Goal: Task Accomplishment & Management: Complete application form

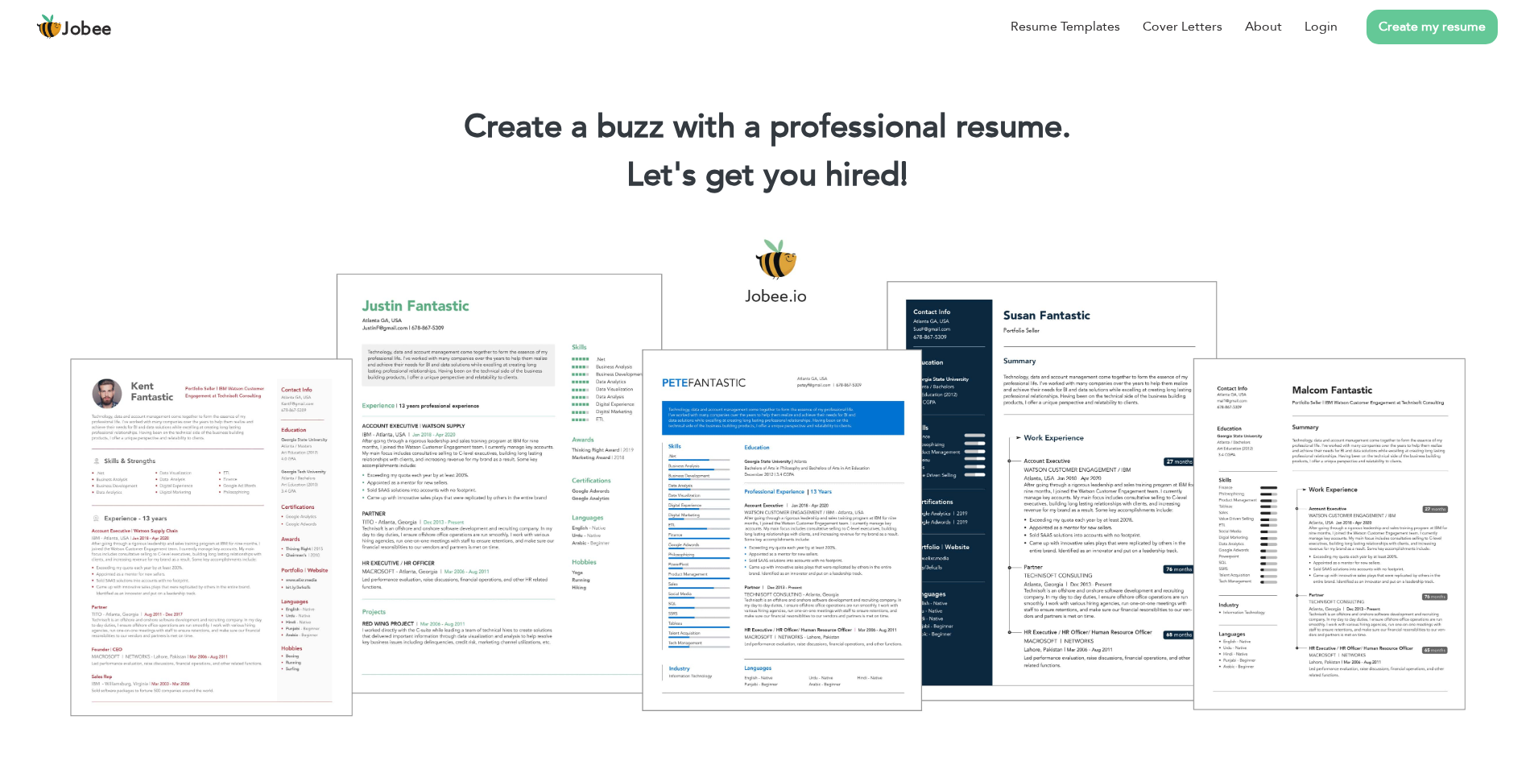
click at [1414, 35] on link "Create my resume" at bounding box center [1431, 27] width 131 height 35
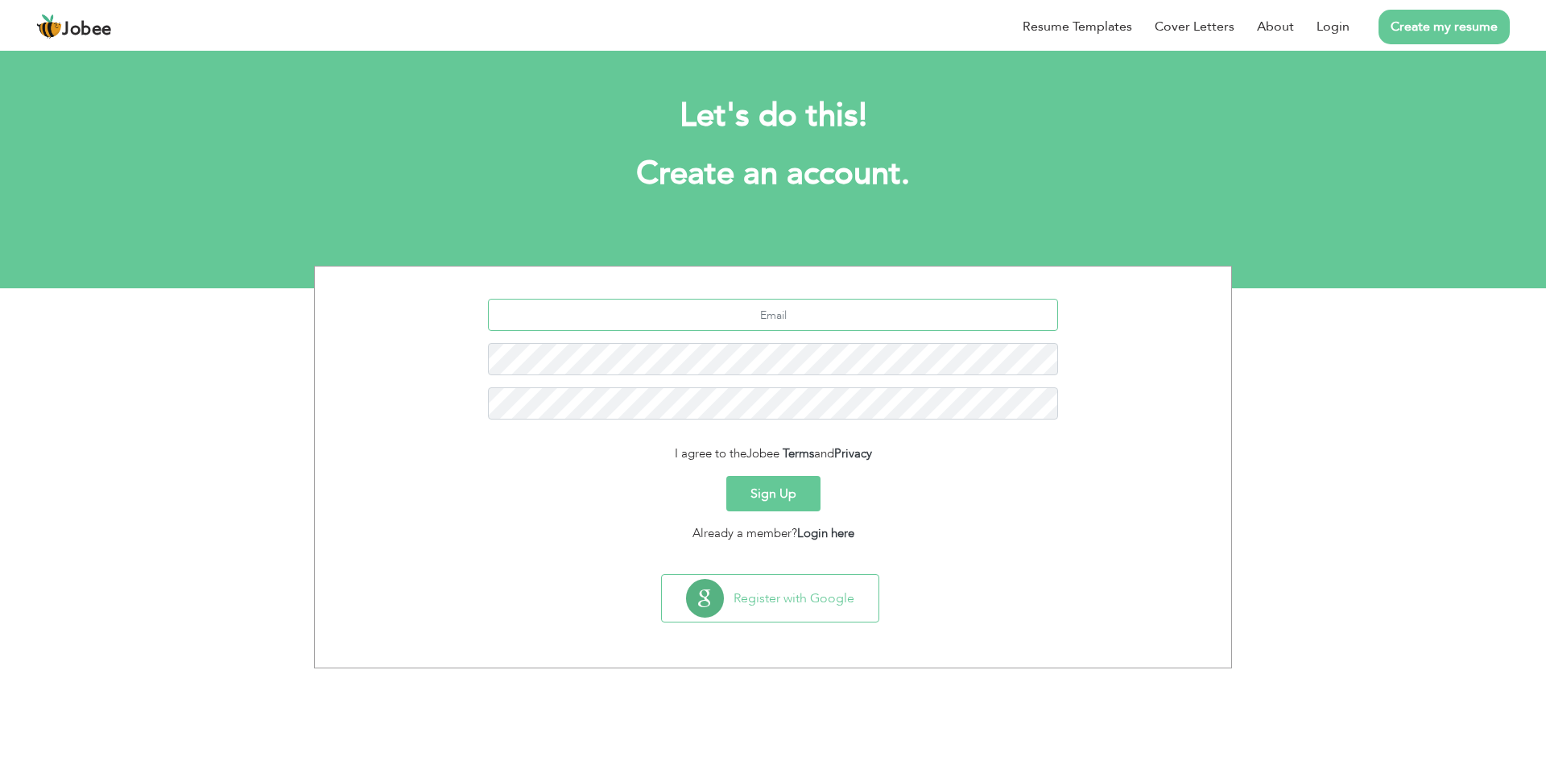
click at [784, 327] on input "text" at bounding box center [773, 315] width 571 height 32
type input "R"
click at [1458, 448] on div "rajahome404 I agree to the Jobee Terms and Privacy Sign Up Already a member? Lo…" at bounding box center [773, 467] width 1546 height 403
click at [840, 323] on input "rajahome404" at bounding box center [773, 315] width 571 height 32
type input "rajahome404@gmail.com"
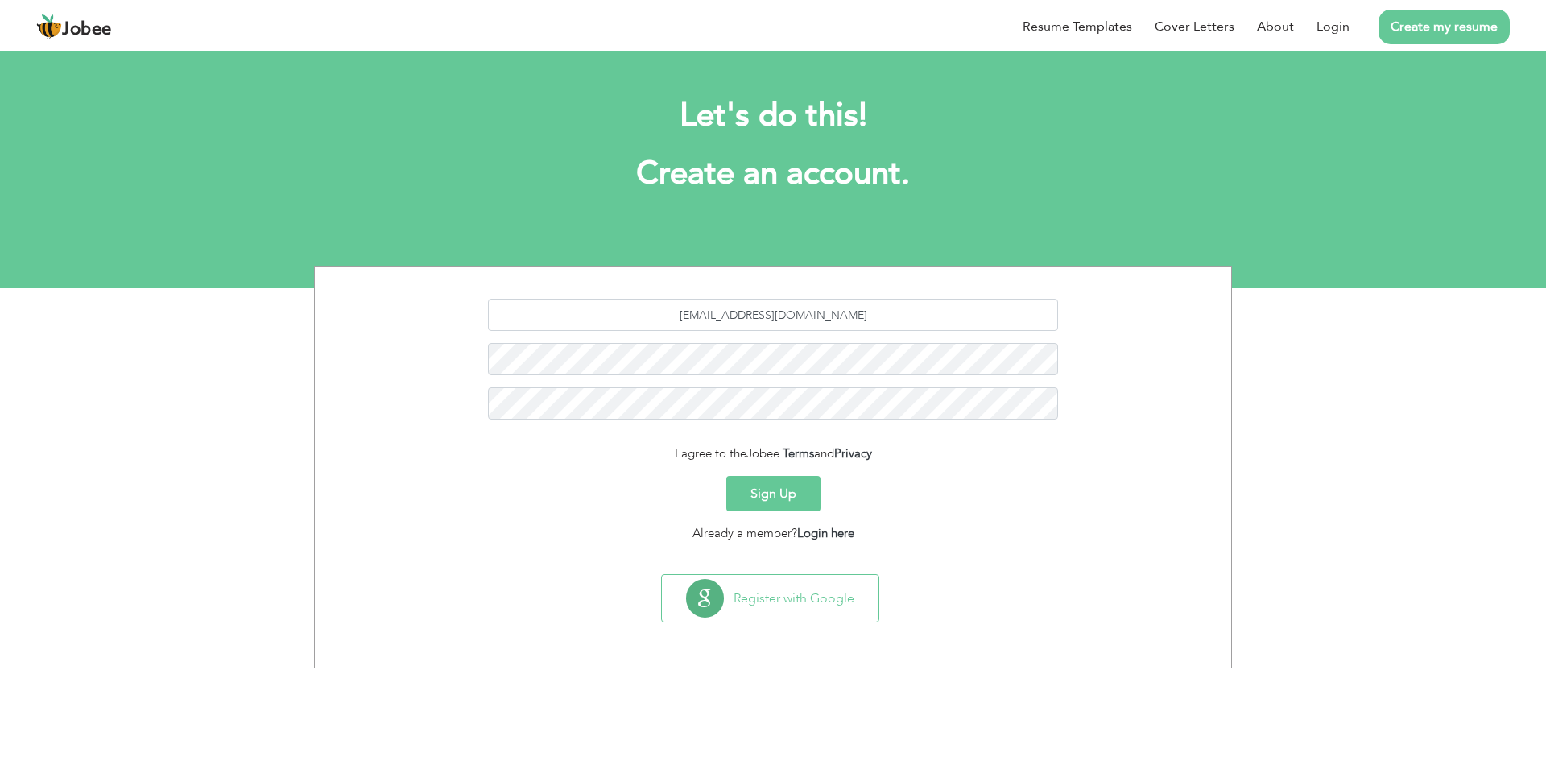
click at [765, 498] on button "Sign Up" at bounding box center [773, 493] width 94 height 35
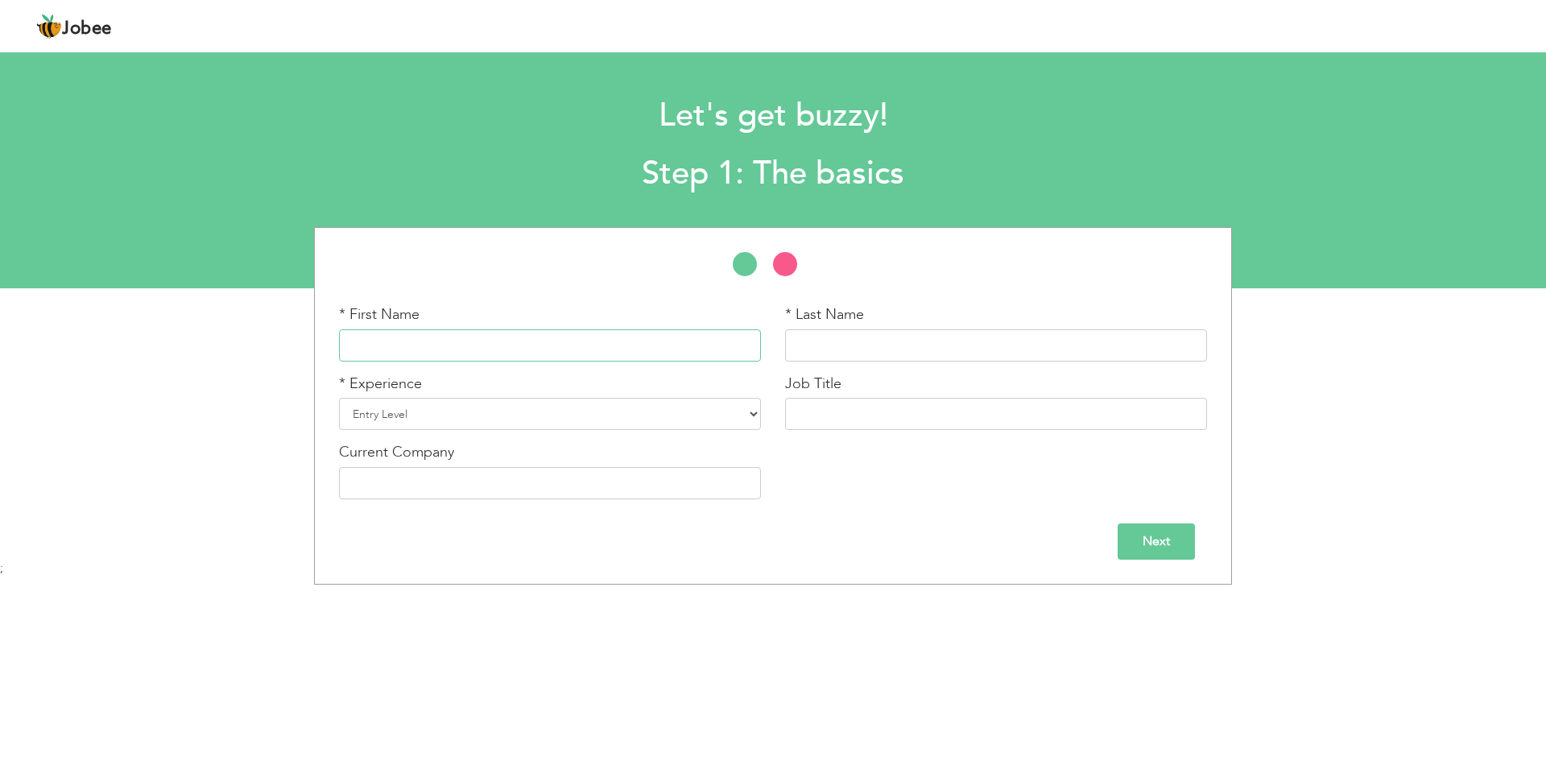
click at [426, 354] on input "text" at bounding box center [550, 345] width 422 height 32
type input "ATIF"
type input "JAVED"
click at [666, 407] on select "Entry Level Less than 1 Year 1 Year 2 Years 3 Years 4 Years 5 Years 6 Years 7 Y…" at bounding box center [550, 414] width 422 height 32
select select "5"
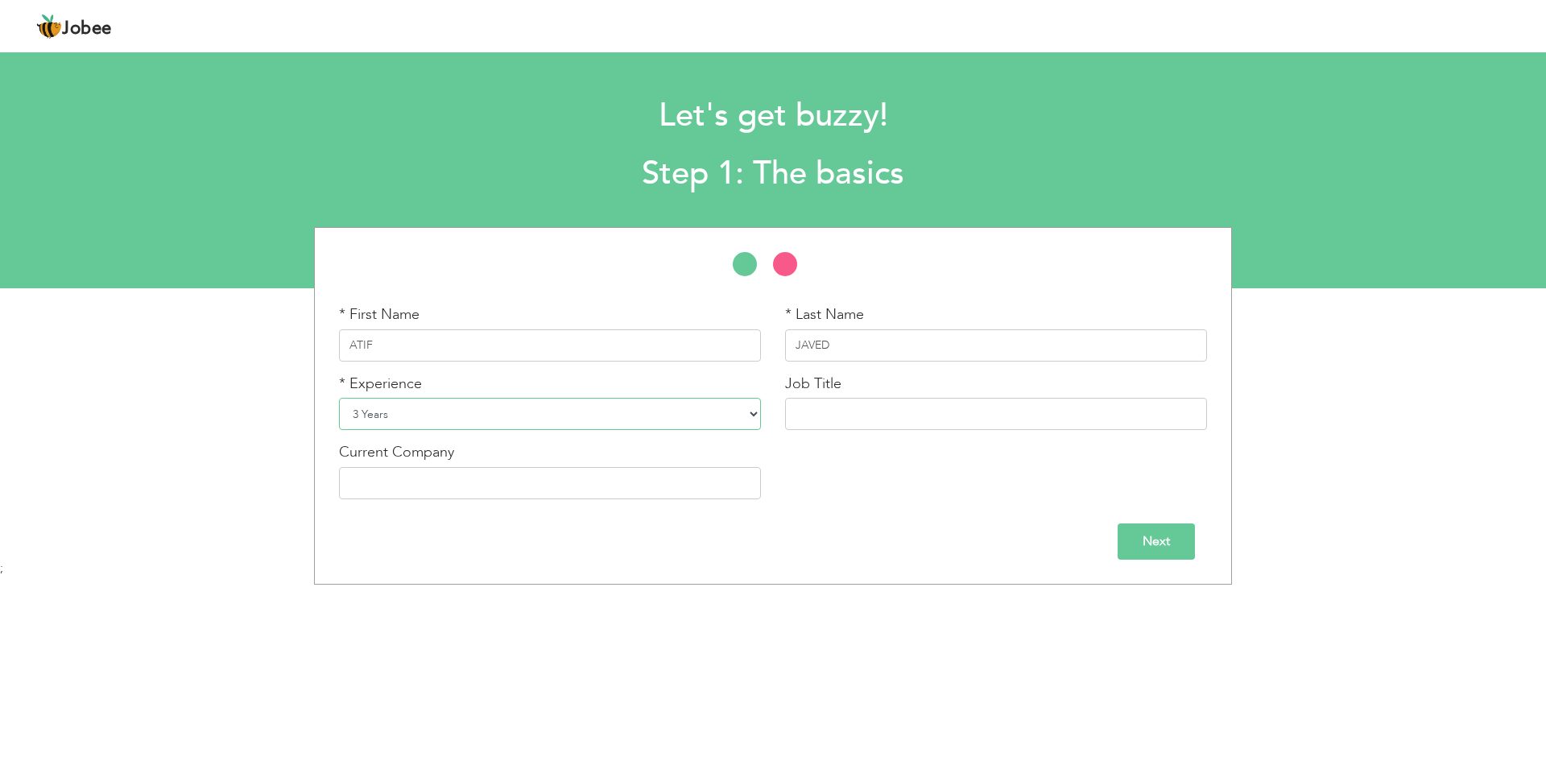
click at [339, 398] on select "Entry Level Less than 1 Year 1 Year 2 Years 3 Years 4 Years 5 Years 6 Years 7 Y…" at bounding box center [550, 414] width 422 height 32
click at [862, 403] on input "text" at bounding box center [996, 414] width 422 height 32
type input "i"
type input "IT SUP COORDINATOR"
click at [499, 487] on input "text" at bounding box center [550, 483] width 422 height 32
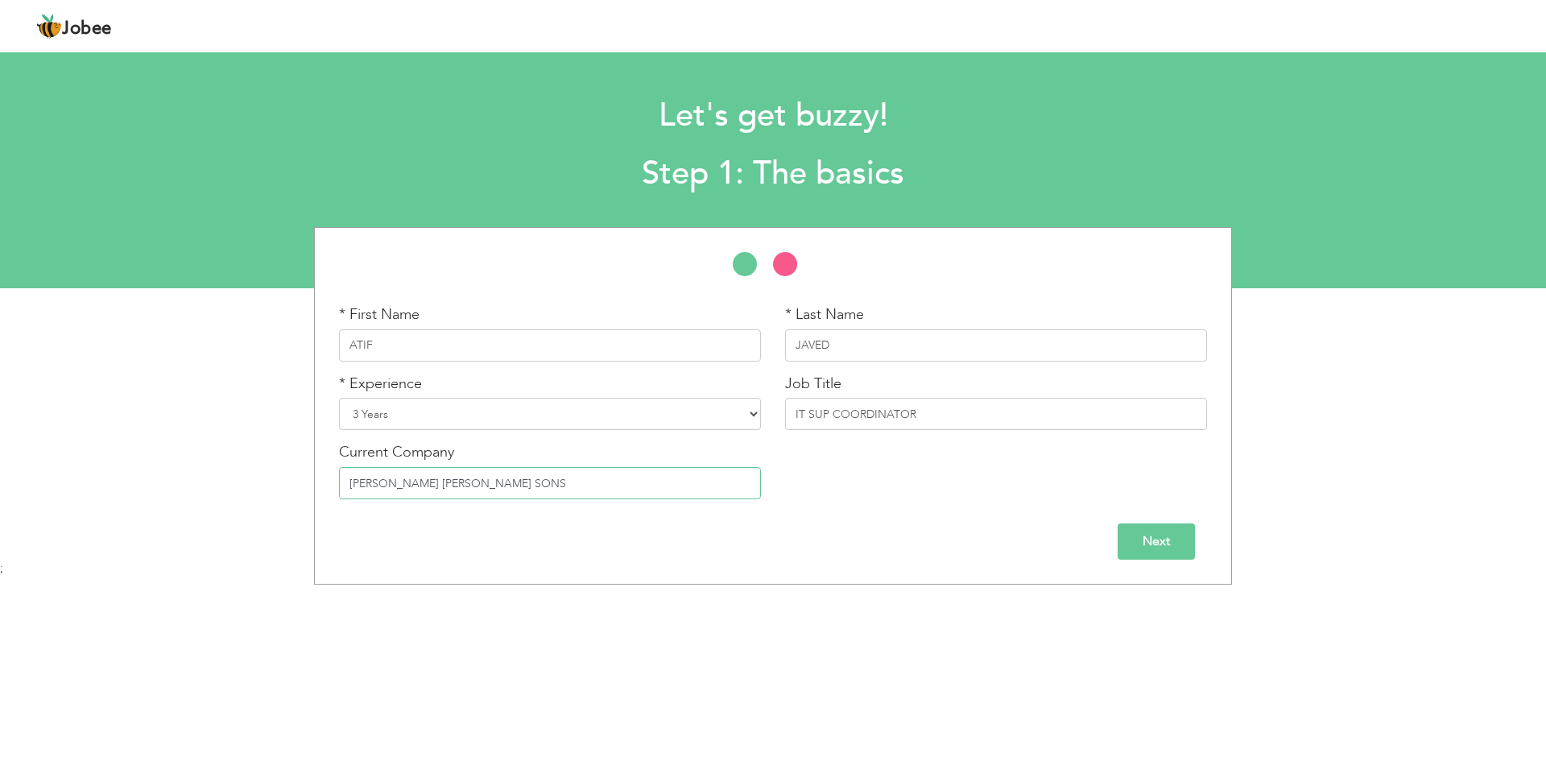
type input "[PERSON_NAME] [PERSON_NAME] SONS"
click at [1166, 538] on input "Next" at bounding box center [1155, 541] width 77 height 36
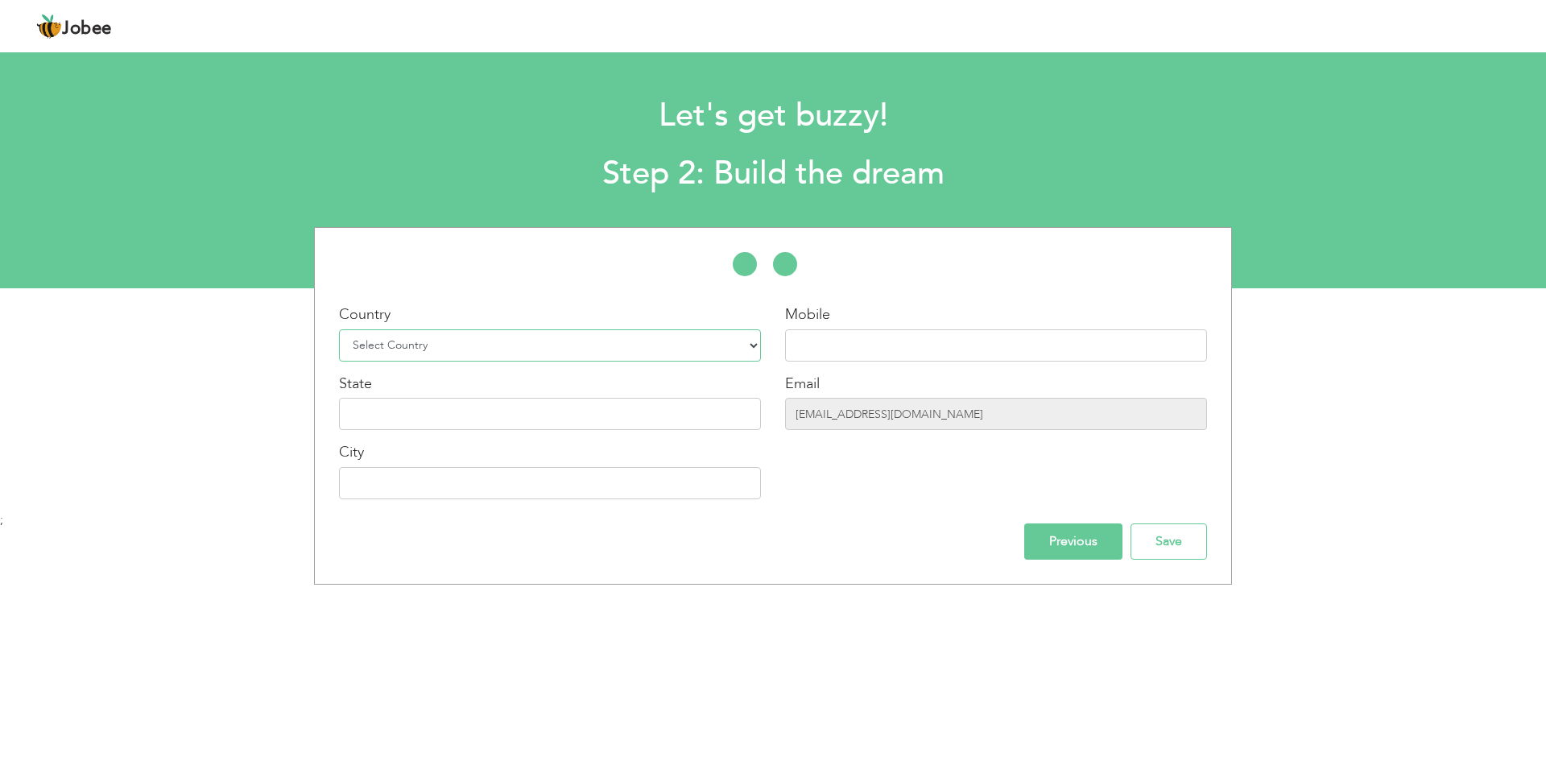
click at [509, 359] on select "Select Country Afghanistan Albania Algeria American Samoa Andorra Angola Anguil…" at bounding box center [550, 345] width 422 height 32
select select "191"
click at [339, 329] on select "Select Country Afghanistan Albania Algeria American Samoa Andorra Angola Anguil…" at bounding box center [550, 345] width 422 height 32
click at [394, 403] on input "text" at bounding box center [550, 414] width 422 height 32
type input "A"
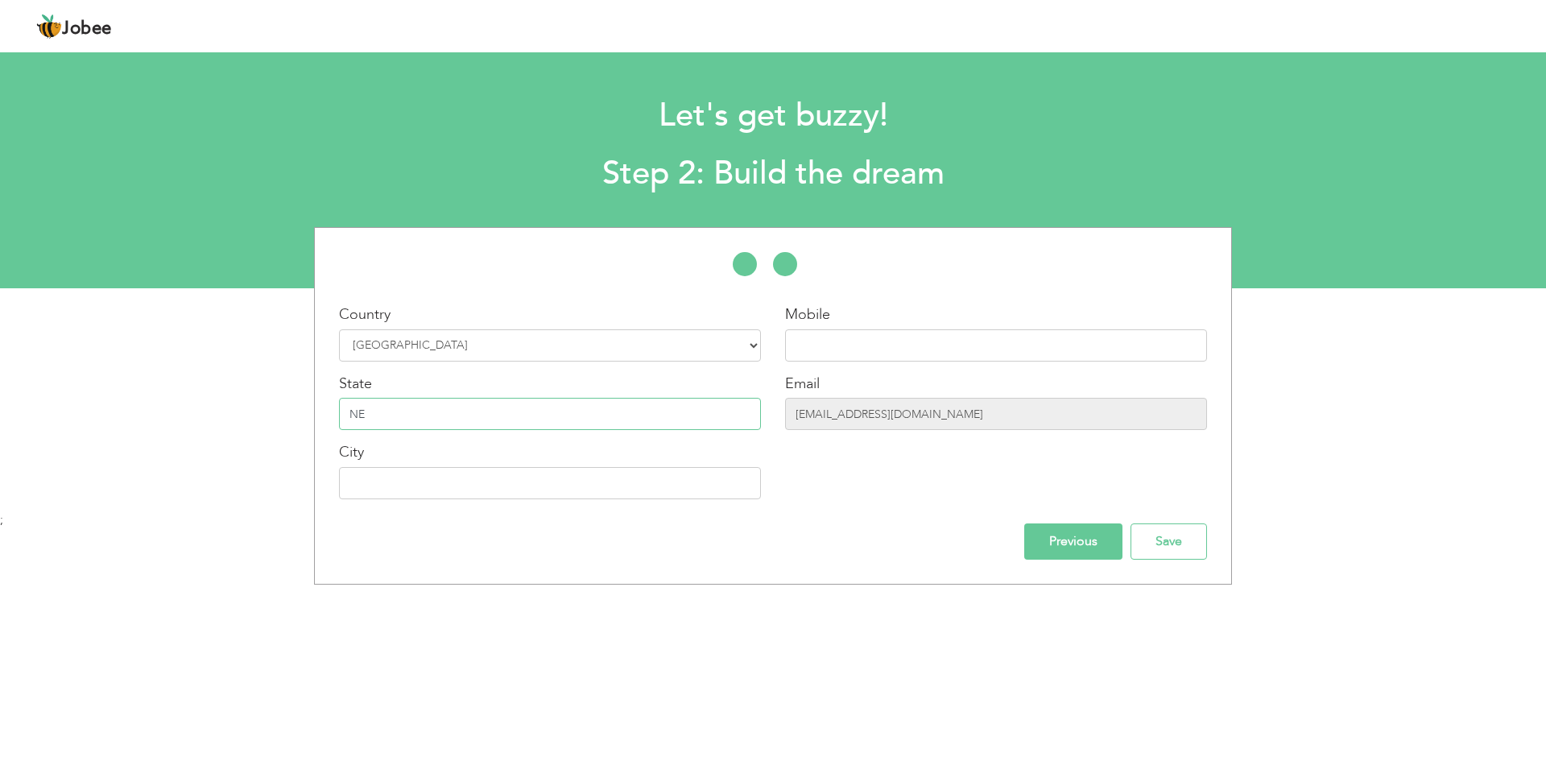
type input "N"
click at [420, 479] on input "text" at bounding box center [550, 483] width 422 height 32
click at [406, 411] on input "NEOM" at bounding box center [550, 414] width 422 height 32
type input "N"
type input "TABUK"
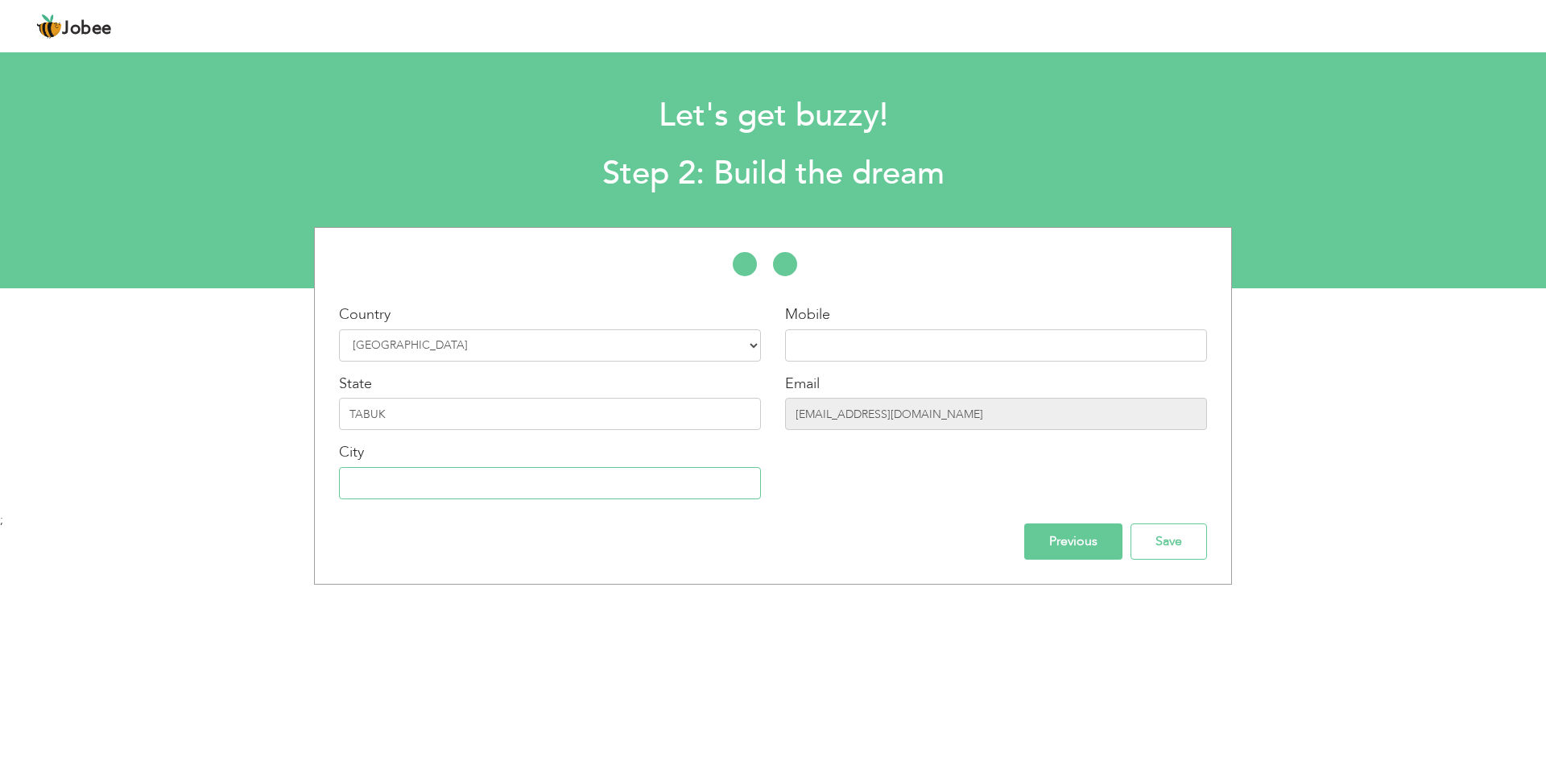
click at [376, 485] on input "text" at bounding box center [550, 483] width 422 height 32
type input "TABUK"
click at [430, 415] on input "TABUK" at bounding box center [550, 414] width 422 height 32
type input "T"
type input "NEOM"
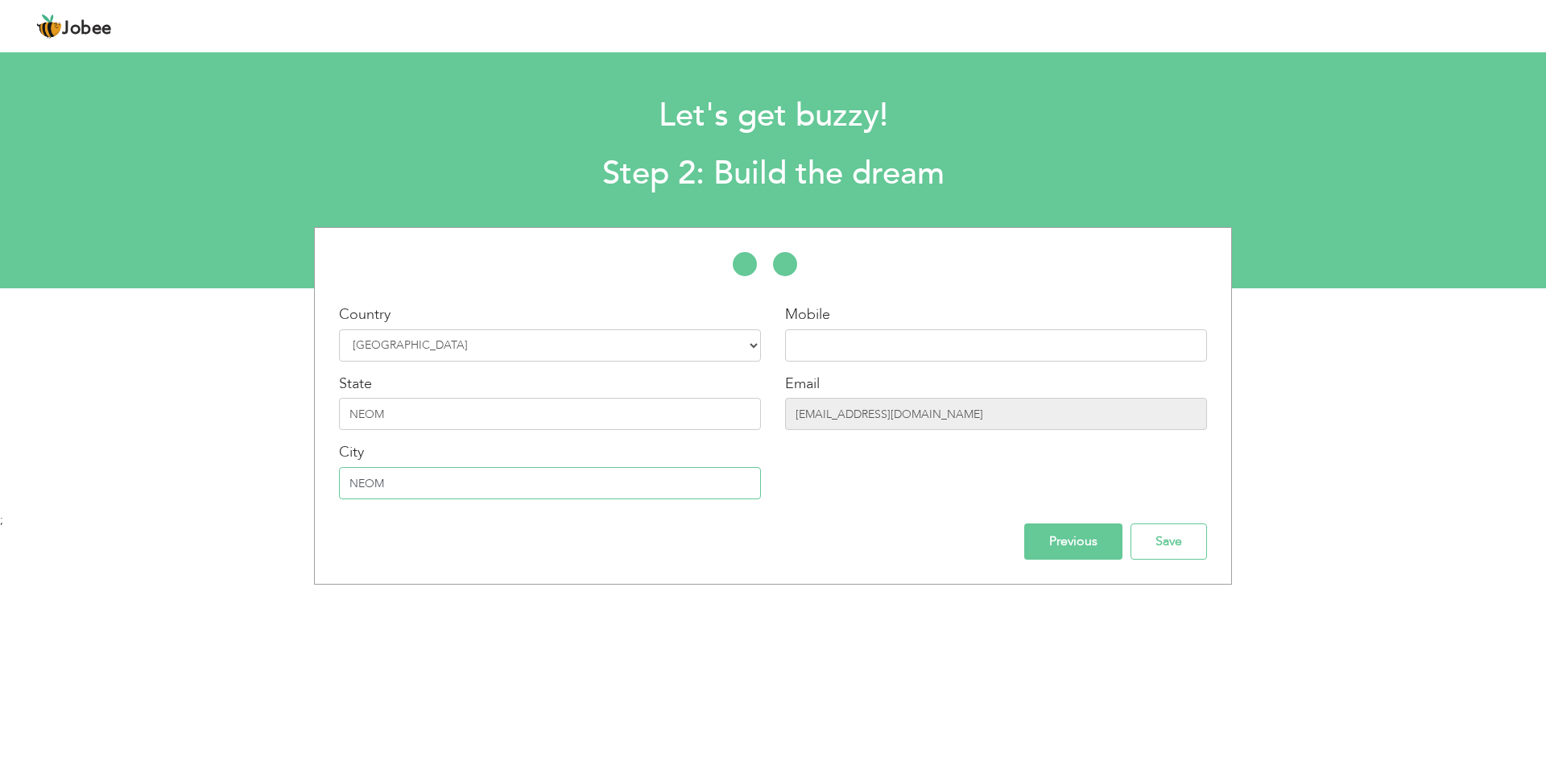
type input "NEOM"
drag, startPoint x: 1092, startPoint y: 542, endPoint x: 767, endPoint y: 318, distance: 394.8
click at [742, 290] on div "Country Select Country Afghanistan Albania Algeria American Samoa Andorra Angol…" at bounding box center [773, 406] width 892 height 308
click at [812, 339] on input "text" at bounding box center [996, 345] width 422 height 32
type input "0556035193"
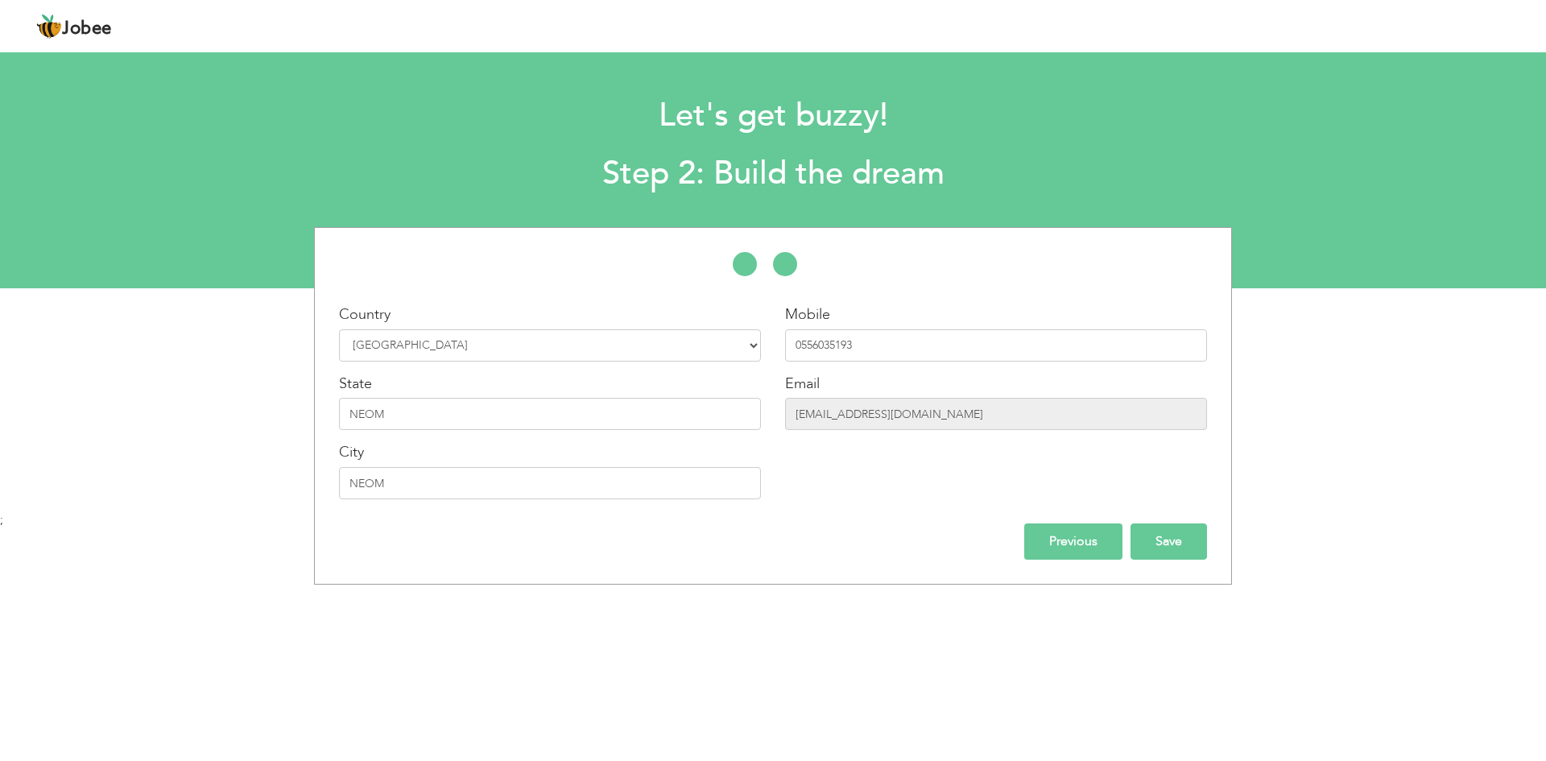
click at [1161, 546] on input "Save" at bounding box center [1168, 541] width 76 height 36
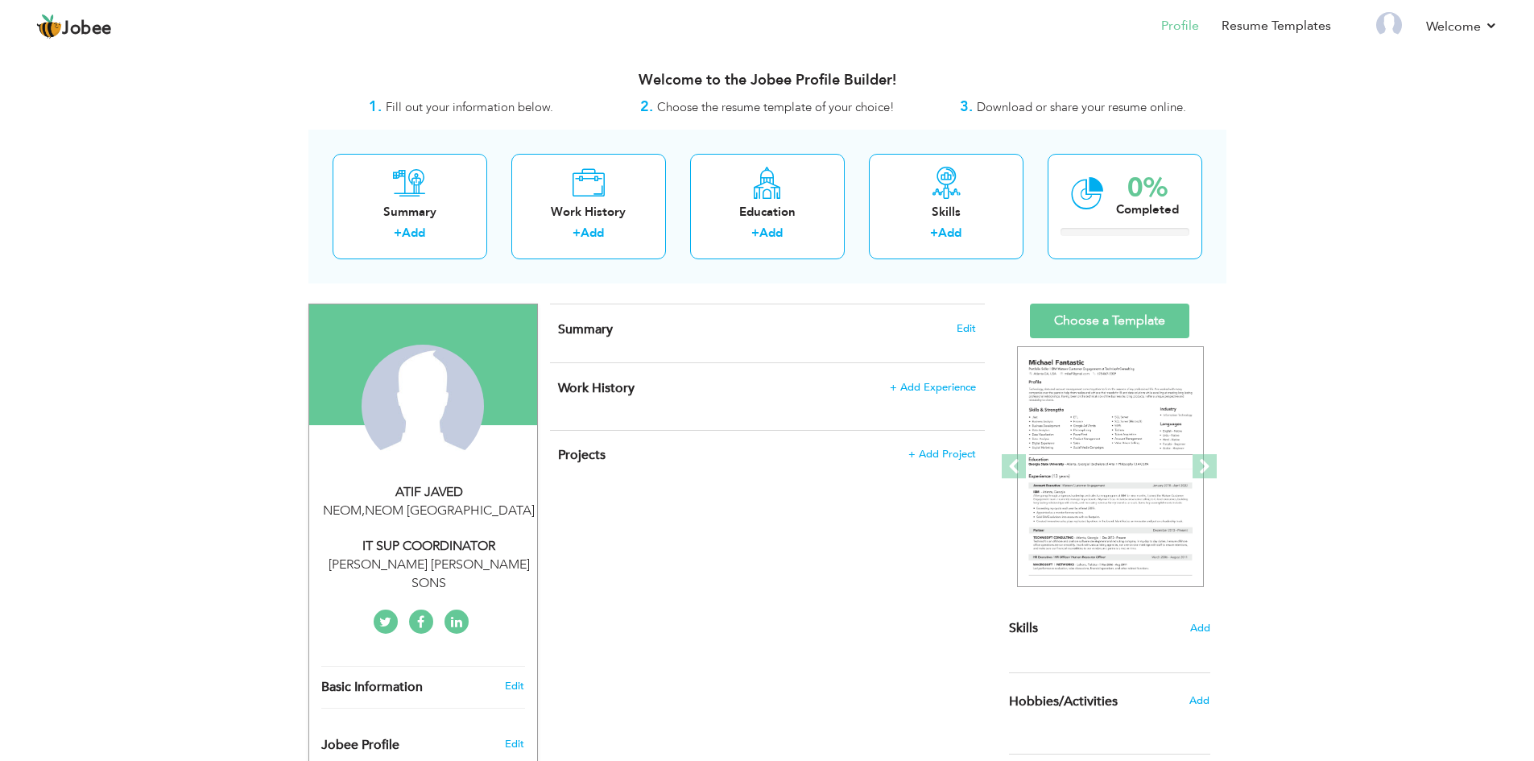
drag, startPoint x: 898, startPoint y: 591, endPoint x: 915, endPoint y: 483, distance: 109.3
click at [899, 588] on div "CV Import Profile Strength 0% Select an Item from right menu Work History * Job…" at bounding box center [767, 698] width 459 height 790
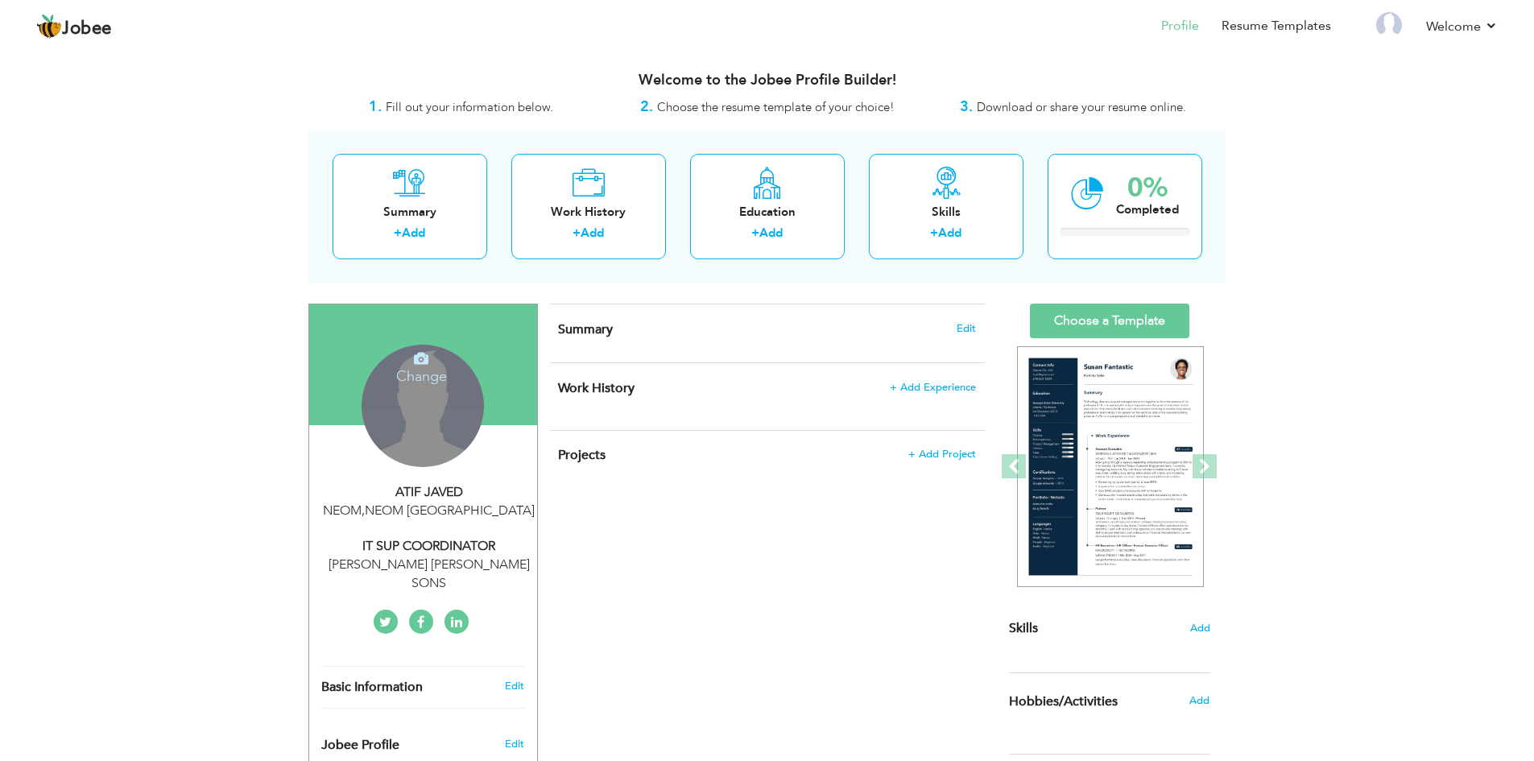
click at [442, 401] on div "Change Remove" at bounding box center [422, 406] width 122 height 122
click at [428, 368] on h4 "Change" at bounding box center [421, 365] width 115 height 39
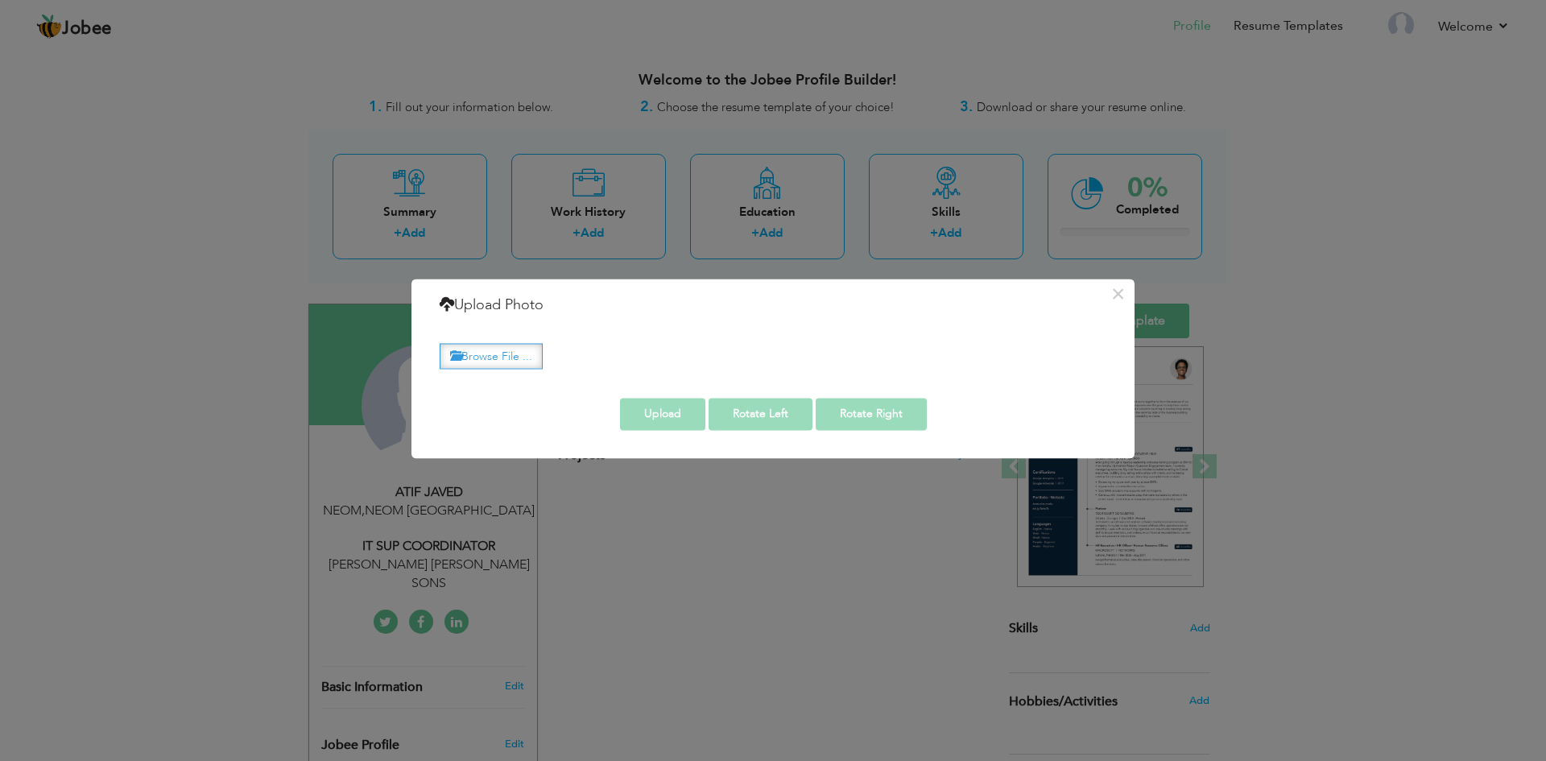
click at [497, 353] on label "Browse File ..." at bounding box center [491, 356] width 103 height 25
click at [0, 0] on input "Browse File ..." at bounding box center [0, 0] width 0 height 0
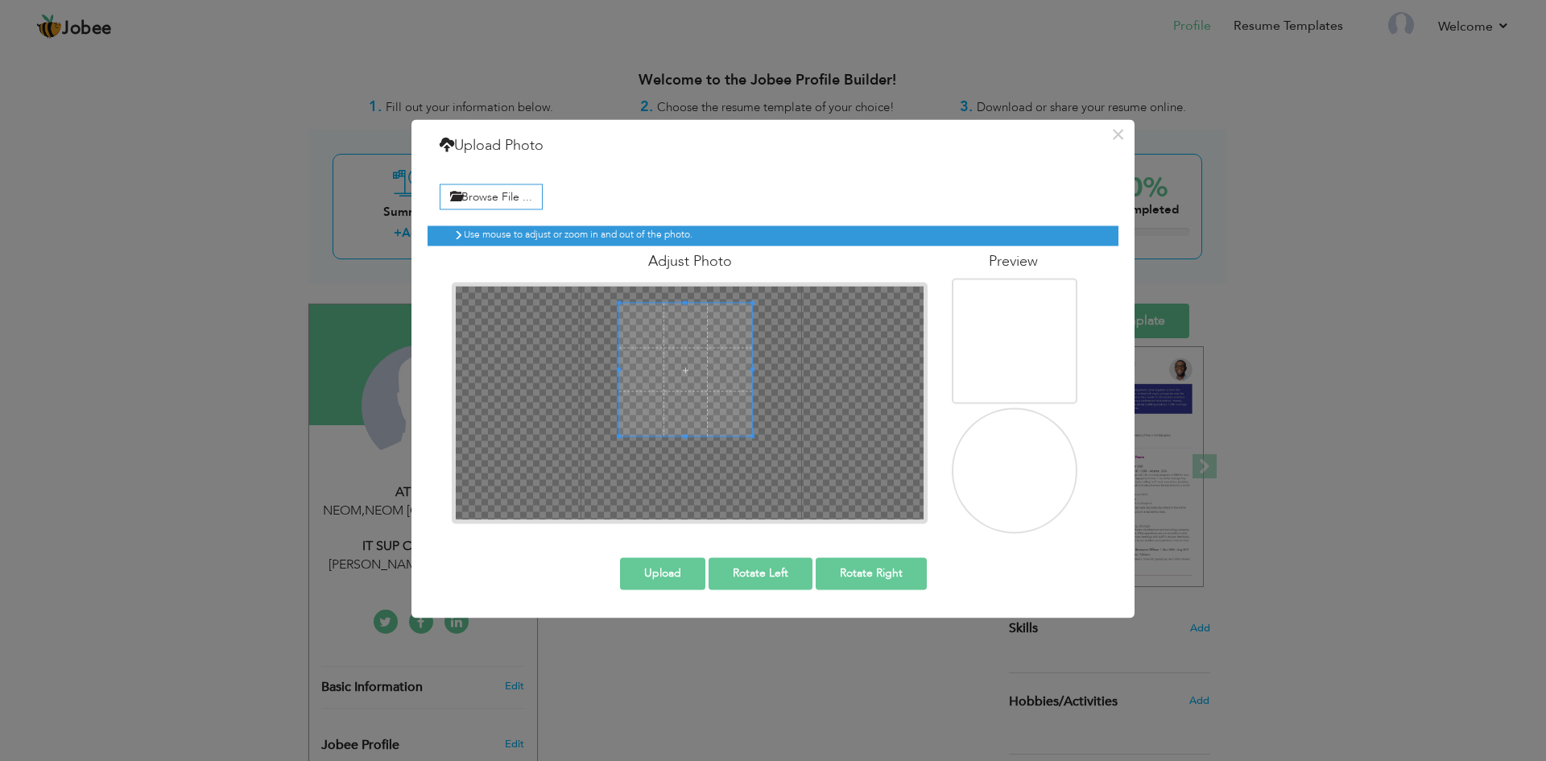
click at [682, 335] on span at bounding box center [686, 370] width 134 height 134
click at [693, 322] on span at bounding box center [697, 357] width 134 height 134
click at [712, 334] on span at bounding box center [697, 368] width 134 height 134
click at [703, 345] on span at bounding box center [697, 368] width 134 height 134
click at [634, 365] on div at bounding box center [698, 367] width 129 height 129
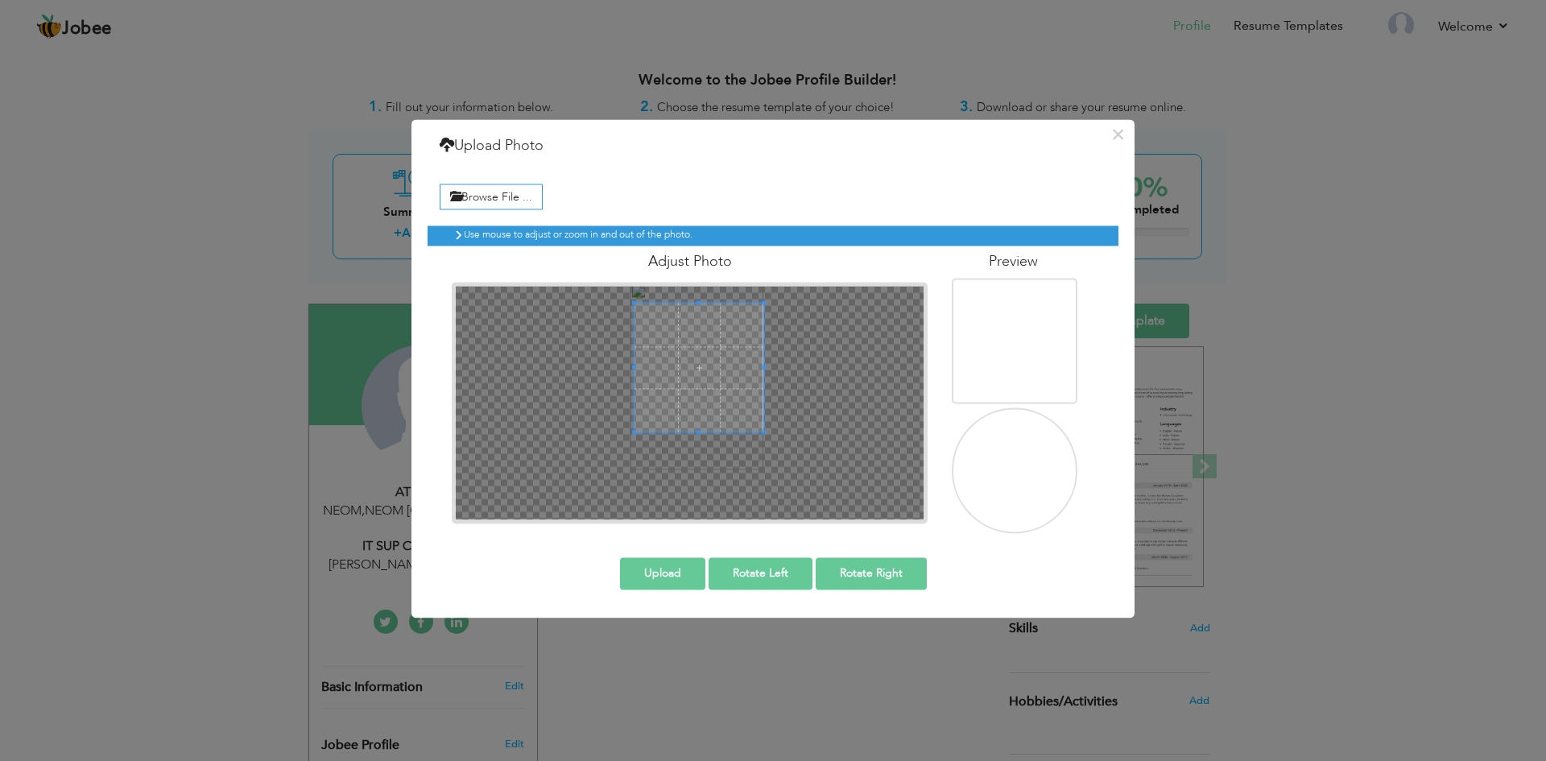
click at [693, 362] on span at bounding box center [698, 367] width 129 height 129
click at [685, 334] on span at bounding box center [698, 356] width 129 height 129
click at [663, 584] on button "Upload" at bounding box center [662, 573] width 85 height 32
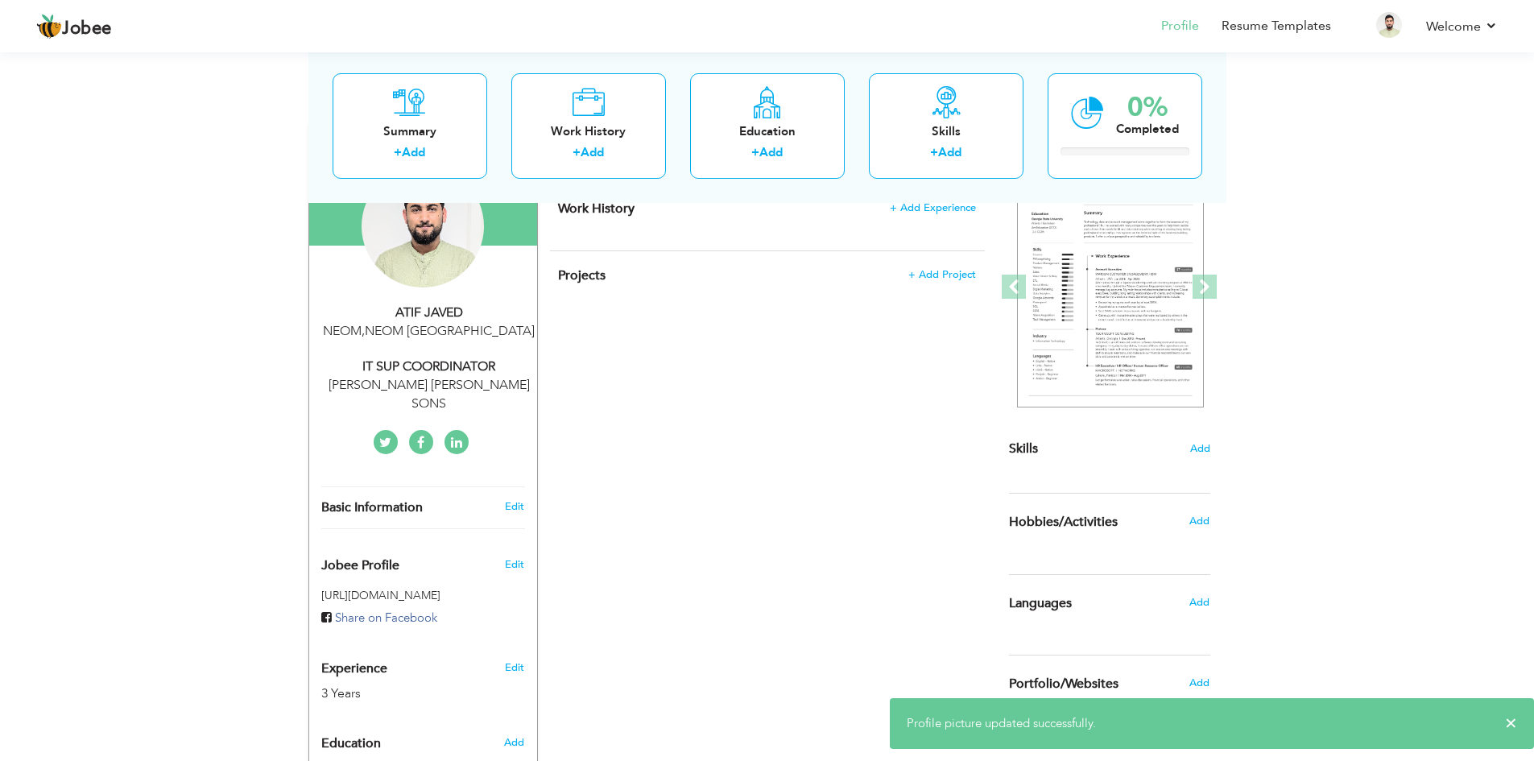
scroll to position [242, 0]
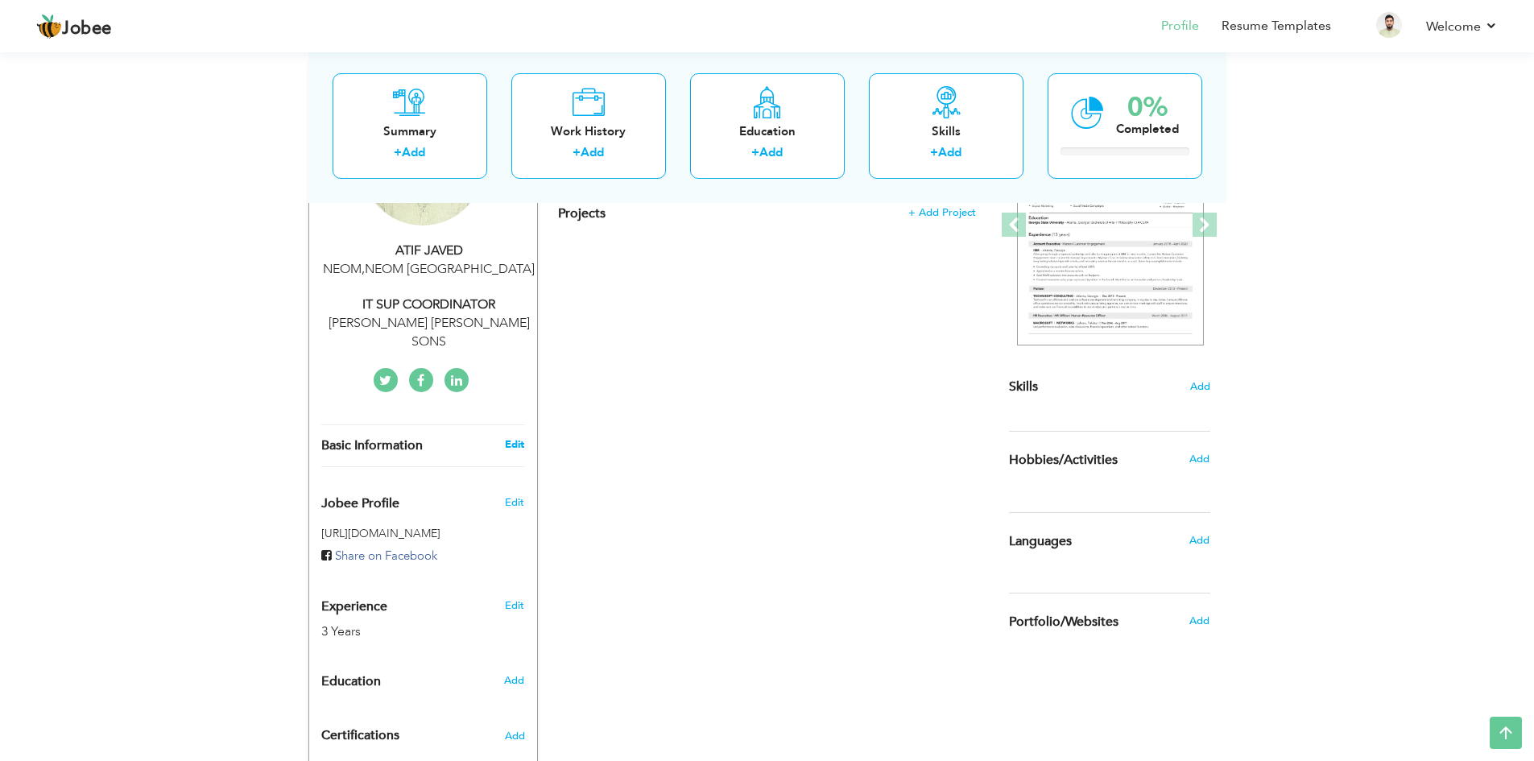
click at [523, 437] on link "Edit" at bounding box center [514, 444] width 19 height 14
type input "ATIF"
type input "JAVED"
type input "0556035193"
select select "number:191"
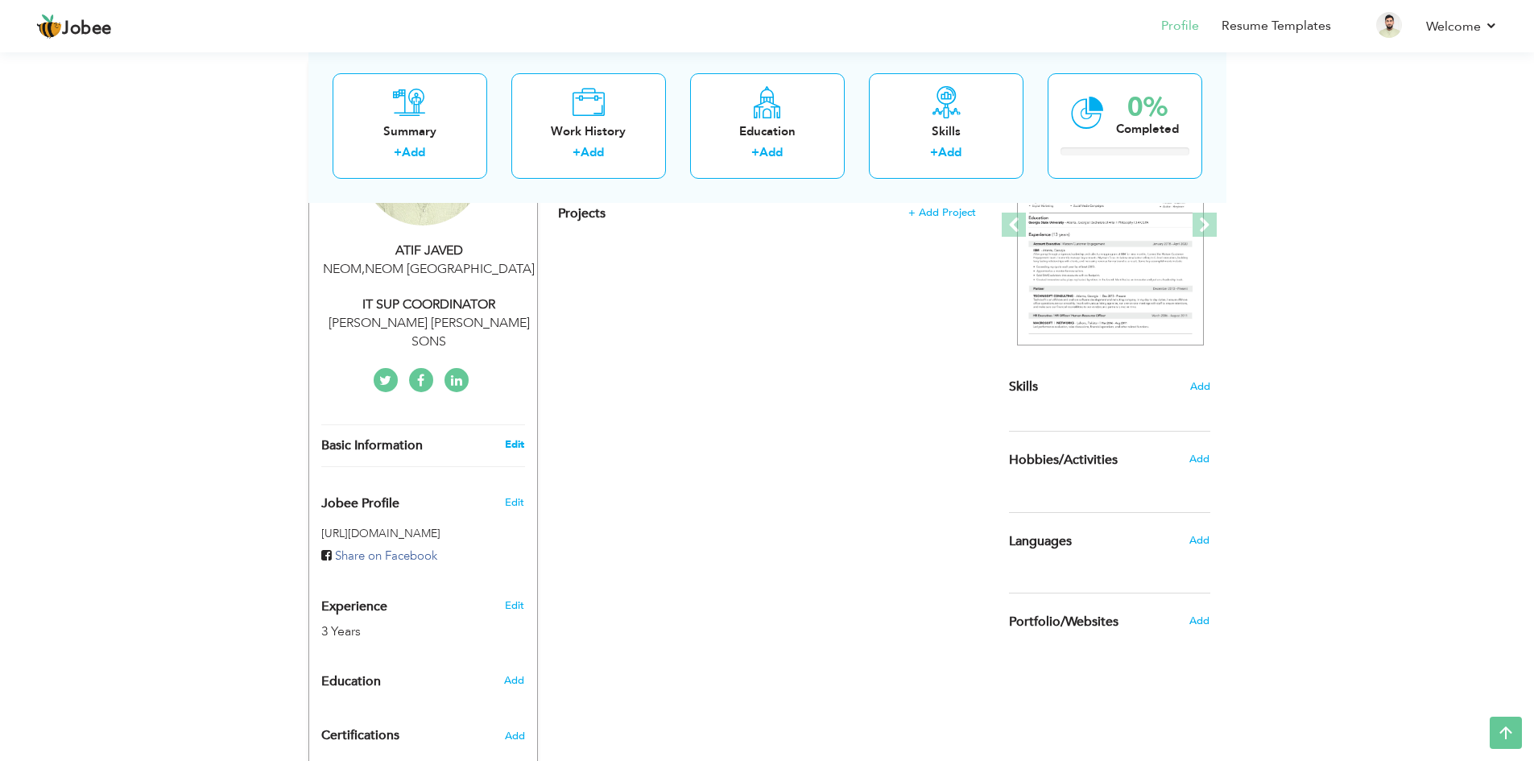
type input "NEOM"
select select "number:5"
type input "[PERSON_NAME] [PERSON_NAME] SONS"
type input "IT SUP COORDINATOR"
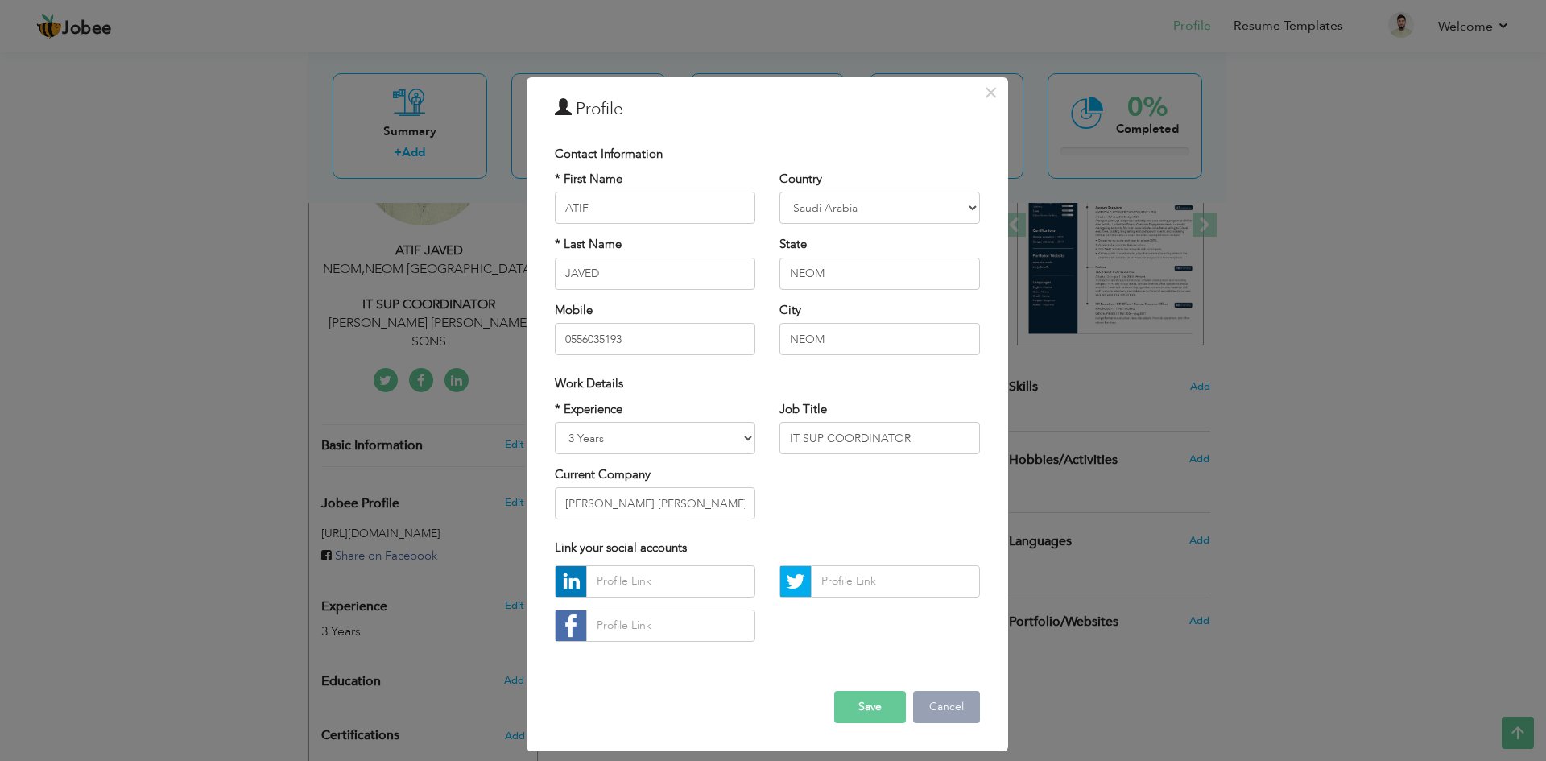
click at [950, 708] on button "Cancel" at bounding box center [946, 707] width 67 height 32
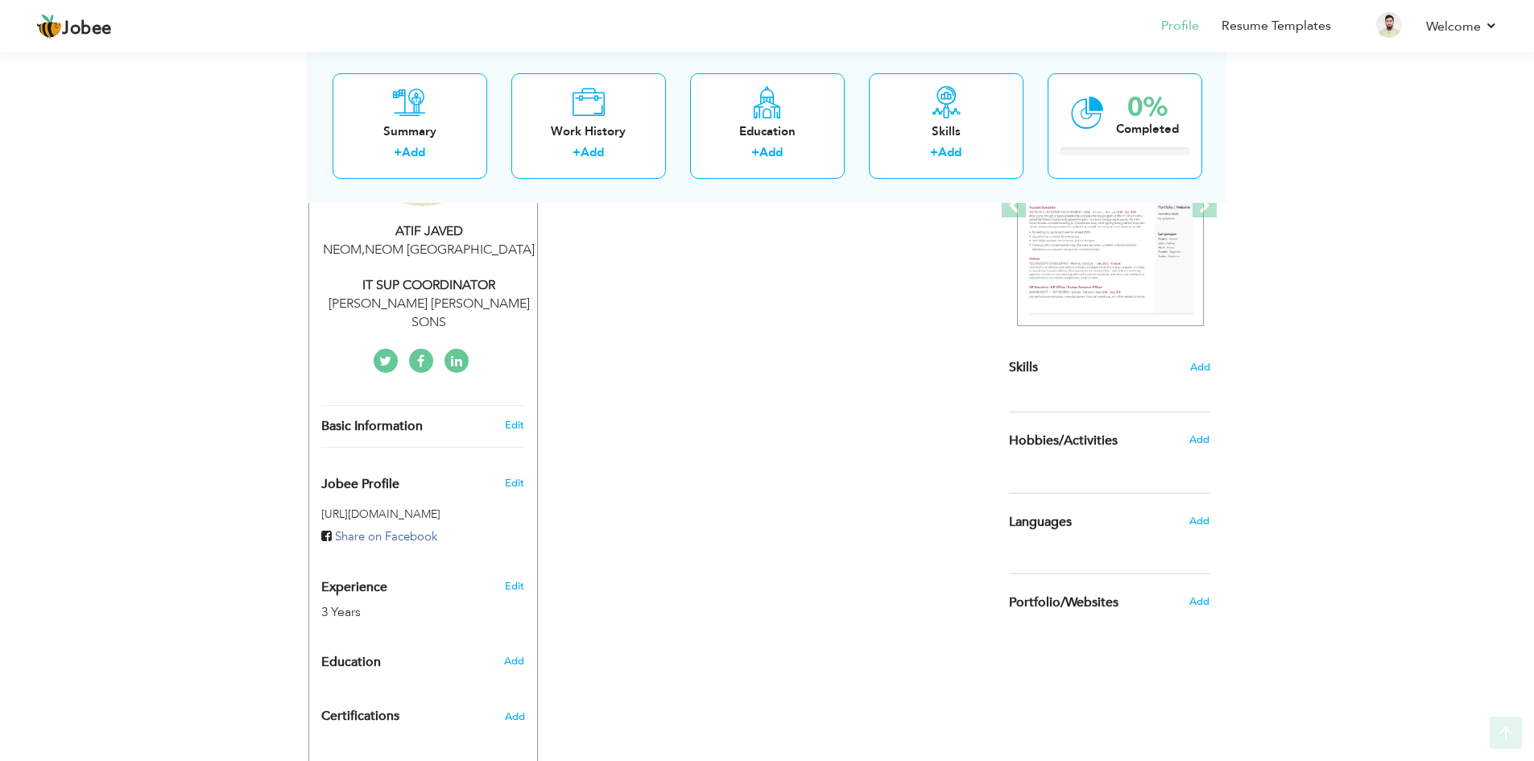
scroll to position [377, 0]
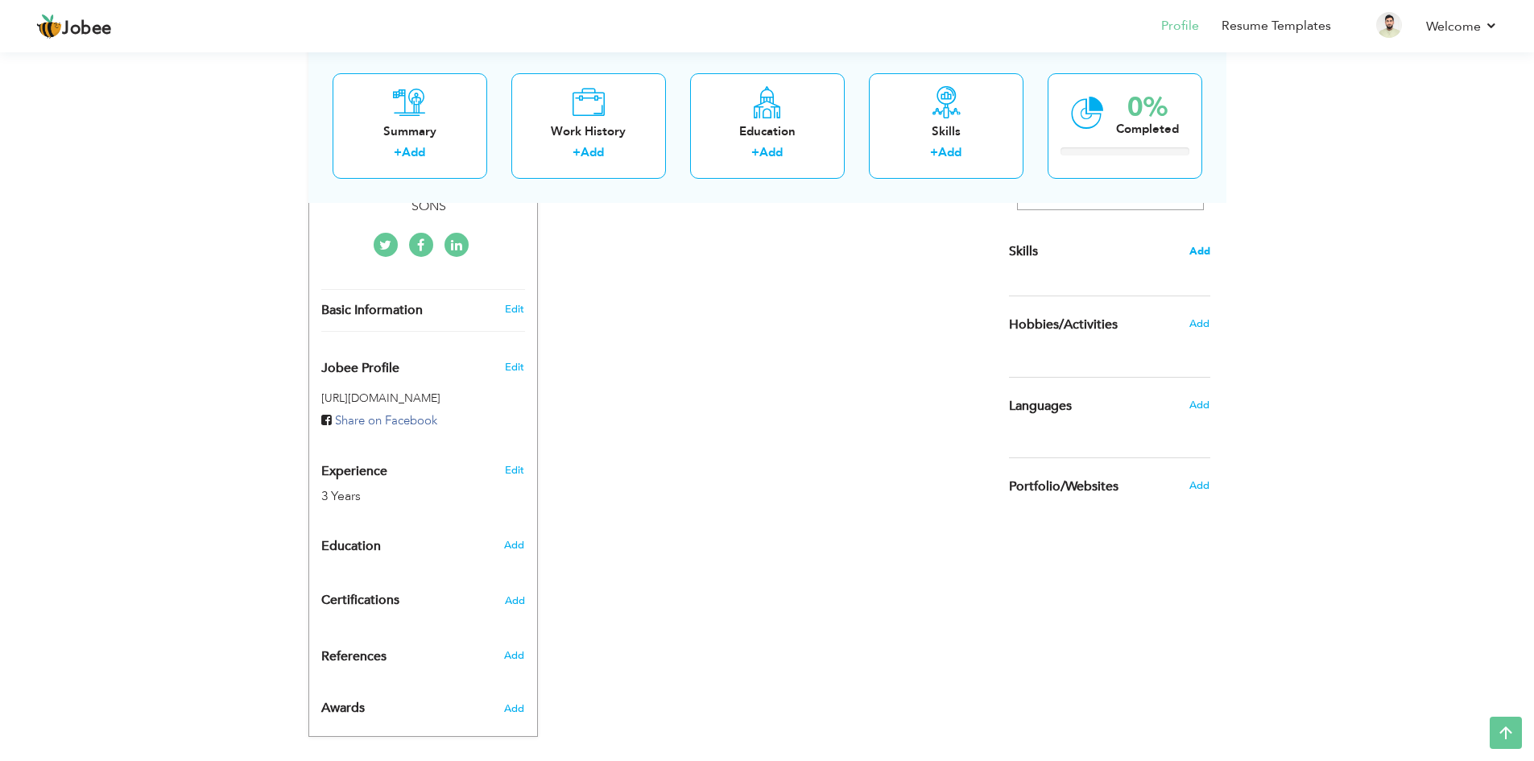
click at [1195, 255] on span "Add" at bounding box center [1199, 251] width 21 height 15
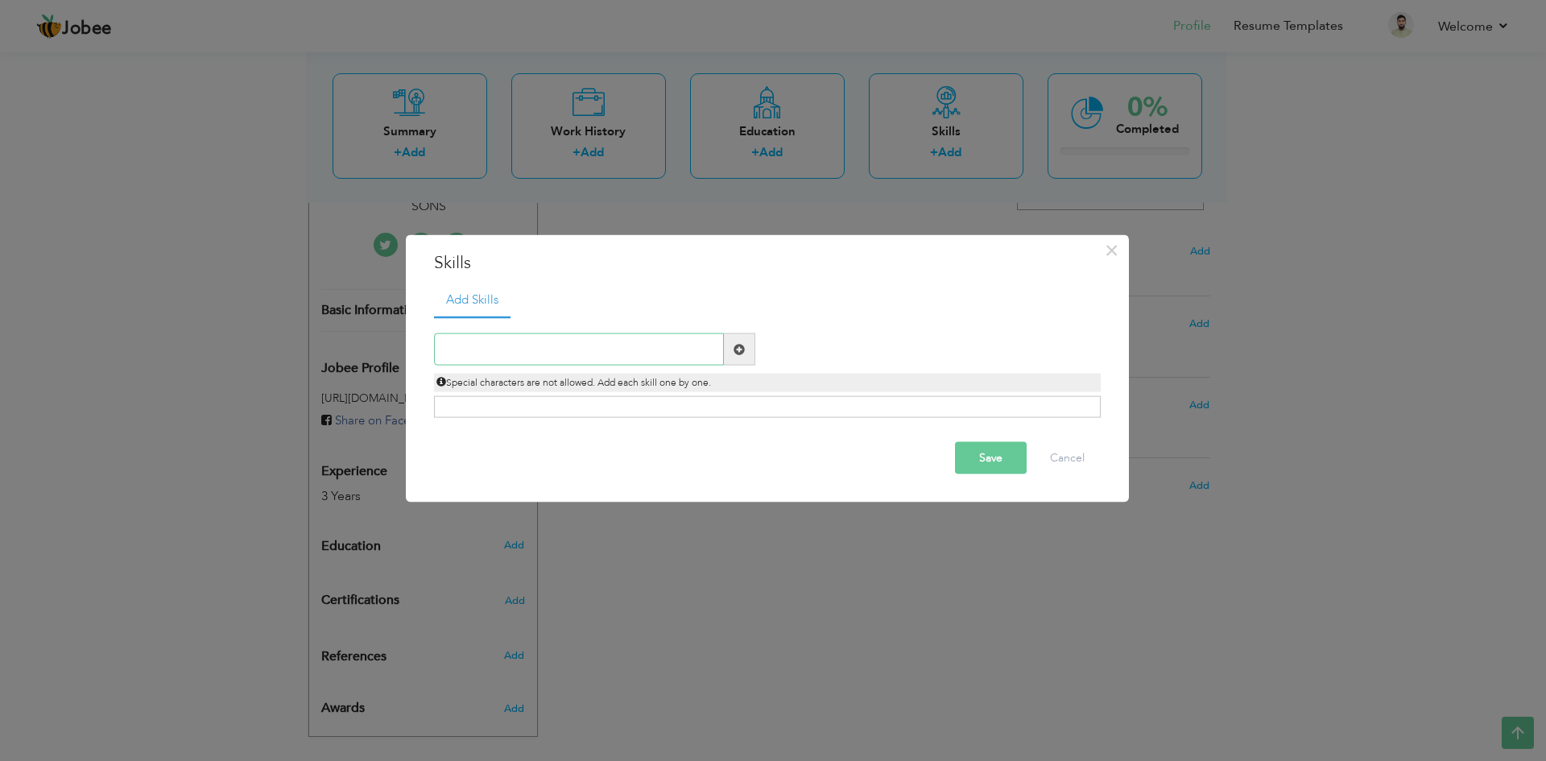
click at [567, 358] on input "text" at bounding box center [579, 349] width 290 height 32
click at [525, 353] on input "text" at bounding box center [579, 349] width 290 height 32
click at [613, 347] on input "text" at bounding box center [579, 349] width 290 height 32
click at [738, 349] on span at bounding box center [738, 348] width 11 height 11
click at [733, 349] on span at bounding box center [738, 348] width 11 height 11
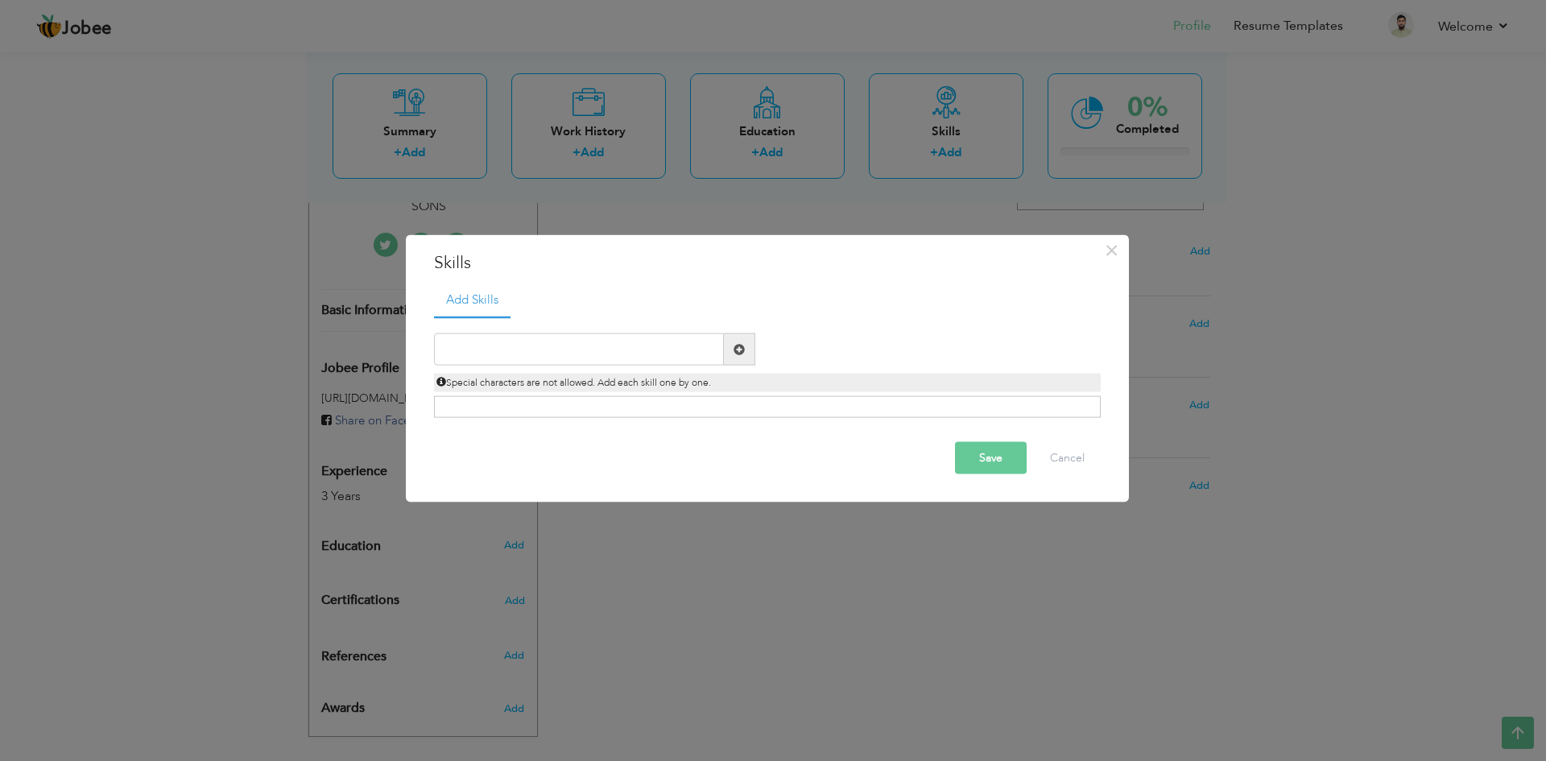
click at [733, 349] on span at bounding box center [738, 348] width 11 height 11
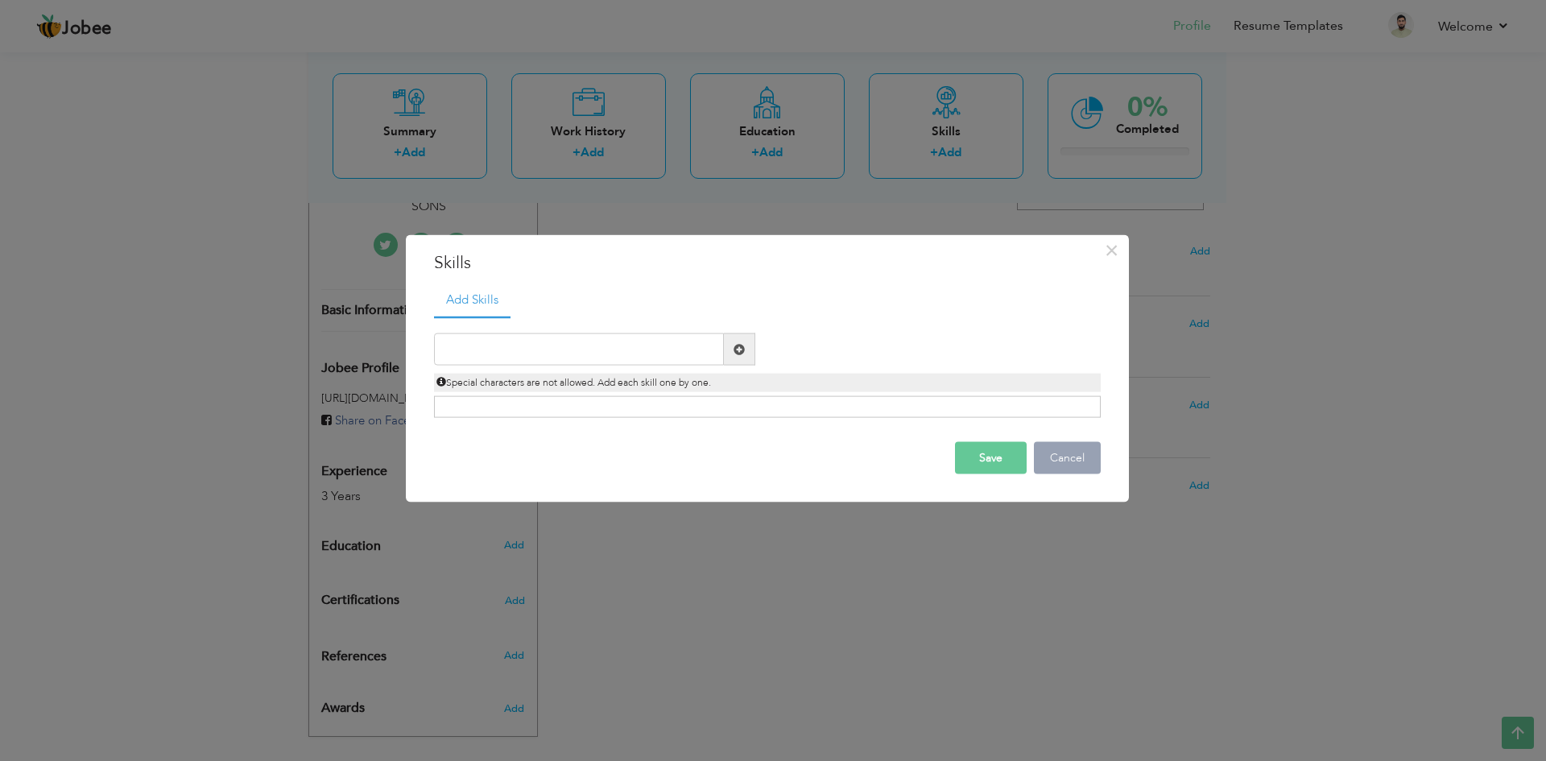
click at [1067, 458] on button "Cancel" at bounding box center [1067, 458] width 67 height 32
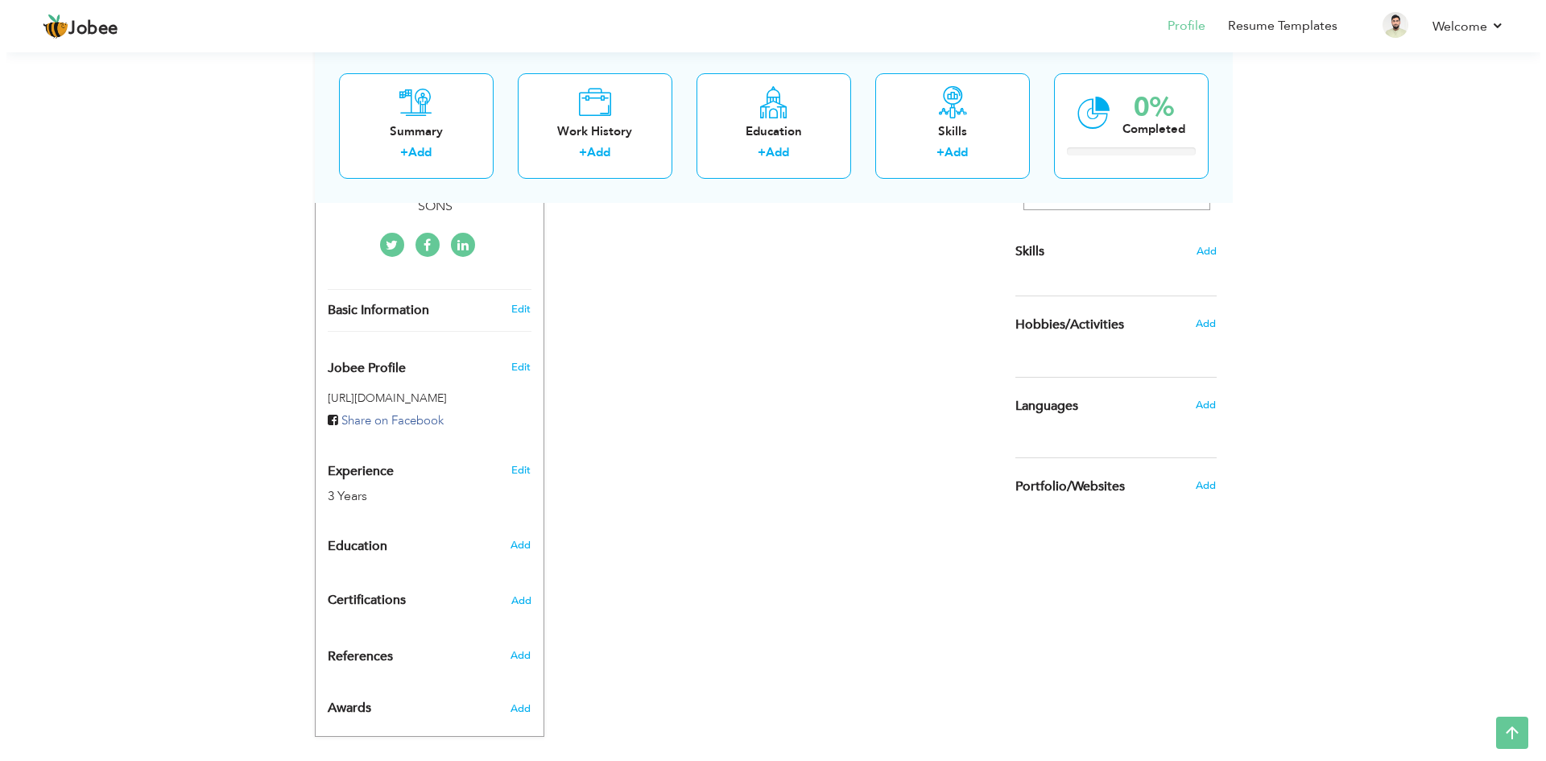
scroll to position [0, 0]
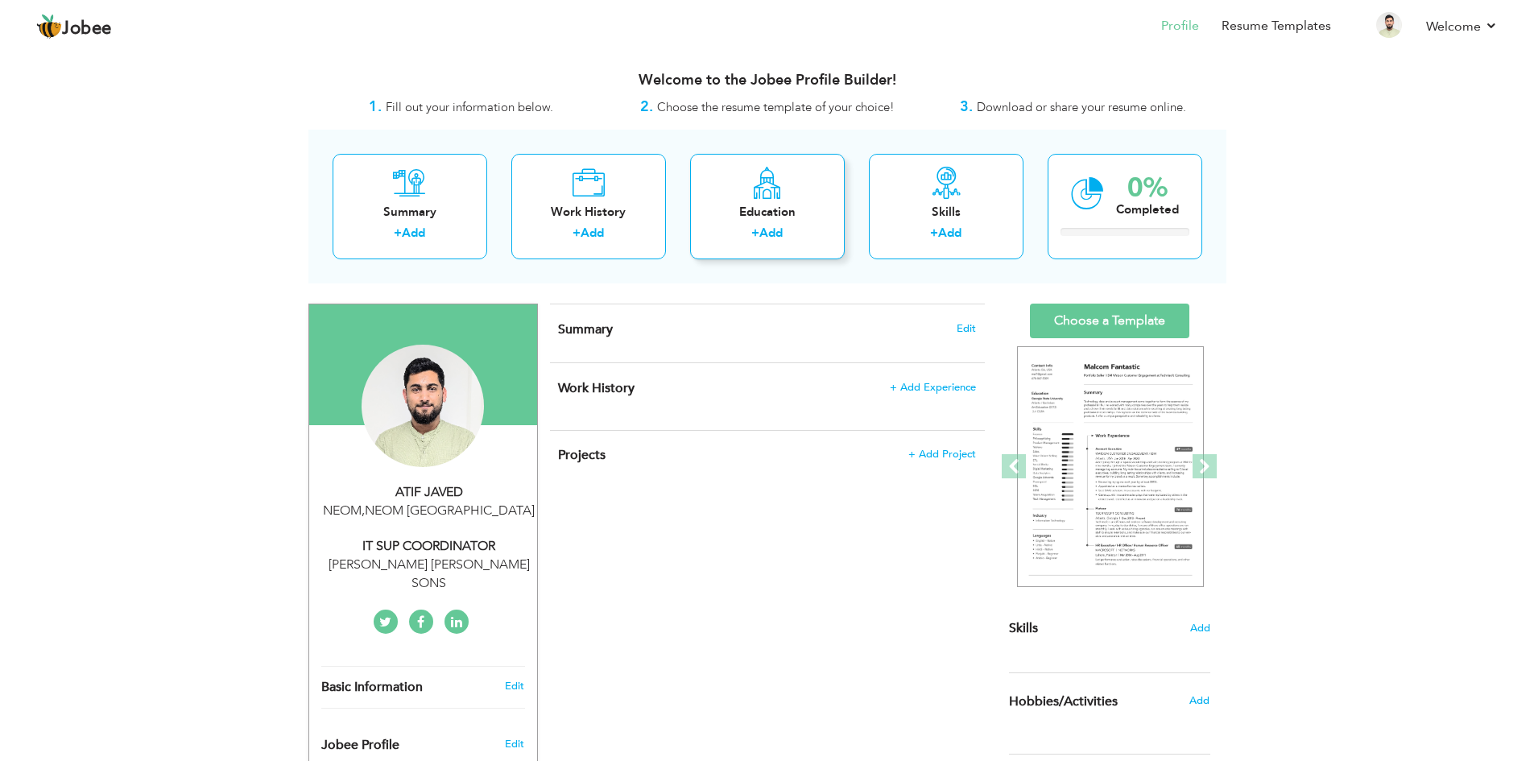
click at [771, 221] on div "Education" at bounding box center [767, 212] width 129 height 17
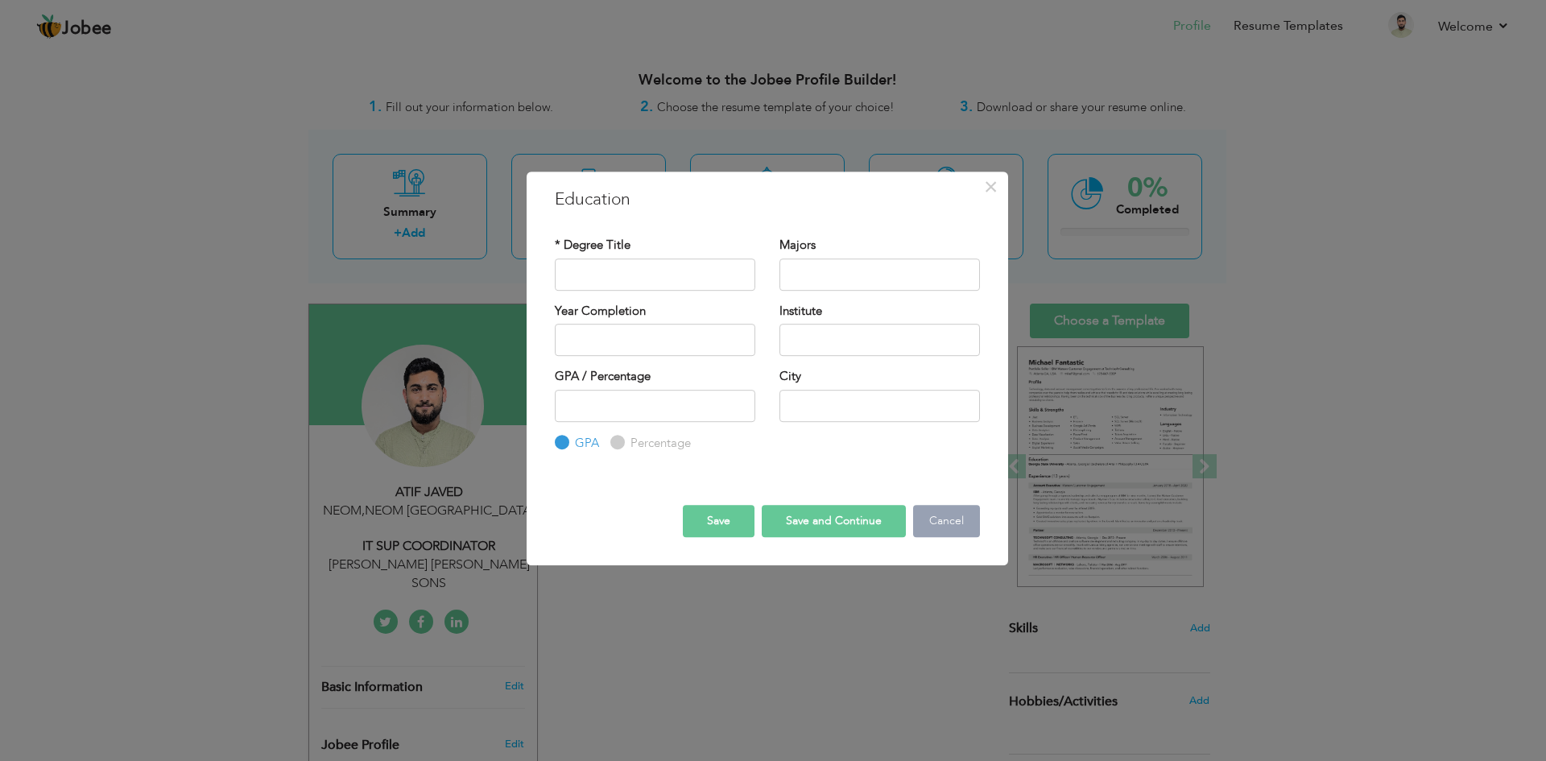
click at [958, 512] on button "Cancel" at bounding box center [946, 521] width 67 height 32
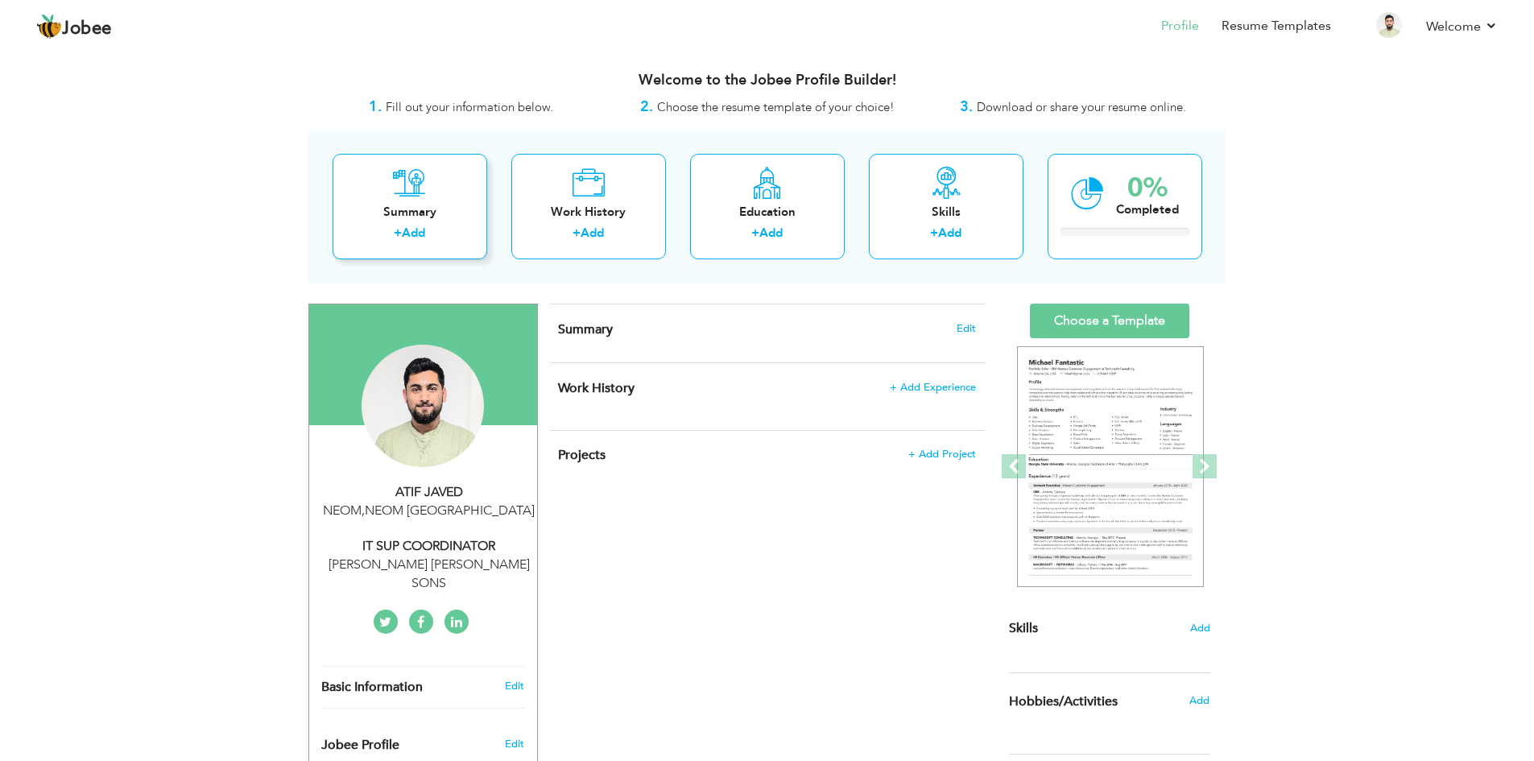
click at [458, 231] on div "+ Add" at bounding box center [409, 235] width 129 height 21
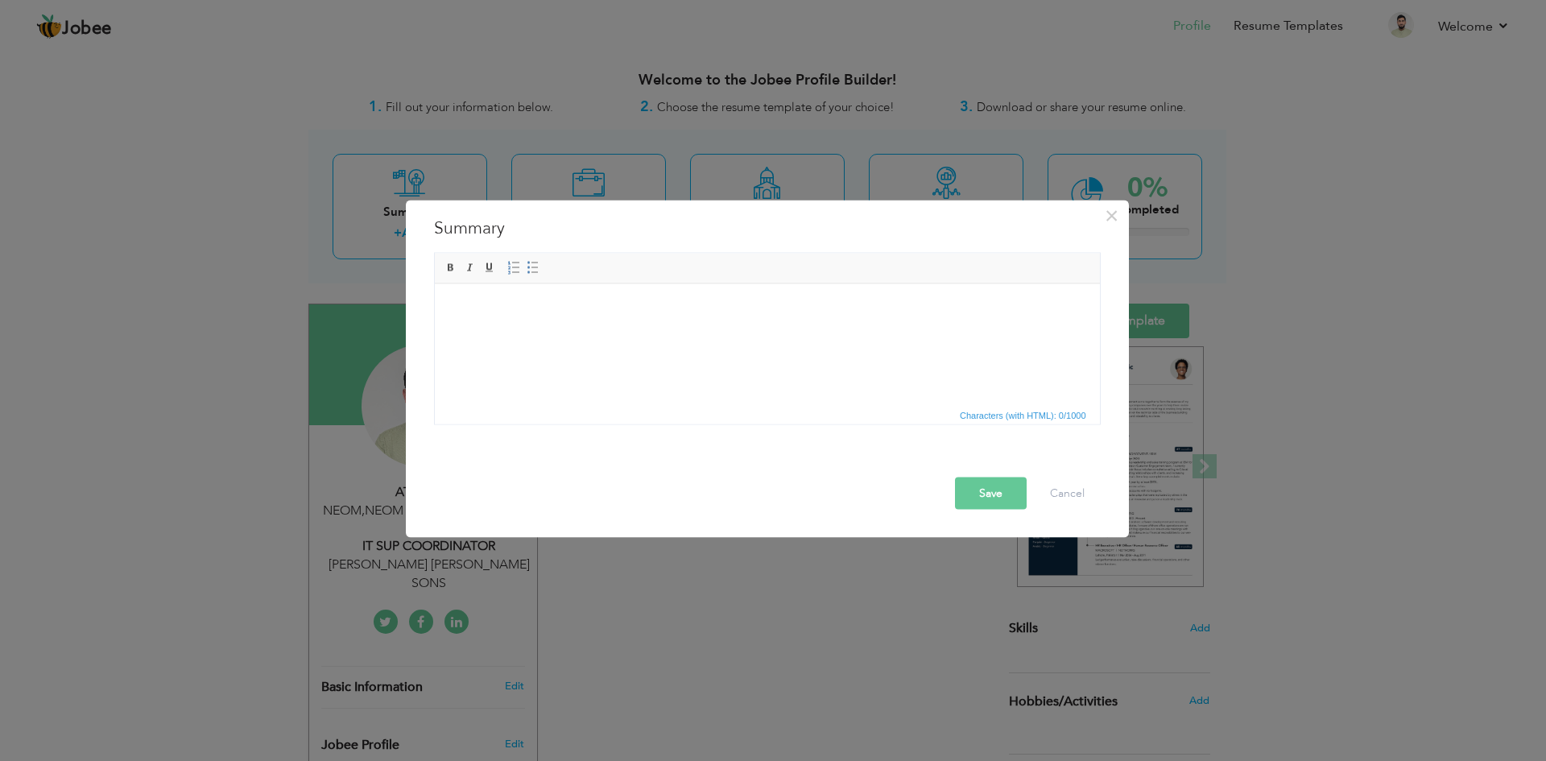
click at [519, 323] on html at bounding box center [766, 307] width 665 height 49
click at [1077, 491] on button "Cancel" at bounding box center [1067, 493] width 67 height 32
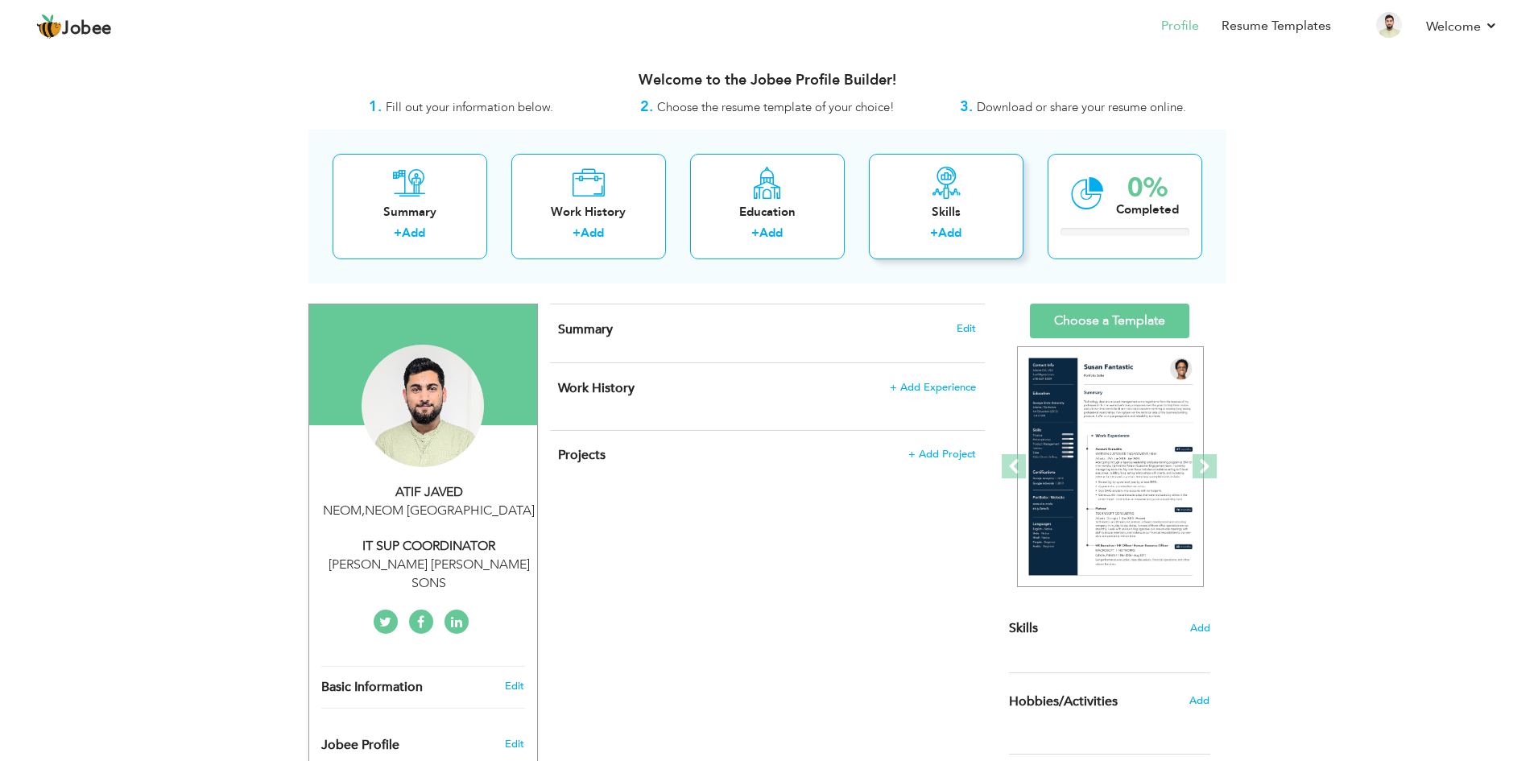
click at [952, 226] on link "Add" at bounding box center [949, 233] width 23 height 16
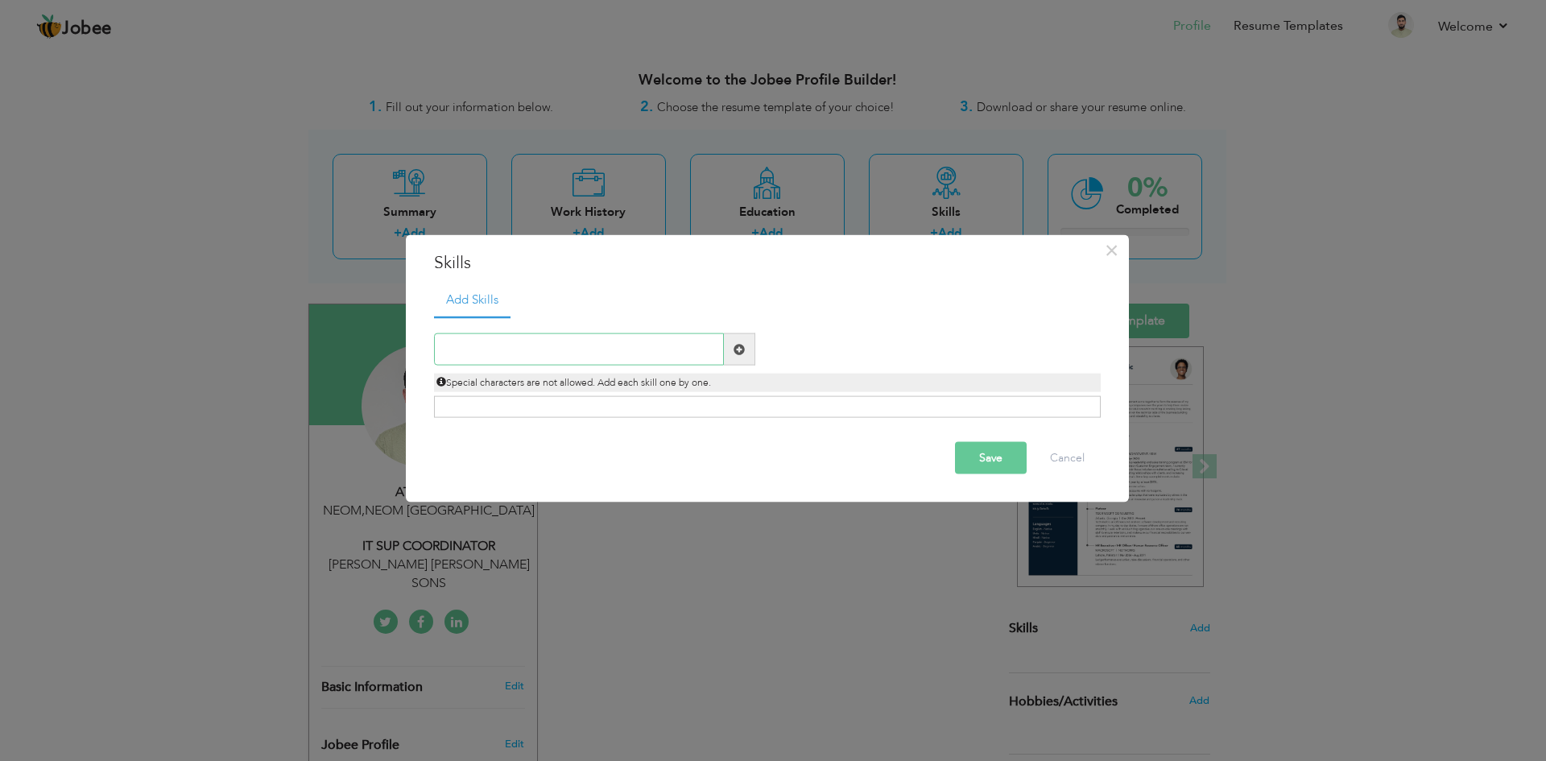
click at [455, 351] on input "text" at bounding box center [579, 349] width 290 height 32
paste input "IT Troubleshooting Hardware and software diagnost"
type input "IT Troubleshooting"
click at [620, 404] on div "Click on , to mark skill as primary." at bounding box center [767, 407] width 667 height 22
click at [1000, 456] on button "Save" at bounding box center [991, 458] width 72 height 32
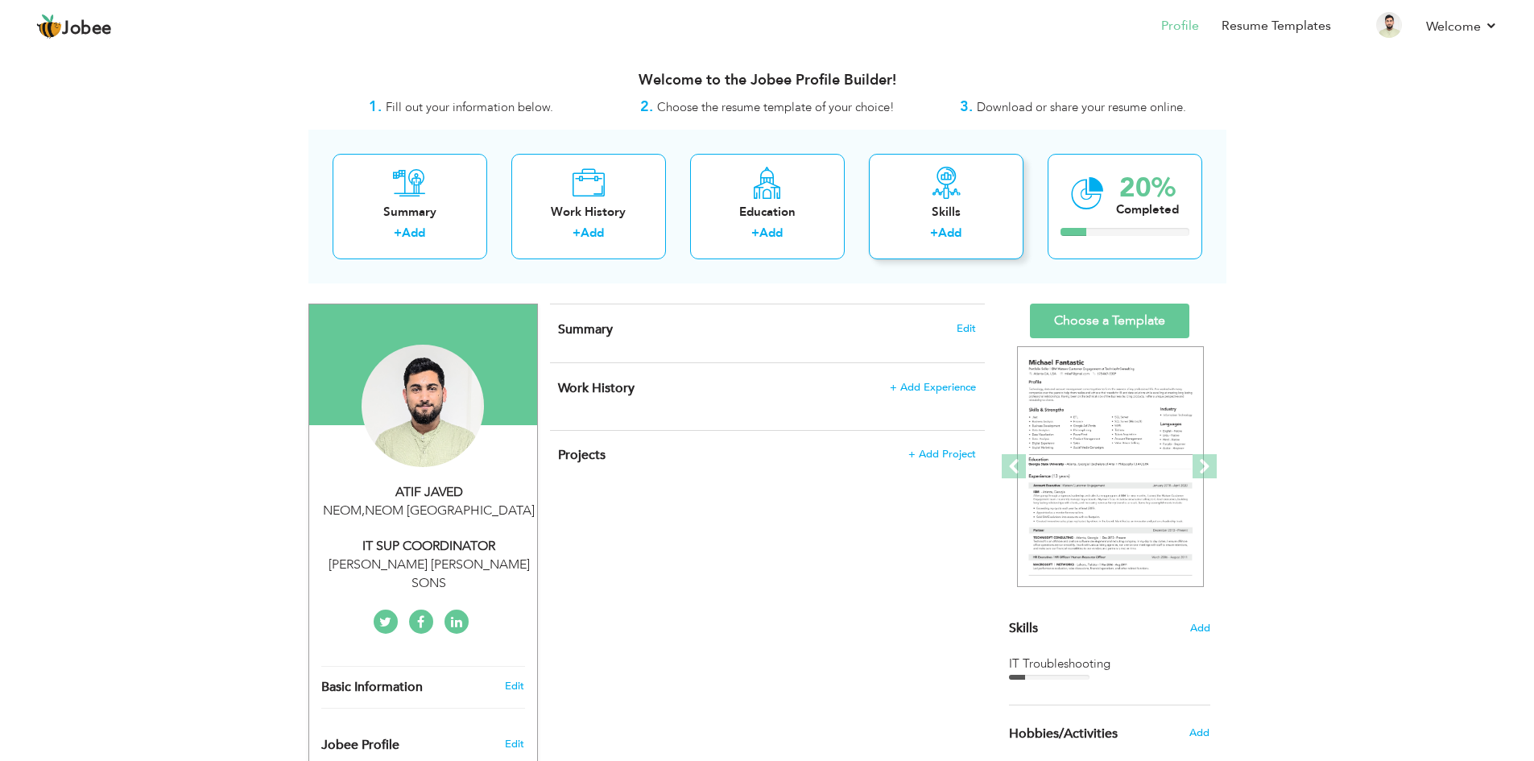
click at [955, 229] on link "Add" at bounding box center [949, 233] width 23 height 16
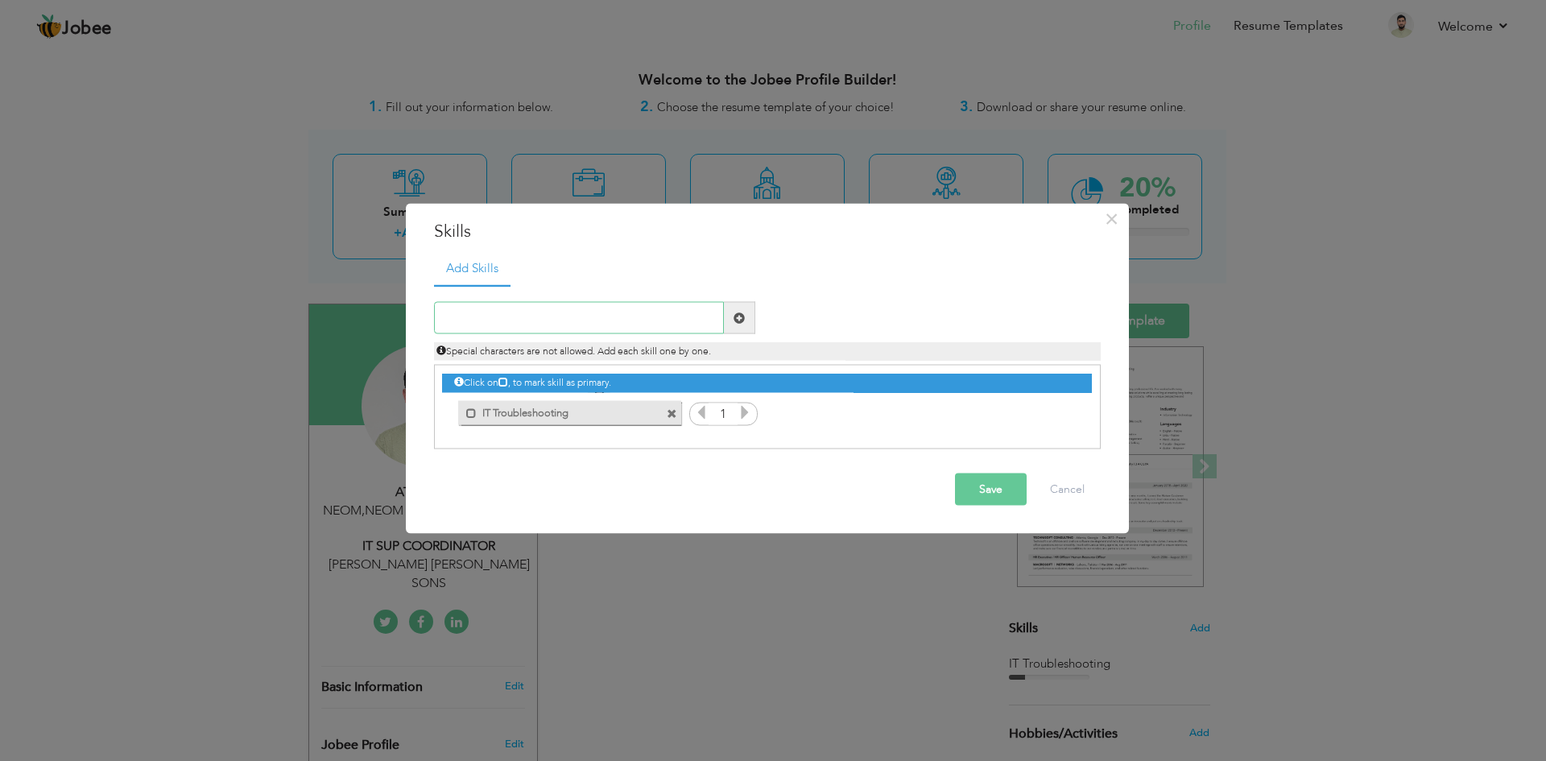
click at [520, 315] on input "text" at bounding box center [579, 318] width 290 height 32
paste input "Remote Support Tools"
type input "Remote Support Tools"
click at [987, 491] on button "Save" at bounding box center [991, 489] width 72 height 32
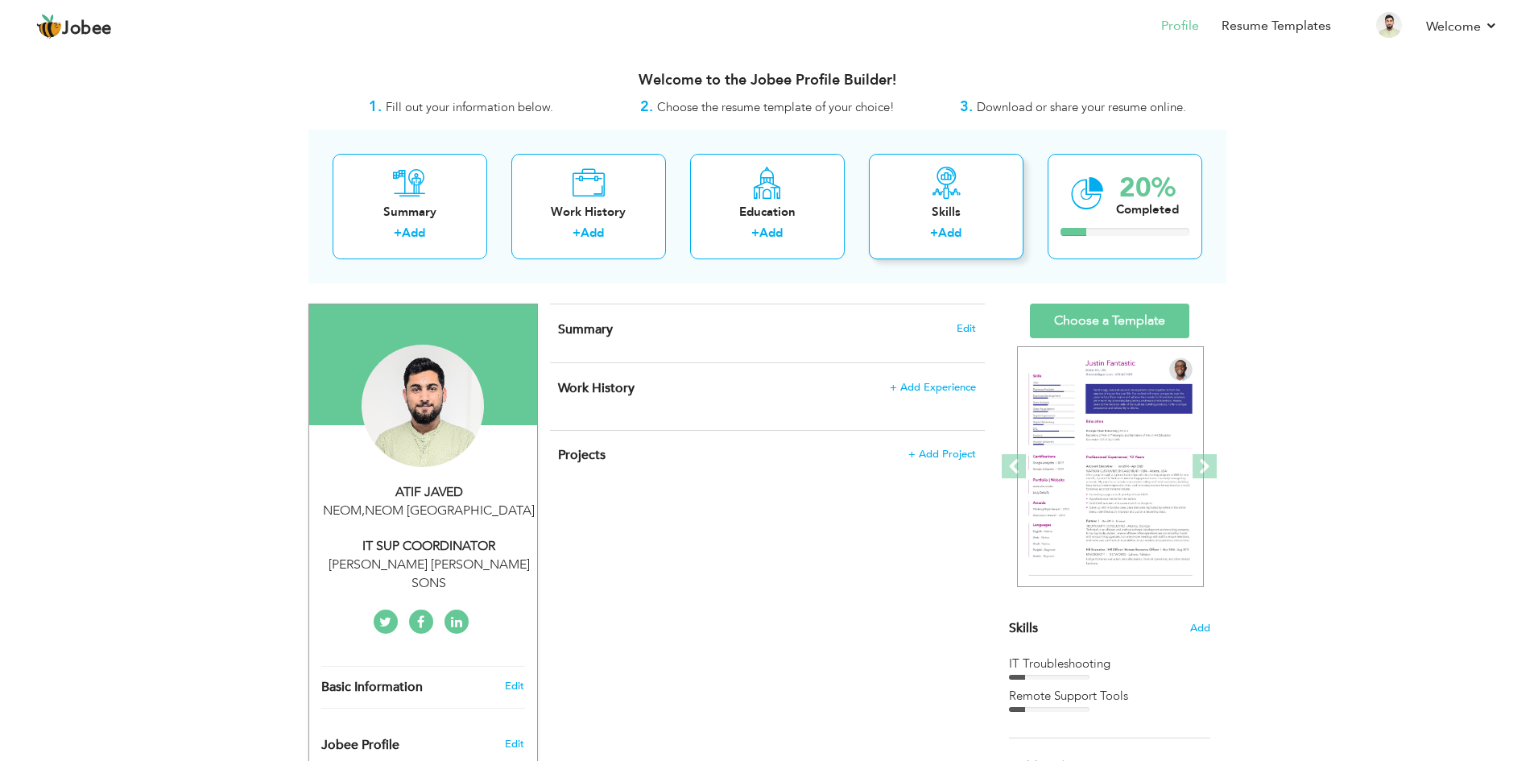
click at [966, 233] on div "+ Add" at bounding box center [946, 235] width 129 height 21
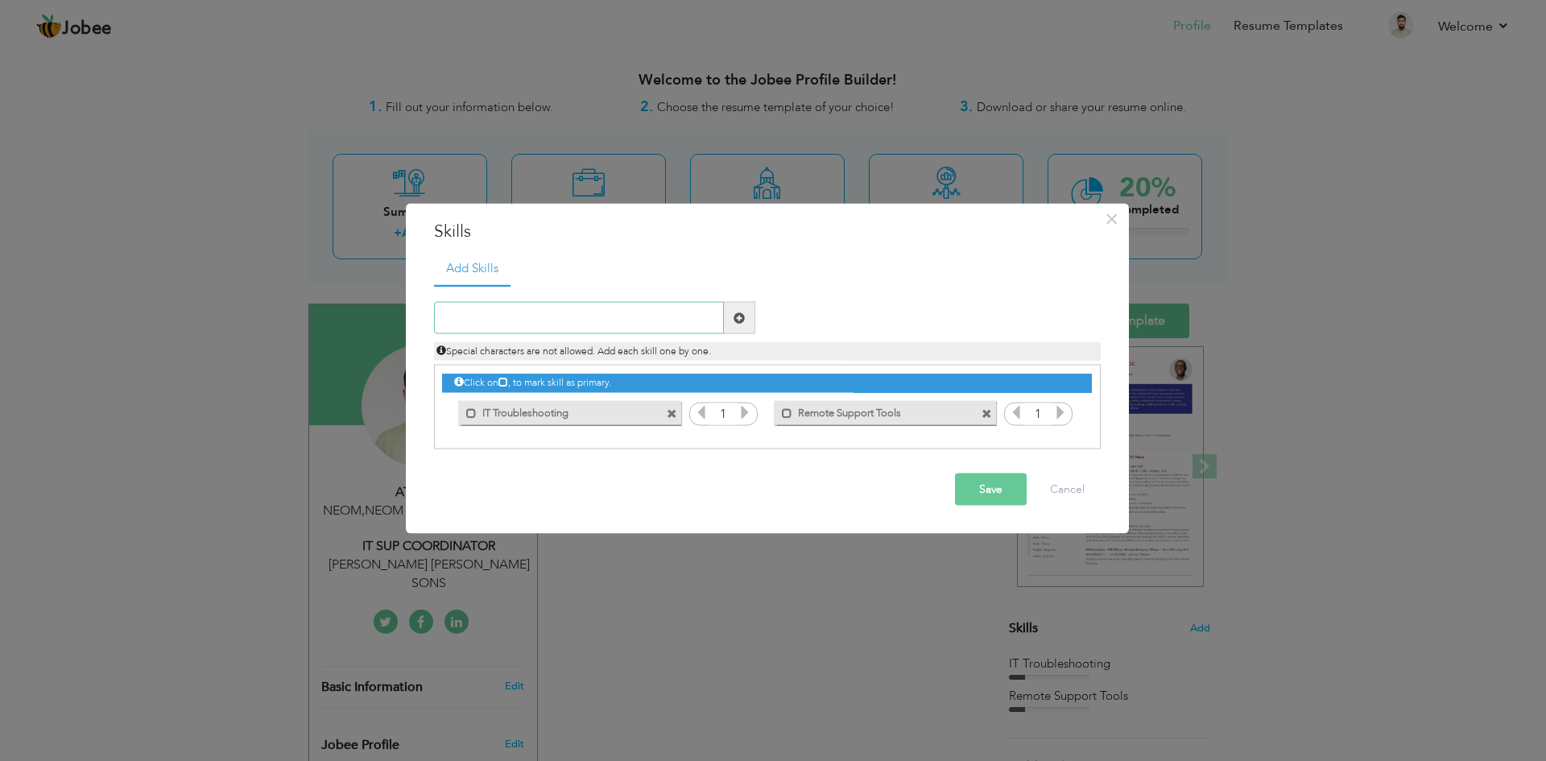
click at [565, 316] on input "text" at bounding box center [579, 318] width 290 height 32
paste input "Problem Solving"
type input "Problem Solving"
click at [982, 490] on button "Save" at bounding box center [991, 489] width 72 height 32
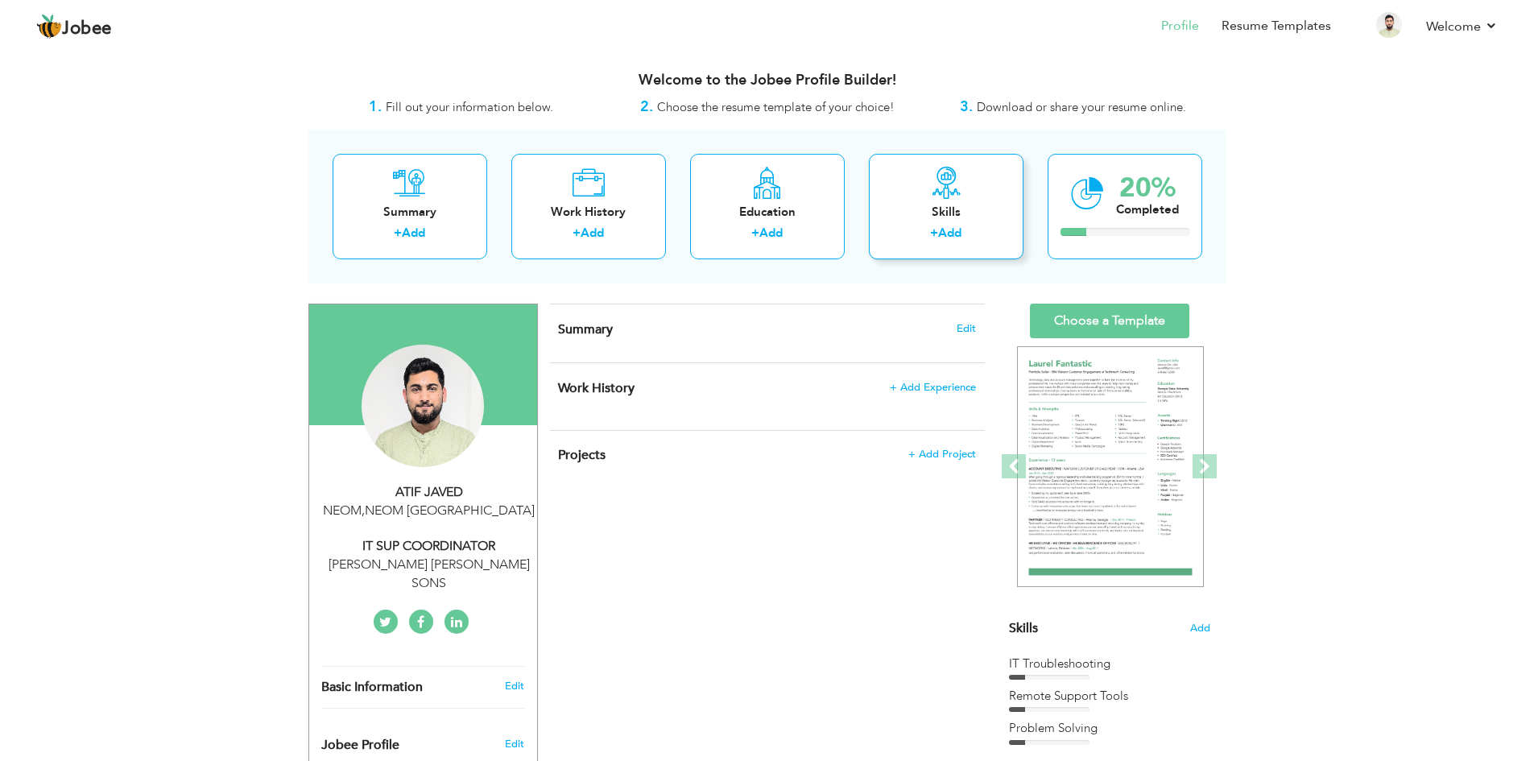
click at [906, 213] on div "Skills" at bounding box center [946, 212] width 129 height 17
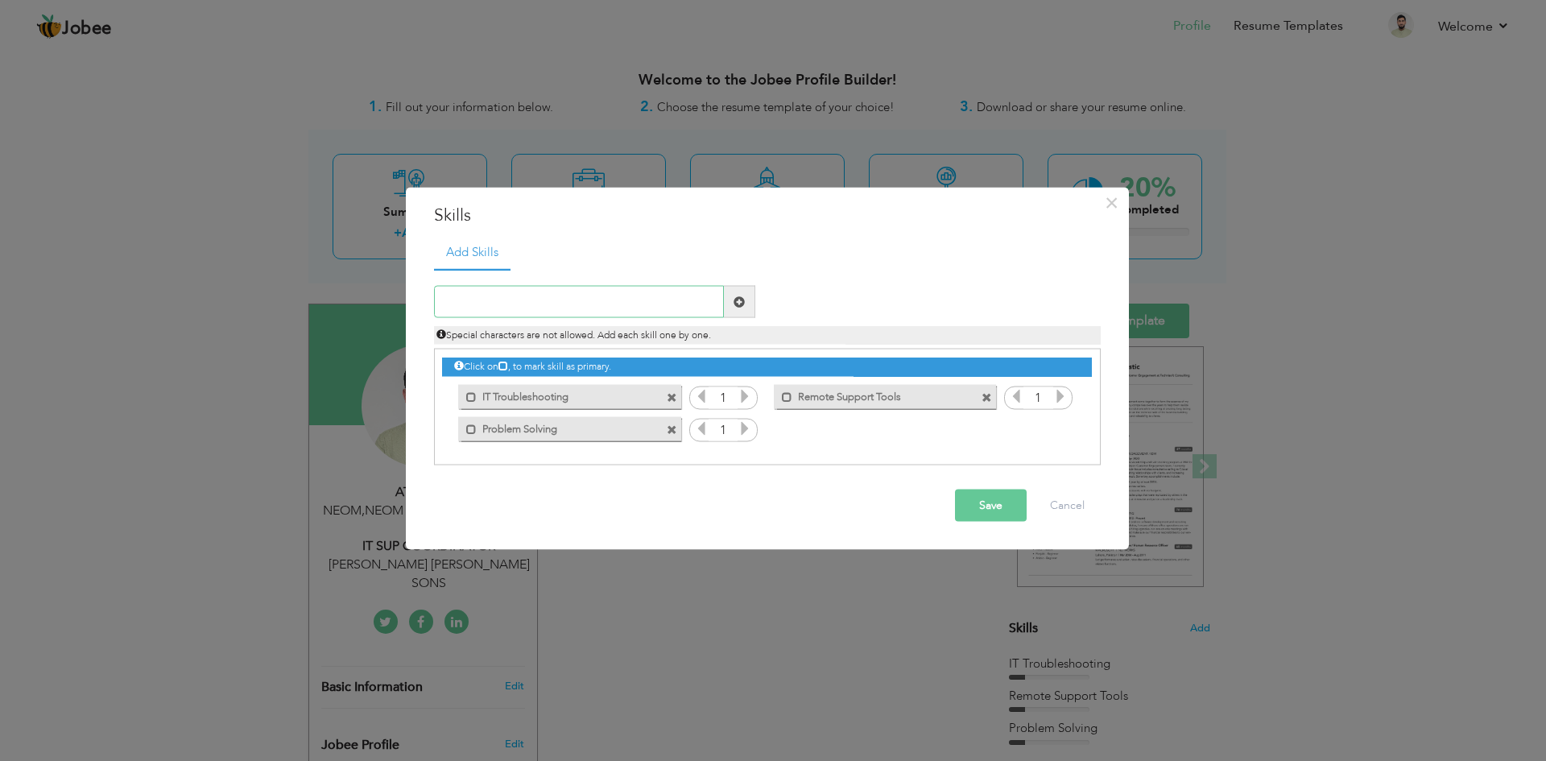
click at [521, 301] on input "text" at bounding box center [579, 302] width 290 height 32
paste input "Hardware Support"
type input "Hardware Support"
click at [989, 506] on button "Save" at bounding box center [991, 505] width 72 height 32
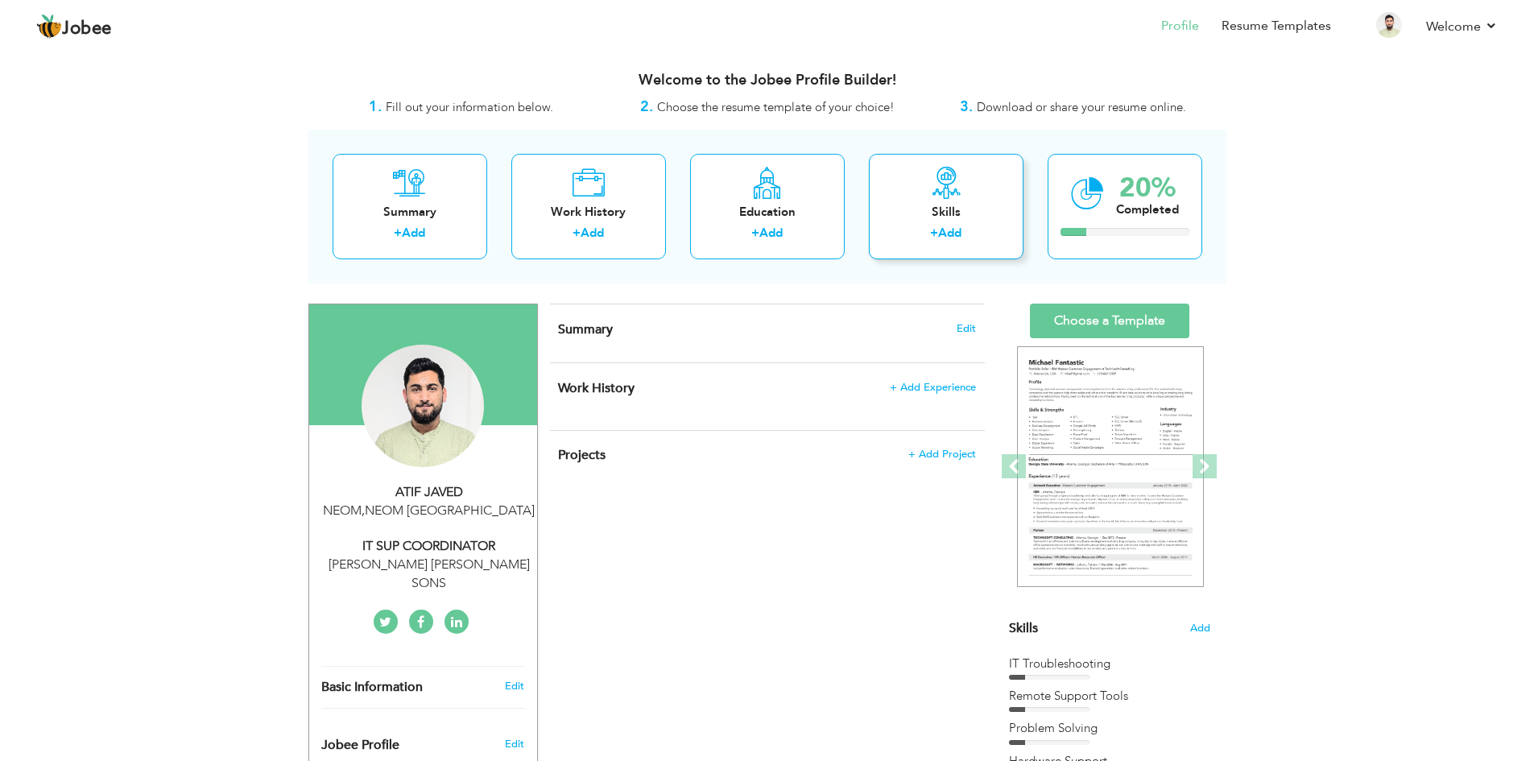
click at [931, 219] on div "Skills" at bounding box center [946, 212] width 129 height 17
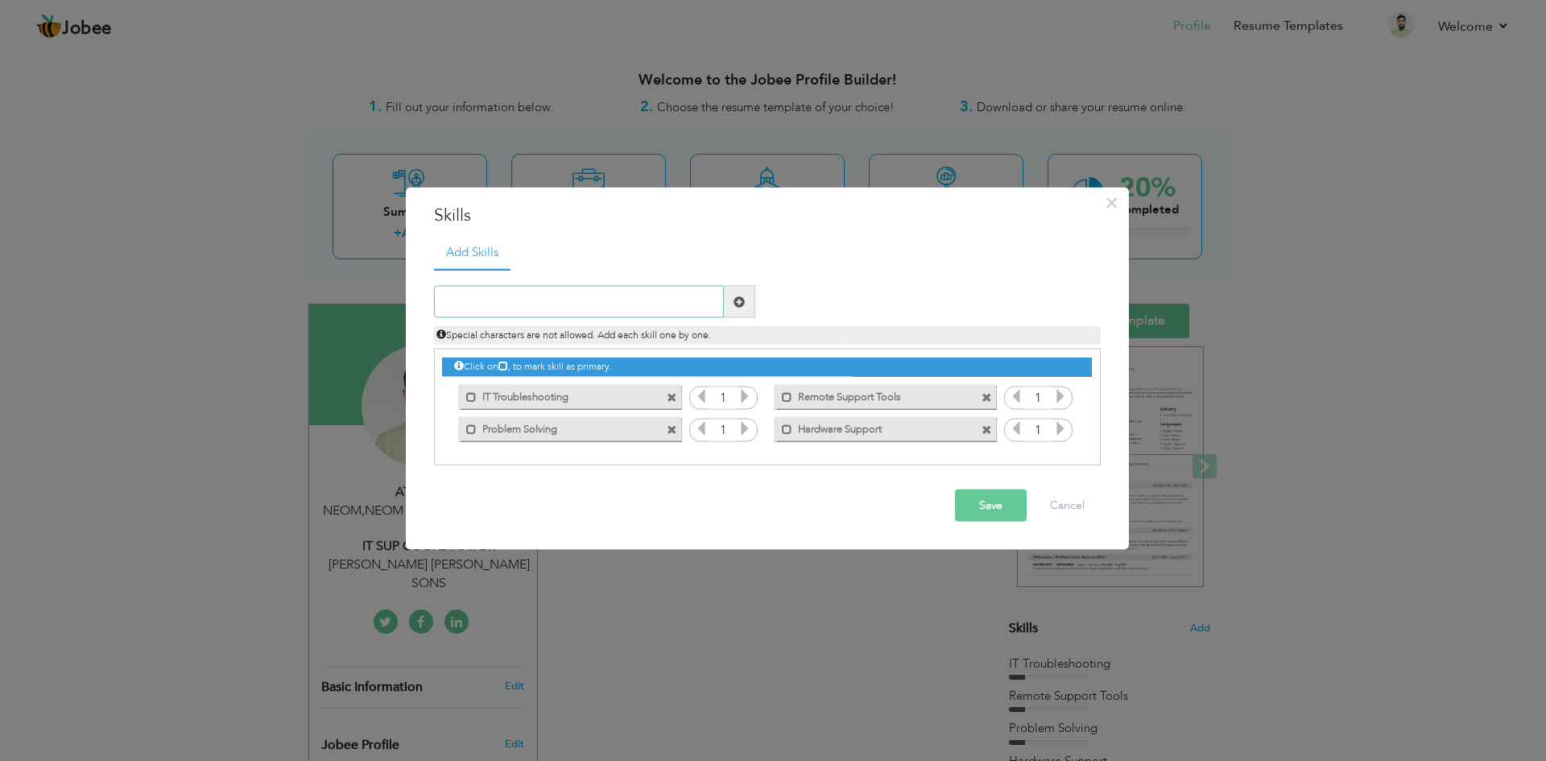
click at [585, 295] on input "text" at bounding box center [579, 302] width 290 height 32
paste input "oftware Support"
drag, startPoint x: 442, startPoint y: 302, endPoint x: 455, endPoint y: 304, distance: 13.1
click at [442, 302] on input "oftware Support" at bounding box center [579, 302] width 290 height 32
type input "Software Support"
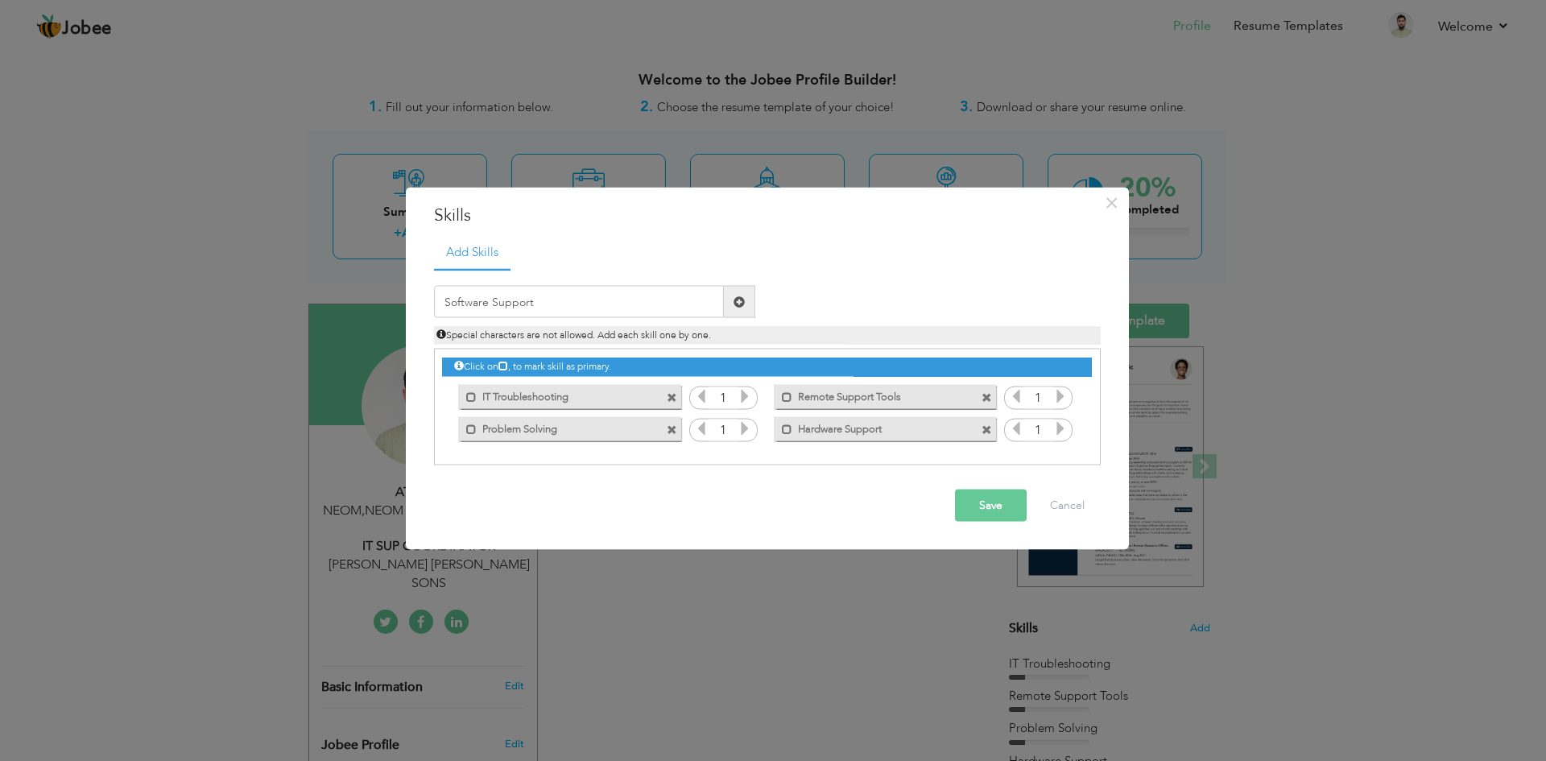
click at [1000, 511] on button "Save" at bounding box center [991, 505] width 72 height 32
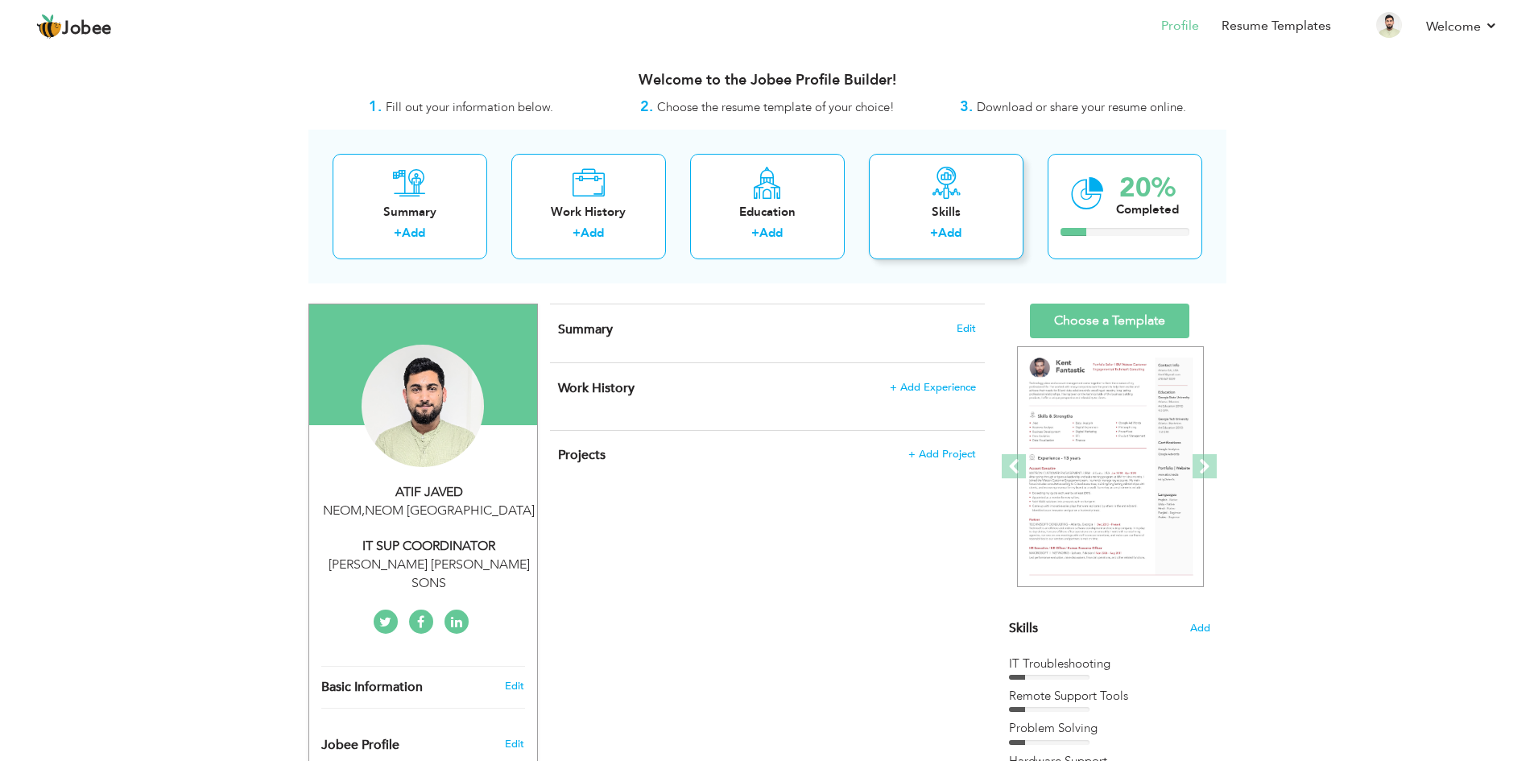
click at [943, 235] on link "Add" at bounding box center [949, 233] width 23 height 16
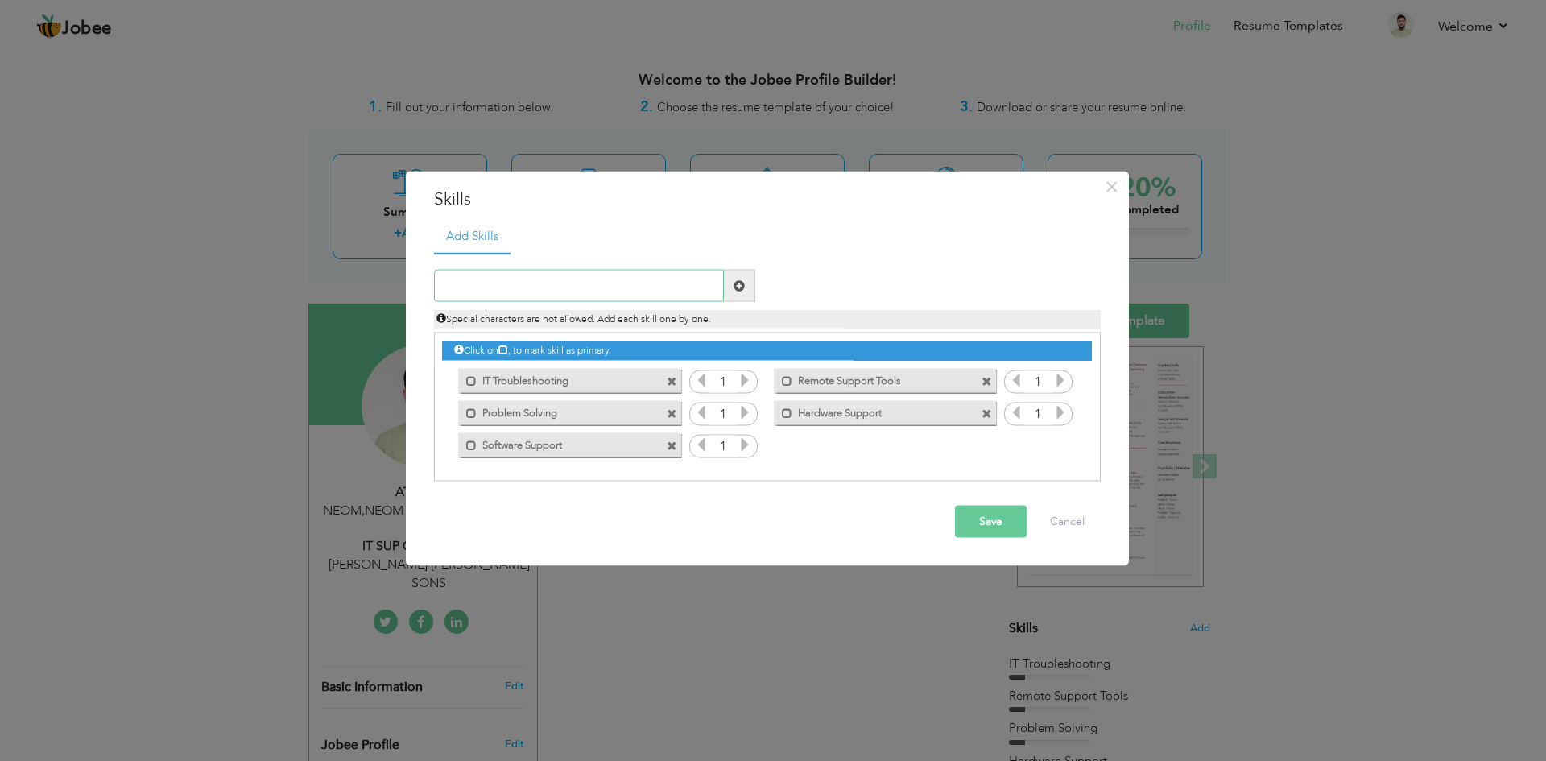
click at [503, 285] on input "text" at bounding box center [579, 286] width 290 height 32
paste input ". Network Fundamentals"
type input ". Network Fundamentals"
click at [981, 522] on button "Save" at bounding box center [991, 522] width 72 height 32
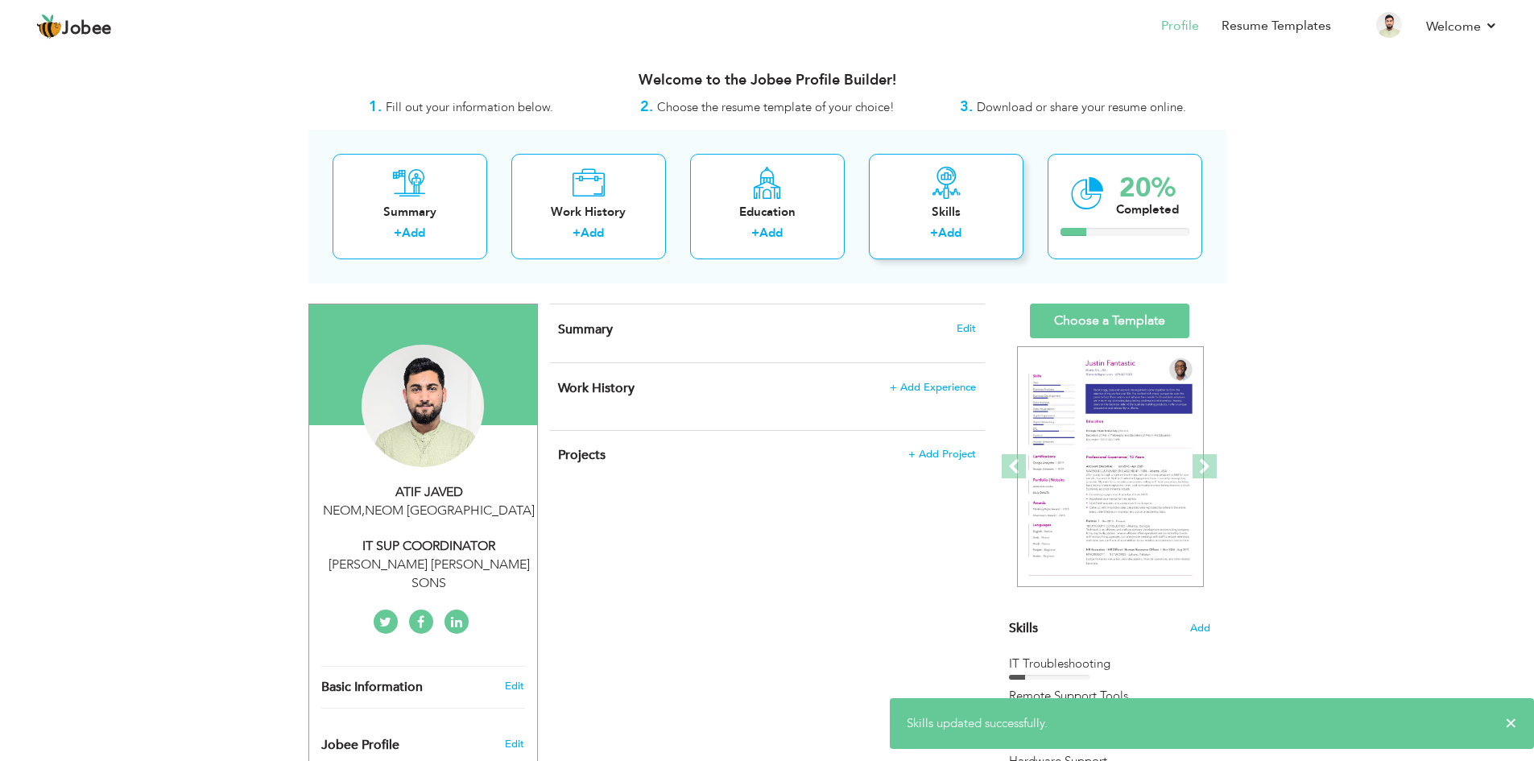
click at [948, 215] on div "Skills" at bounding box center [946, 212] width 129 height 17
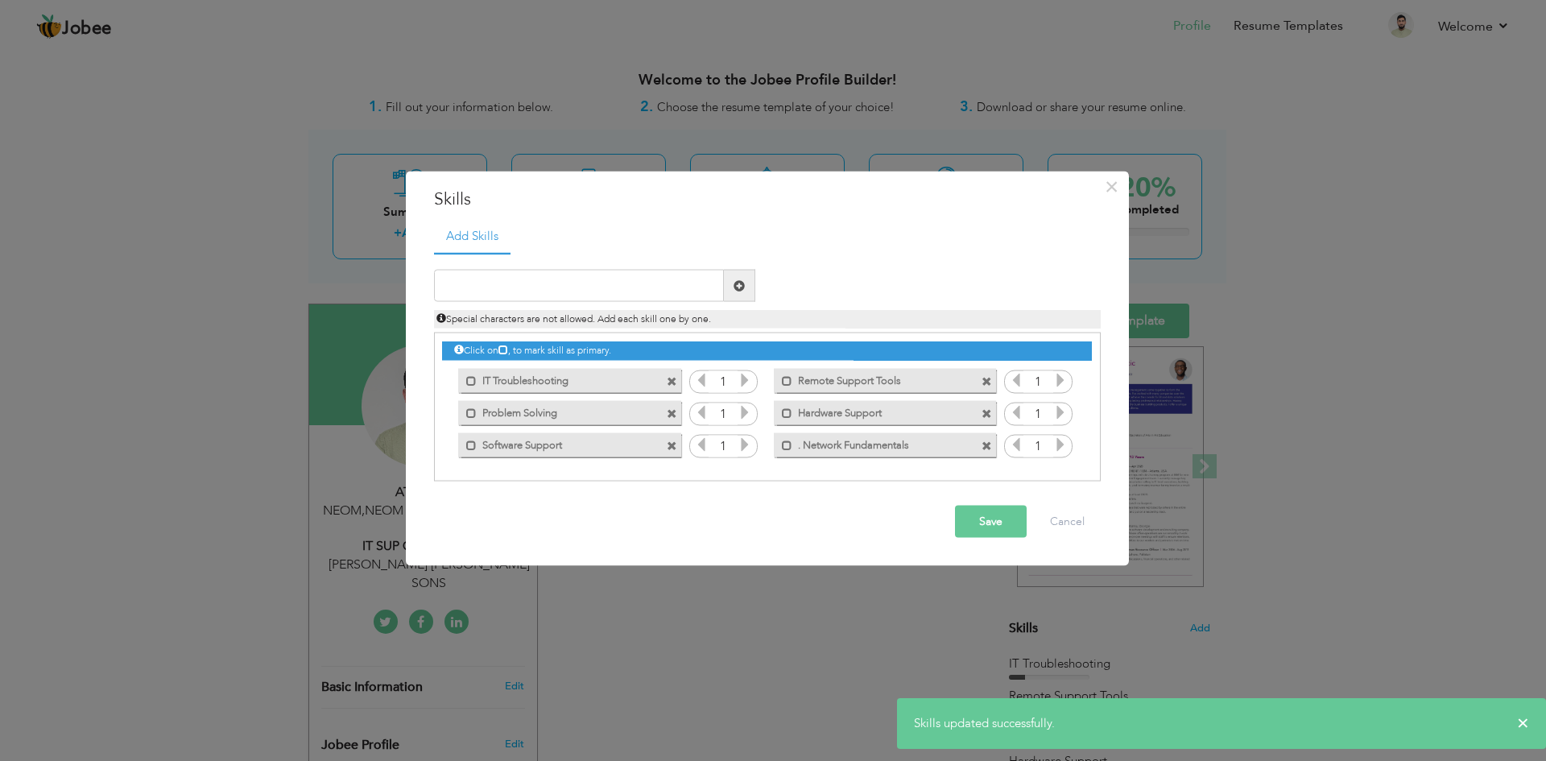
click at [988, 447] on span at bounding box center [986, 445] width 10 height 10
click at [485, 287] on input "text" at bounding box center [579, 286] width 290 height 32
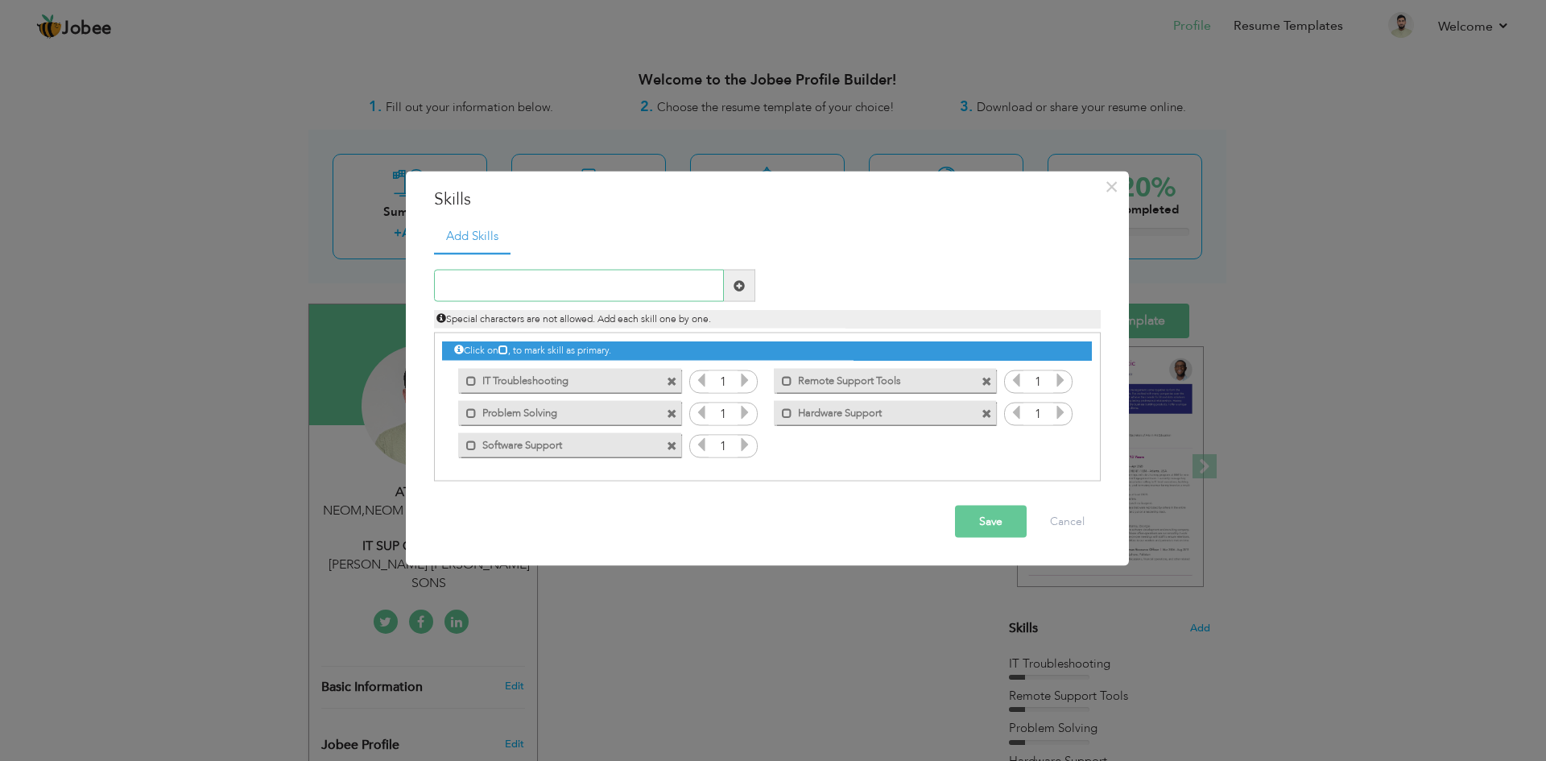
paste input ". Network Fundamentals"
drag, startPoint x: 449, startPoint y: 288, endPoint x: 461, endPoint y: 290, distance: 12.2
click at [449, 288] on input ". Network Fundamentals" at bounding box center [579, 286] width 290 height 32
type input "Network Fundamentals"
click at [996, 518] on button "Save" at bounding box center [991, 522] width 72 height 32
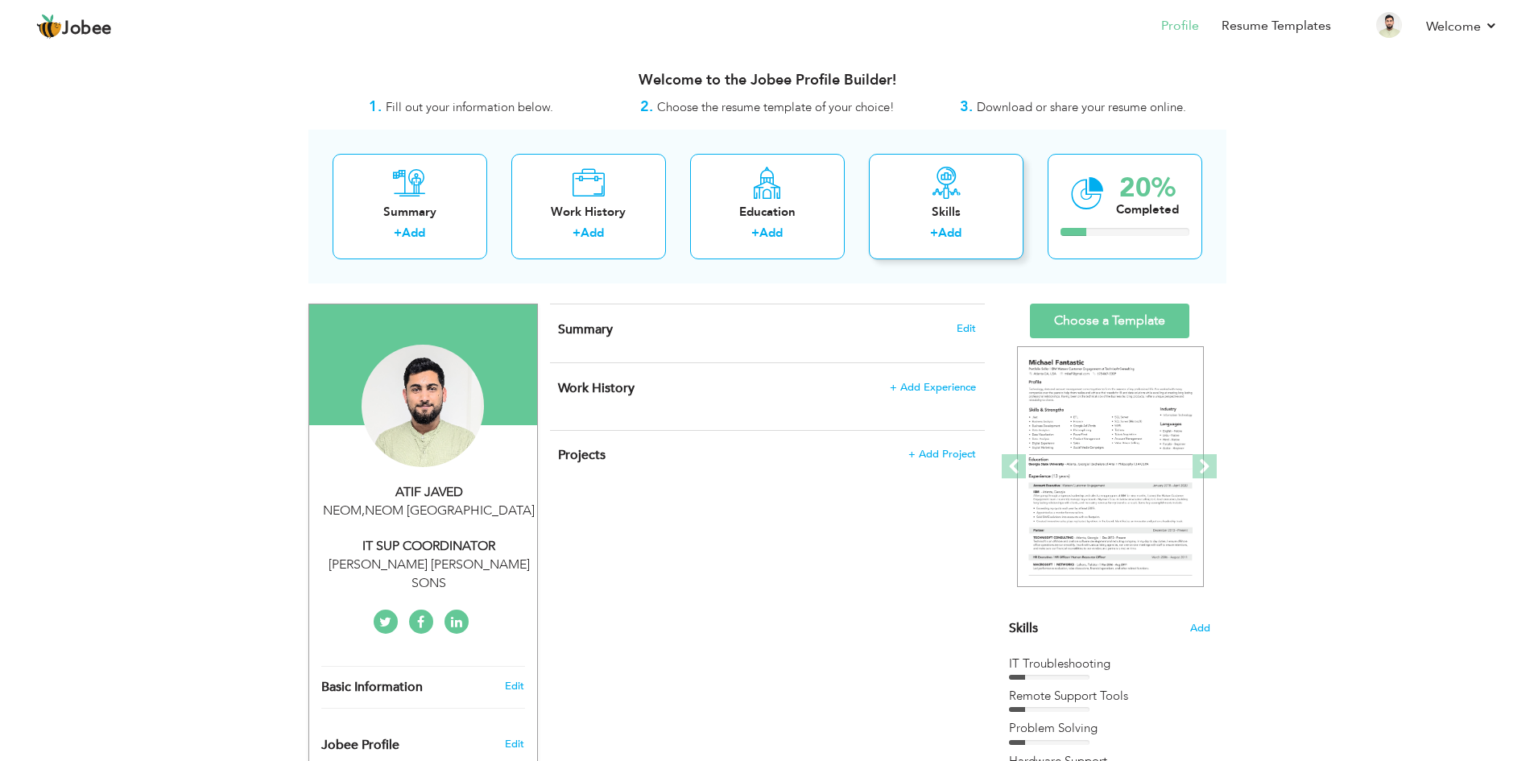
click at [915, 217] on div "Skills" at bounding box center [946, 212] width 129 height 17
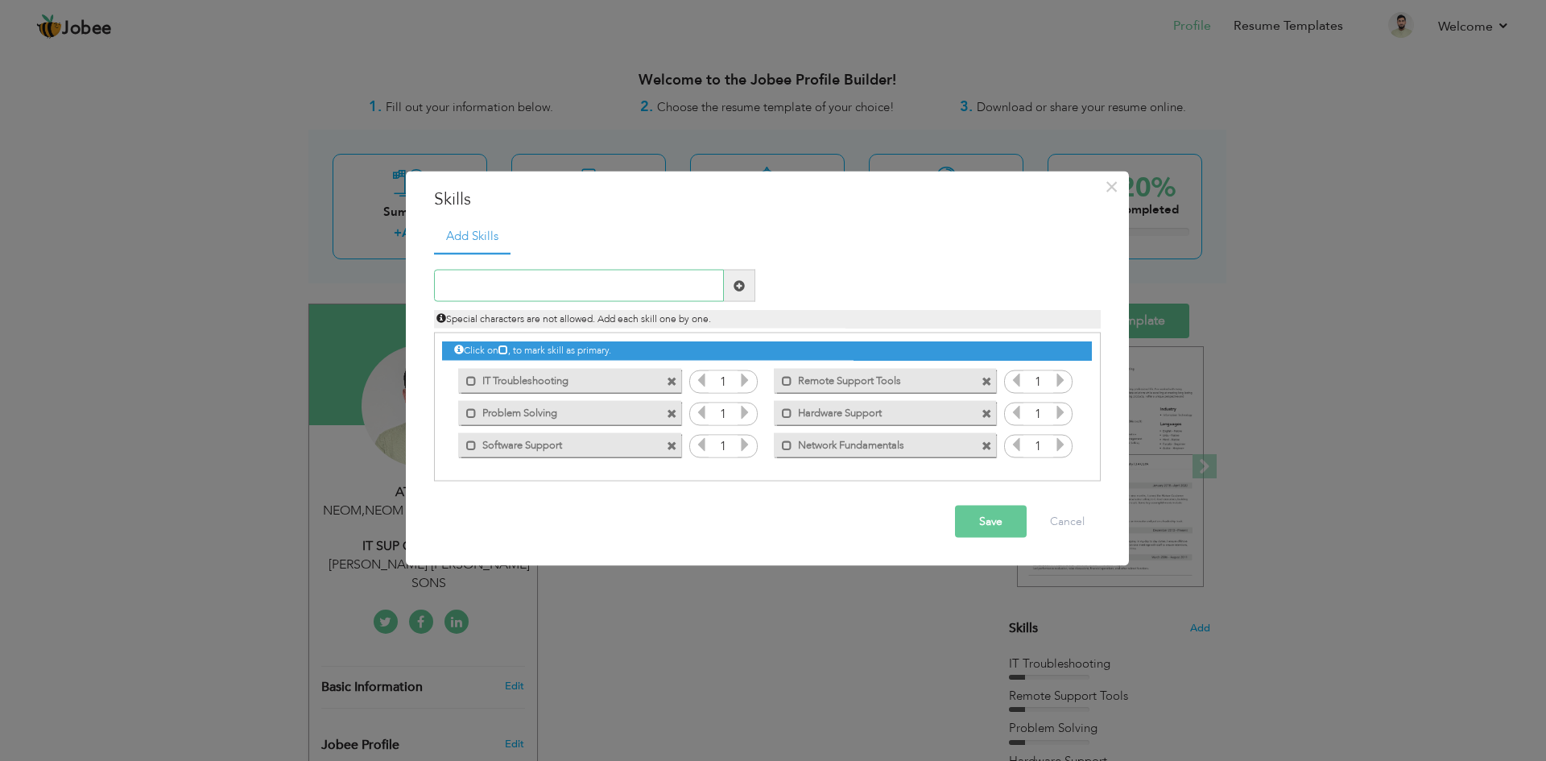
click at [547, 284] on input "text" at bounding box center [579, 286] width 290 height 32
paste input "User Account Management"
type input "User Account Management"
click at [999, 525] on button "Save" at bounding box center [991, 522] width 72 height 32
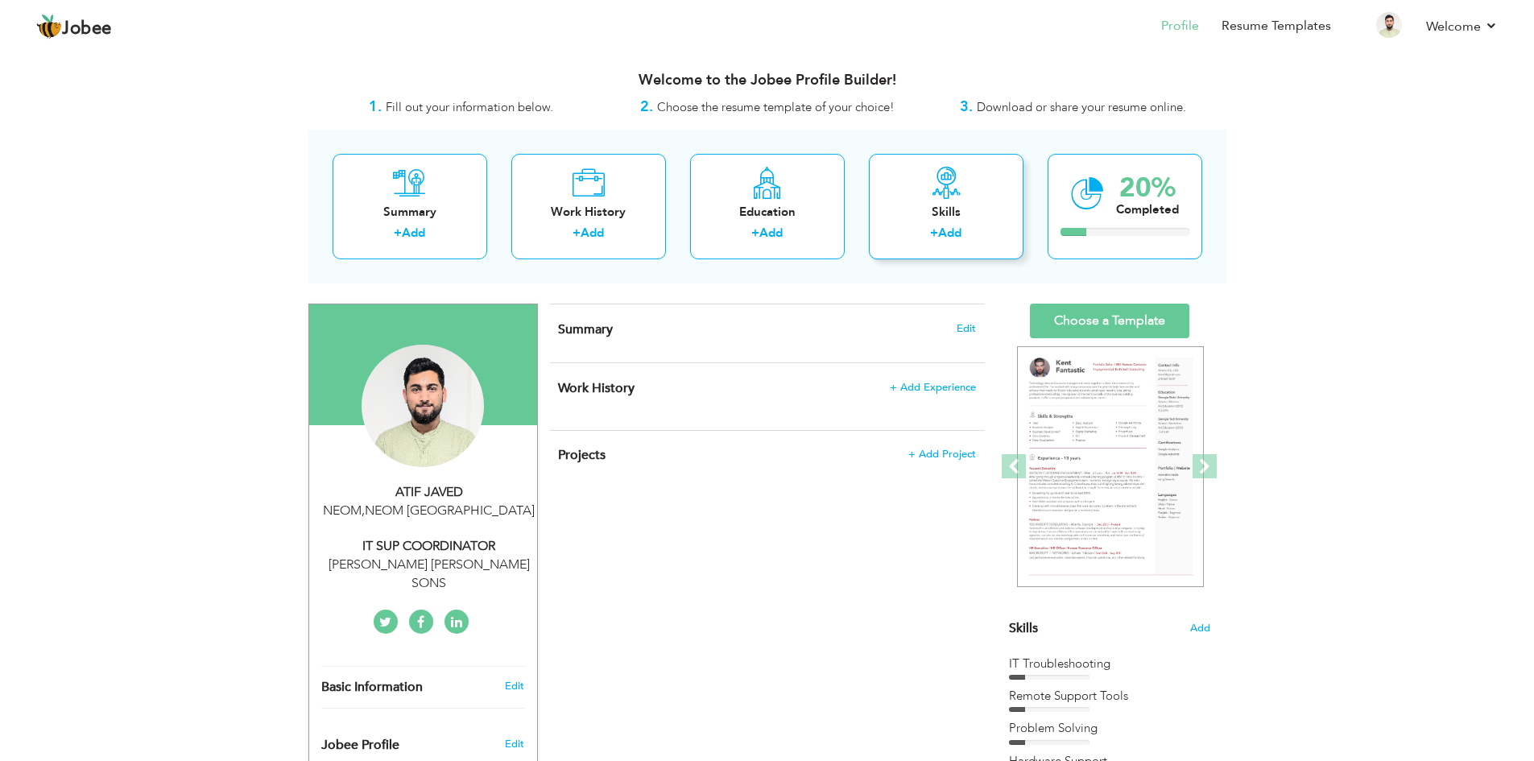
click at [978, 241] on div "+ Add" at bounding box center [946, 235] width 129 height 21
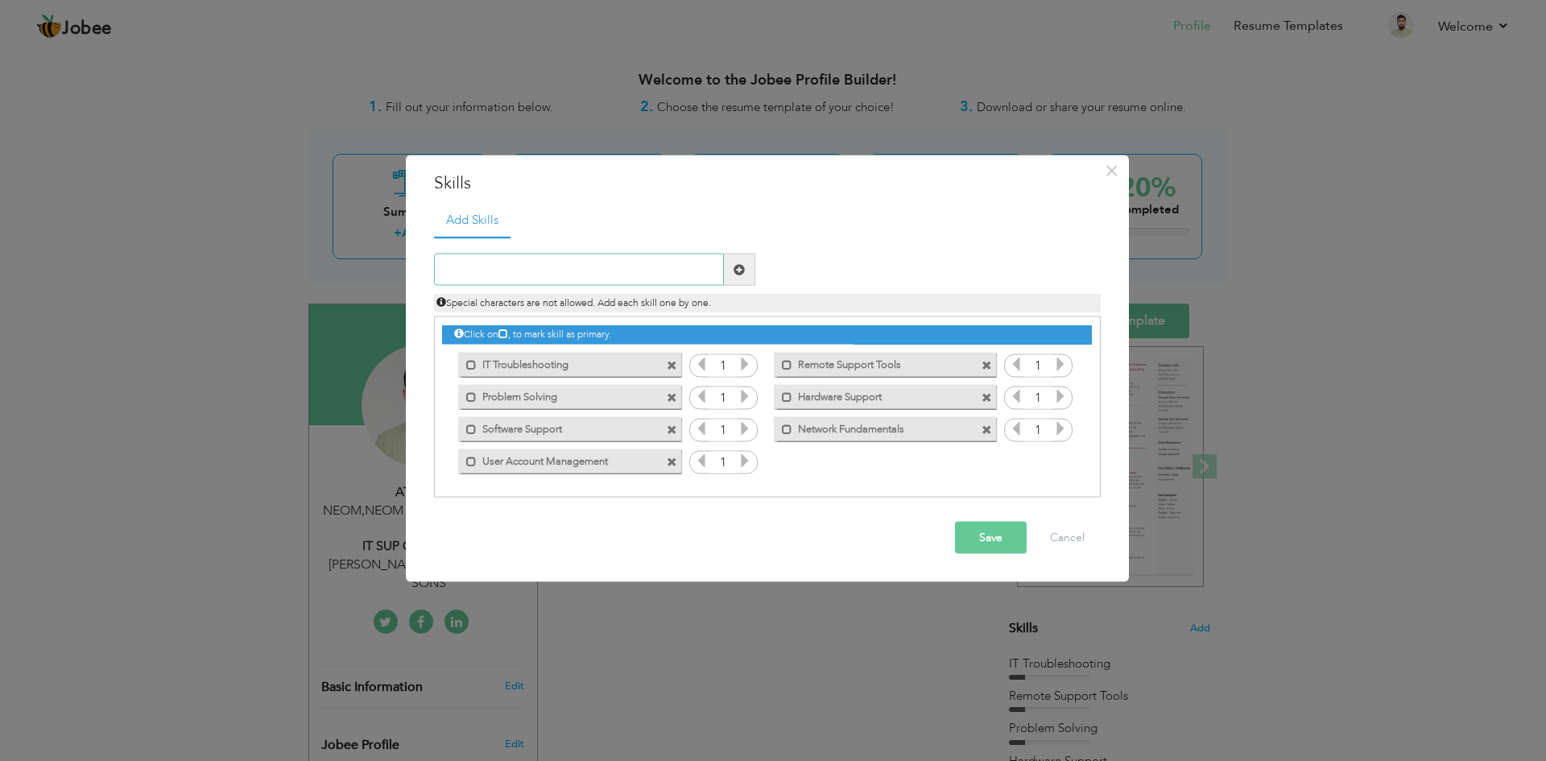
click at [462, 262] on input "text" at bounding box center [579, 270] width 290 height 32
paste input "Remote Support"
type input "Remote Support"
click at [1009, 532] on button "Save" at bounding box center [991, 538] width 72 height 32
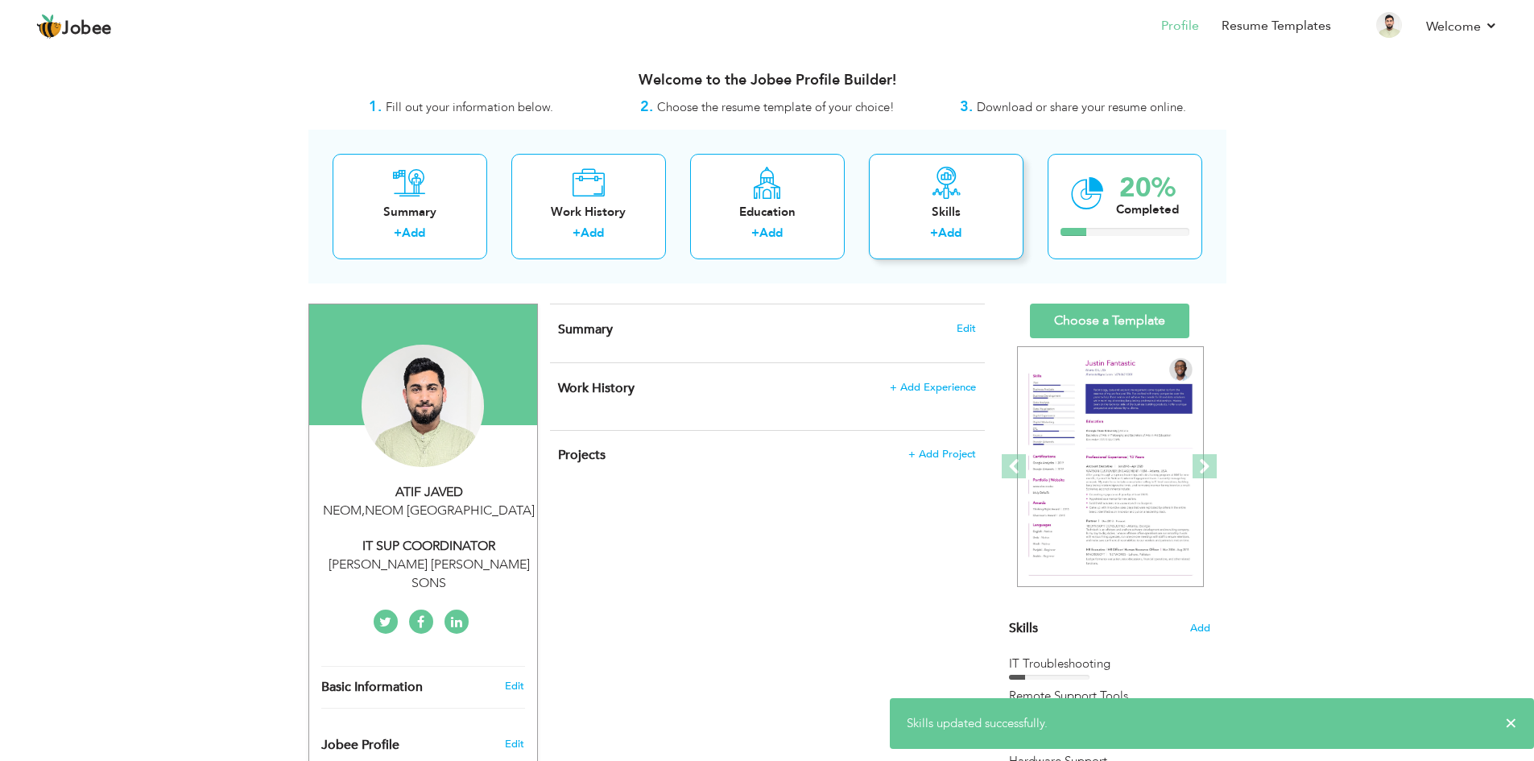
click at [943, 202] on div "Skills + Add" at bounding box center [946, 206] width 155 height 105
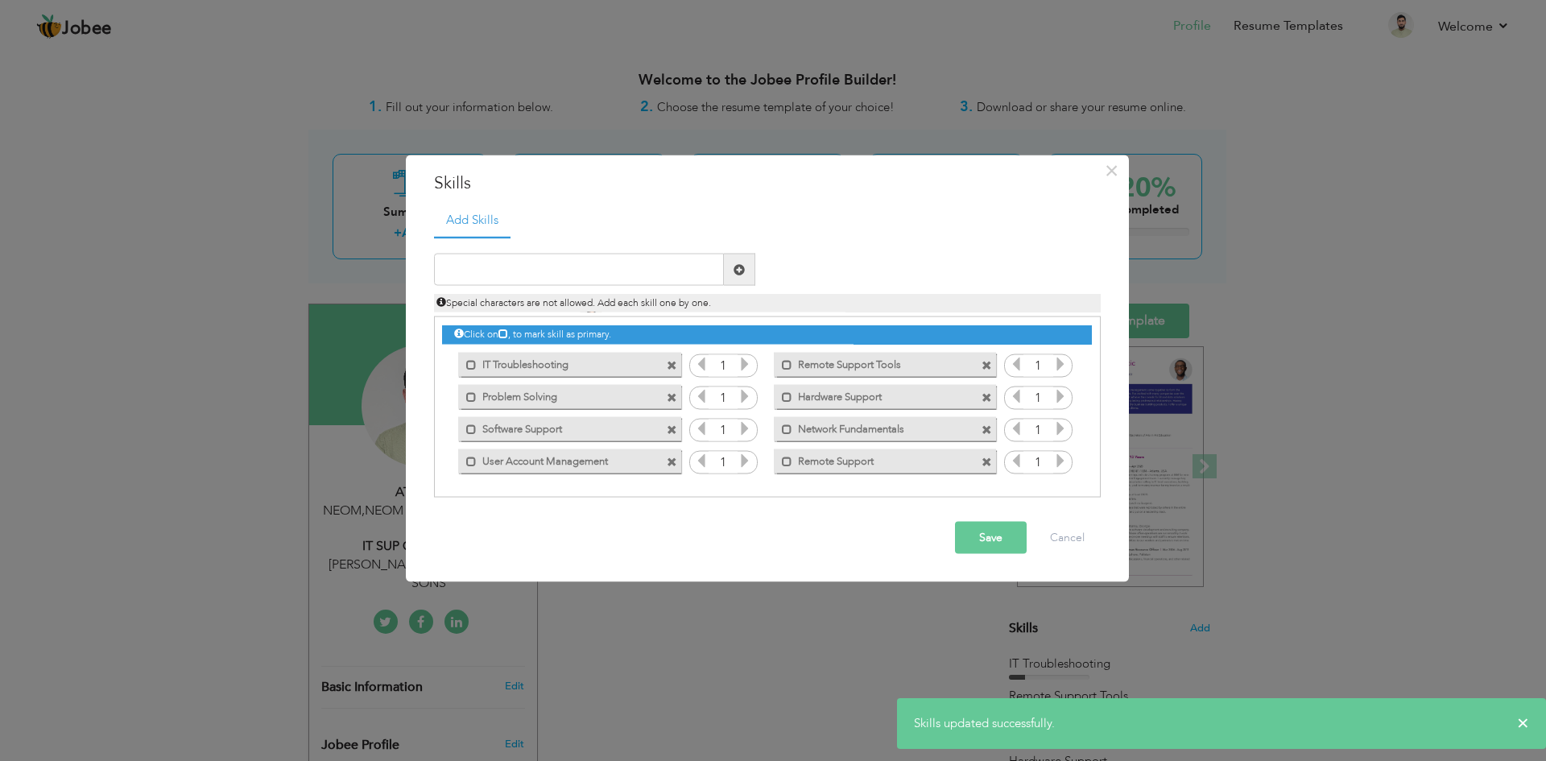
click at [986, 365] on span at bounding box center [986, 365] width 10 height 10
click at [985, 539] on button "Save" at bounding box center [991, 538] width 72 height 32
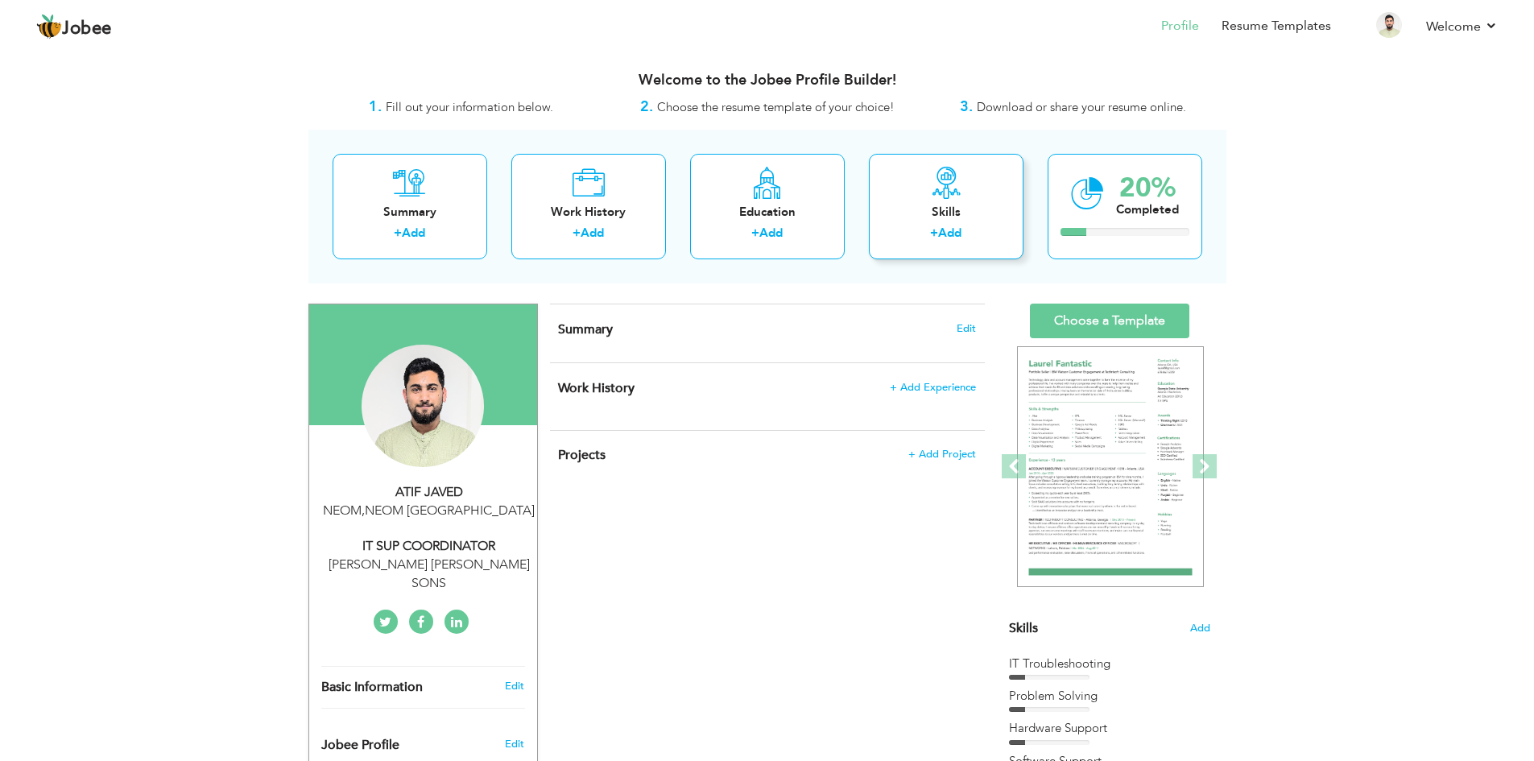
click at [949, 209] on div "Skills" at bounding box center [946, 212] width 129 height 17
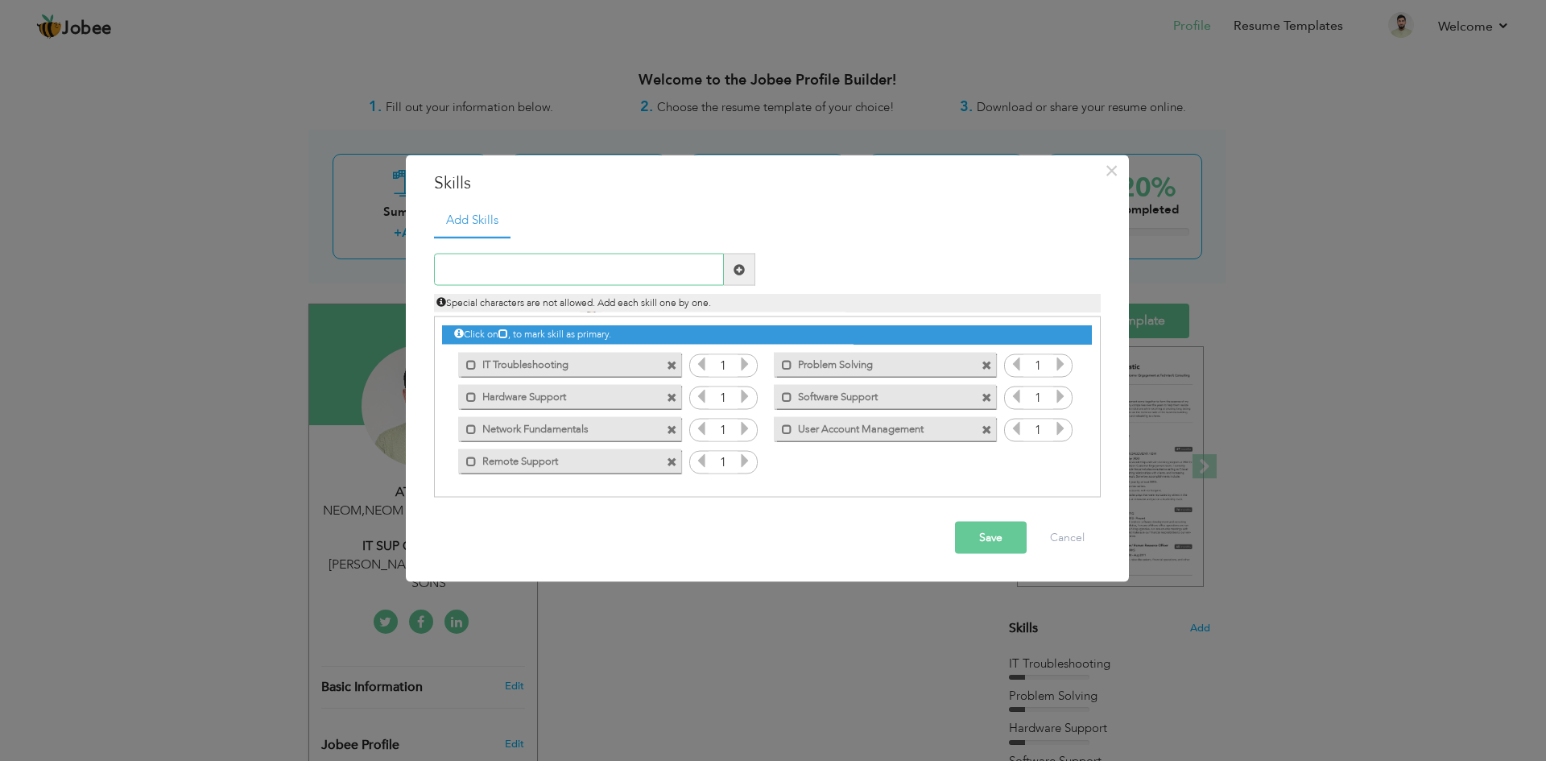
click at [509, 265] on input "text" at bounding box center [579, 270] width 290 height 32
paste input "Teamwork"
type input "Teamwork"
click at [1004, 541] on button "Save" at bounding box center [991, 538] width 72 height 32
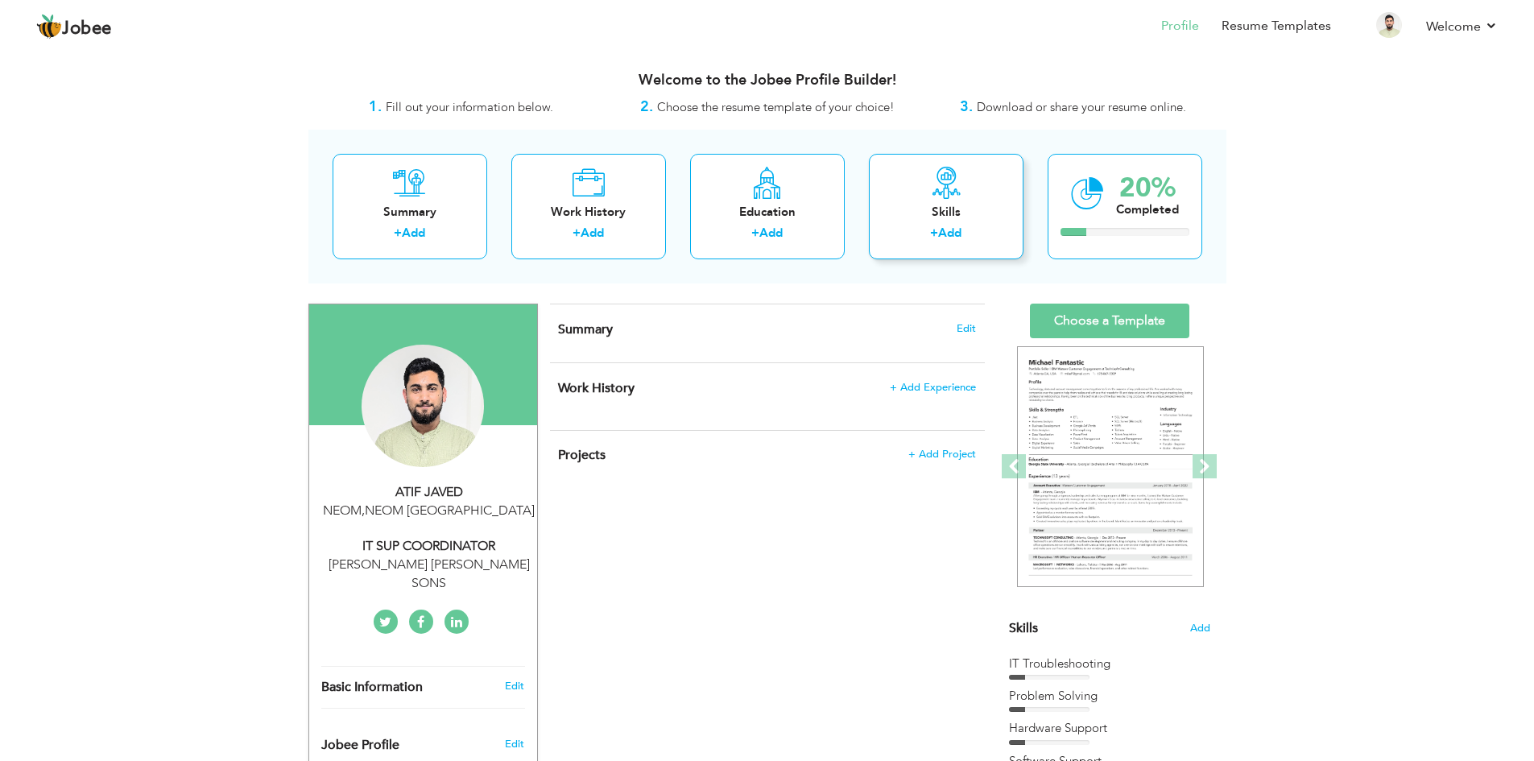
click at [923, 229] on div "+ Add" at bounding box center [946, 235] width 129 height 21
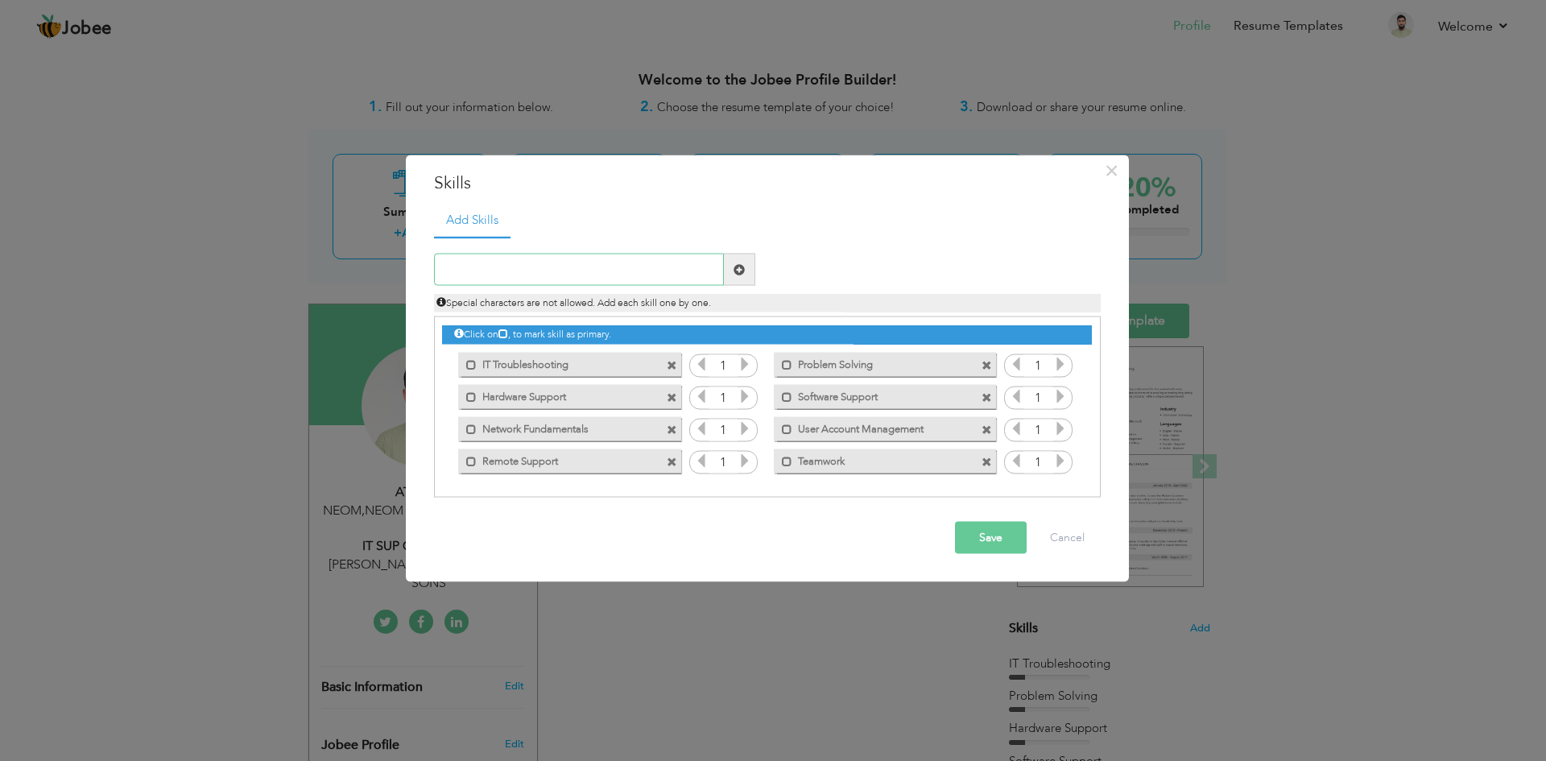
click at [577, 269] on input "text" at bounding box center [579, 270] width 290 height 32
paste input "Communication"
type input "Communication"
click at [984, 538] on button "Save" at bounding box center [991, 538] width 72 height 32
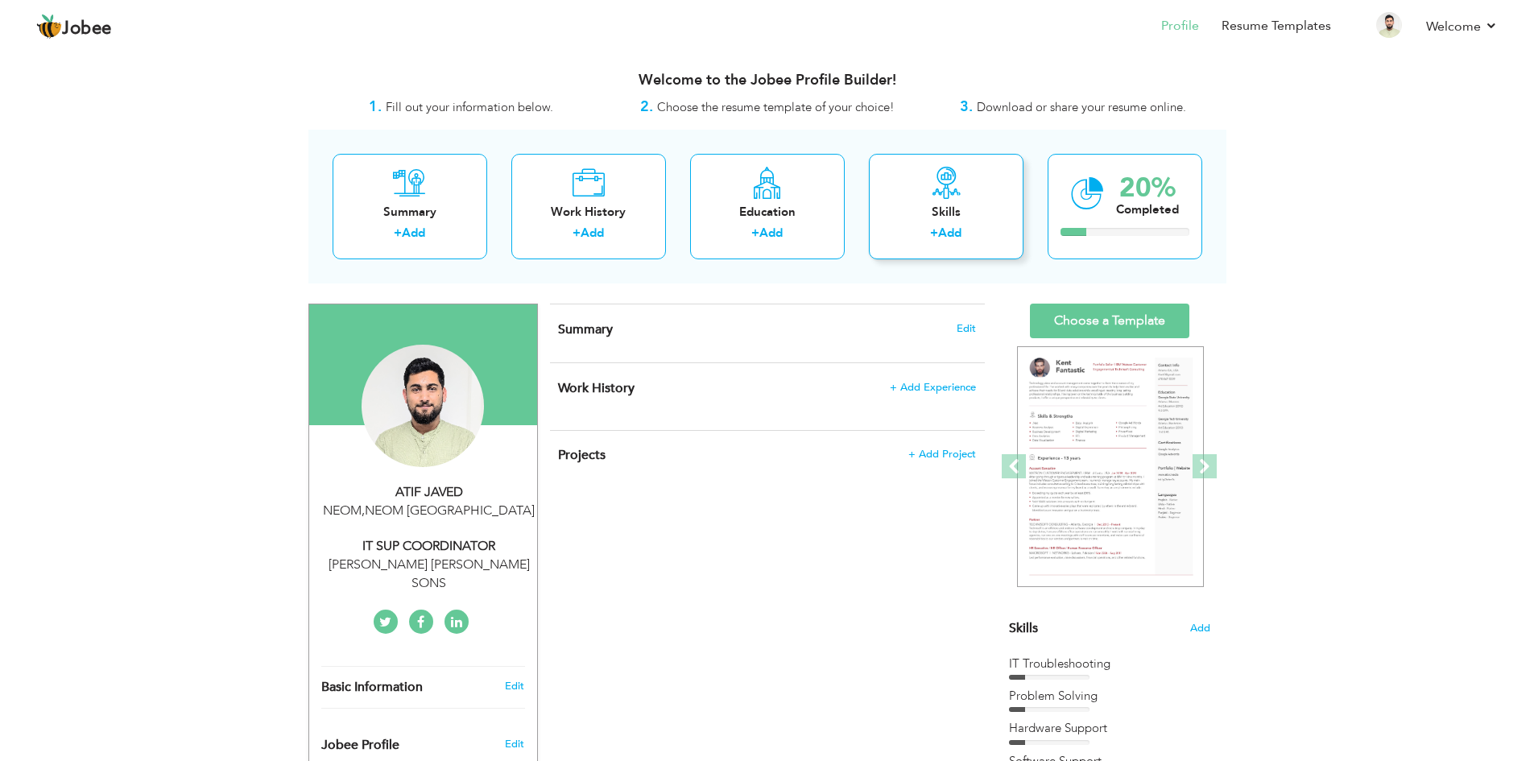
click at [952, 205] on div "Skills" at bounding box center [946, 212] width 129 height 17
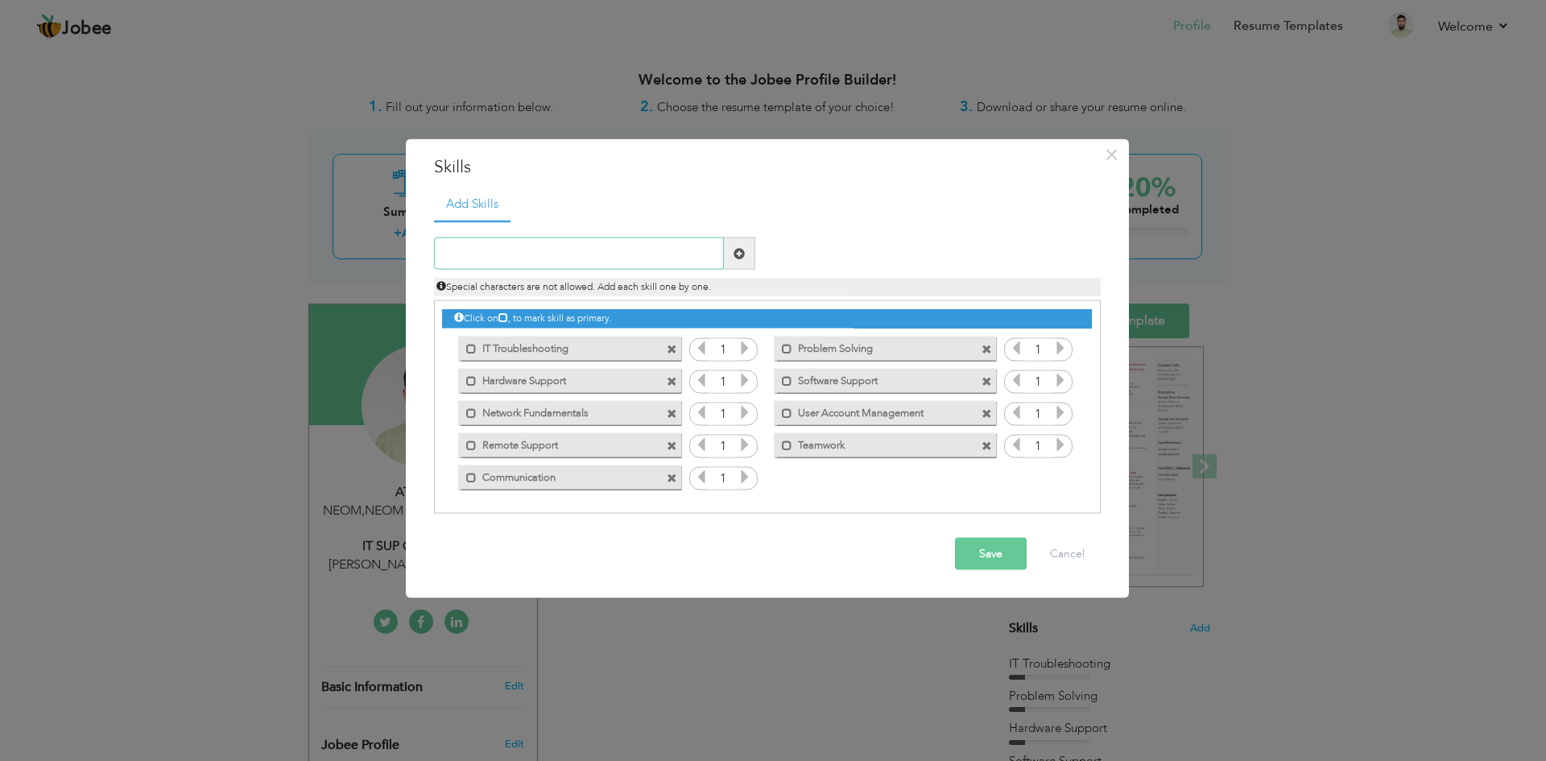
click at [534, 253] on input "text" at bounding box center [579, 253] width 290 height 32
paste input "Asset Tracking"
type input "Asset Tracking"
click at [979, 554] on button "Save" at bounding box center [991, 554] width 72 height 32
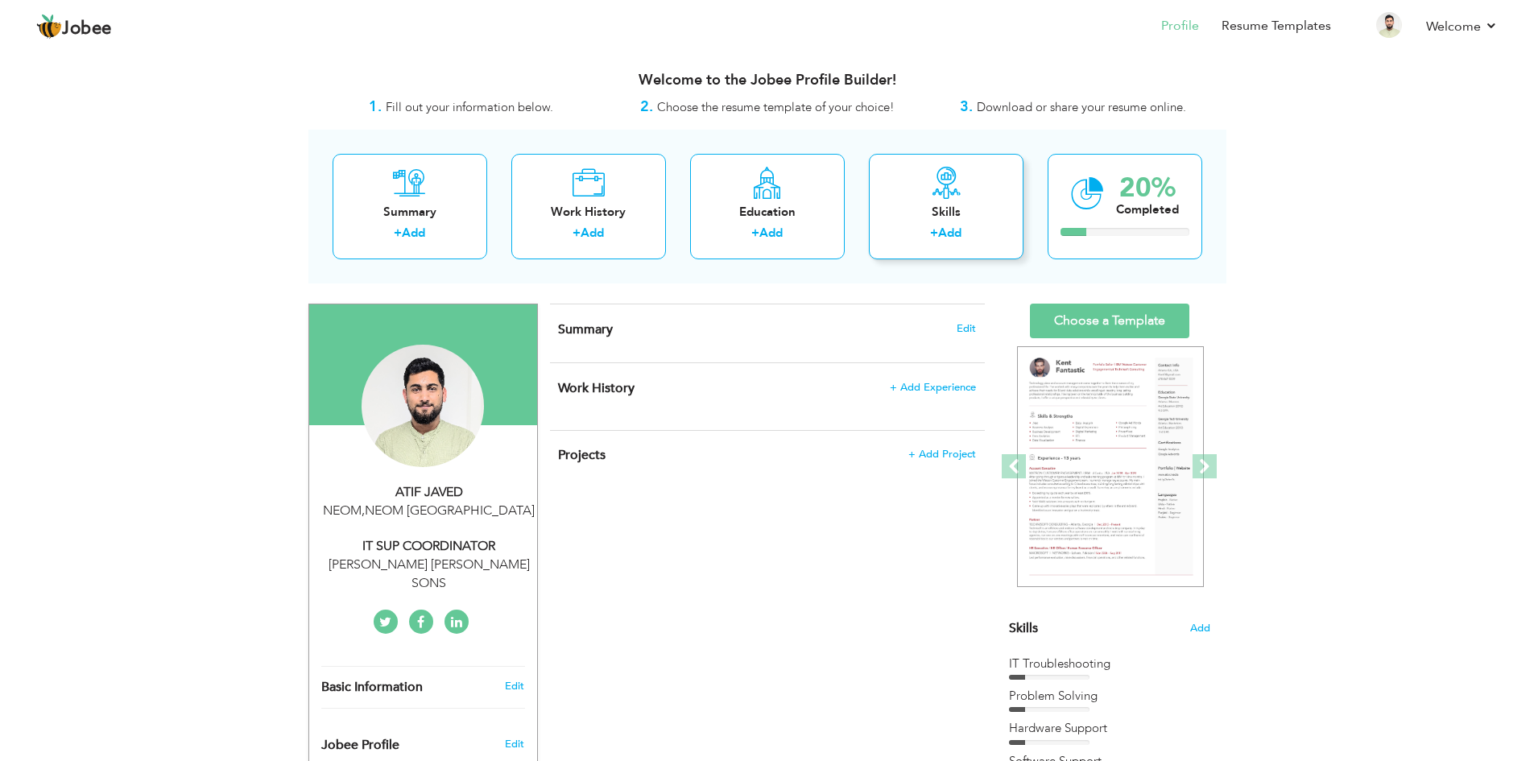
click at [956, 221] on div "Skills" at bounding box center [946, 212] width 129 height 17
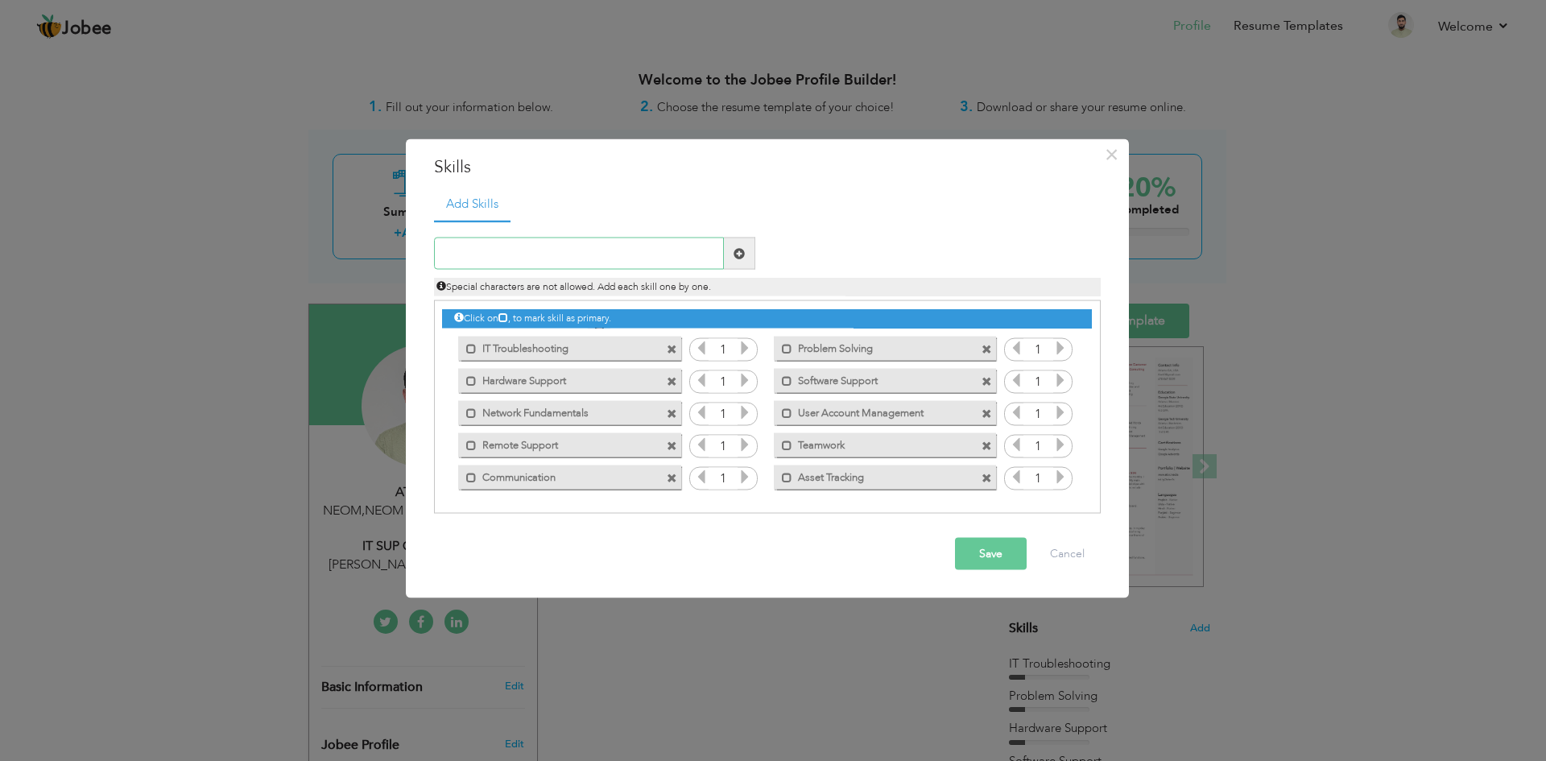
click at [540, 245] on input "text" at bounding box center [579, 253] width 290 height 32
paste input "Basic Cybersecurity Awareness"
type input "Basic Cybersecurity Awareness"
click at [1001, 560] on button "Save" at bounding box center [991, 554] width 72 height 32
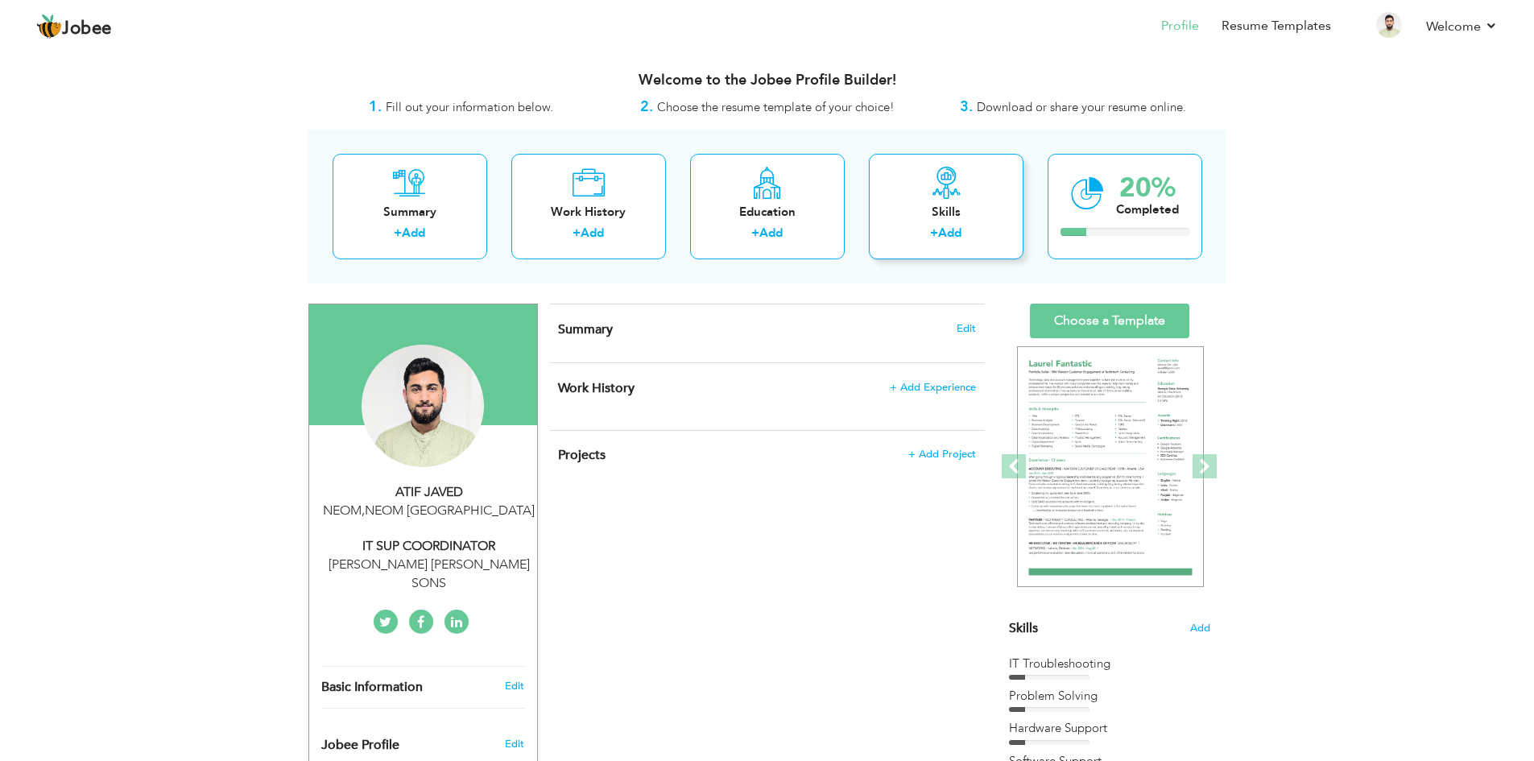
click at [969, 210] on div "Skills" at bounding box center [946, 212] width 129 height 17
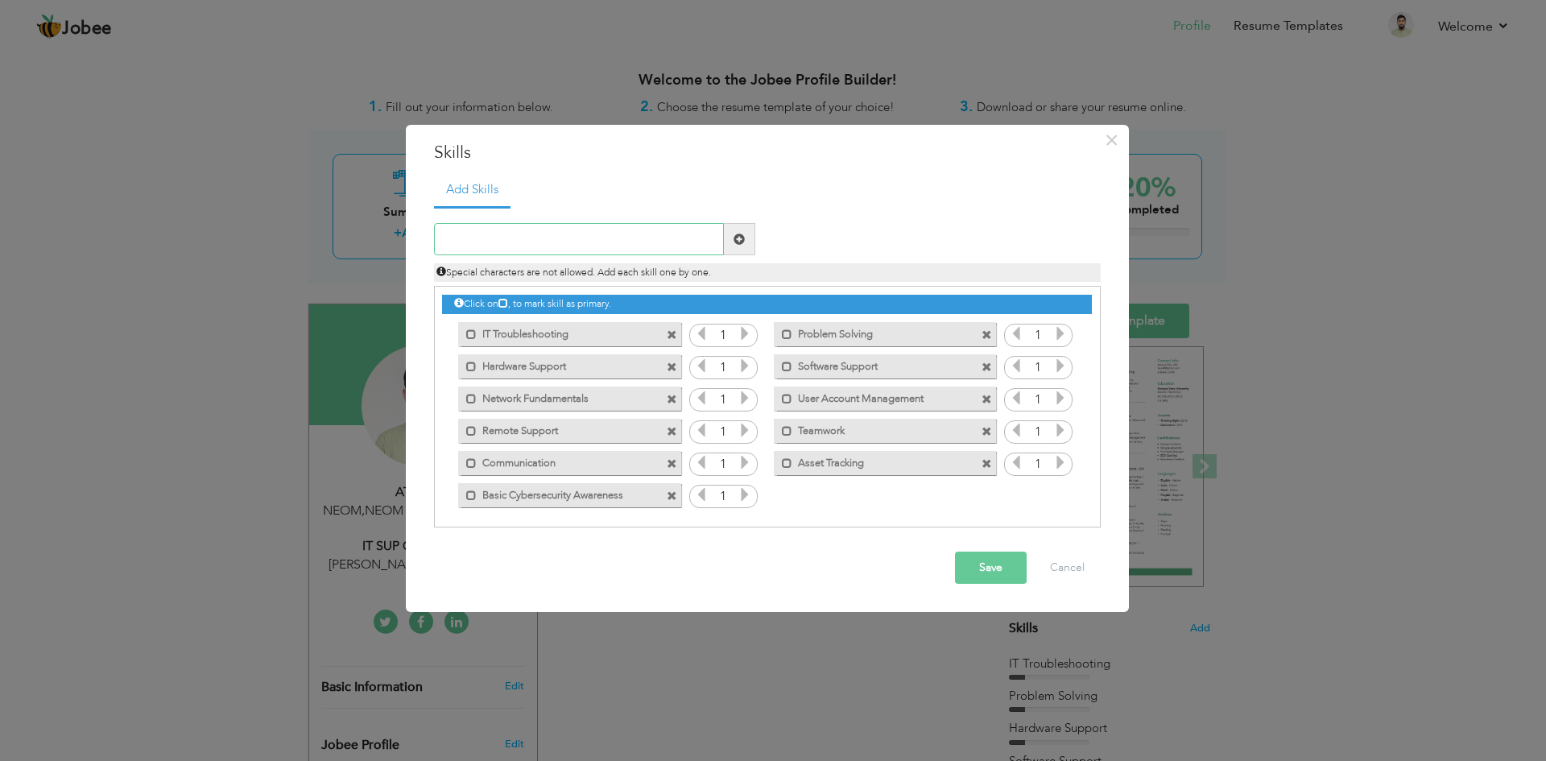
click at [507, 235] on input "text" at bounding box center [579, 239] width 290 height 32
paste input "Problem-Solving Skills"
type input "Problem-Solving Skills"
click at [984, 571] on button "Save" at bounding box center [991, 567] width 72 height 32
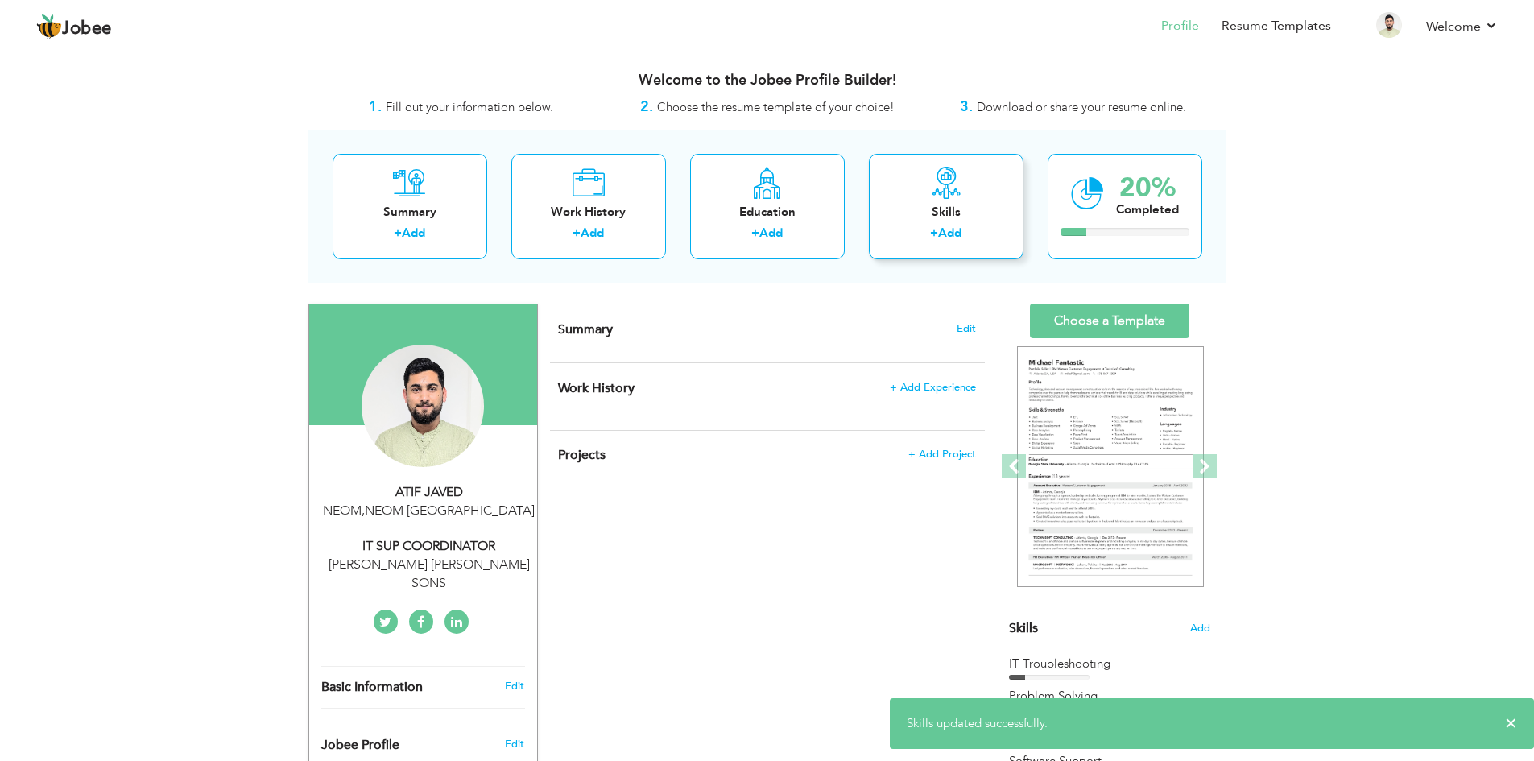
click at [938, 237] on label "+" at bounding box center [934, 233] width 8 height 17
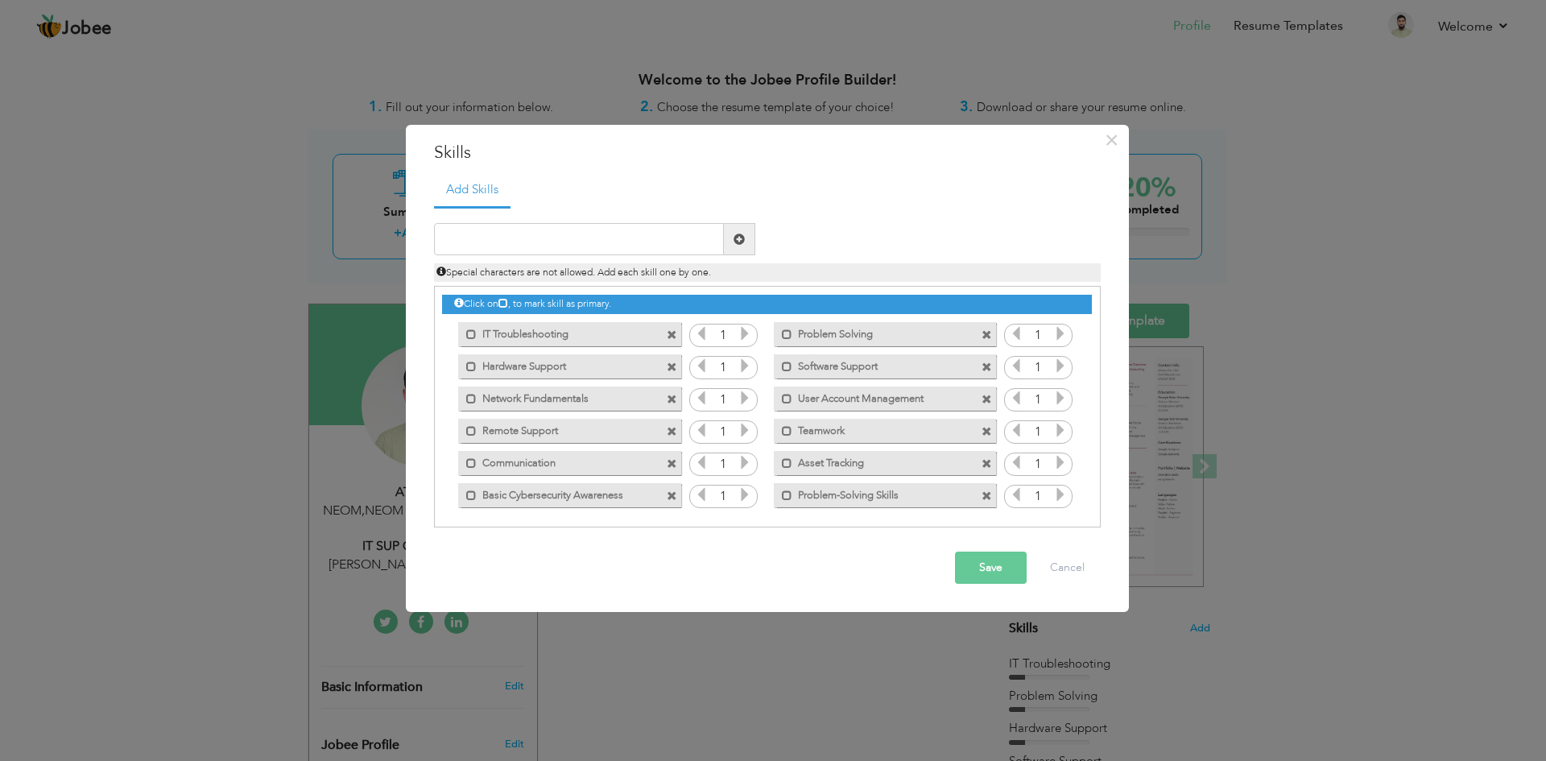
click at [983, 572] on button "Save" at bounding box center [991, 567] width 72 height 32
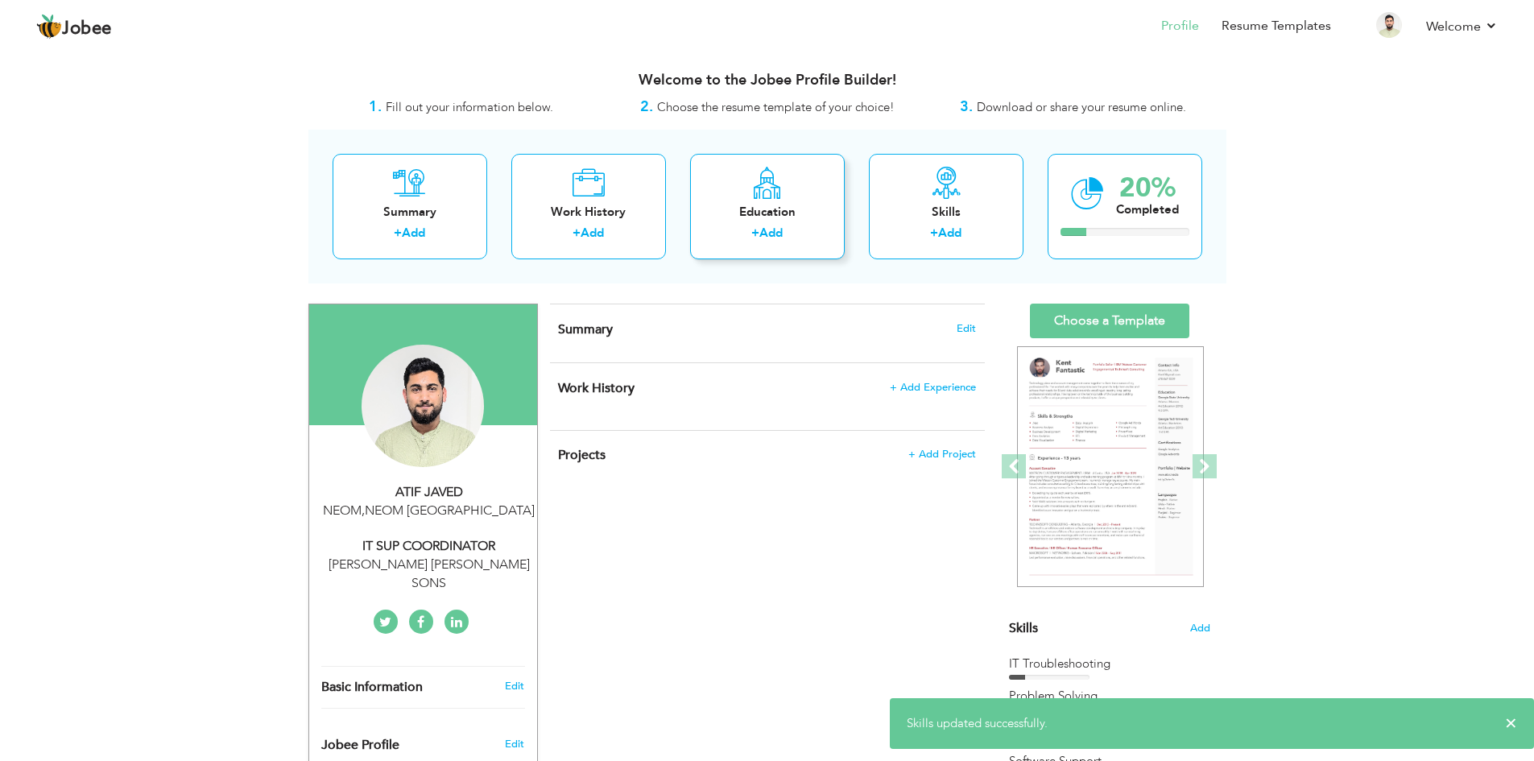
click at [754, 228] on label "+" at bounding box center [755, 233] width 8 height 17
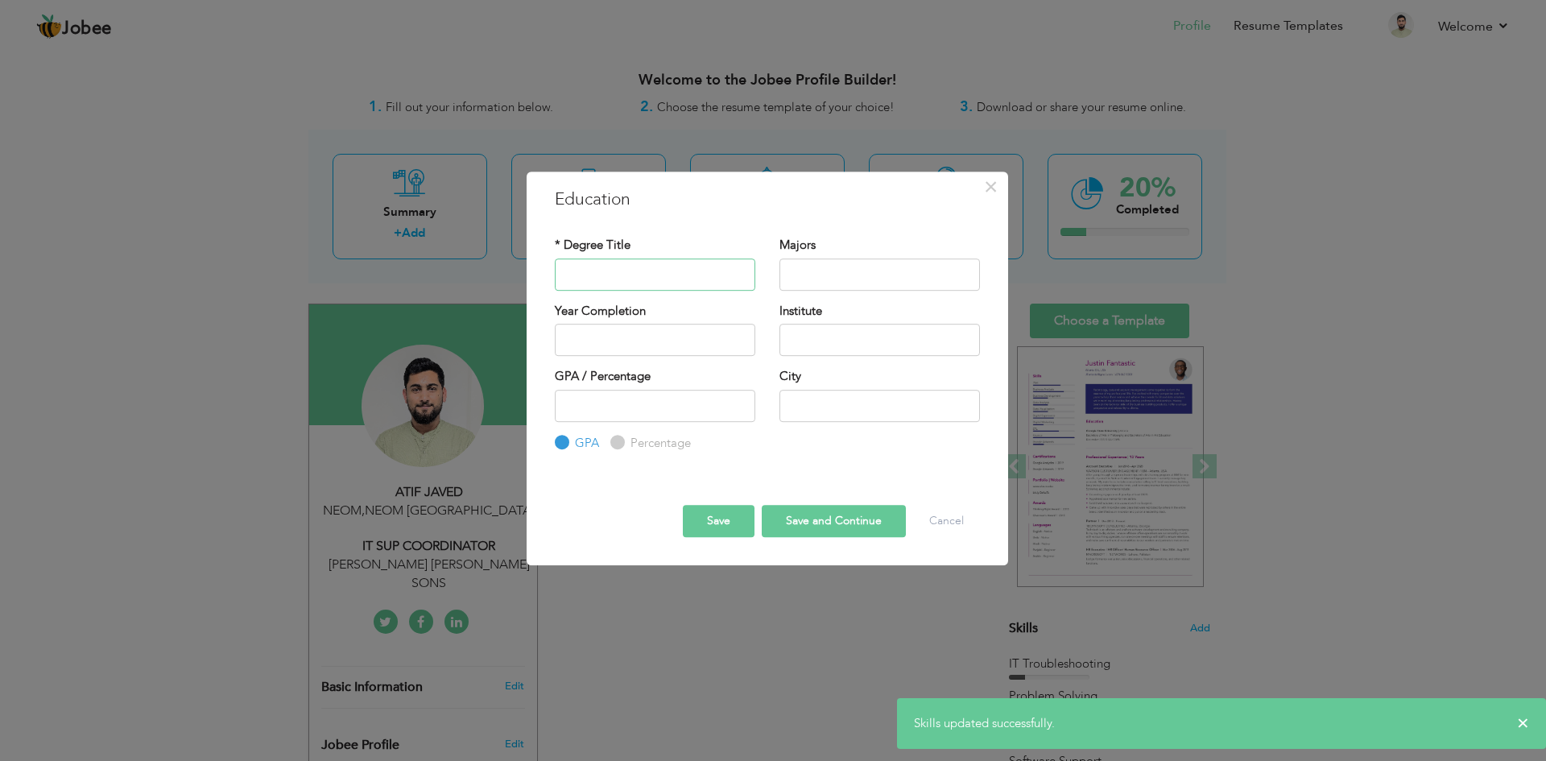
click at [610, 278] on input "text" at bounding box center [655, 274] width 200 height 32
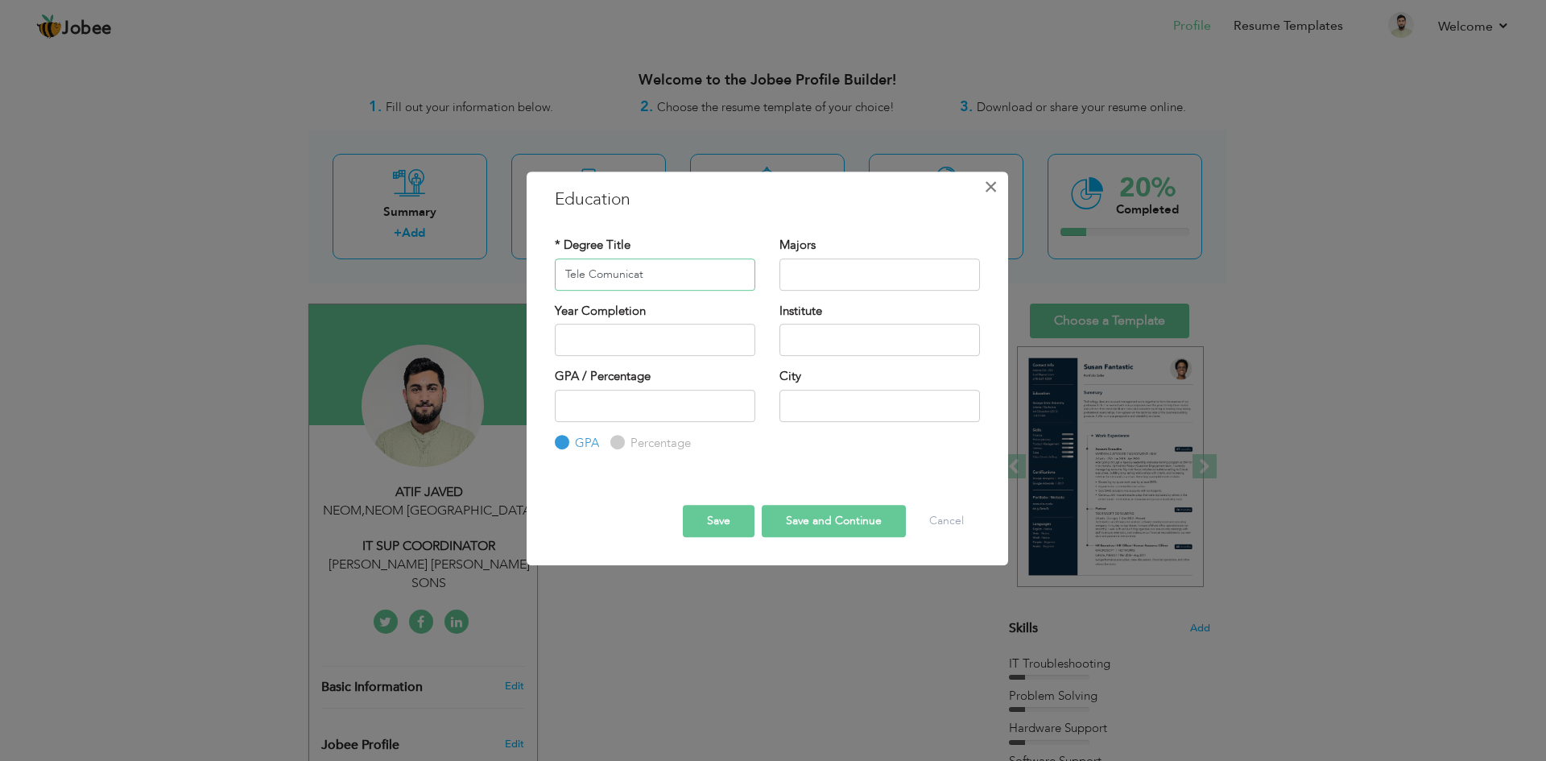
type input "Tele Comunicat"
click at [997, 187] on span "×" at bounding box center [991, 186] width 14 height 29
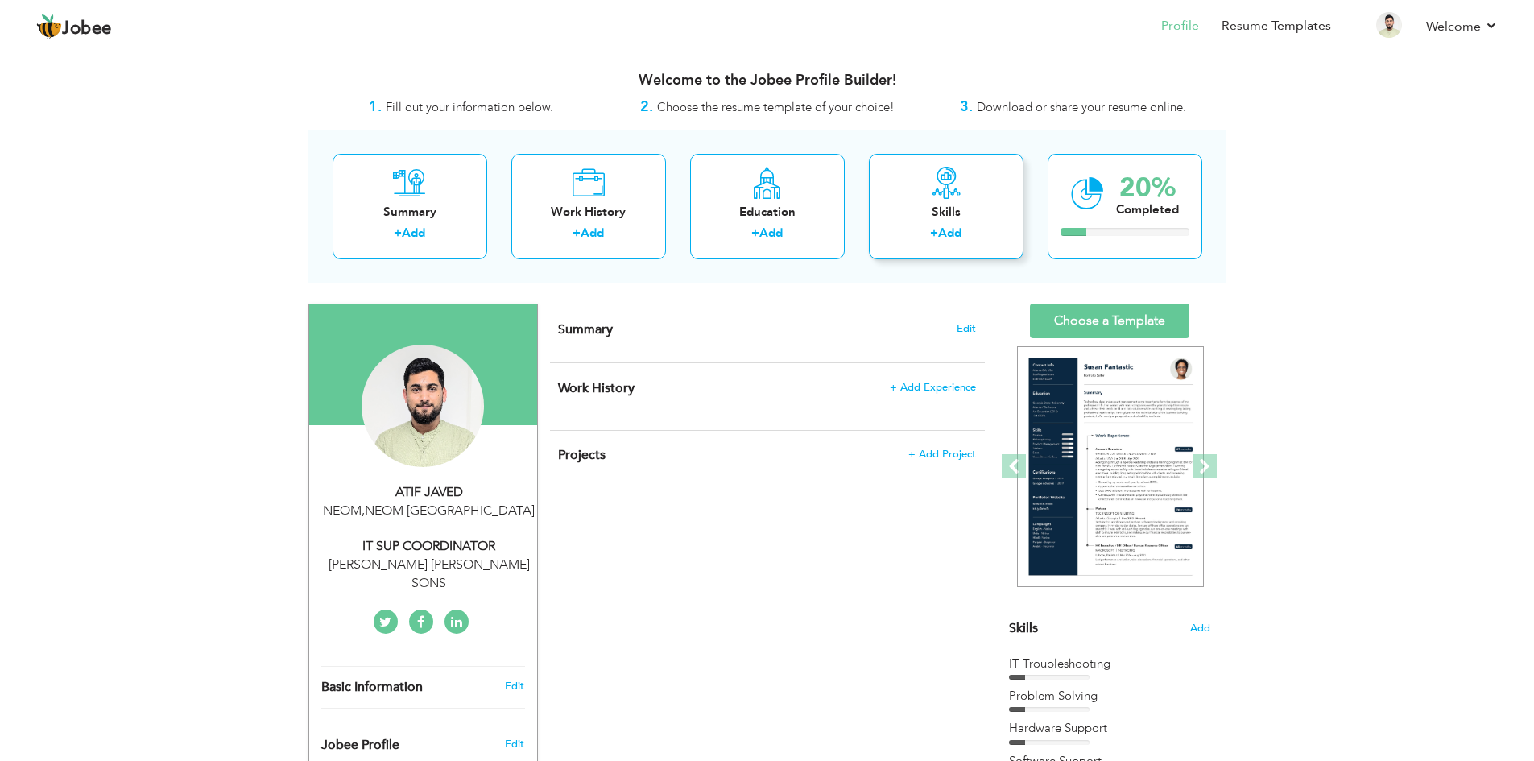
click at [938, 225] on label "+" at bounding box center [934, 233] width 8 height 17
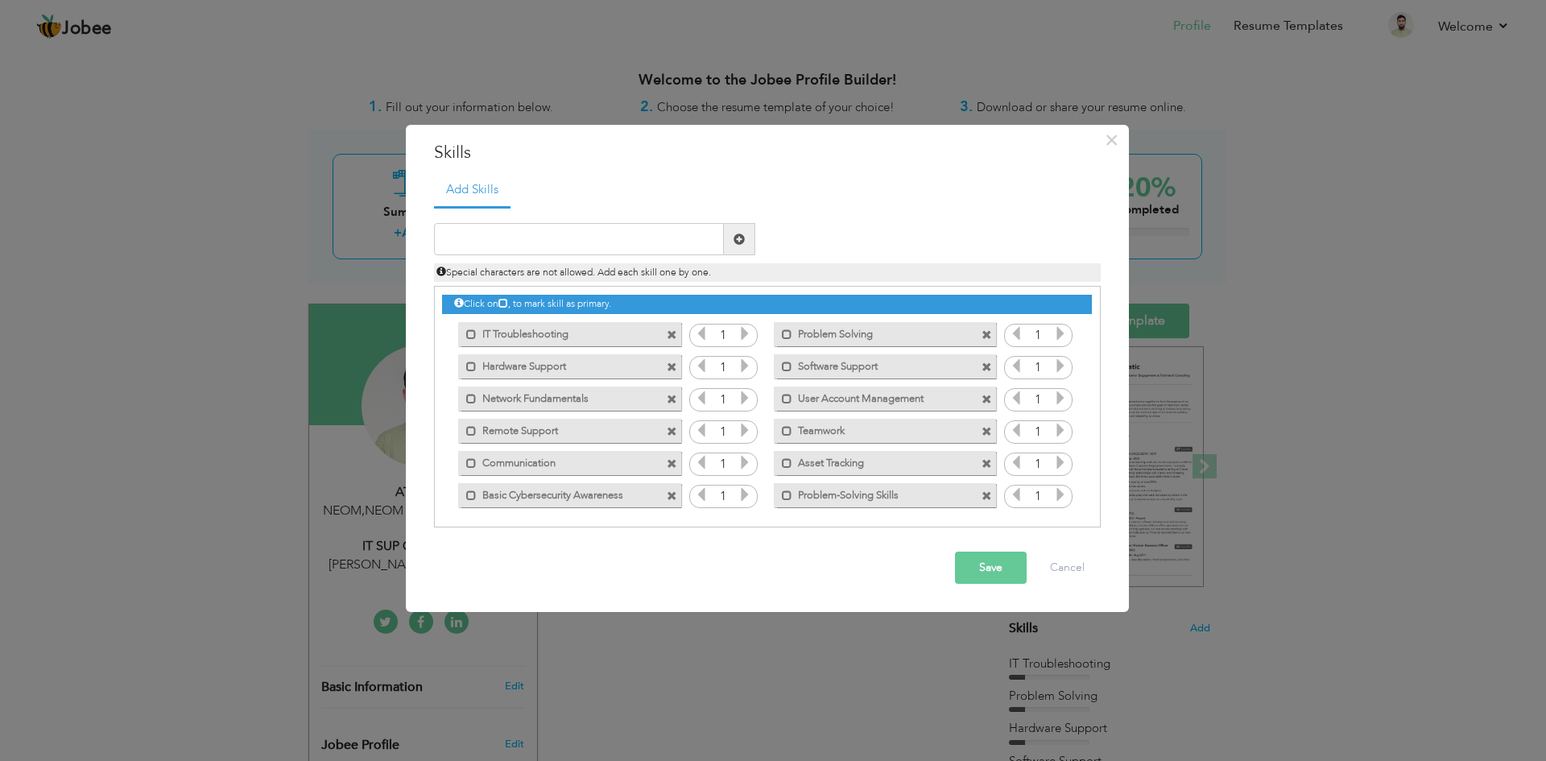
click at [985, 568] on button "Save" at bounding box center [991, 567] width 72 height 32
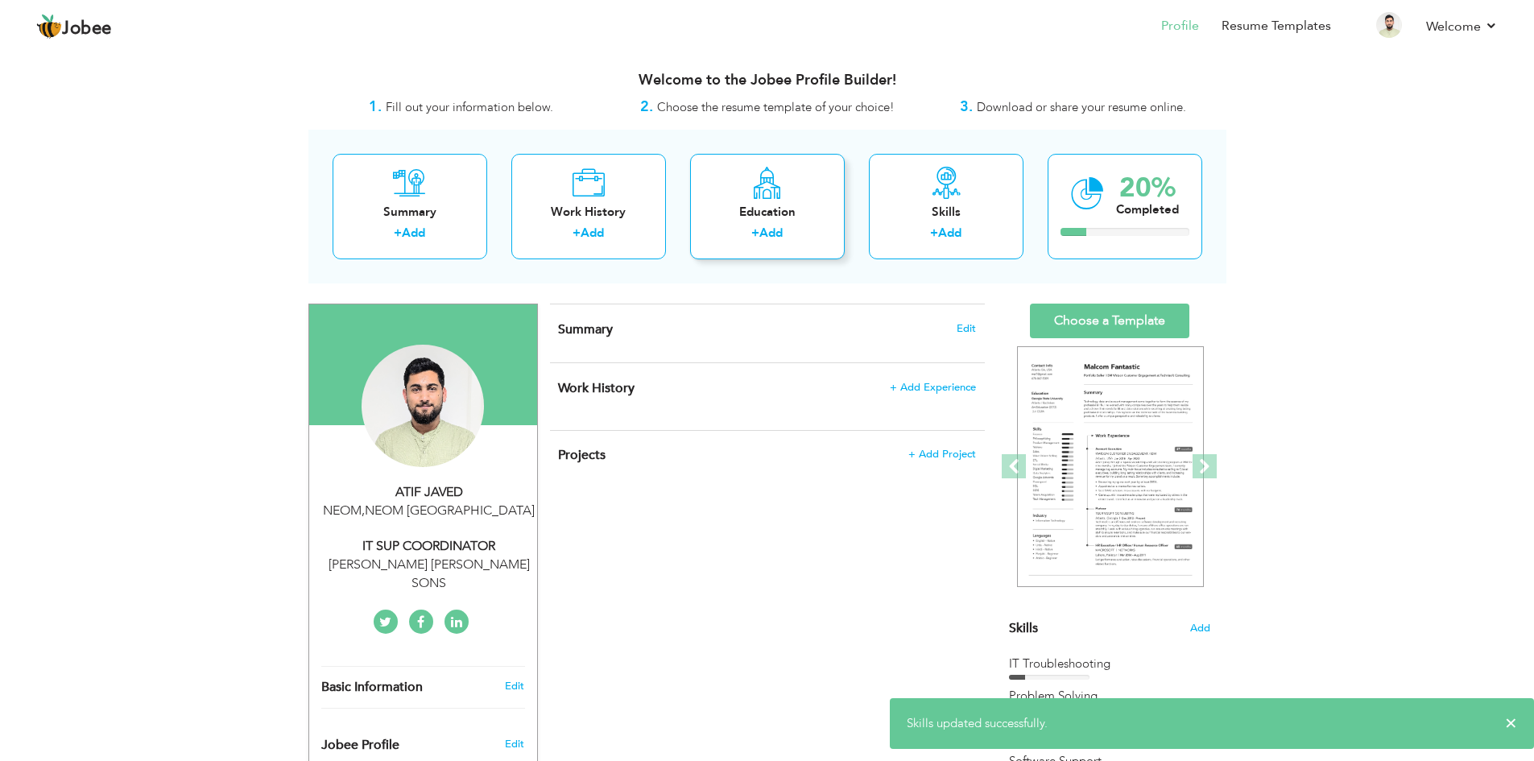
click at [790, 233] on div "+ Add" at bounding box center [767, 235] width 129 height 21
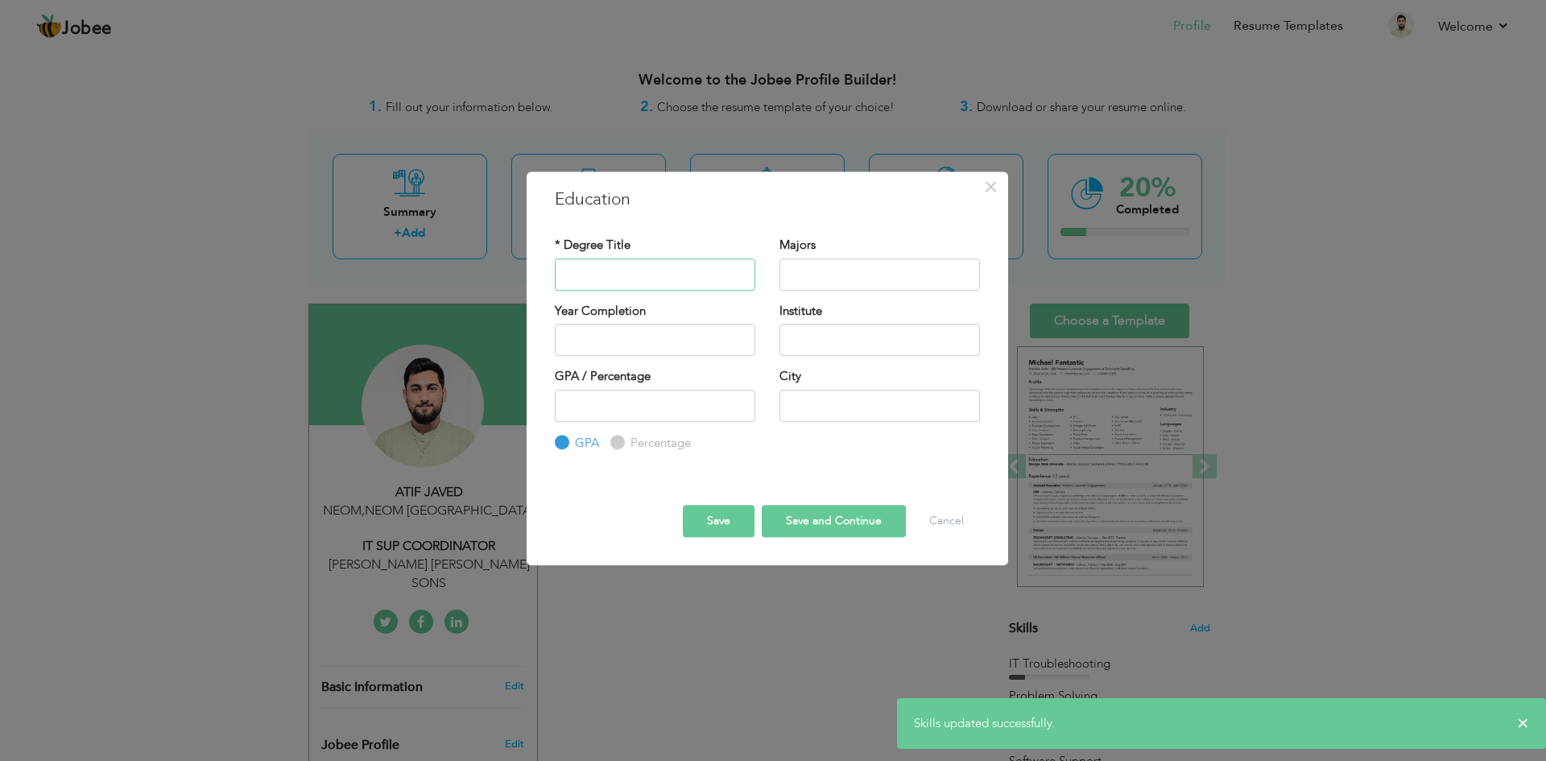
click at [613, 275] on input "text" at bounding box center [655, 274] width 200 height 32
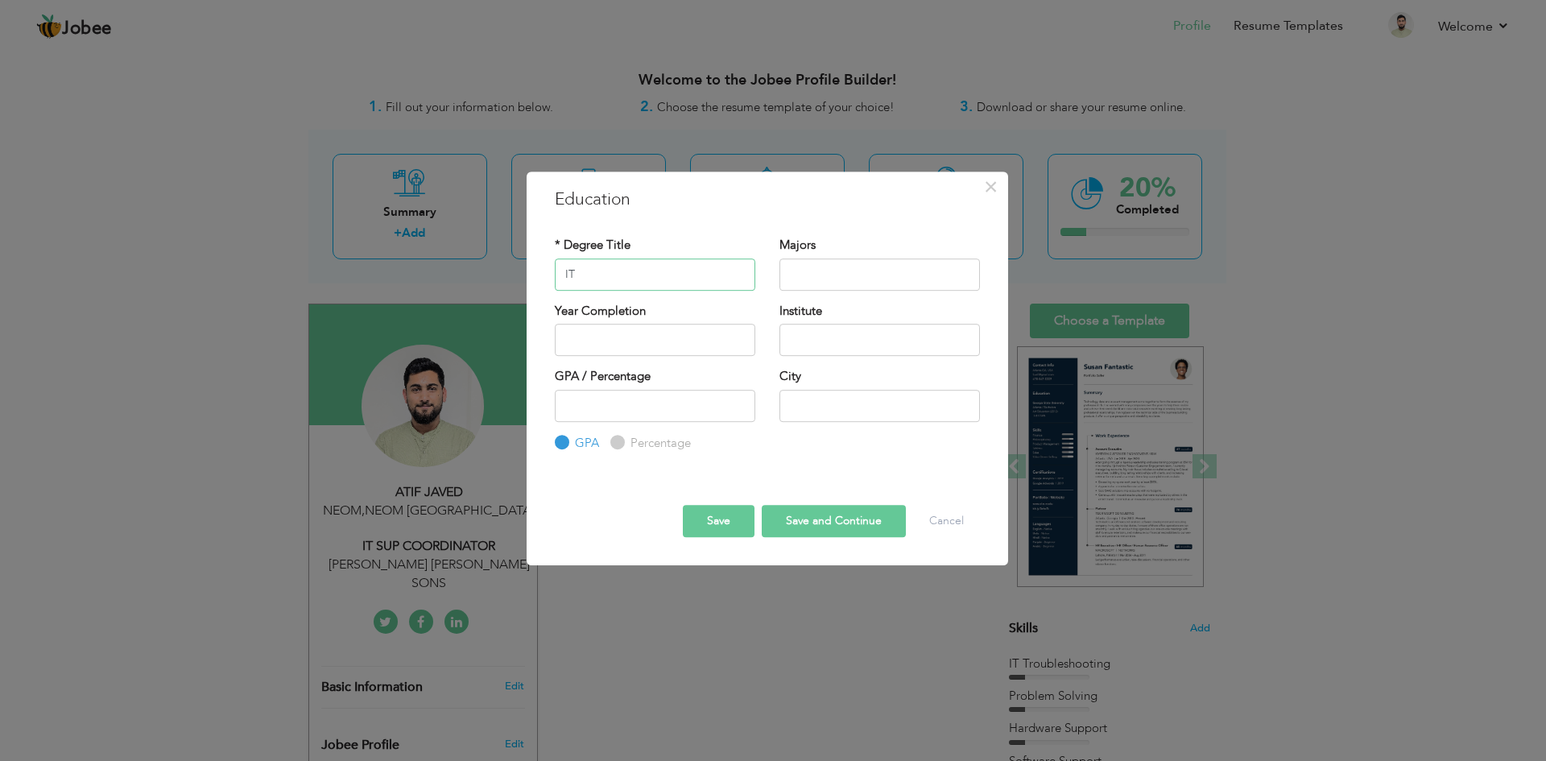
type input "I"
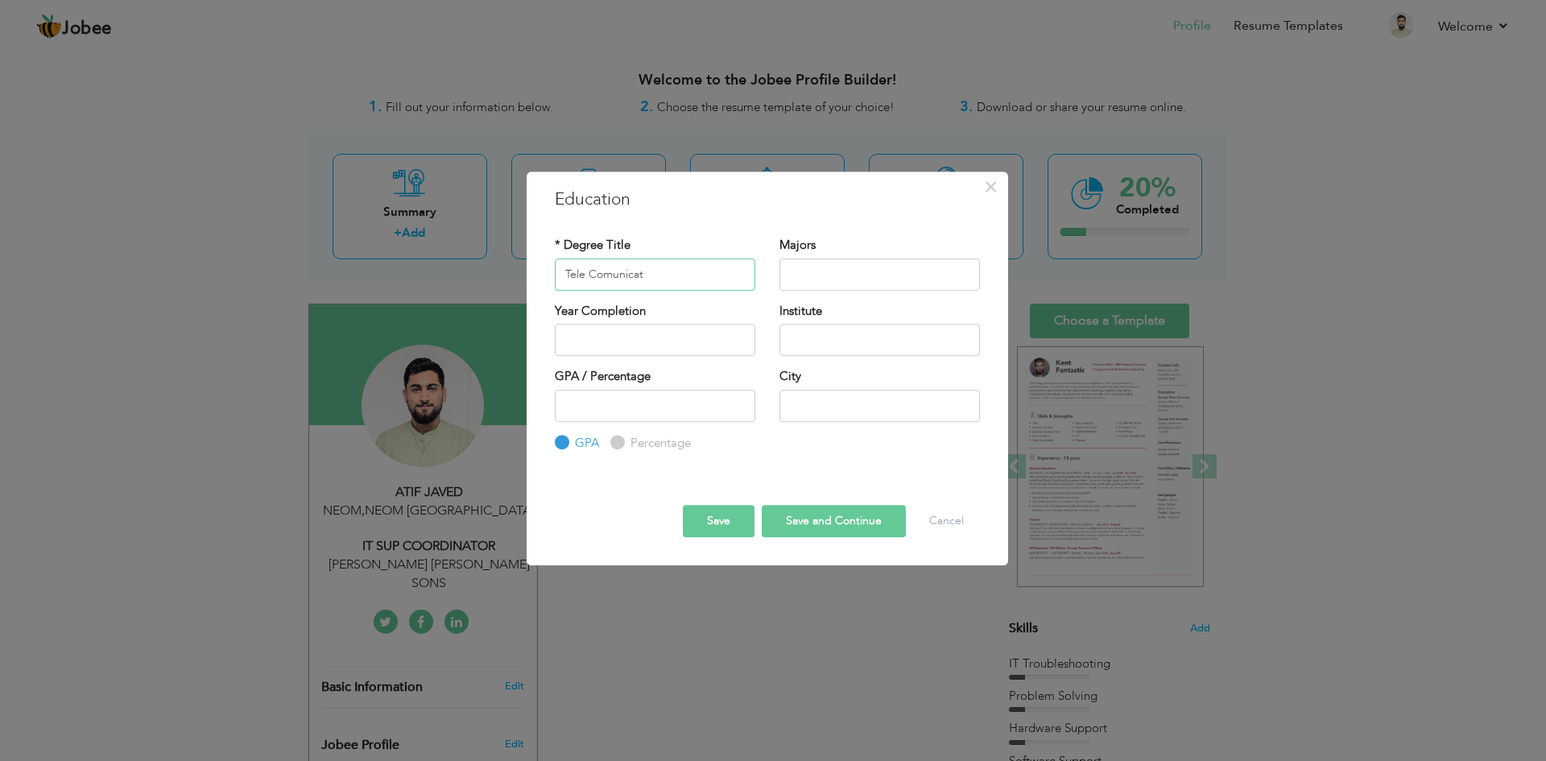
click at [659, 280] on input "Tele Comunicat" at bounding box center [655, 274] width 200 height 32
click at [563, 275] on input "Tele Communication" at bounding box center [655, 274] width 200 height 32
click at [692, 284] on input "3 Year DAE In Tele Communication" at bounding box center [655, 274] width 200 height 32
type input "3 Year DAE In Tele Communication"
click at [659, 341] on input "2025" at bounding box center [655, 340] width 200 height 32
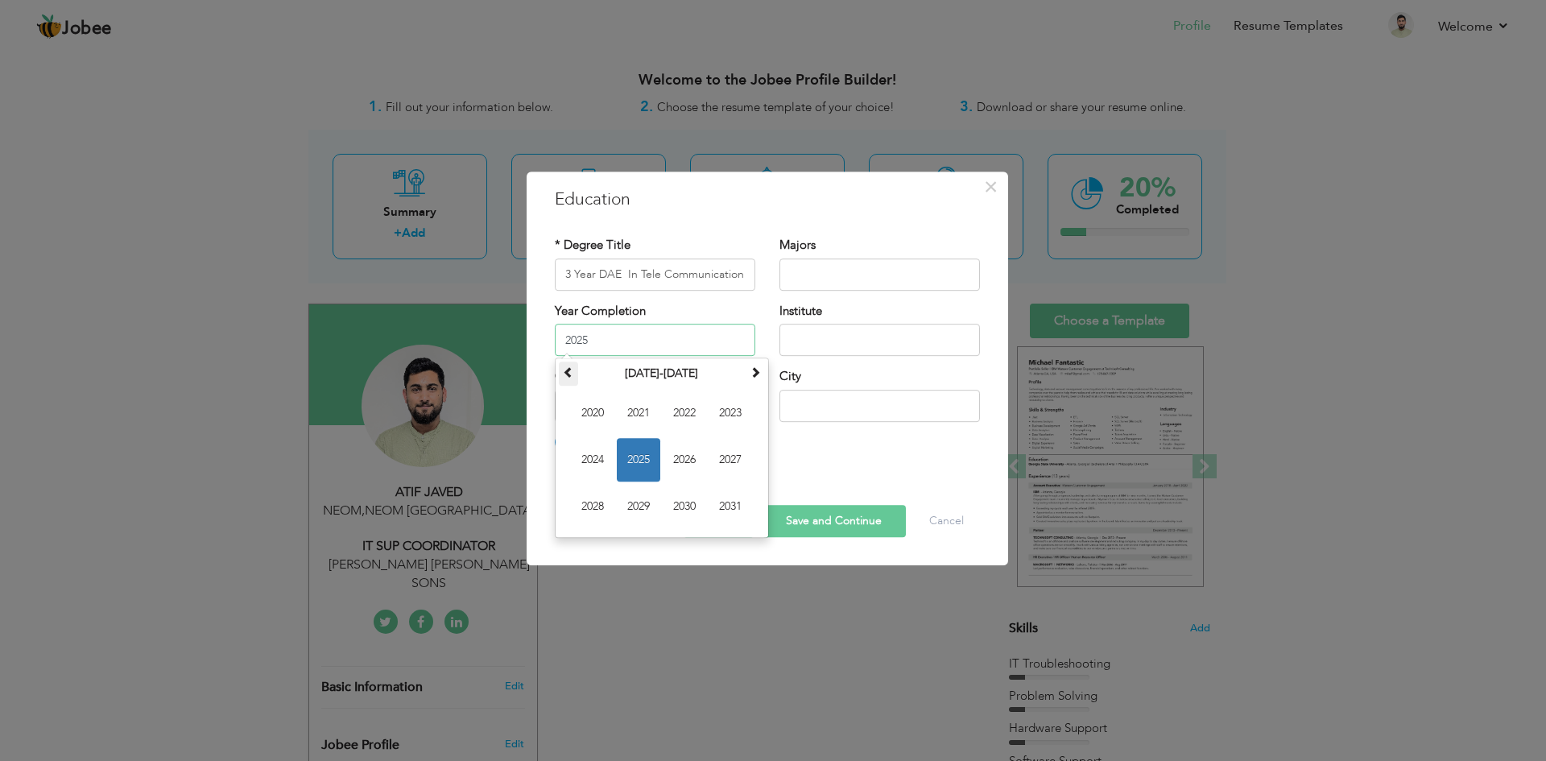
click at [563, 369] on span at bounding box center [568, 371] width 11 height 11
click at [567, 370] on span at bounding box center [568, 371] width 11 height 11
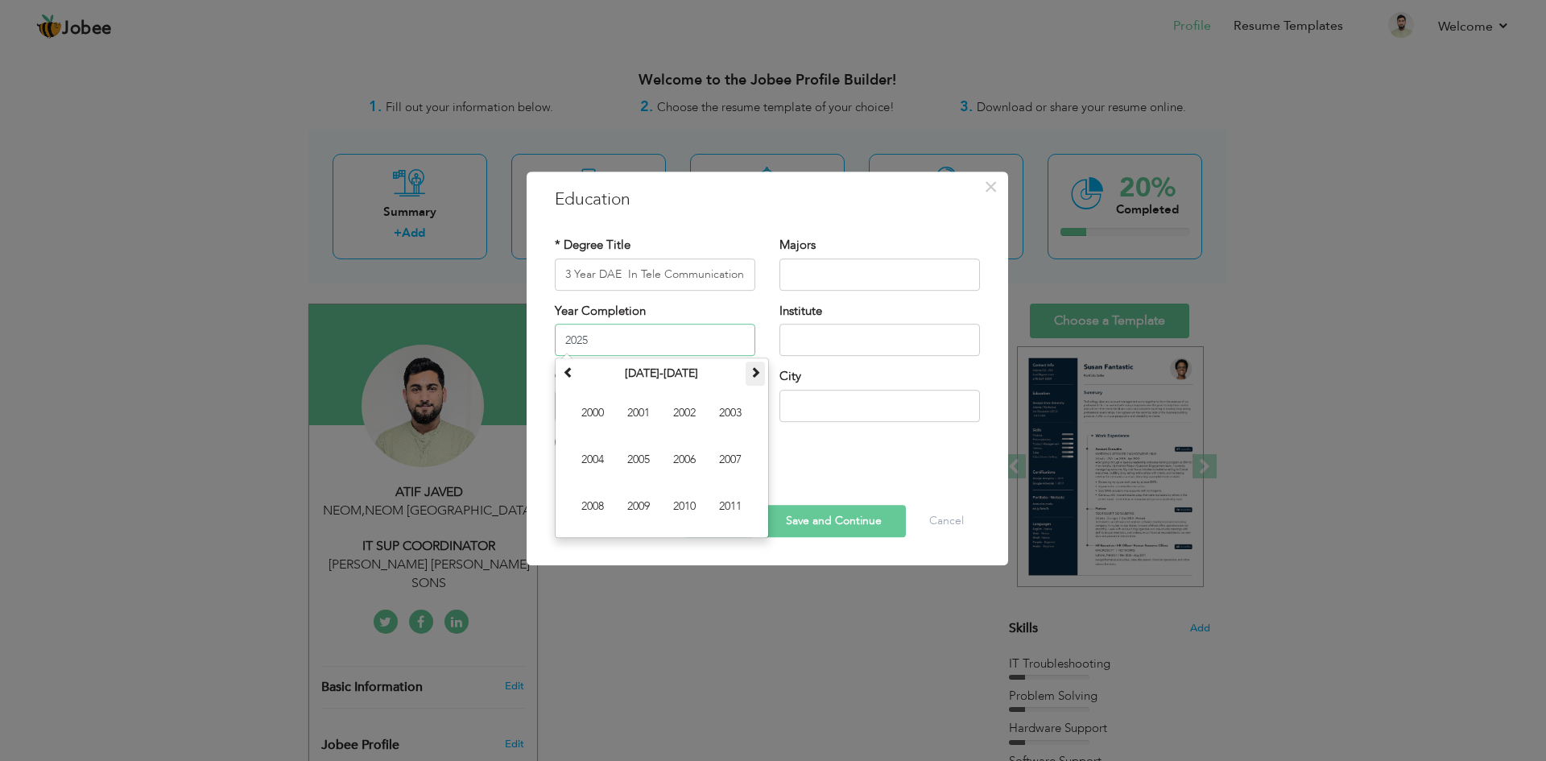
click at [754, 374] on span at bounding box center [754, 371] width 11 height 11
click at [720, 503] on span "2021" at bounding box center [729, 506] width 43 height 43
type input "2021"
click at [808, 332] on input "text" at bounding box center [879, 340] width 200 height 32
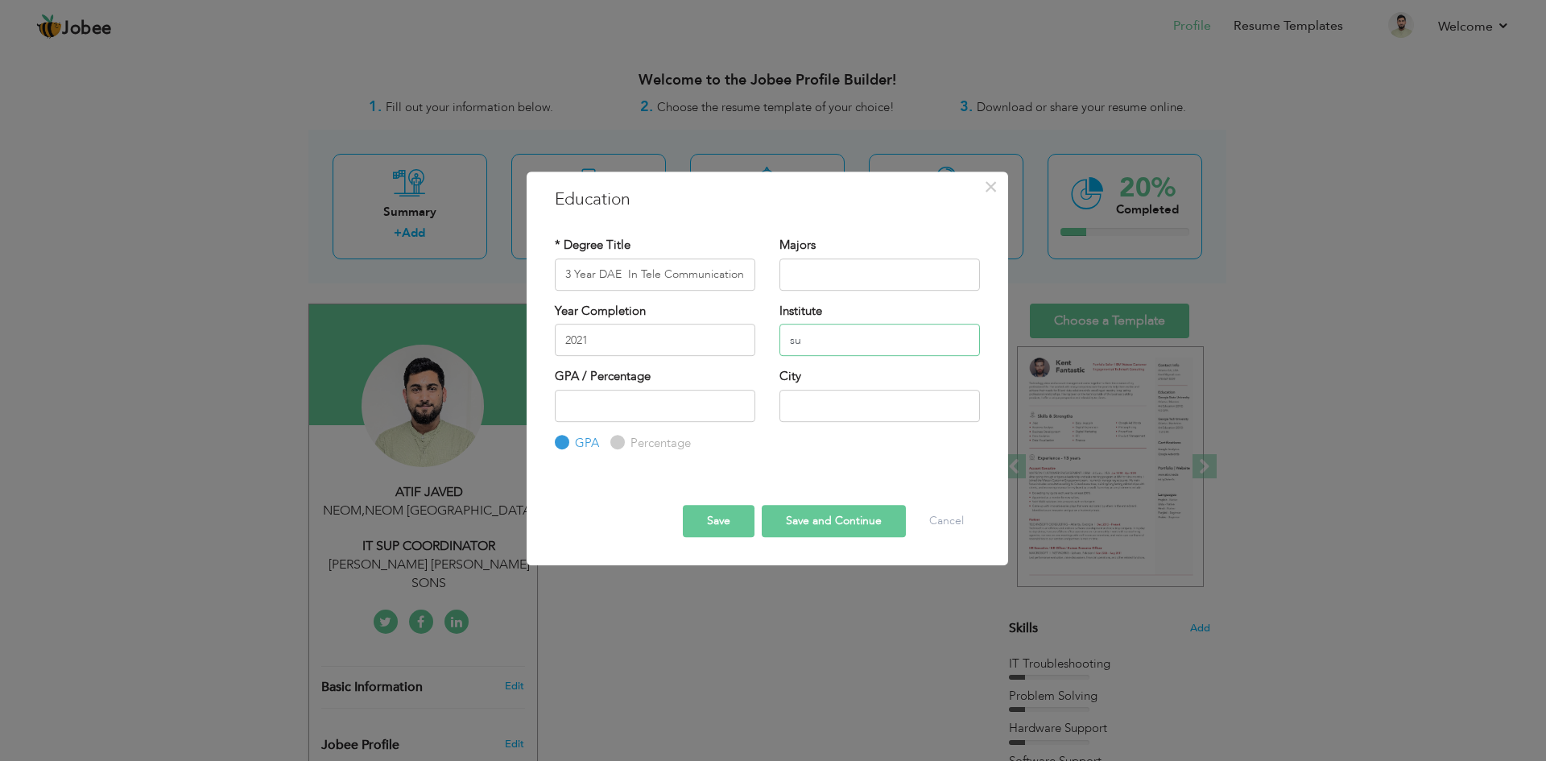
type input "s"
click at [806, 353] on input "text" at bounding box center [879, 340] width 200 height 32
paste input "[PERSON_NAME] Inst of Technology"
type input "[PERSON_NAME] Inst of Technology [GEOGRAPHIC_DATA] [GEOGRAPHIC_DATA]"
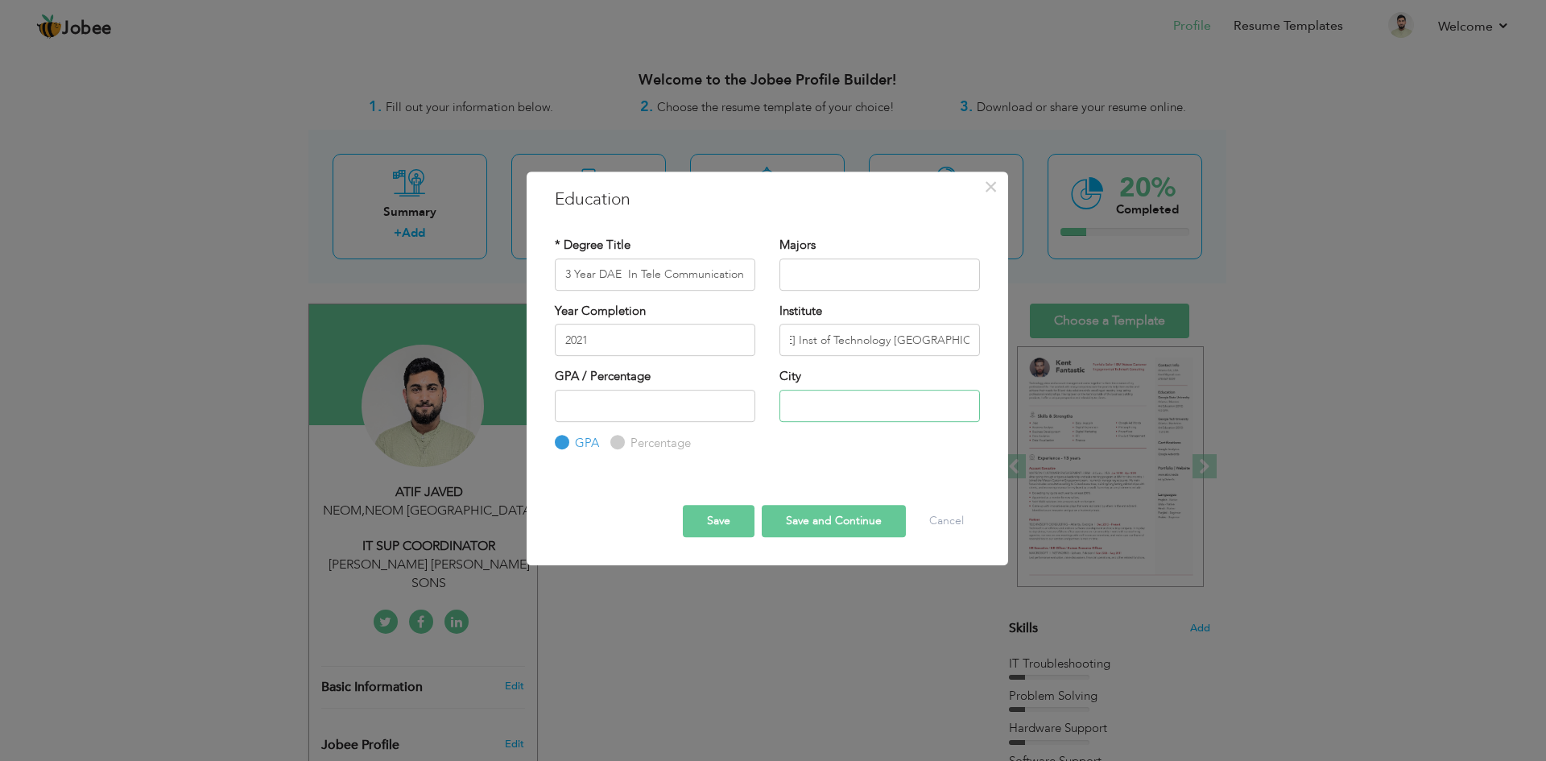
scroll to position [0, 0]
click at [793, 400] on input "text" at bounding box center [879, 406] width 200 height 32
type input "[GEOGRAPHIC_DATA]"
click at [654, 410] on input "number" at bounding box center [655, 406] width 200 height 32
click at [615, 442] on input "Percentage" at bounding box center [615, 442] width 10 height 10
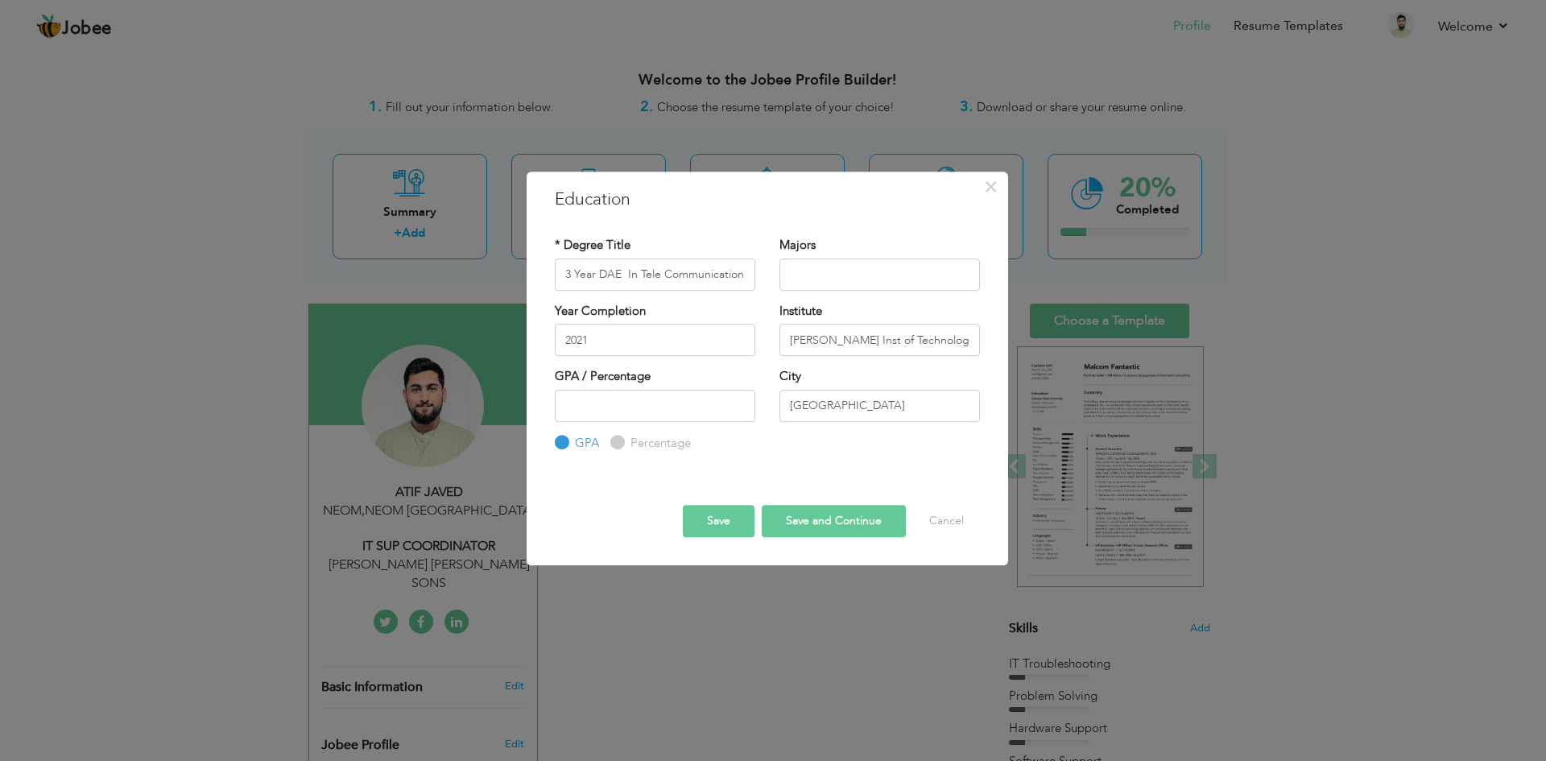
radio input "true"
click at [605, 407] on input "number" at bounding box center [655, 406] width 200 height 32
click at [741, 413] on input "59" at bounding box center [655, 406] width 200 height 32
type input "60"
click at [741, 403] on input "60" at bounding box center [655, 406] width 200 height 32
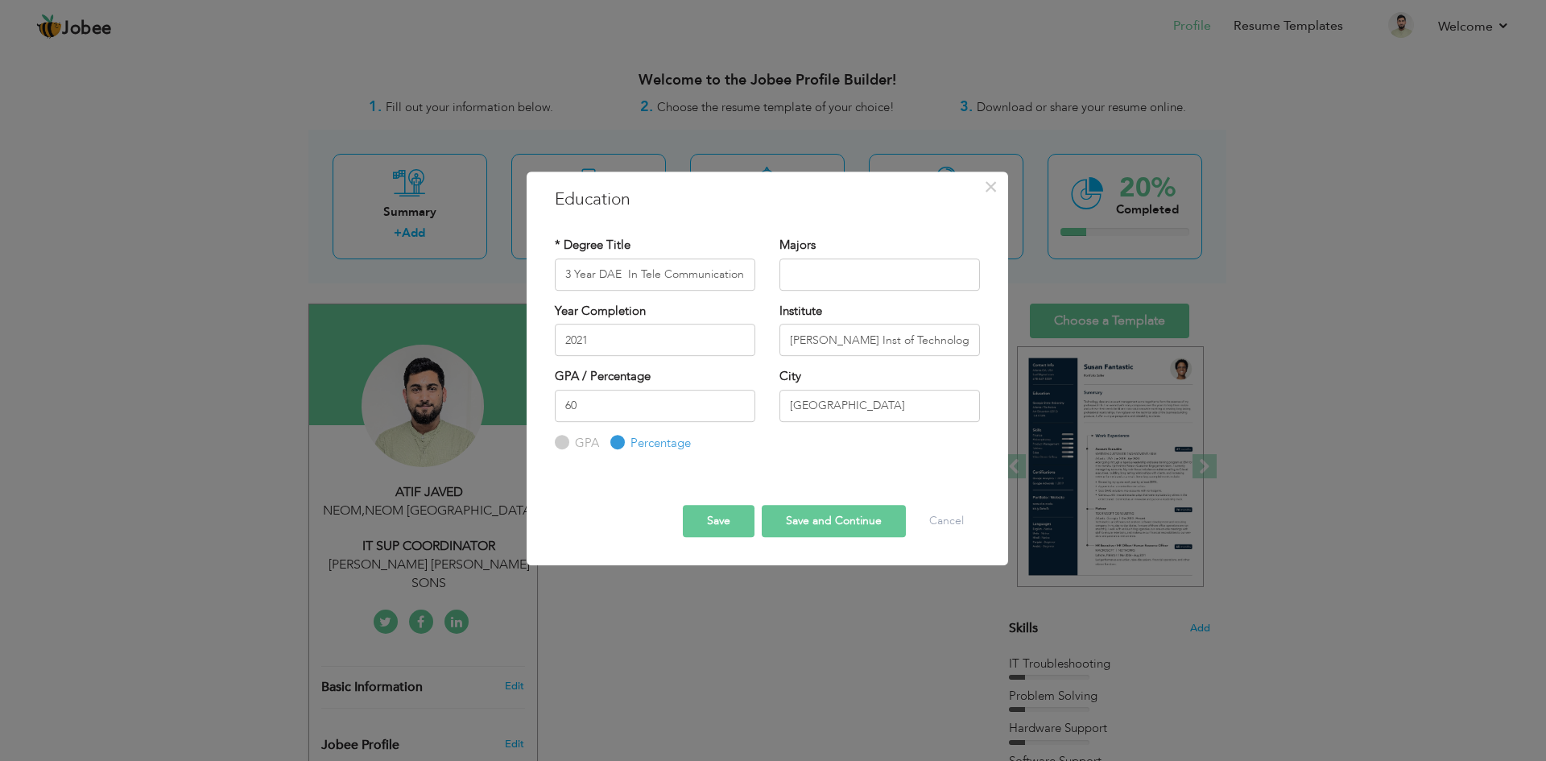
click at [813, 526] on button "Save and Continue" at bounding box center [834, 521] width 144 height 32
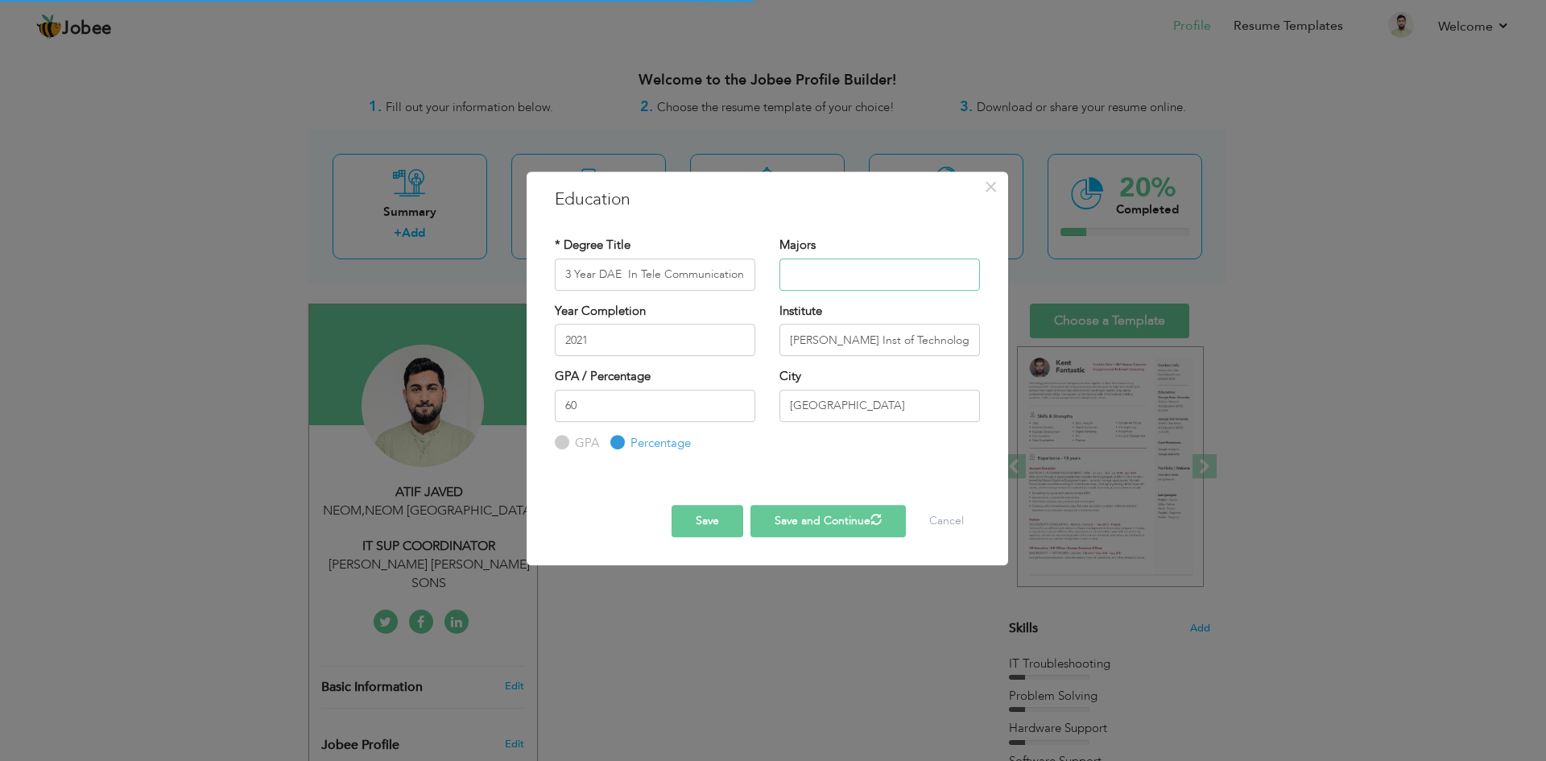
click at [811, 288] on input "text" at bounding box center [879, 274] width 200 height 32
click at [725, 525] on button "Save" at bounding box center [707, 521] width 72 height 32
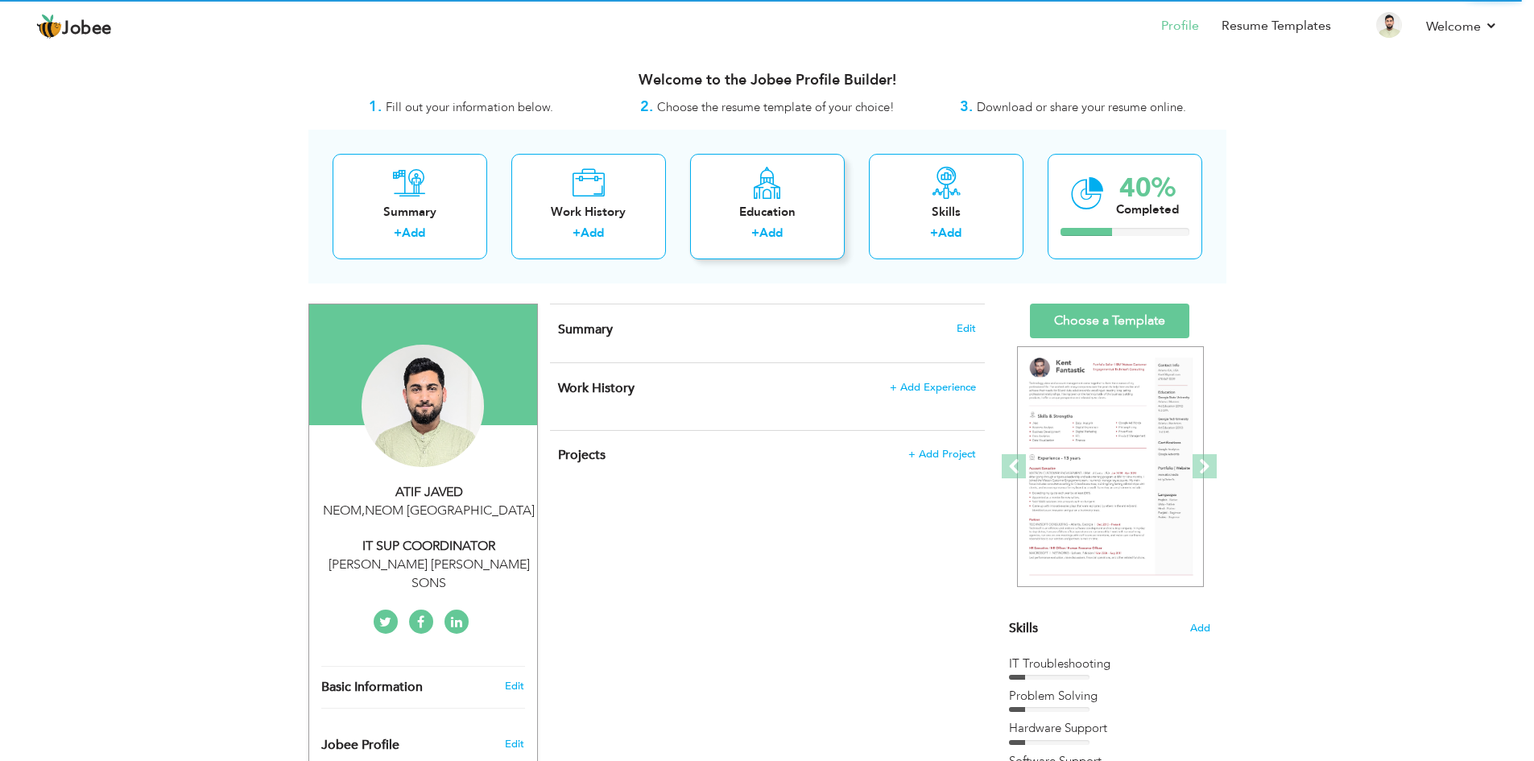
click at [751, 239] on label "+" at bounding box center [755, 233] width 8 height 17
radio input "true"
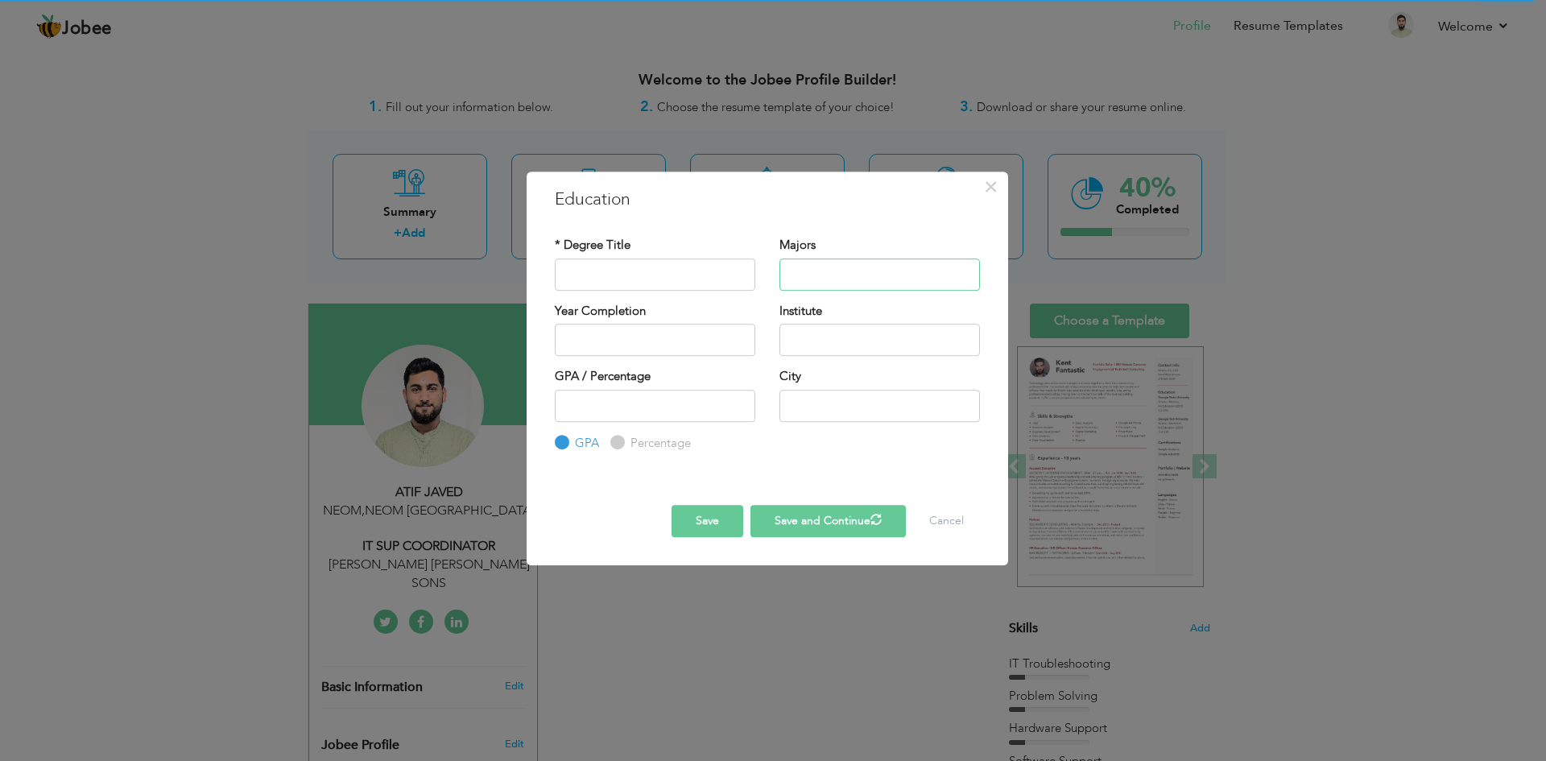
click at [834, 283] on input "text" at bounding box center [879, 274] width 200 height 32
click at [817, 520] on button "Save and Continue" at bounding box center [827, 521] width 155 height 32
click at [628, 282] on input "text" at bounding box center [655, 274] width 200 height 32
type input "3 Year DAE In Tele Communication"
click at [804, 272] on input "text" at bounding box center [879, 274] width 200 height 32
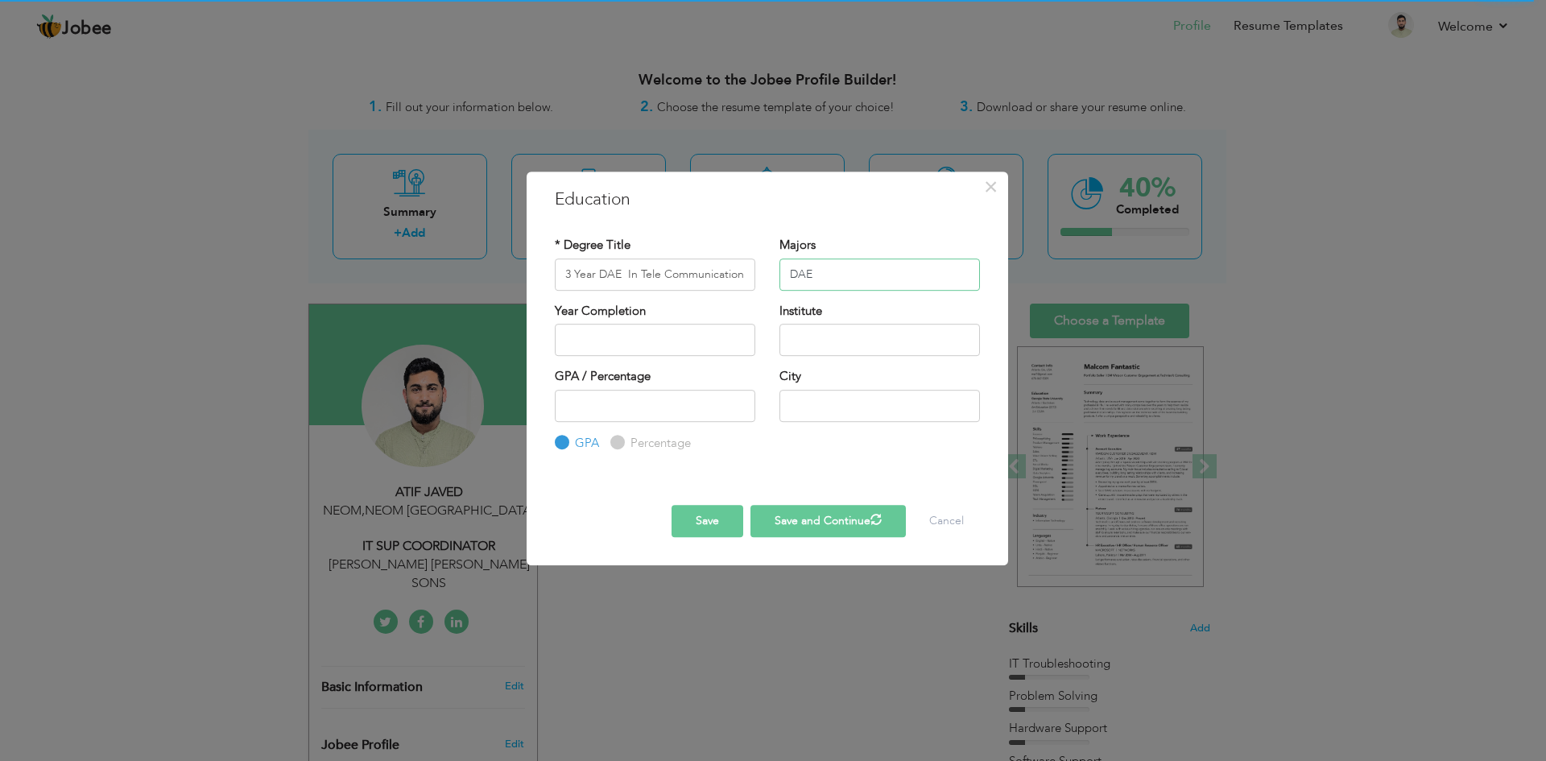
type input "DAE"
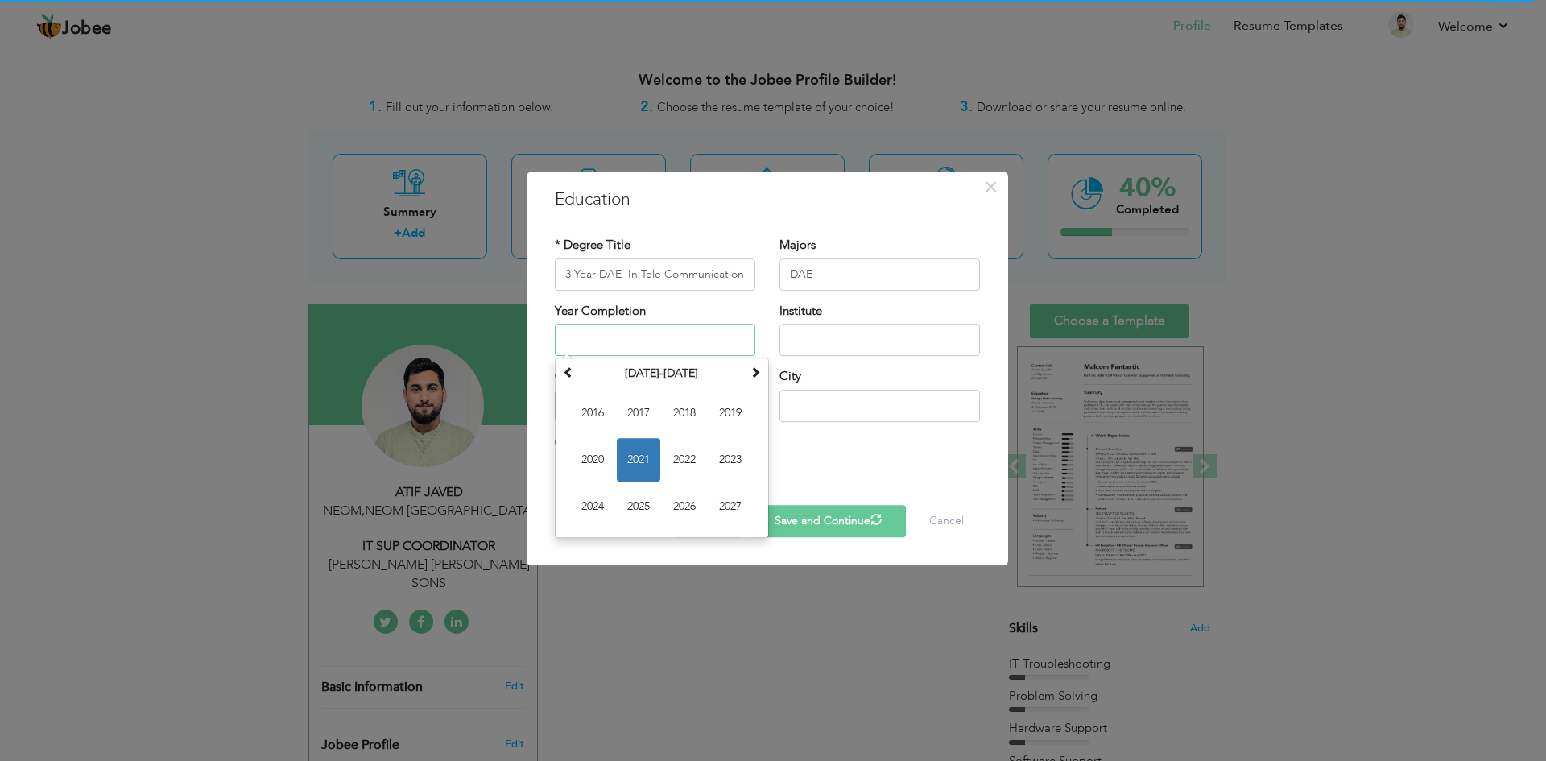
click at [649, 334] on input "text" at bounding box center [655, 340] width 200 height 32
click at [645, 469] on span "2021" at bounding box center [638, 459] width 43 height 43
type input "2021"
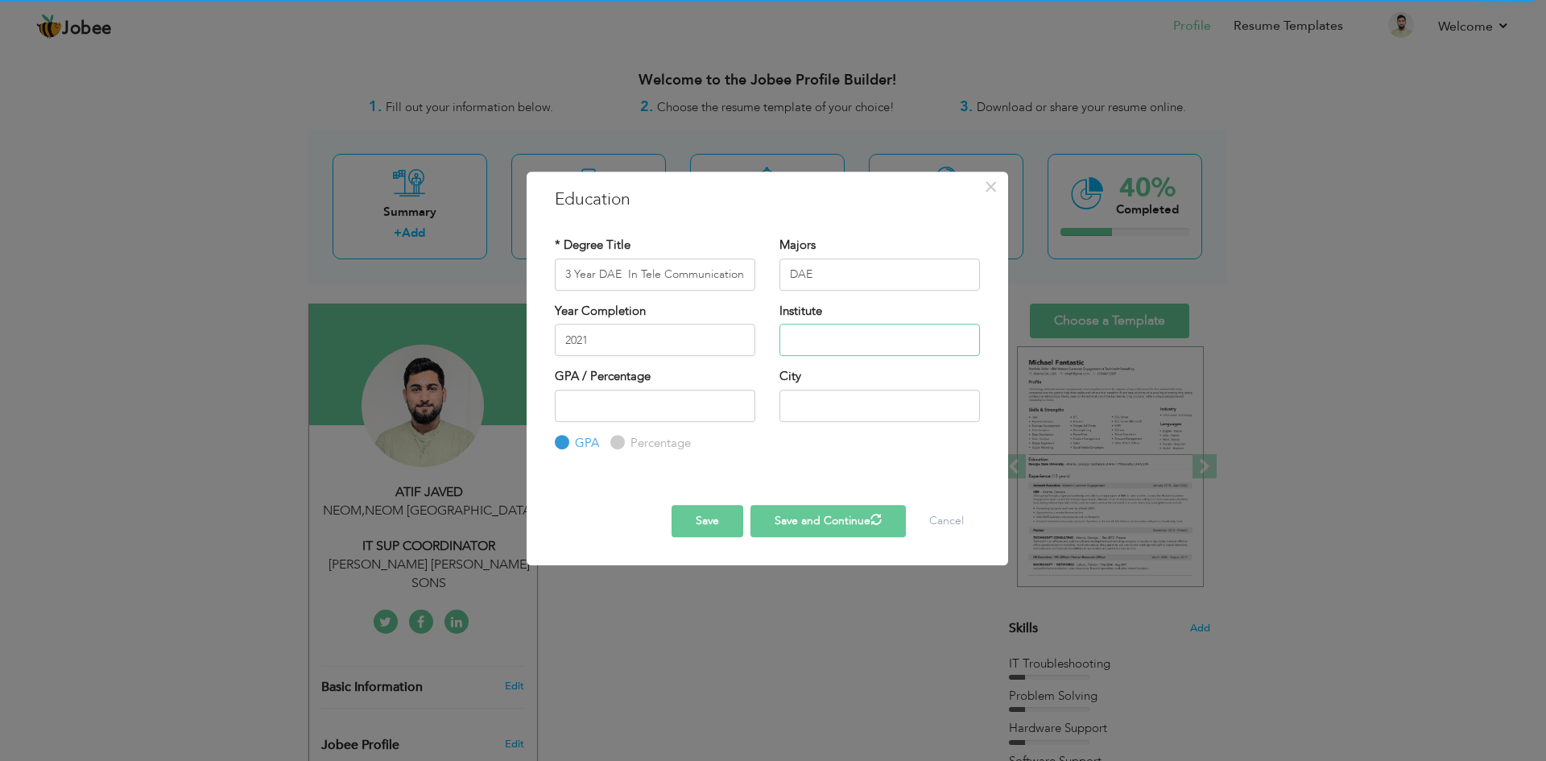
click at [828, 334] on input "text" at bounding box center [879, 340] width 200 height 32
type input "[PERSON_NAME] Inst of Technology [GEOGRAPHIC_DATA] [GEOGRAPHIC_DATA]"
click at [655, 404] on input "number" at bounding box center [655, 406] width 200 height 32
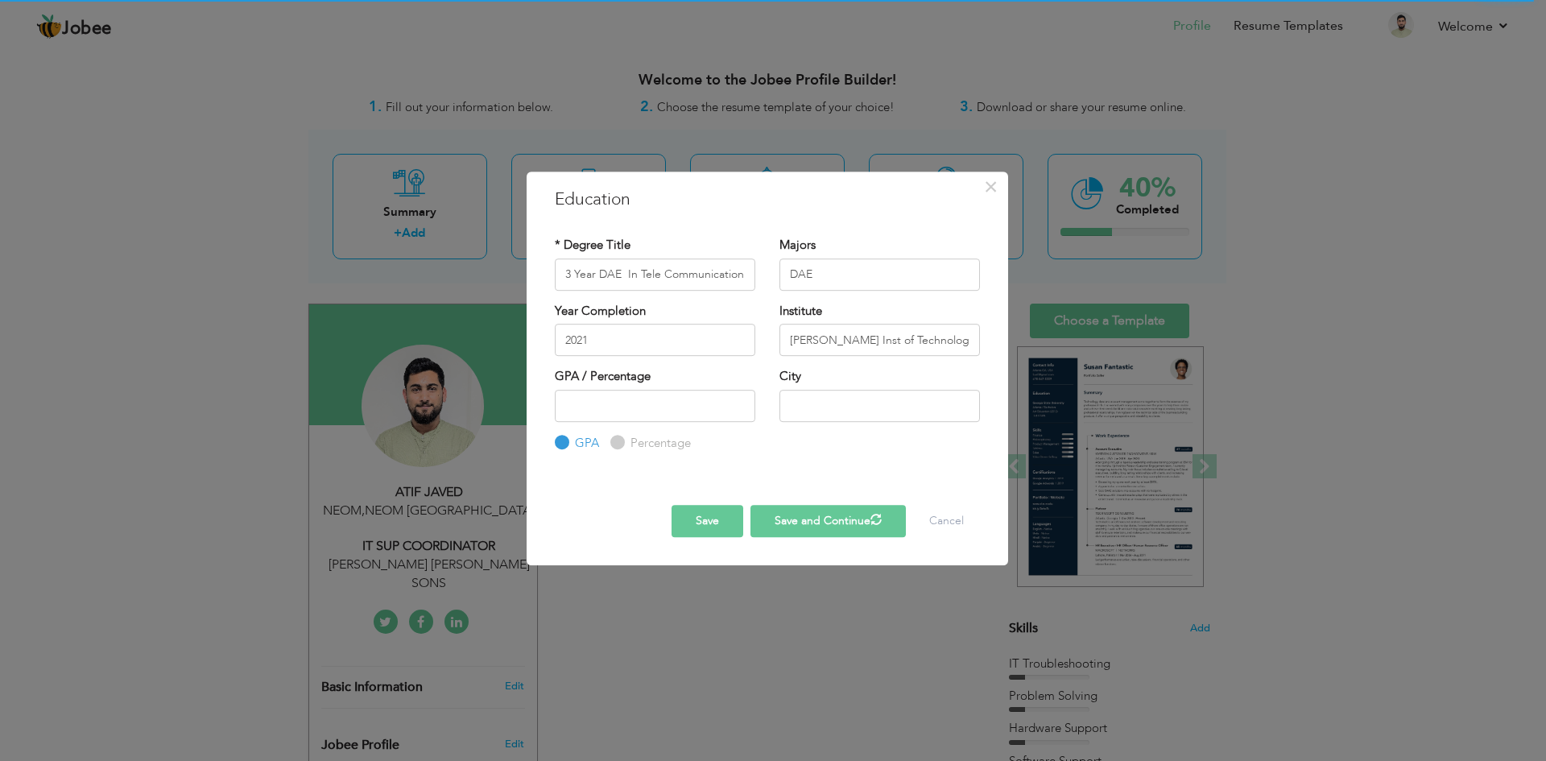
click at [626, 436] on label "Percentage" at bounding box center [658, 443] width 64 height 17
click at [621, 437] on input "Percentage" at bounding box center [615, 442] width 10 height 10
radio input "true"
click at [625, 407] on input "number" at bounding box center [655, 406] width 200 height 32
type input "60"
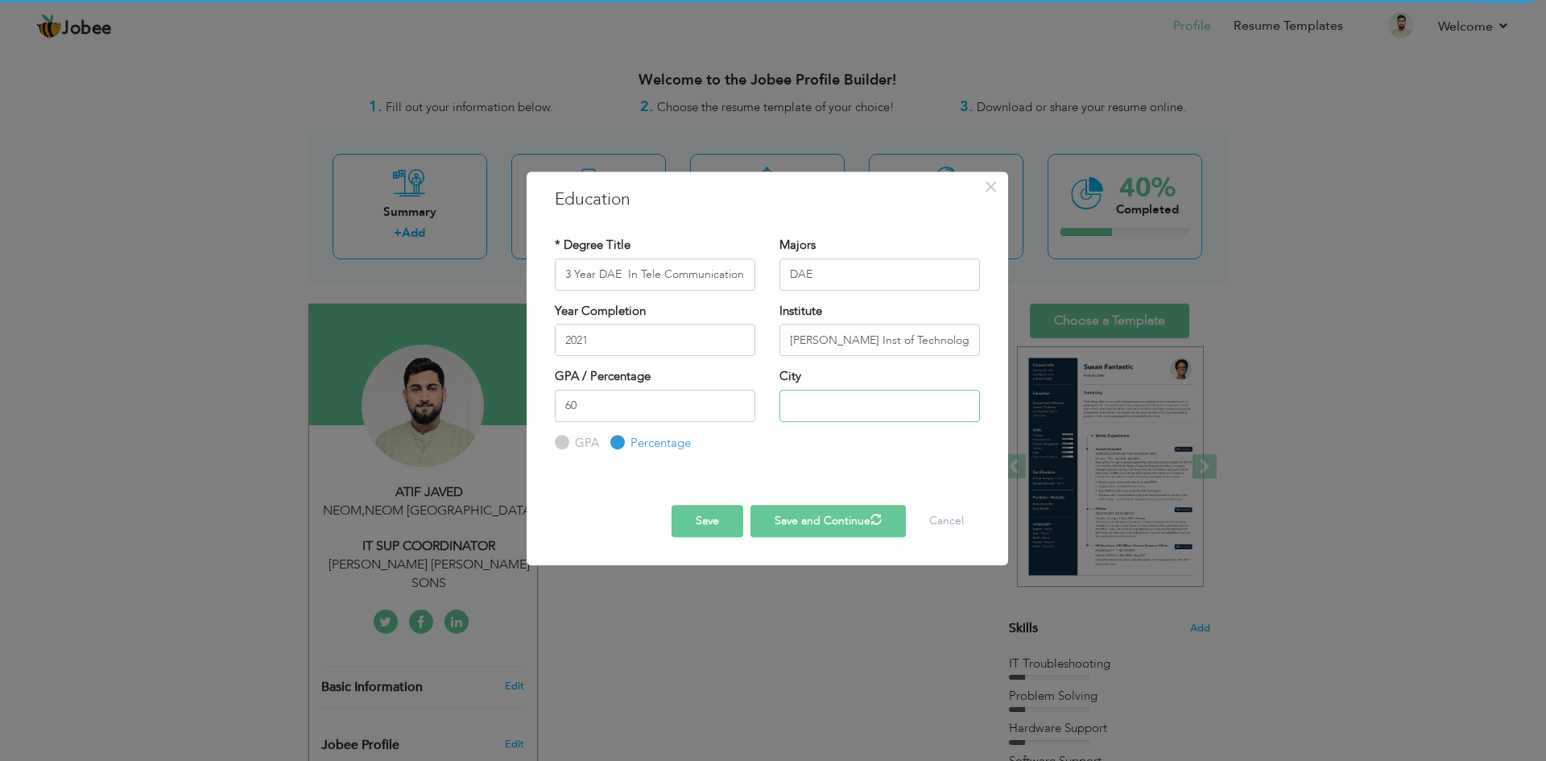
click at [828, 407] on input "text" at bounding box center [879, 406] width 200 height 32
type input "[GEOGRAPHIC_DATA]"
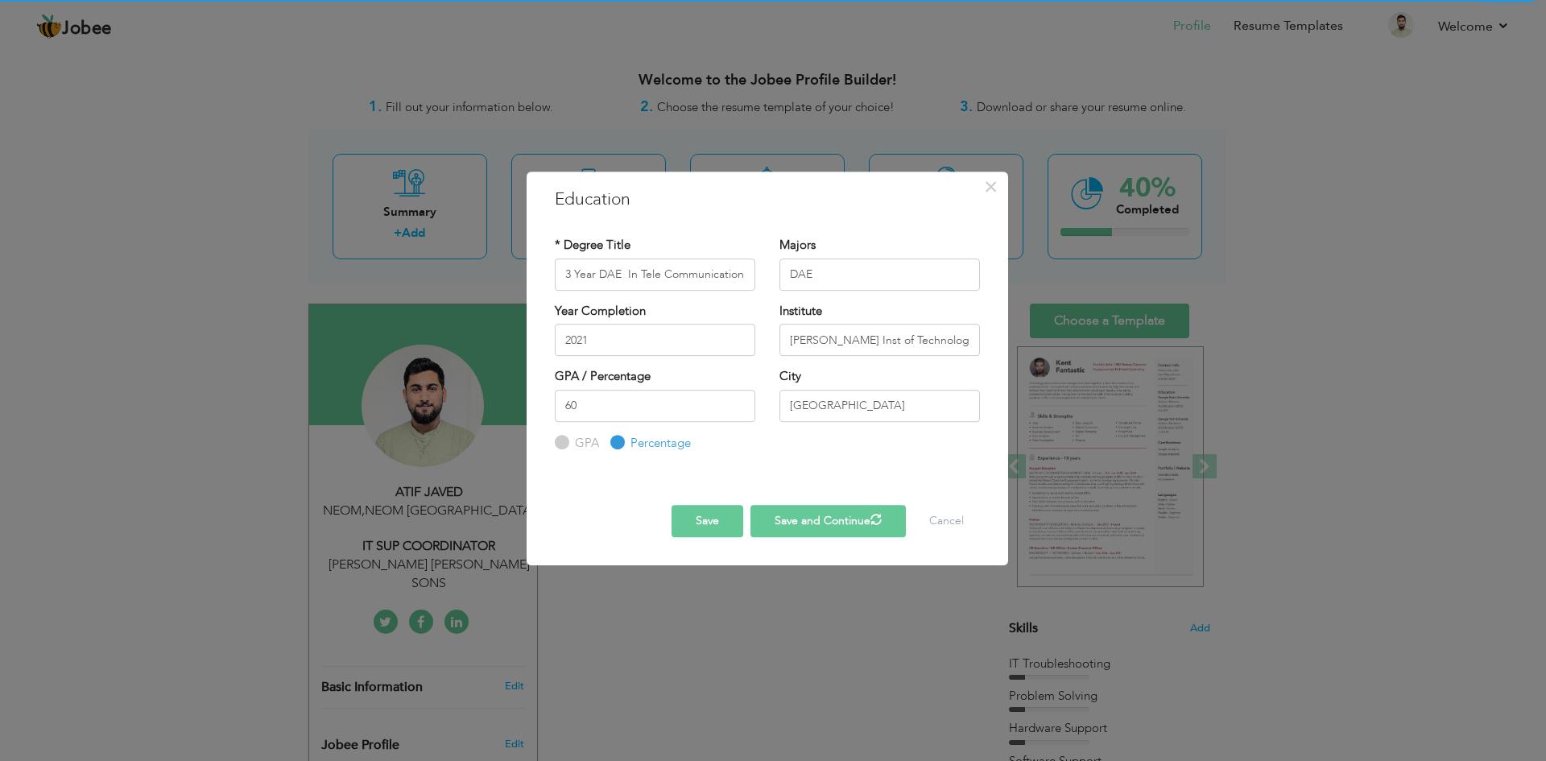
click at [722, 526] on button "Save" at bounding box center [707, 521] width 72 height 32
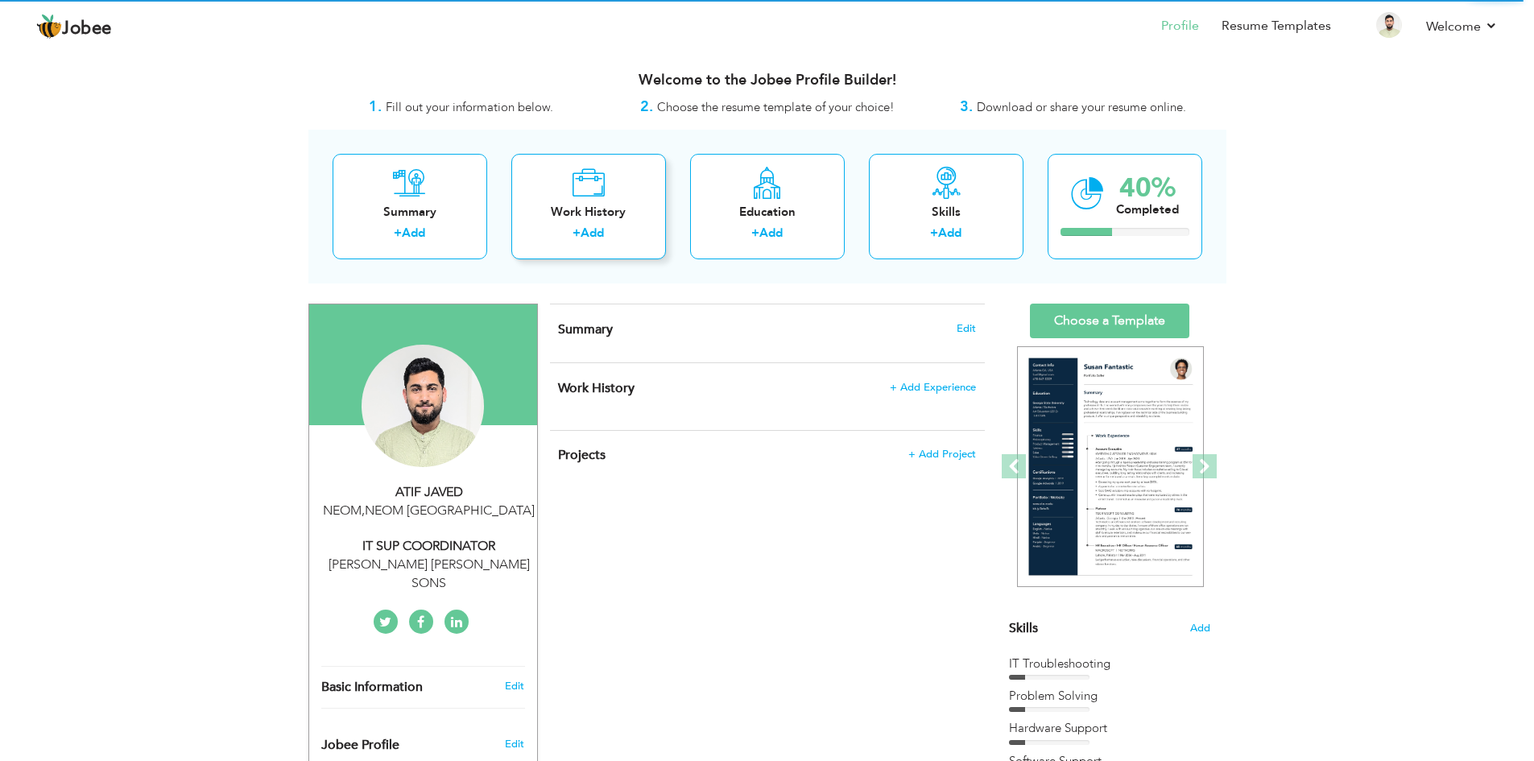
click at [607, 231] on div "+ Add" at bounding box center [588, 235] width 129 height 21
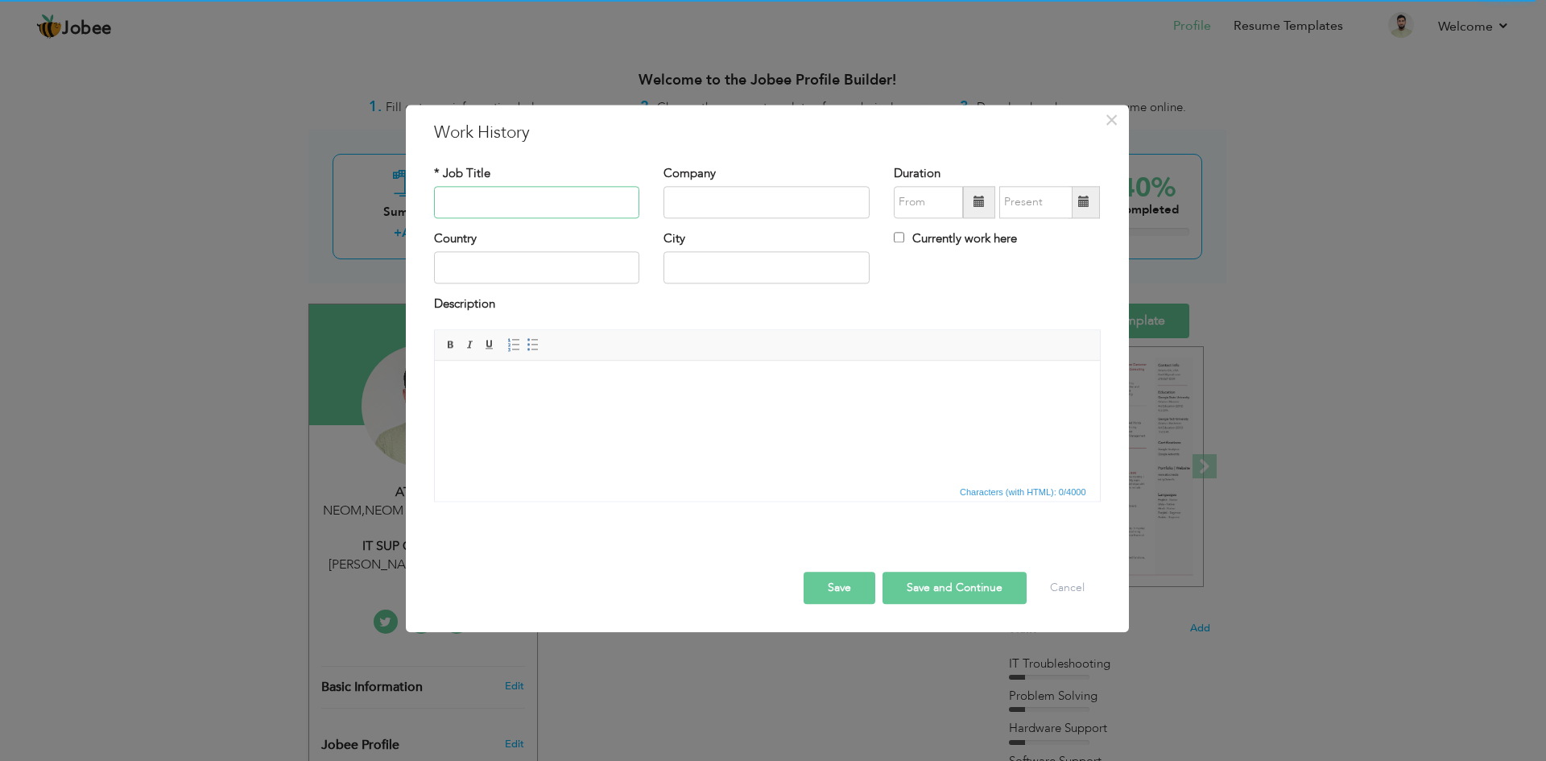
click at [532, 201] on input "text" at bounding box center [537, 202] width 206 height 32
type input "i"
type input "IT ASSISTANT"
click at [699, 204] on input "text" at bounding box center [766, 202] width 206 height 32
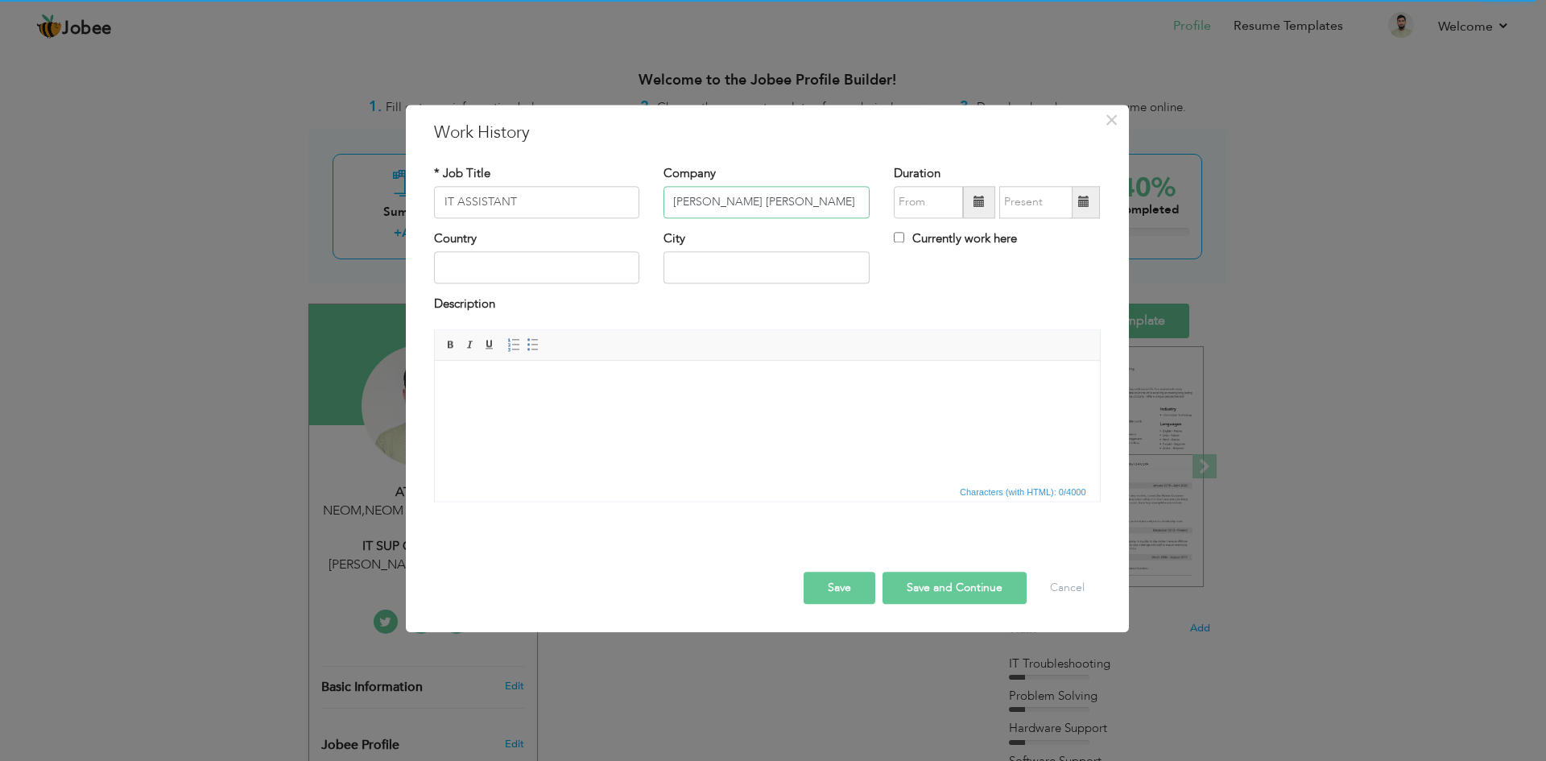
type input "[PERSON_NAME] [PERSON_NAME] SONS"
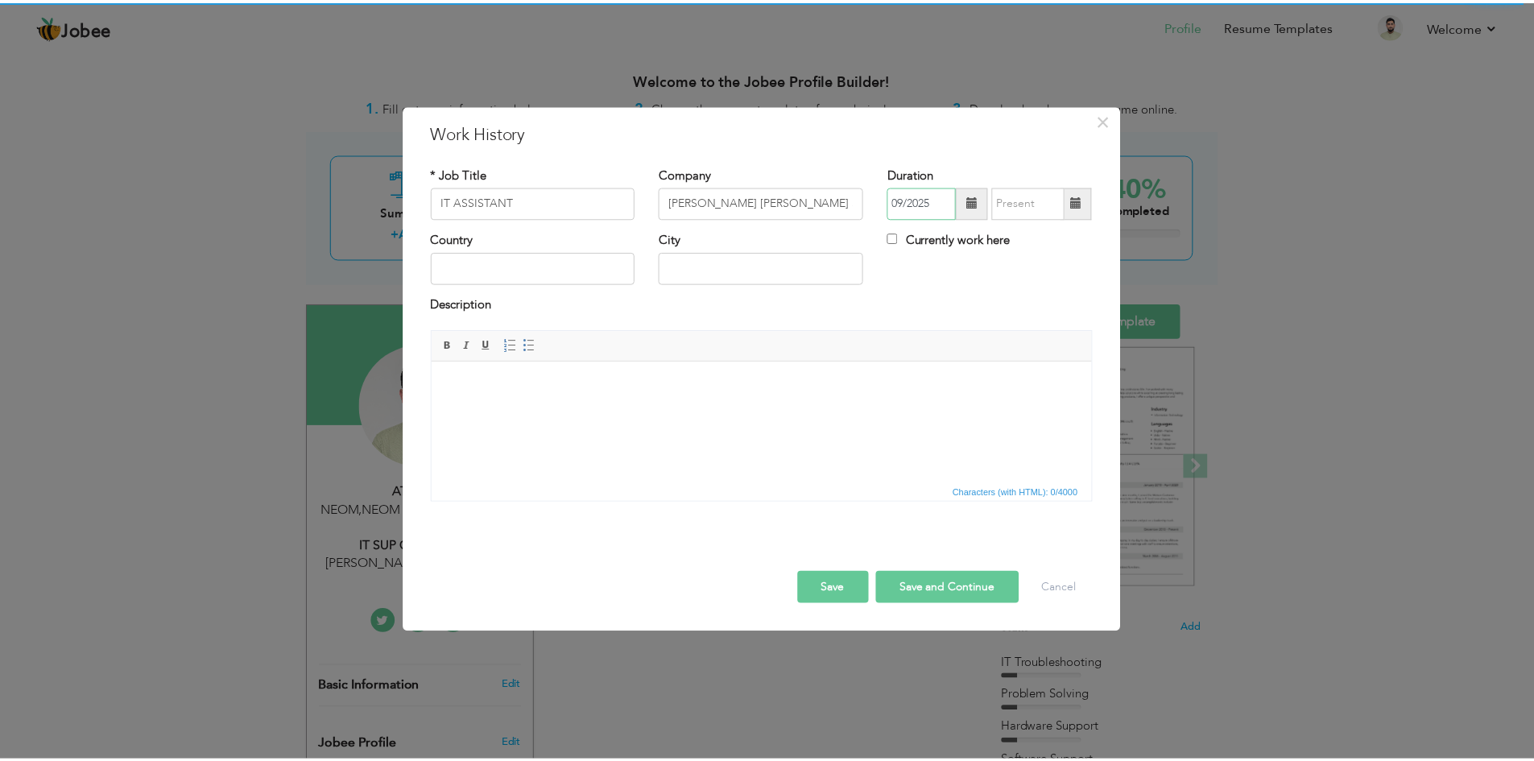
scroll to position [0, 0]
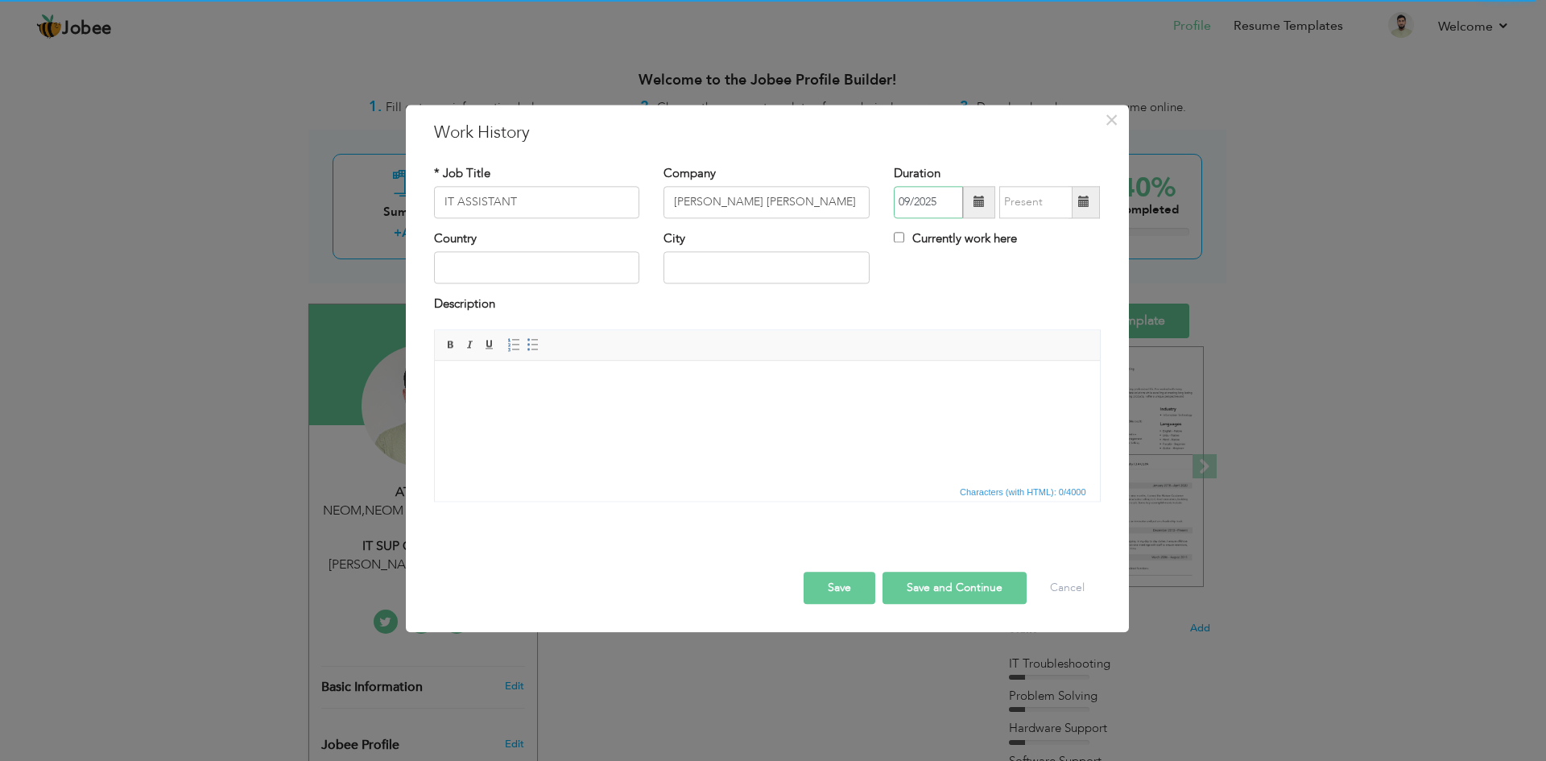
click at [953, 196] on input "09/2025" at bounding box center [928, 202] width 69 height 32
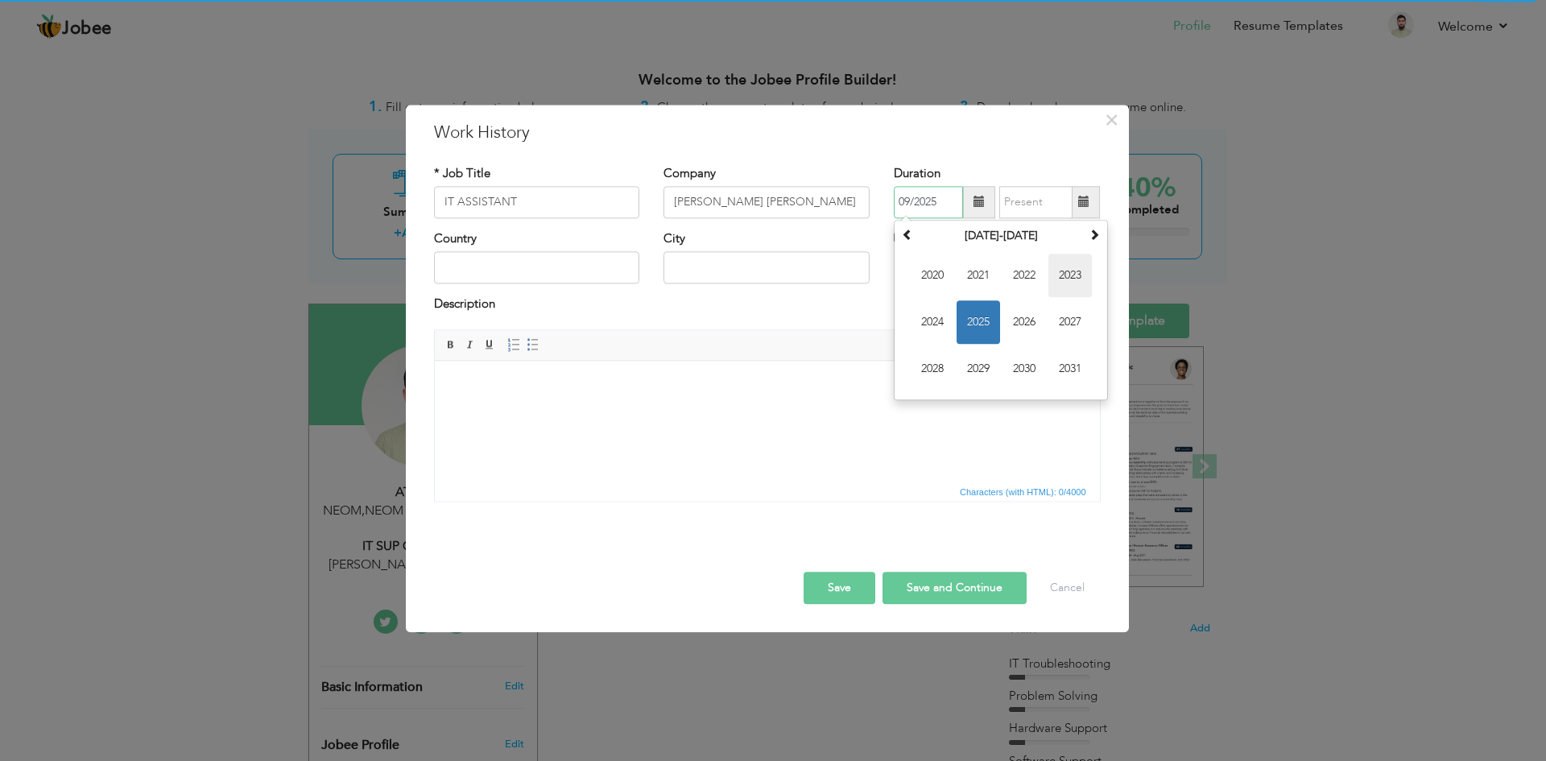
click at [1051, 275] on span "2023" at bounding box center [1069, 275] width 43 height 43
click at [1059, 276] on span "Apr" at bounding box center [1069, 275] width 43 height 43
type input "04/2023"
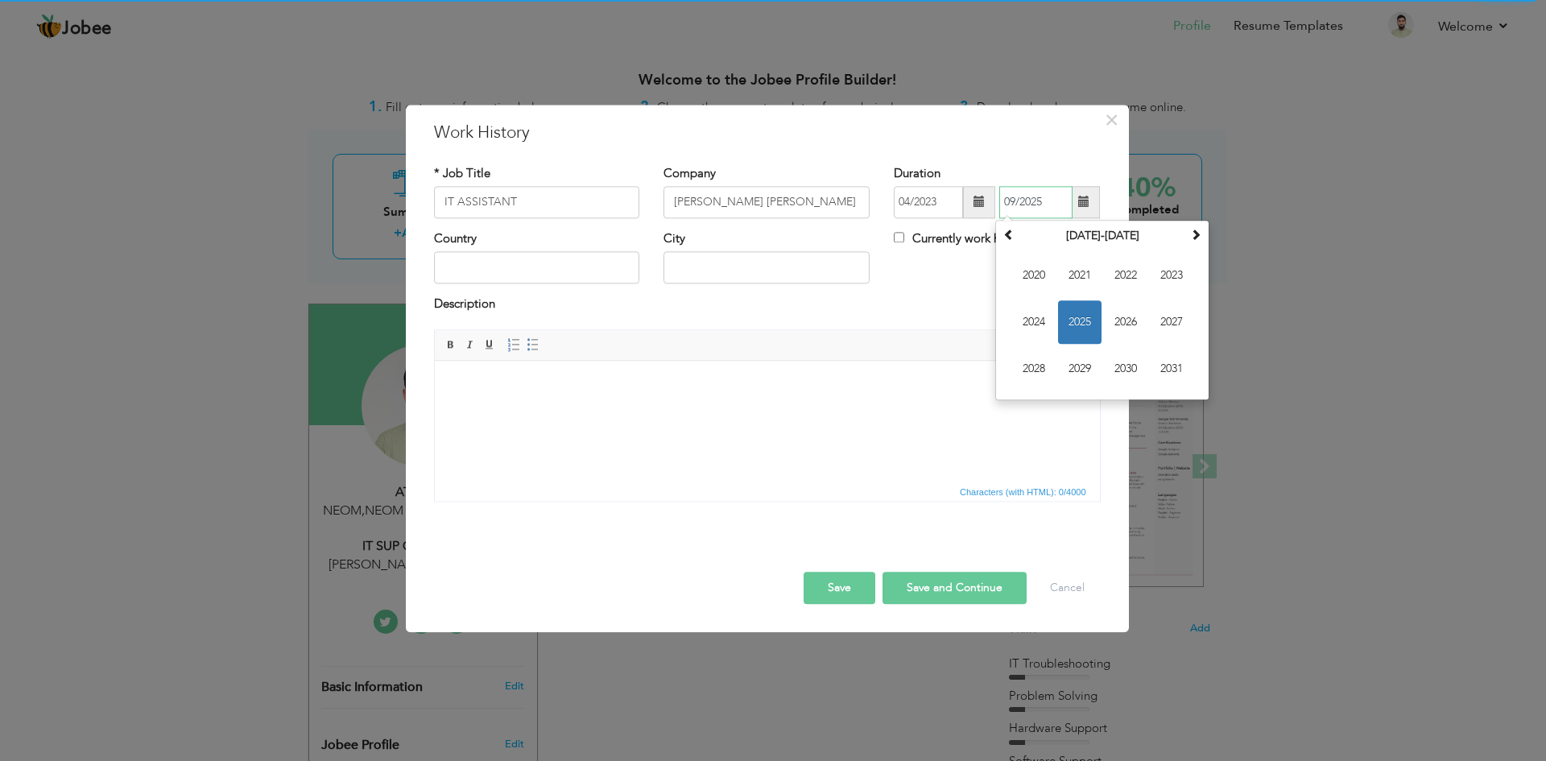
click at [1030, 209] on input "09/2025" at bounding box center [1035, 202] width 73 height 32
click at [1080, 317] on span "2025" at bounding box center [1079, 321] width 43 height 43
drag, startPoint x: 1038, startPoint y: 372, endPoint x: 1166, endPoint y: 374, distance: 128.0
click at [1166, 374] on td "Jan Feb Mar Apr May Jun [DATE] Aug Sep Oct Nov Dec" at bounding box center [1102, 322] width 206 height 148
click at [1167, 366] on span "Dec" at bounding box center [1171, 368] width 43 height 43
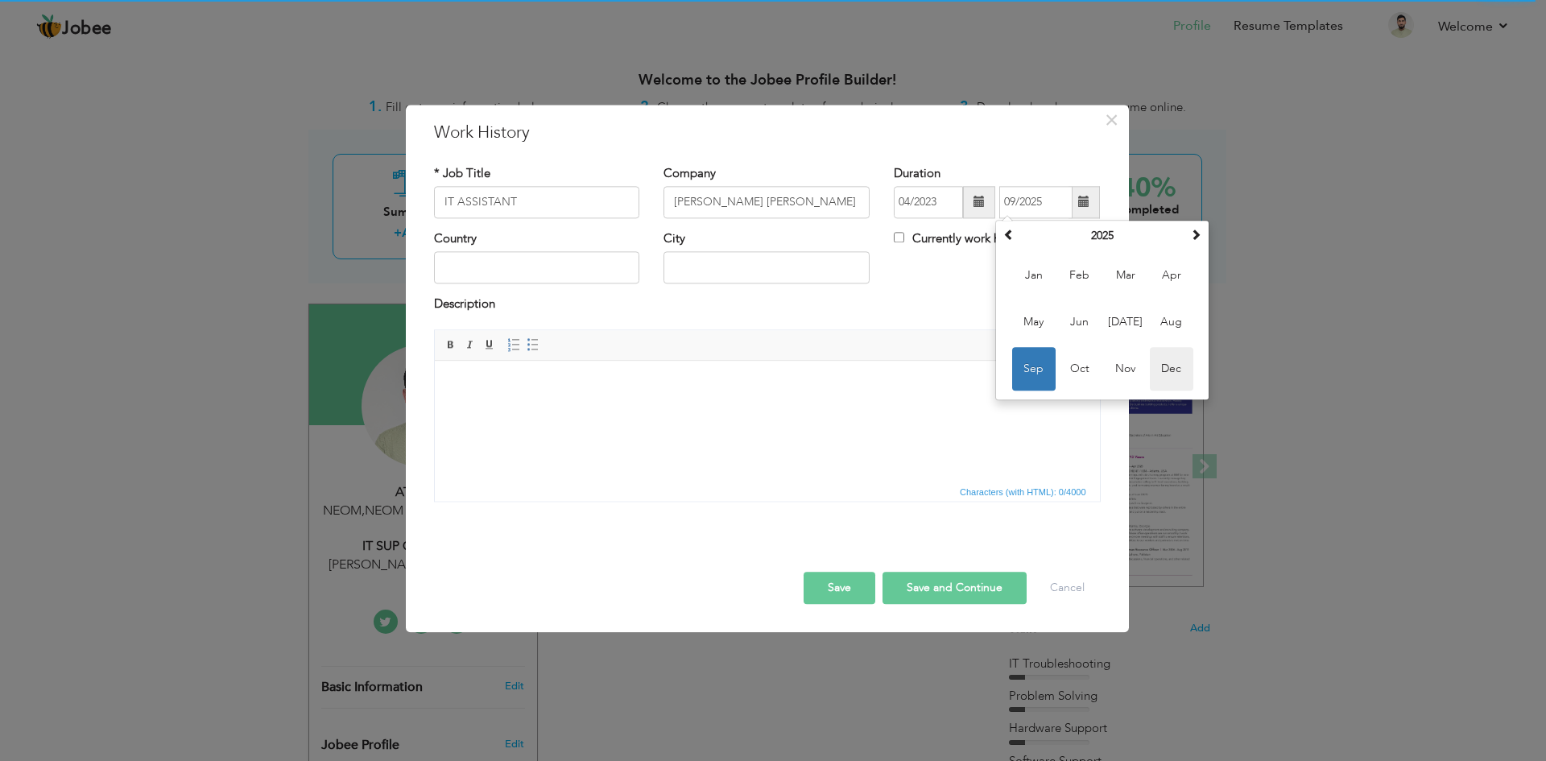
type input "12/2025"
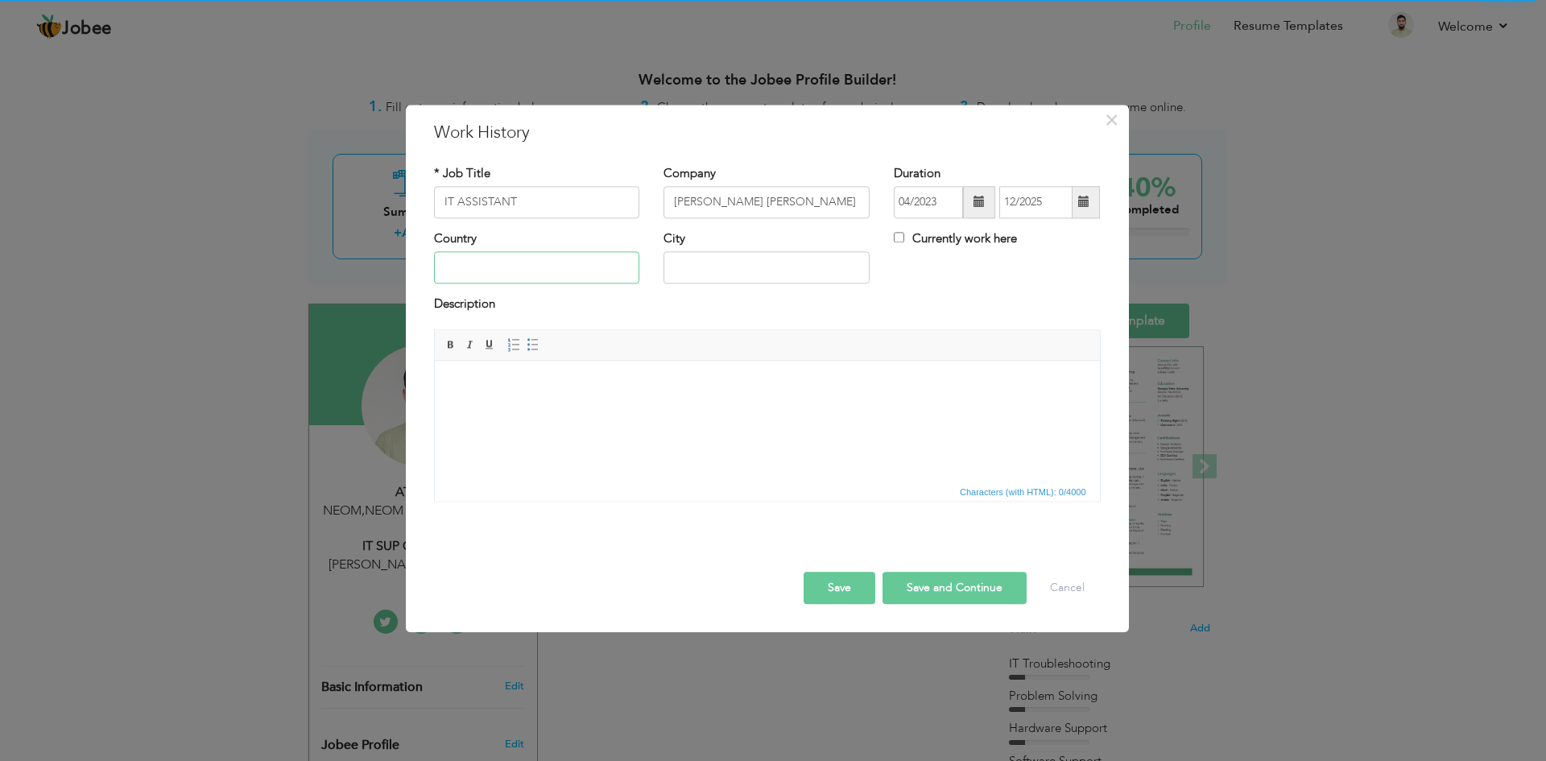
click at [485, 274] on input "text" at bounding box center [537, 268] width 206 height 32
type input "[GEOGRAPHIC_DATA]"
click at [711, 279] on input "text" at bounding box center [766, 268] width 206 height 32
type input "T"
type input "NEOM"
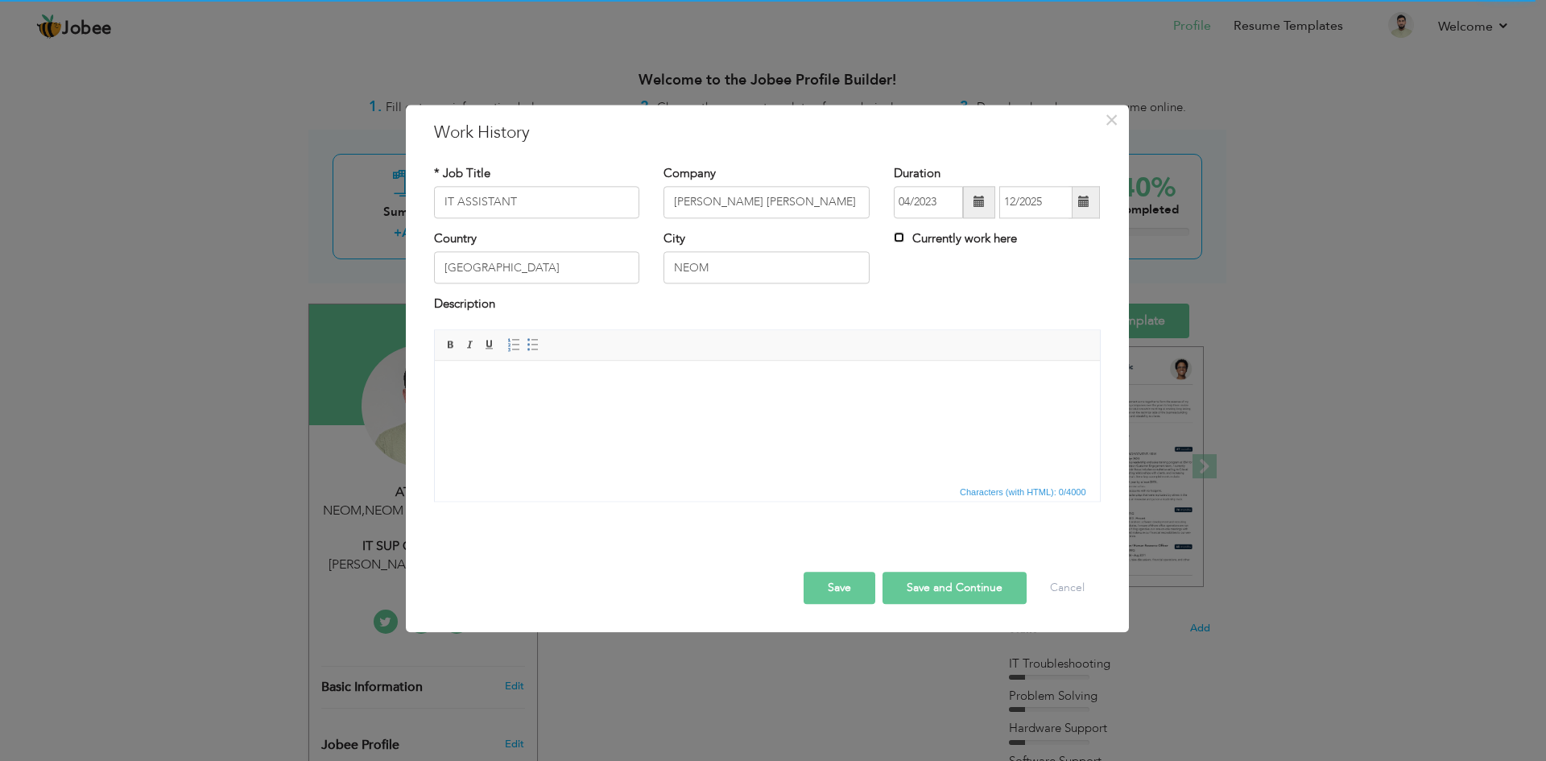
click at [897, 239] on input "Currently work here" at bounding box center [899, 237] width 10 height 10
checkbox input "true"
click at [491, 407] on html at bounding box center [766, 385] width 665 height 49
click at [830, 599] on button "Save" at bounding box center [839, 588] width 72 height 32
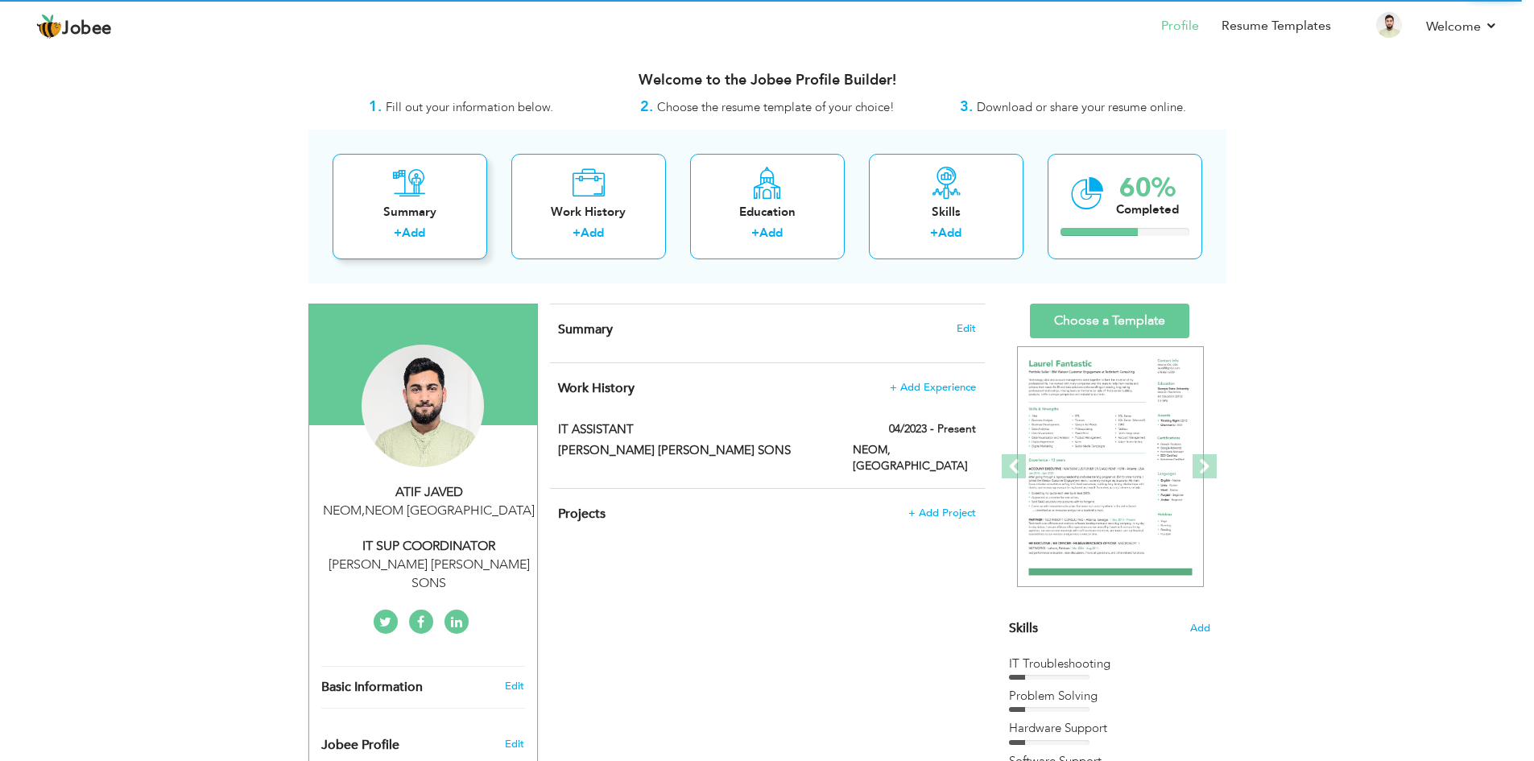
click at [430, 231] on div "+ Add" at bounding box center [409, 235] width 129 height 21
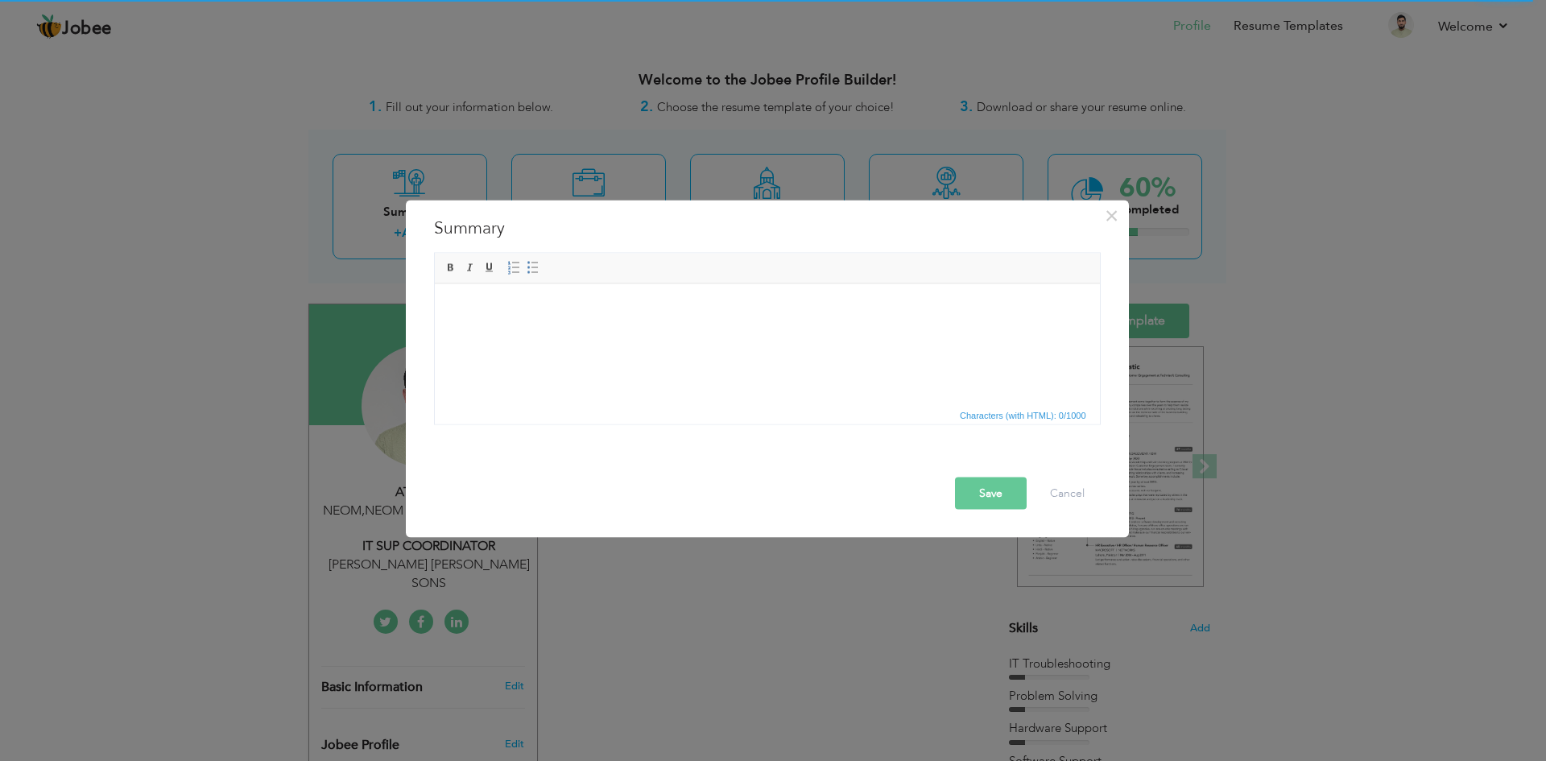
drag, startPoint x: 507, startPoint y: 230, endPoint x: 458, endPoint y: 233, distance: 49.2
click at [458, 233] on h3 "Summary" at bounding box center [767, 228] width 667 height 24
click at [1060, 491] on button "Cancel" at bounding box center [1067, 493] width 67 height 32
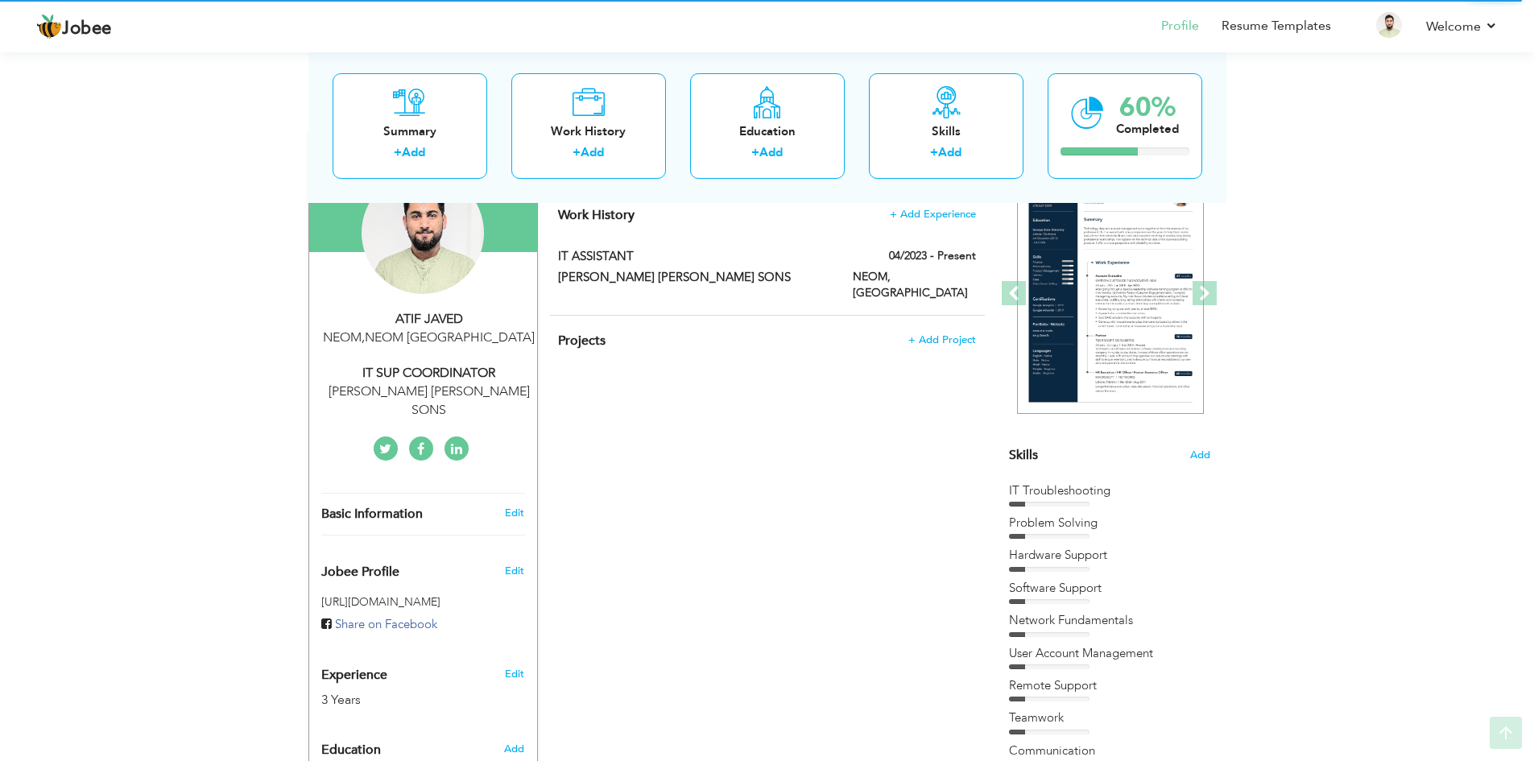
scroll to position [242, 0]
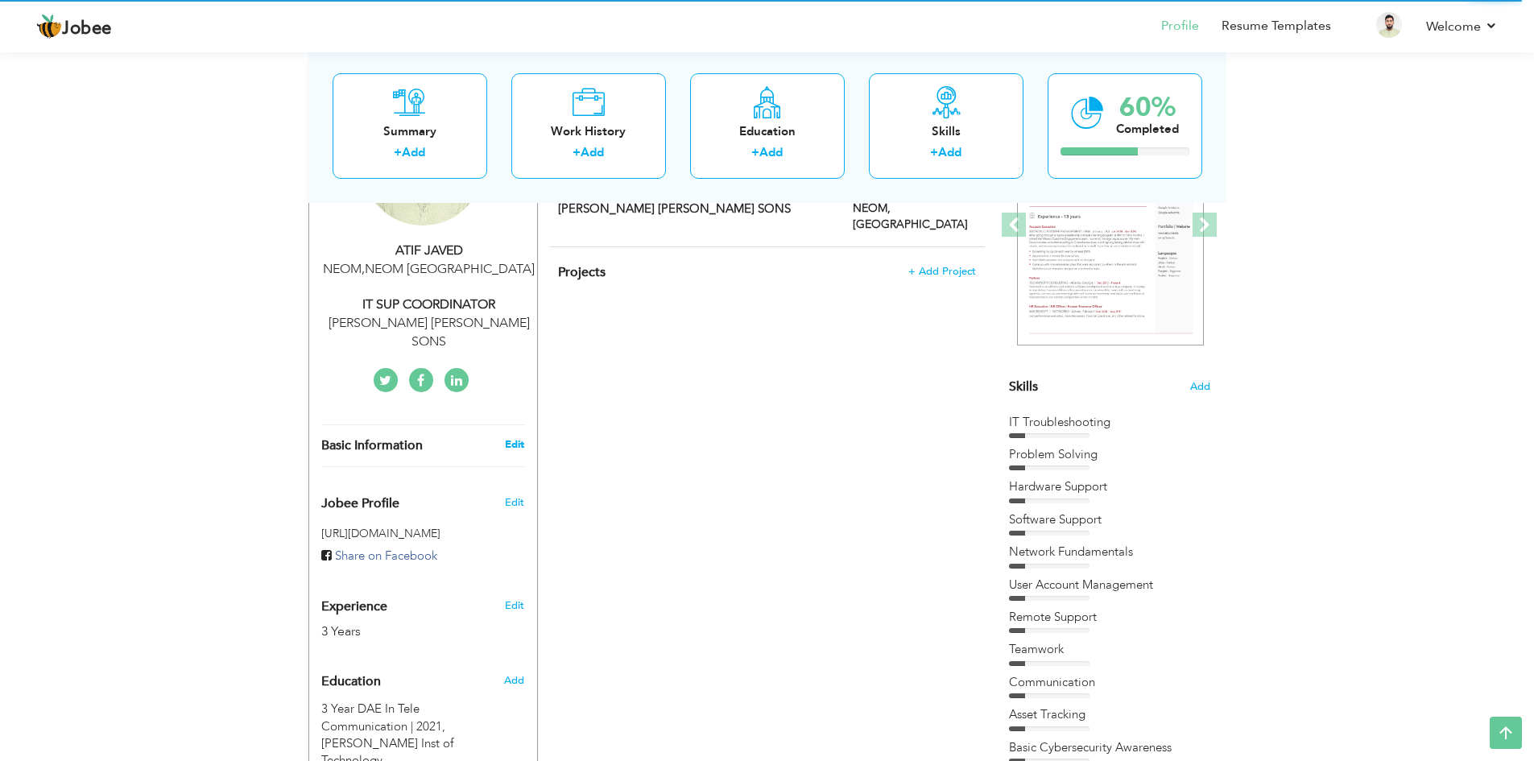
click at [508, 437] on link "Edit" at bounding box center [514, 444] width 19 height 14
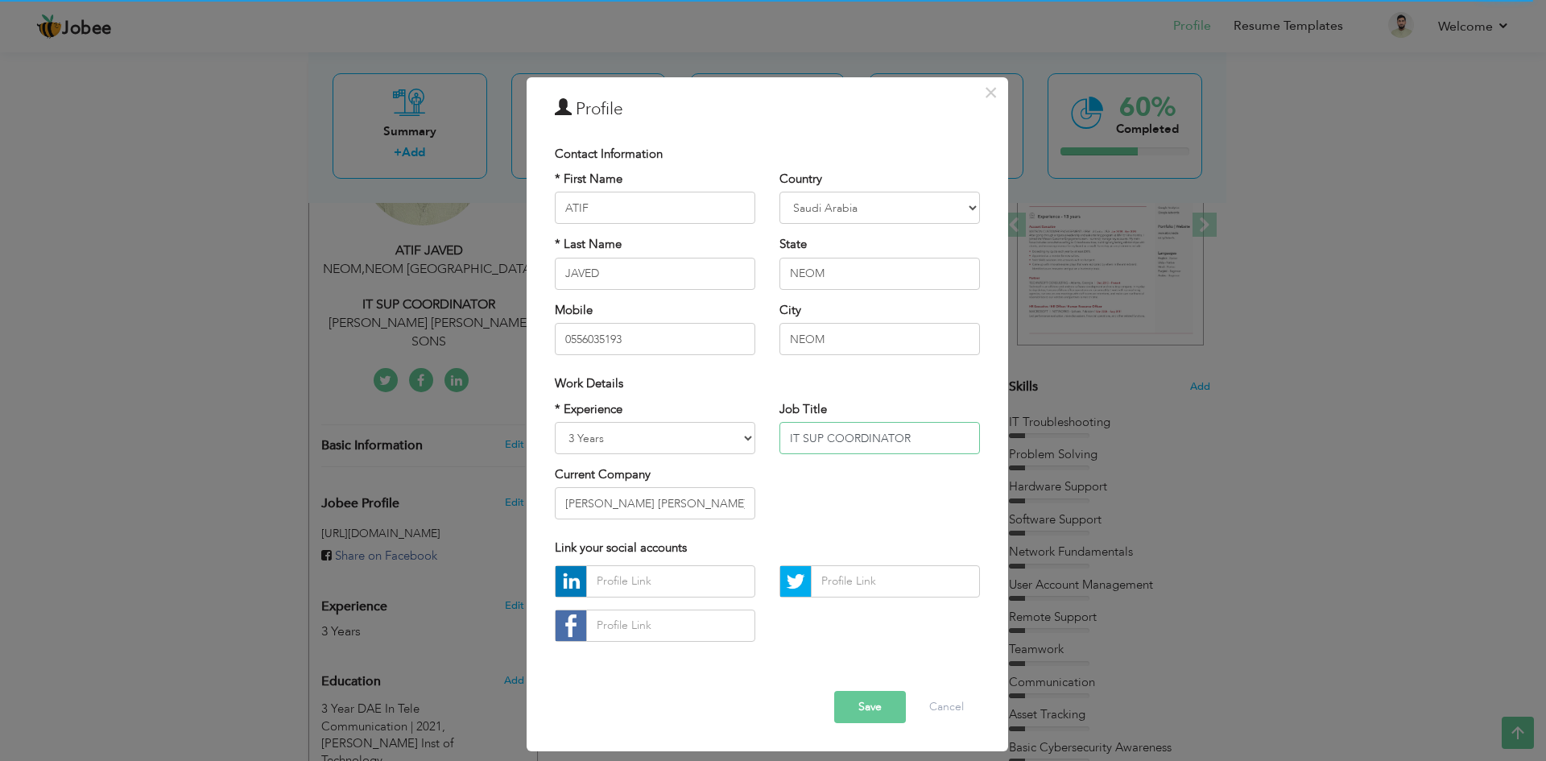
drag, startPoint x: 914, startPoint y: 441, endPoint x: 799, endPoint y: 441, distance: 114.3
click at [799, 441] on input "IT SUP COORDINATOR" at bounding box center [879, 438] width 200 height 32
type input "IT ASSISTANT"
click at [877, 719] on button "Save" at bounding box center [870, 707] width 72 height 32
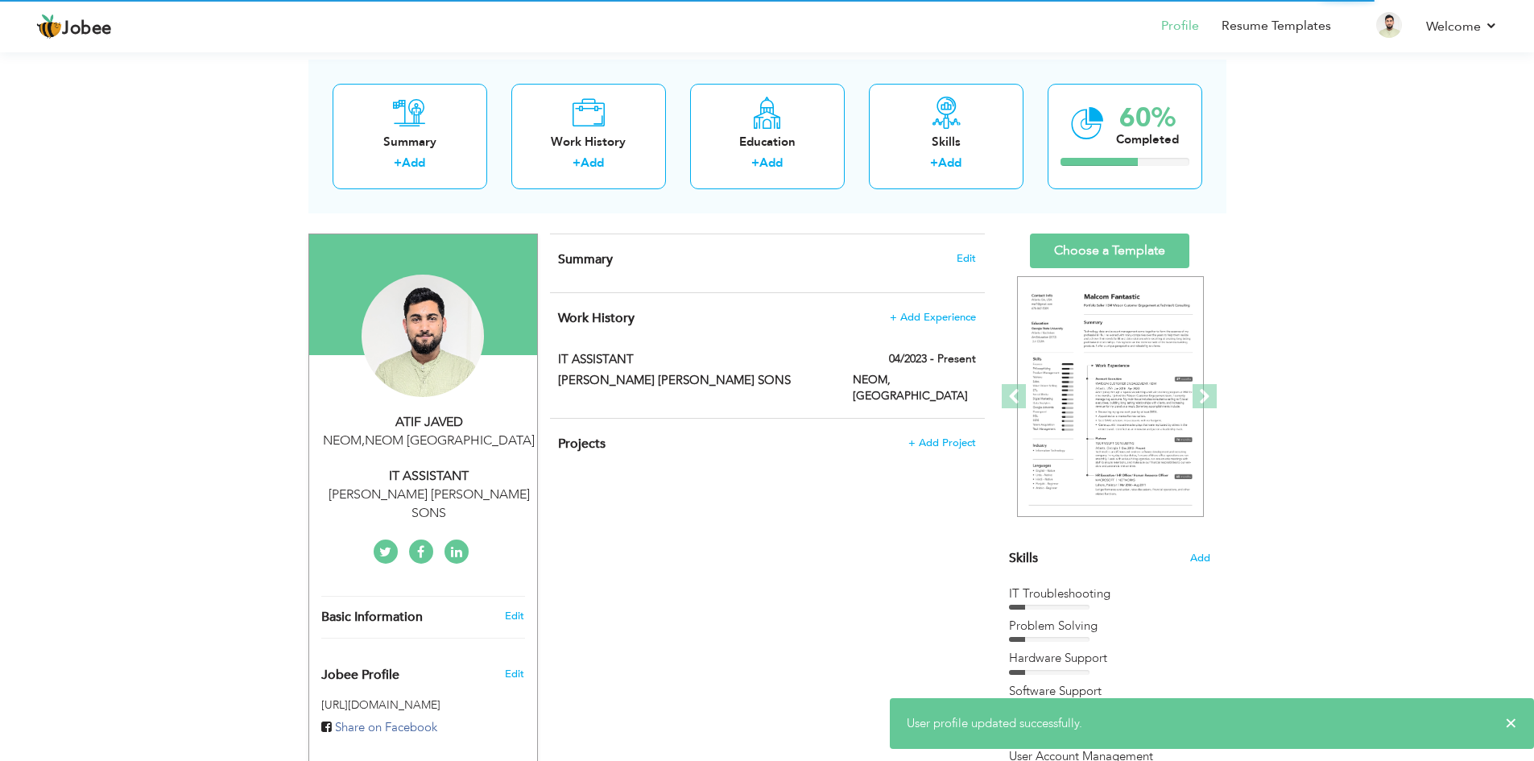
scroll to position [0, 0]
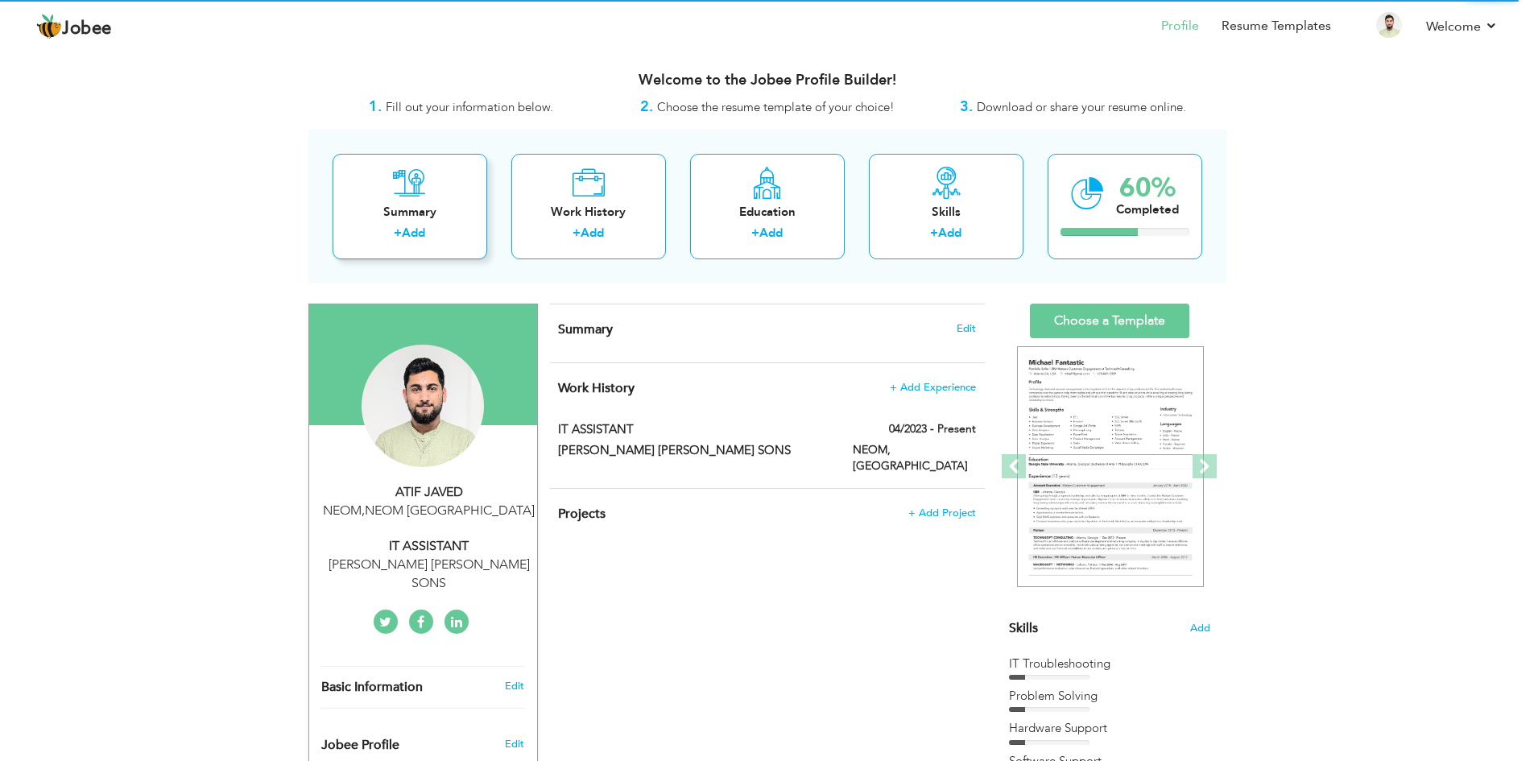
click at [434, 216] on div "Summary" at bounding box center [409, 212] width 129 height 17
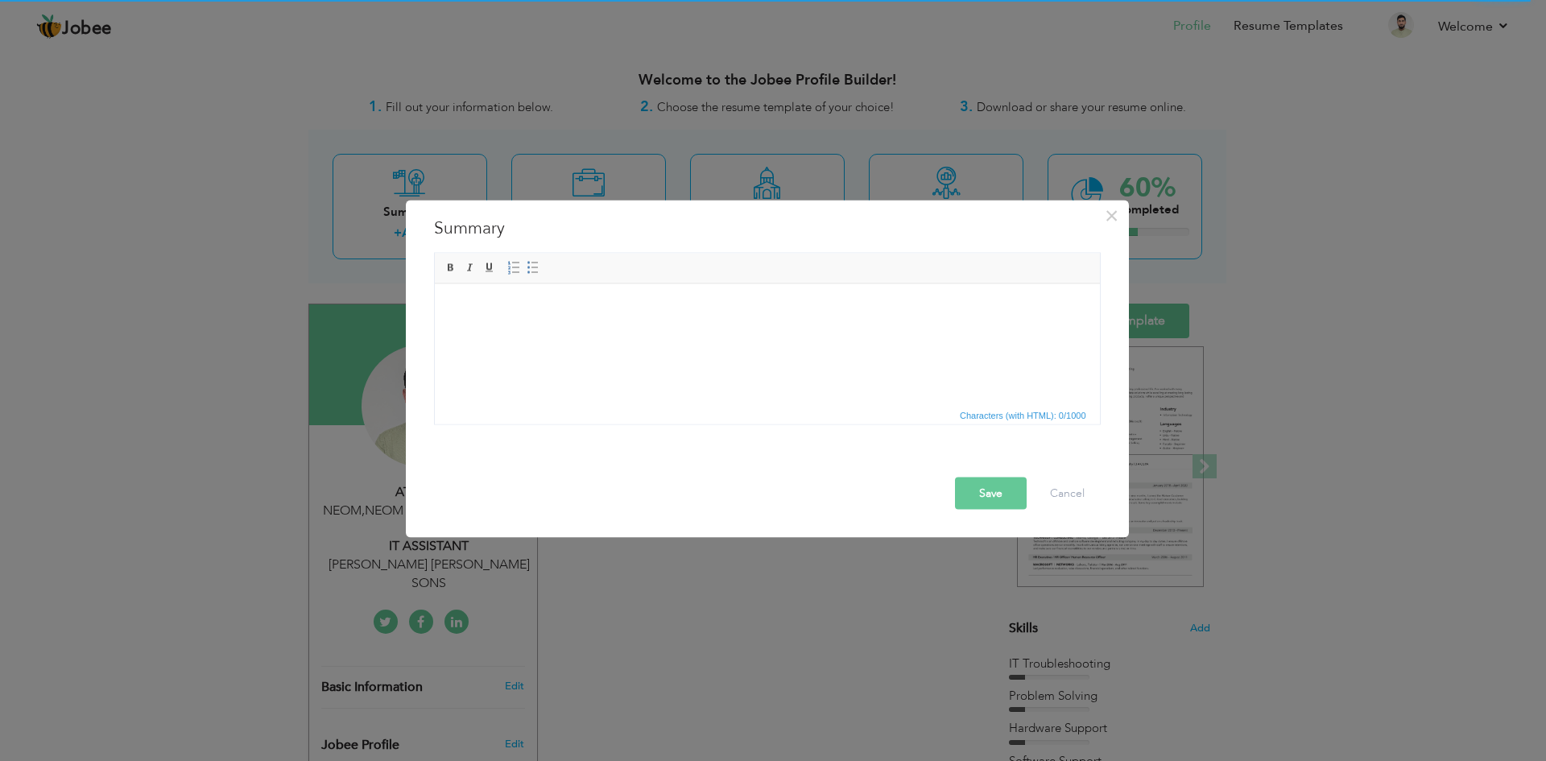
click at [469, 300] on body at bounding box center [766, 307] width 633 height 17
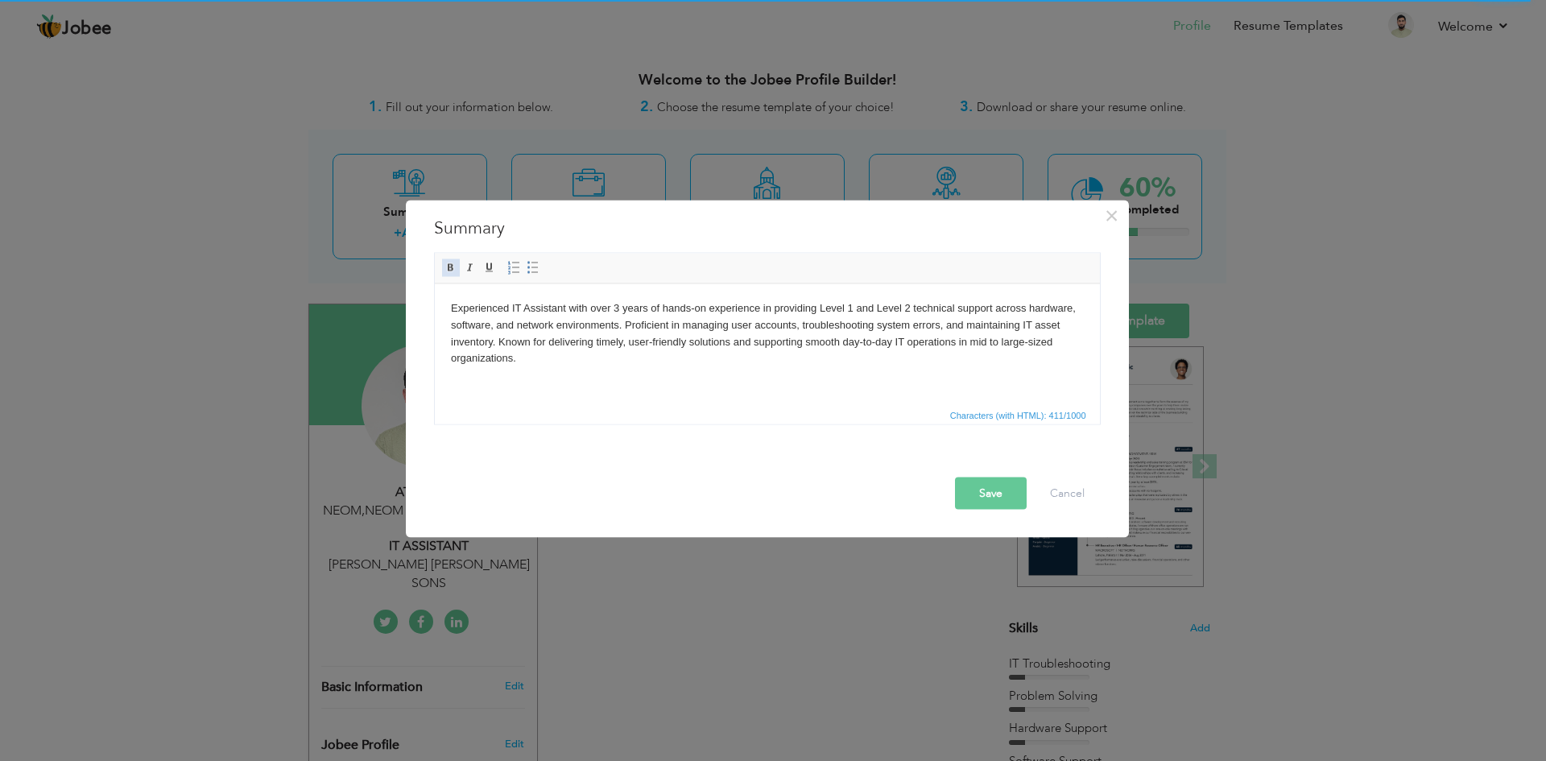
click at [452, 268] on span at bounding box center [450, 267] width 13 height 13
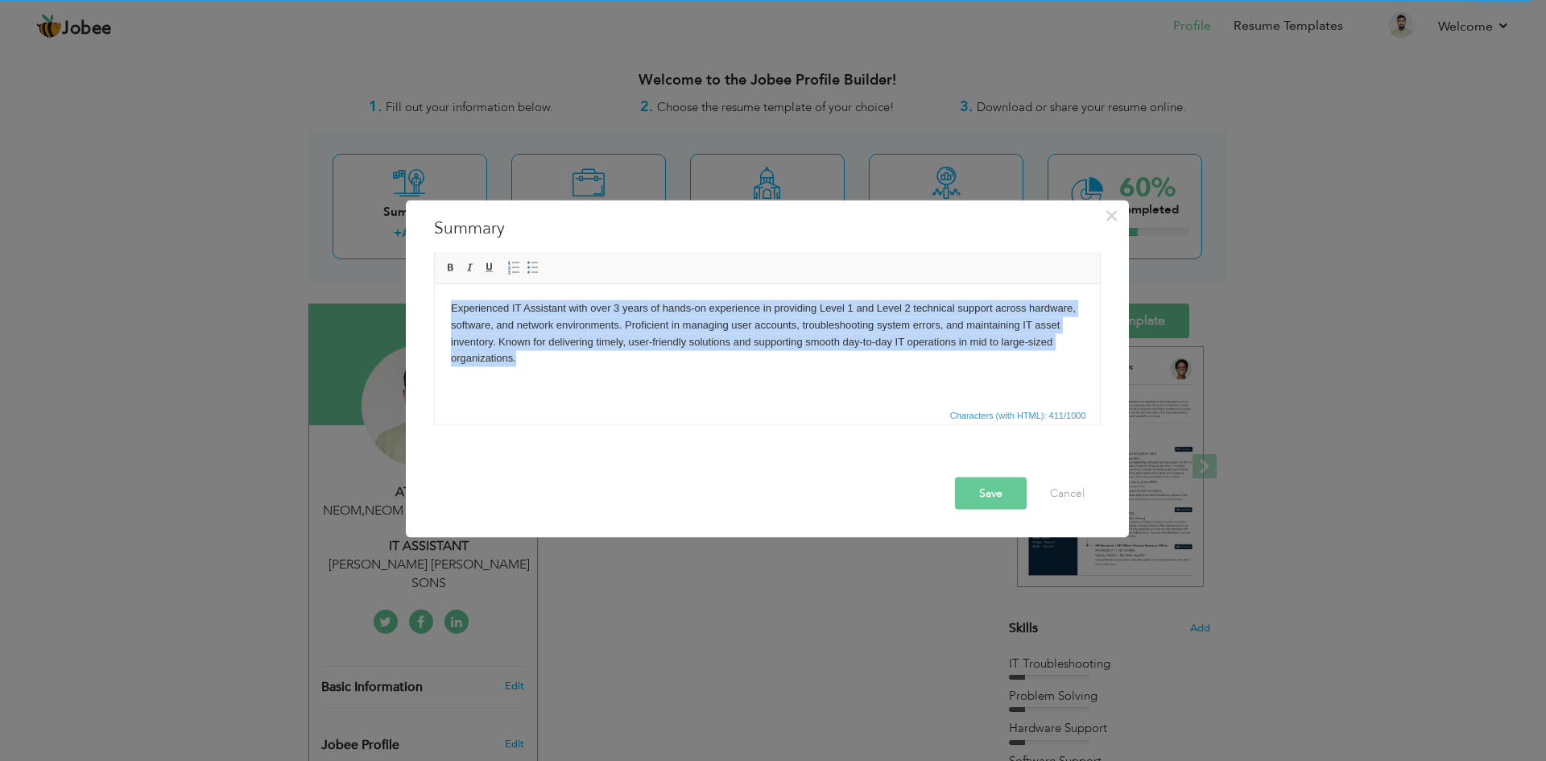
drag, startPoint x: 523, startPoint y: 371, endPoint x: 427, endPoint y: 290, distance: 125.7
click at [434, 290] on html "Experienced IT Assistant with over 3 years of hands-on experience in providing …" at bounding box center [766, 332] width 665 height 99
click at [444, 267] on span at bounding box center [450, 267] width 13 height 13
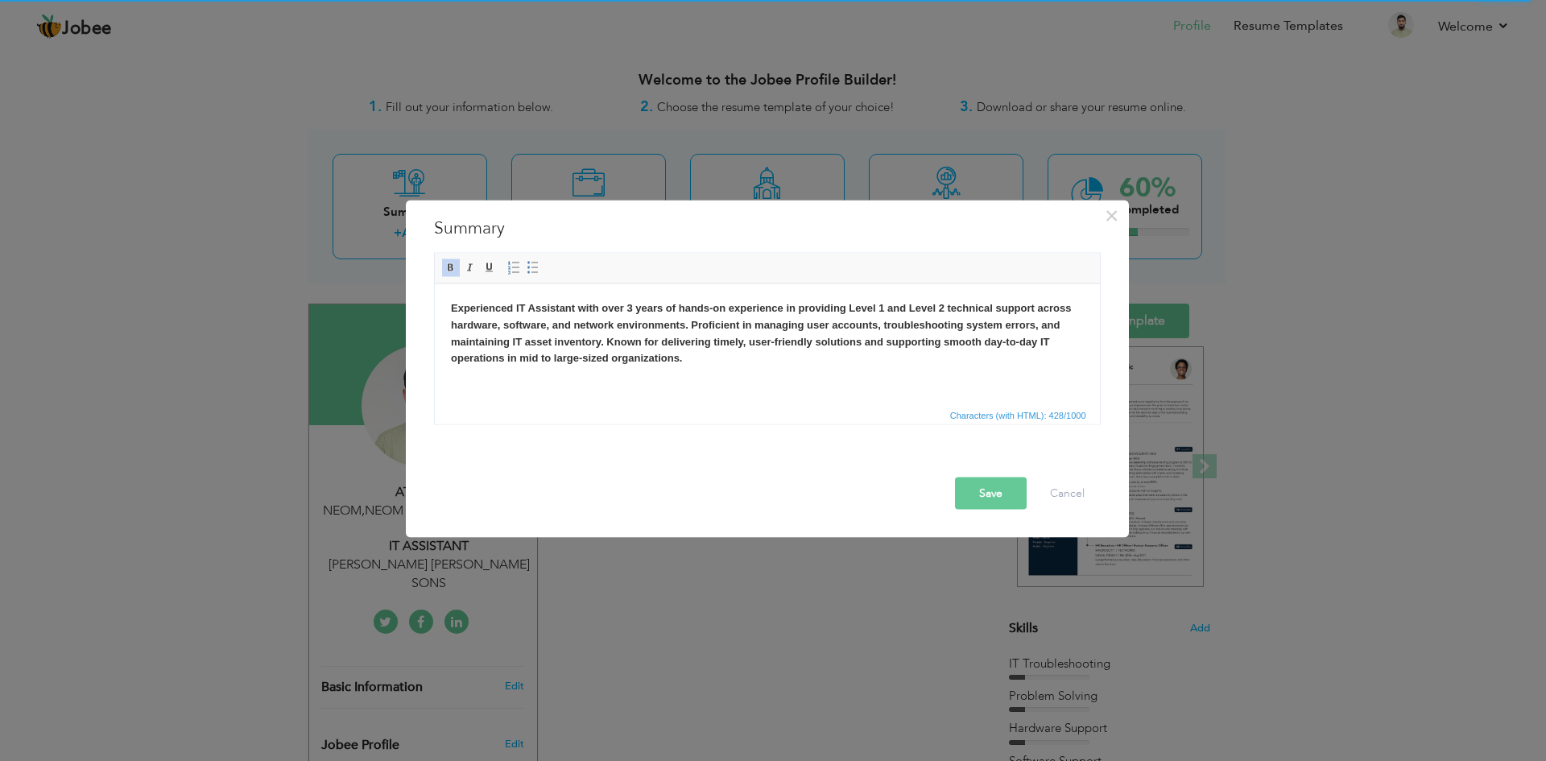
click at [583, 382] on html "Experienced IT Assistant with over 3 years of hands-on experience in providing …" at bounding box center [766, 332] width 665 height 99
click at [985, 495] on button "Save" at bounding box center [991, 493] width 72 height 32
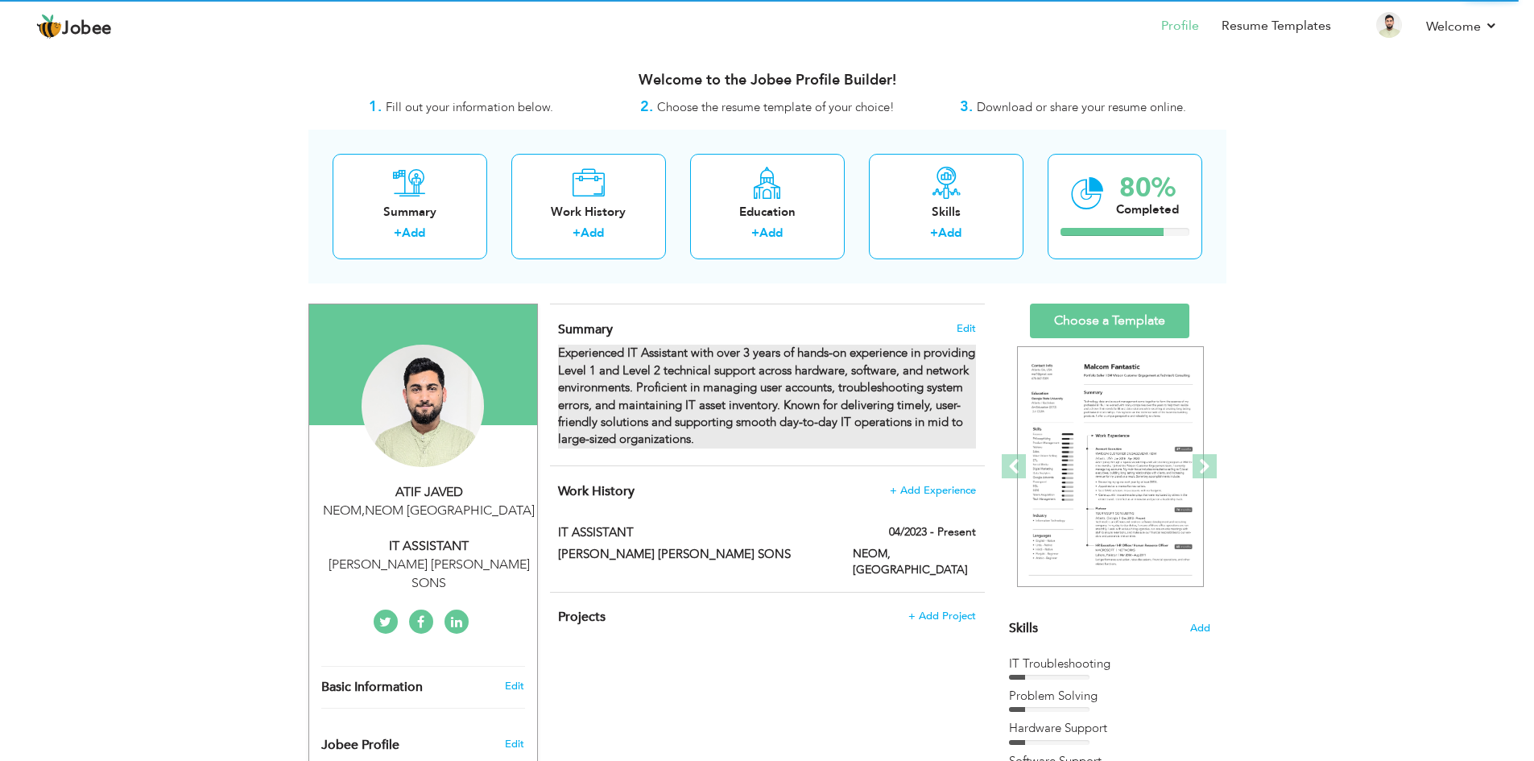
click at [838, 431] on div "Experienced IT Assistant with over 3 years of hands-on experience in providing …" at bounding box center [766, 397] width 417 height 104
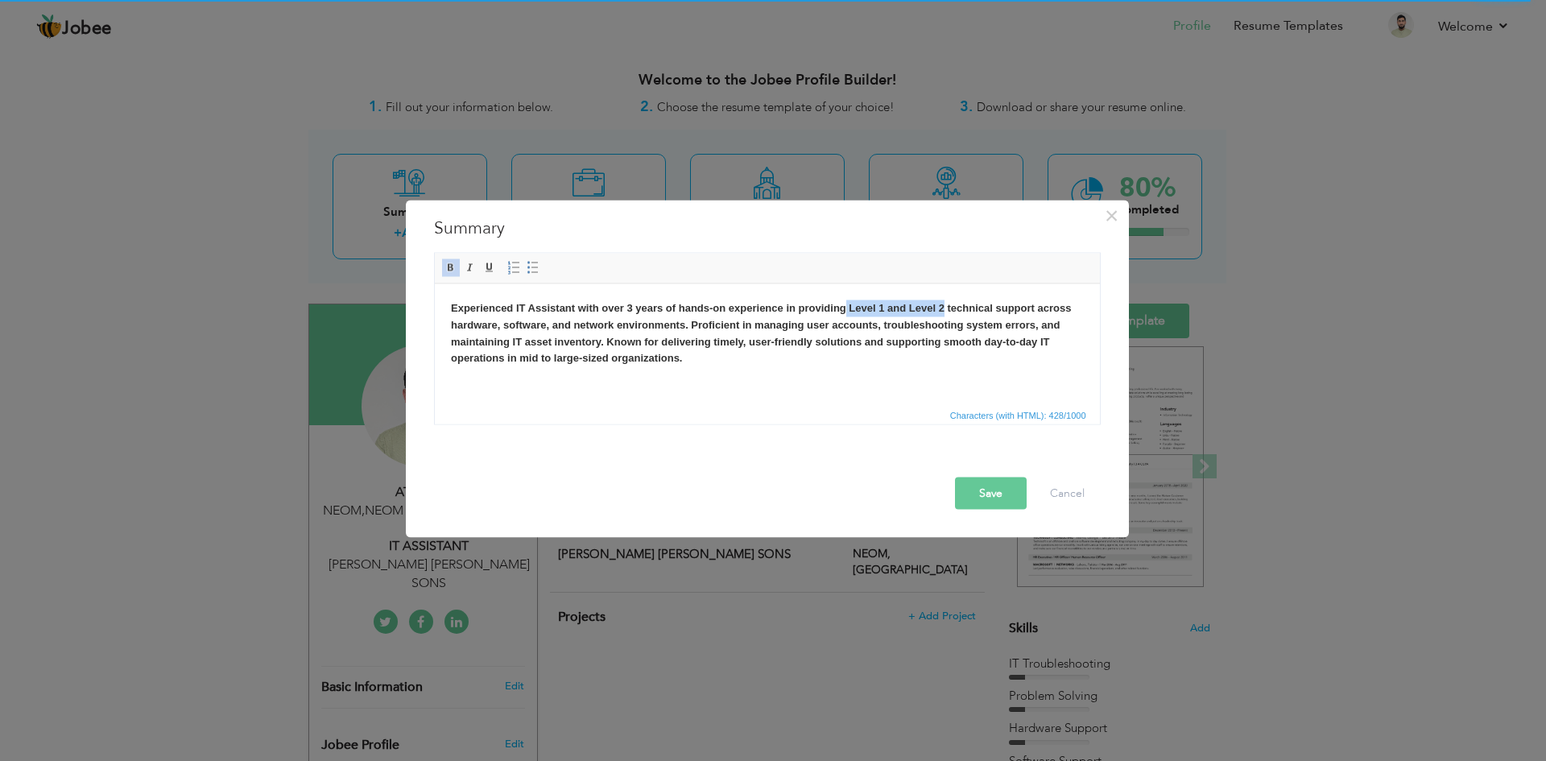
drag, startPoint x: 942, startPoint y: 308, endPoint x: 844, endPoint y: 306, distance: 97.4
click at [844, 306] on strong "Experienced IT Assistant with over 3 years of hands-on experience in providing …" at bounding box center [760, 332] width 620 height 62
click at [997, 493] on button "Save" at bounding box center [991, 493] width 72 height 32
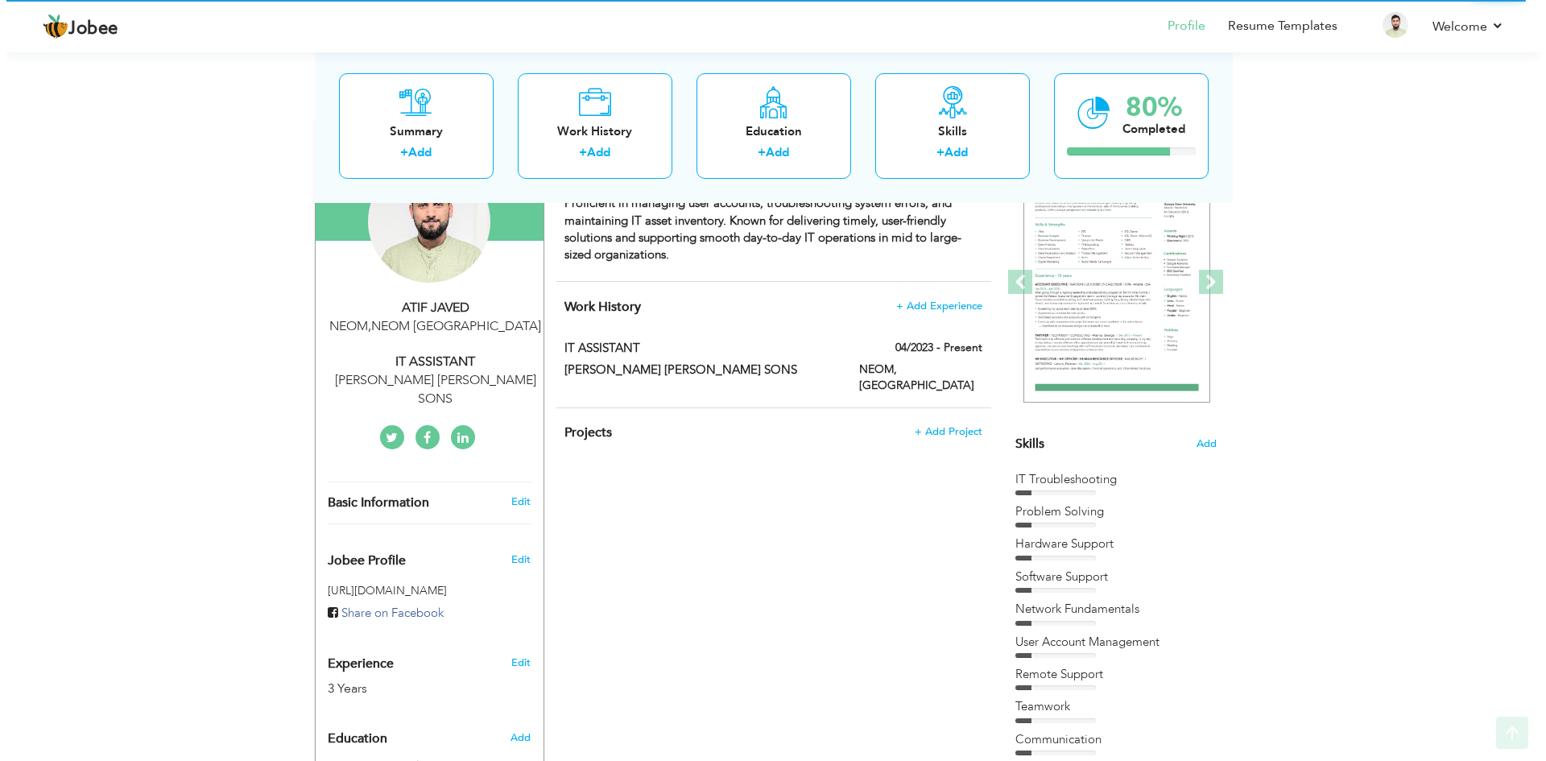
scroll to position [242, 0]
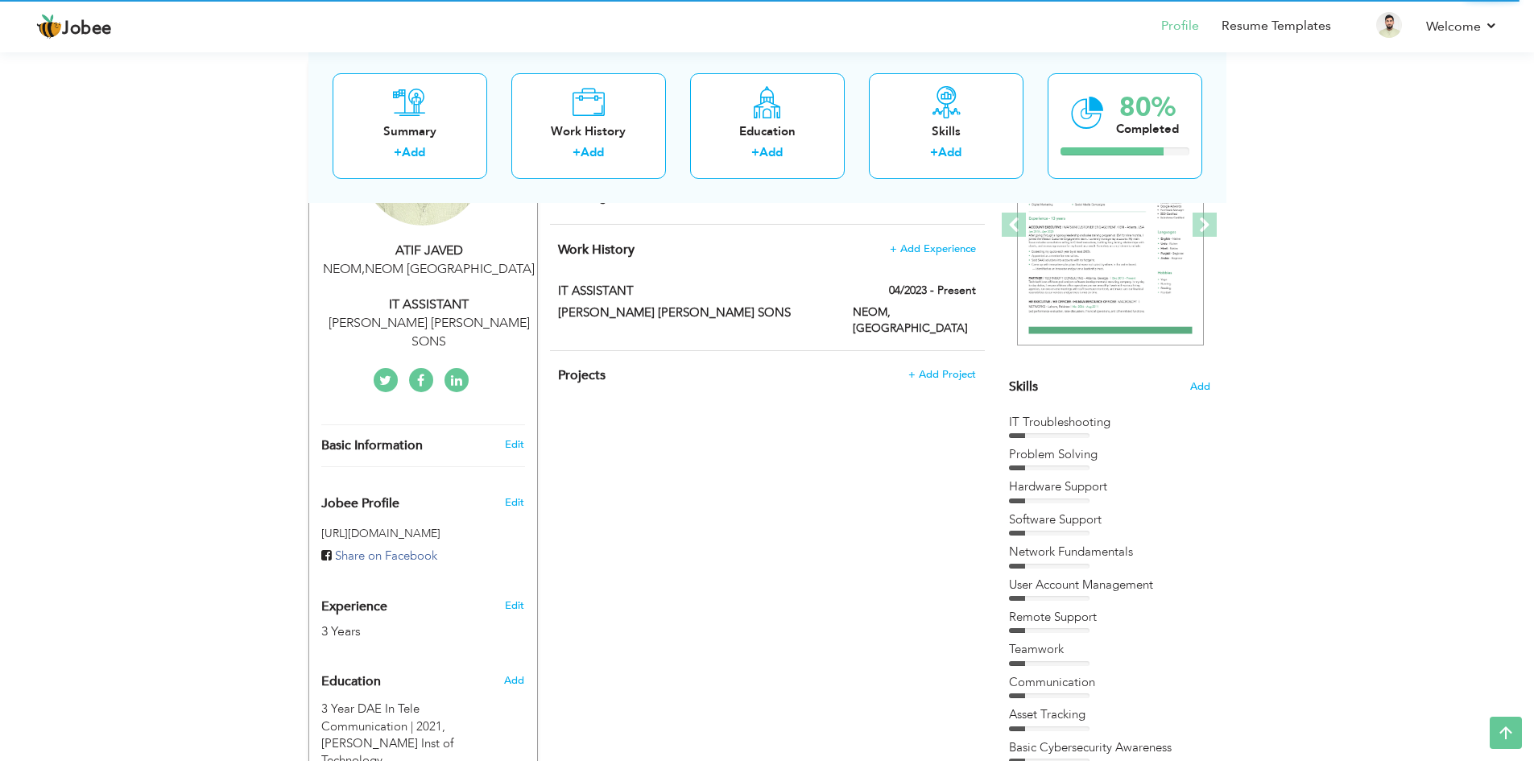
click at [932, 382] on h4 "Projects + Add Project" at bounding box center [766, 375] width 417 height 16
click at [932, 379] on span "+ Add Project" at bounding box center [941, 374] width 68 height 11
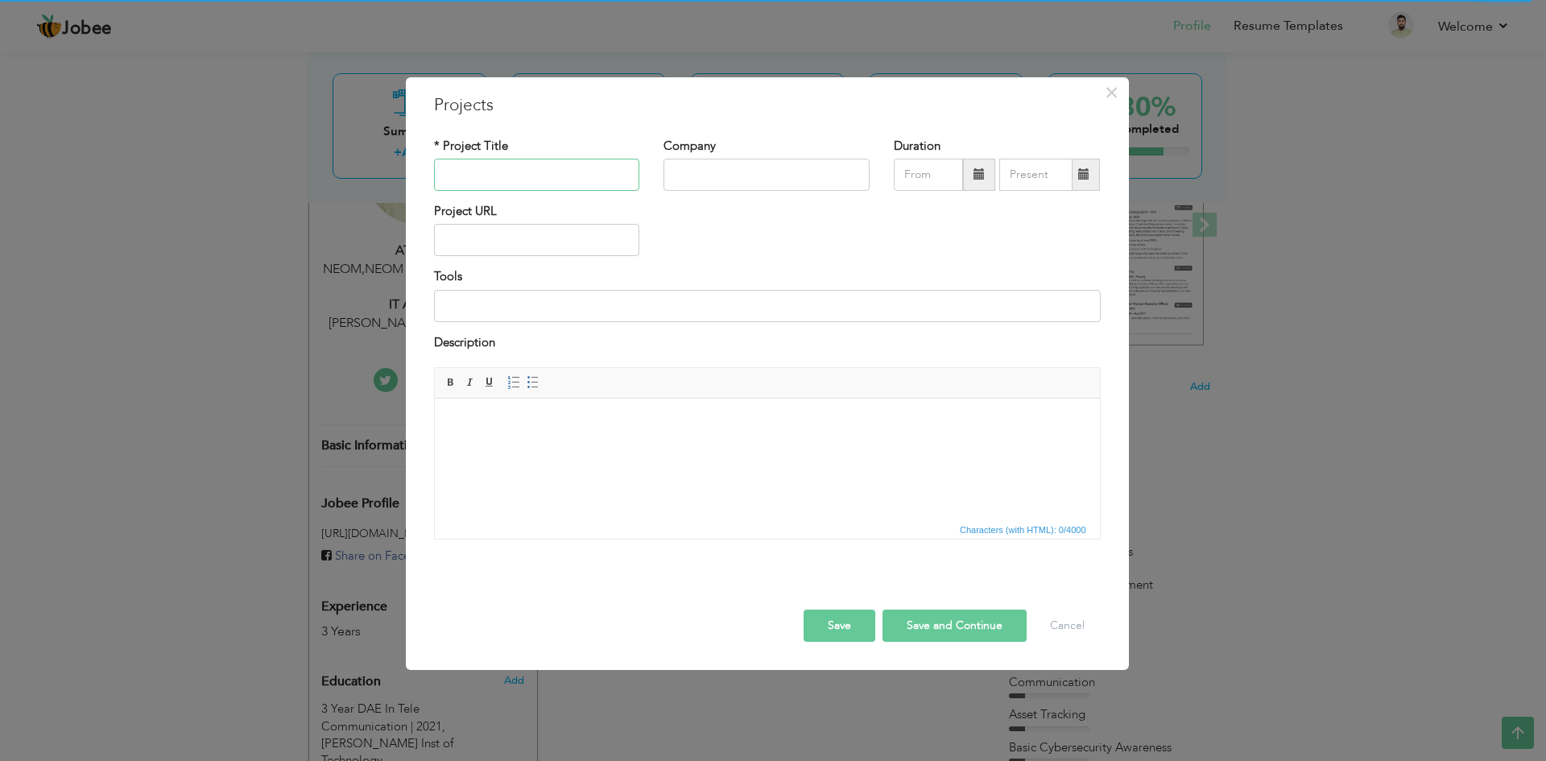
click at [484, 176] on input "text" at bounding box center [537, 175] width 206 height 32
type input "n"
type input "NEOM REGION"
click at [710, 182] on input "text" at bounding box center [766, 175] width 206 height 32
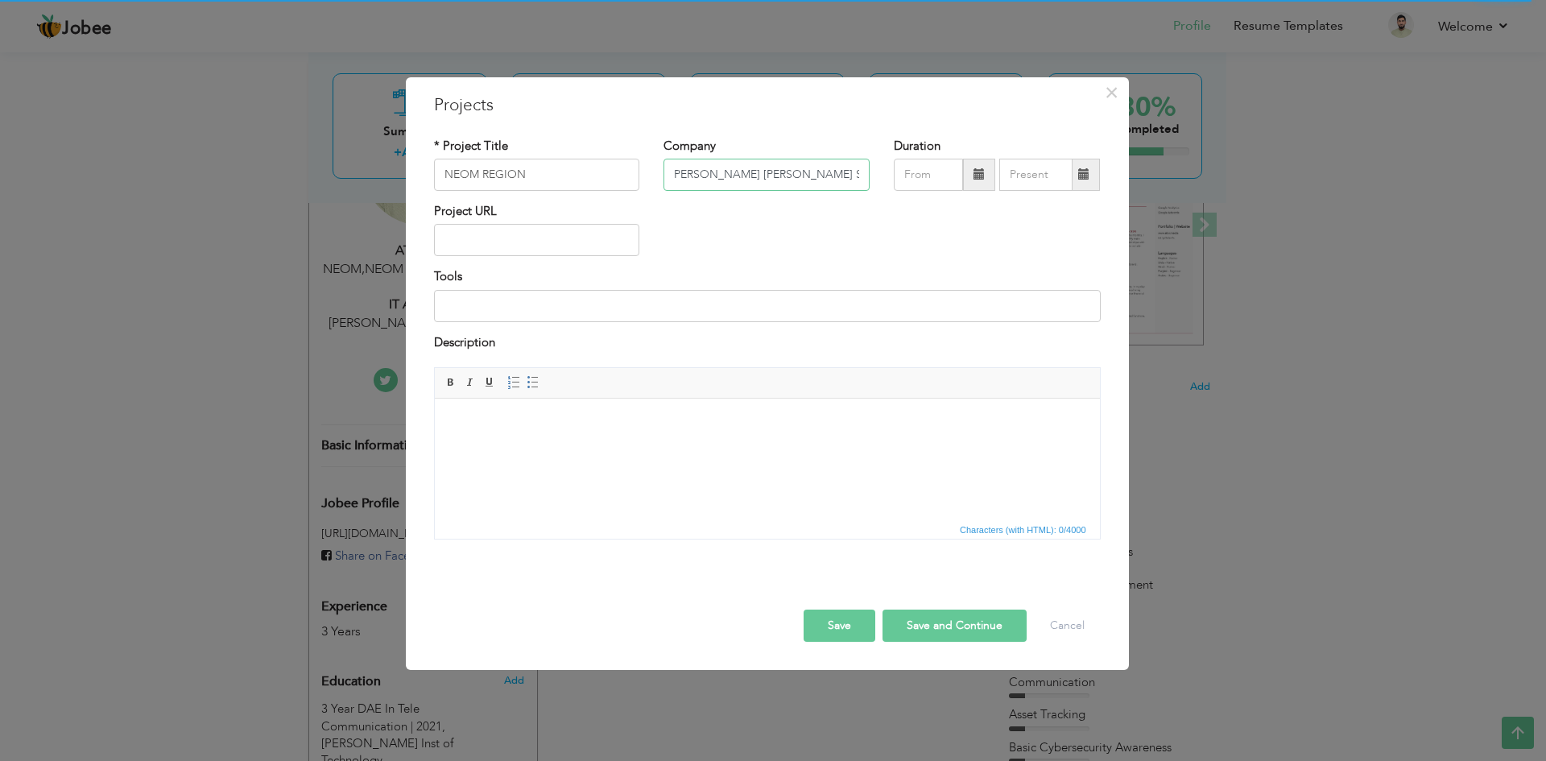
type input "[PERSON_NAME] [PERSON_NAME] SONS"
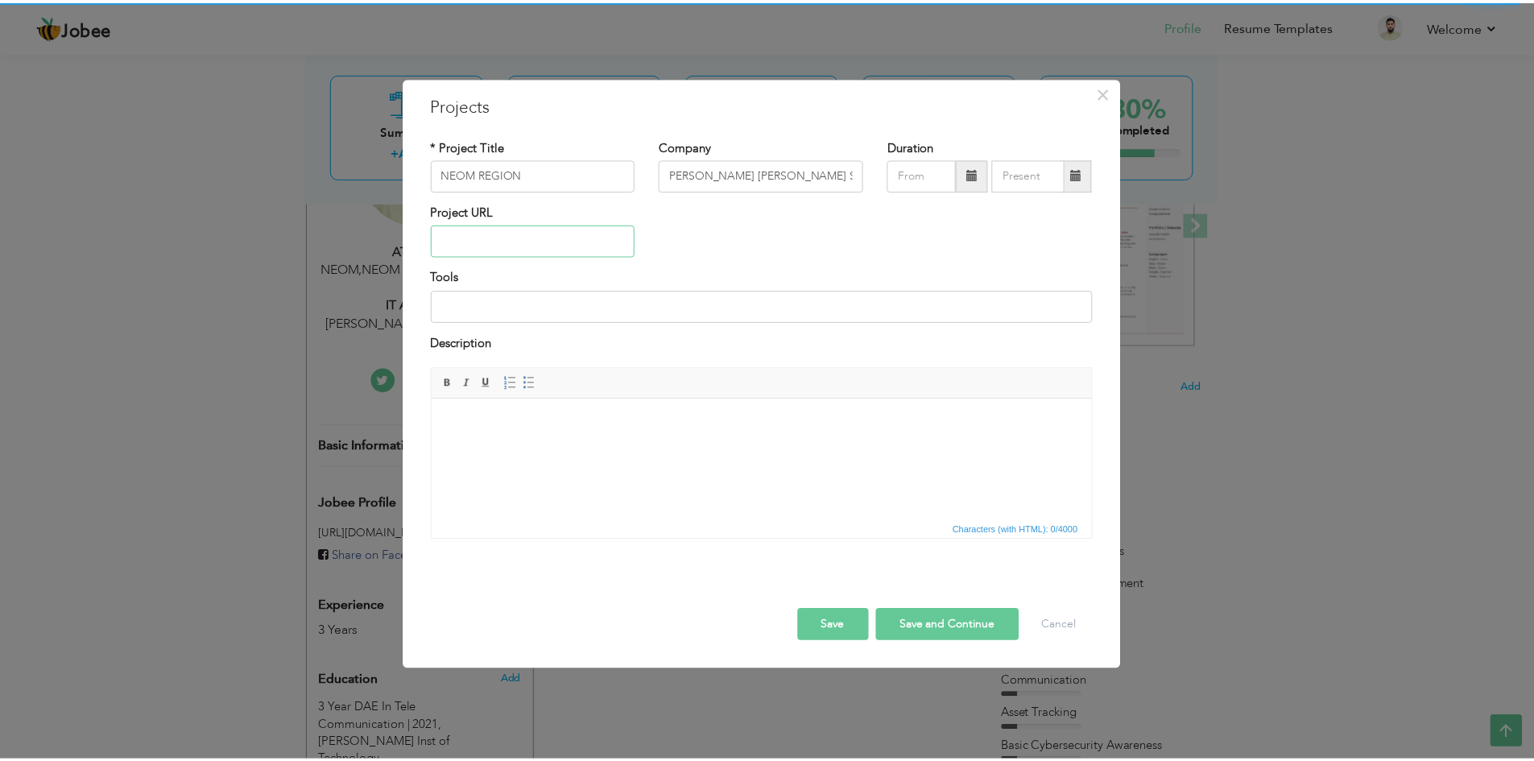
scroll to position [0, 0]
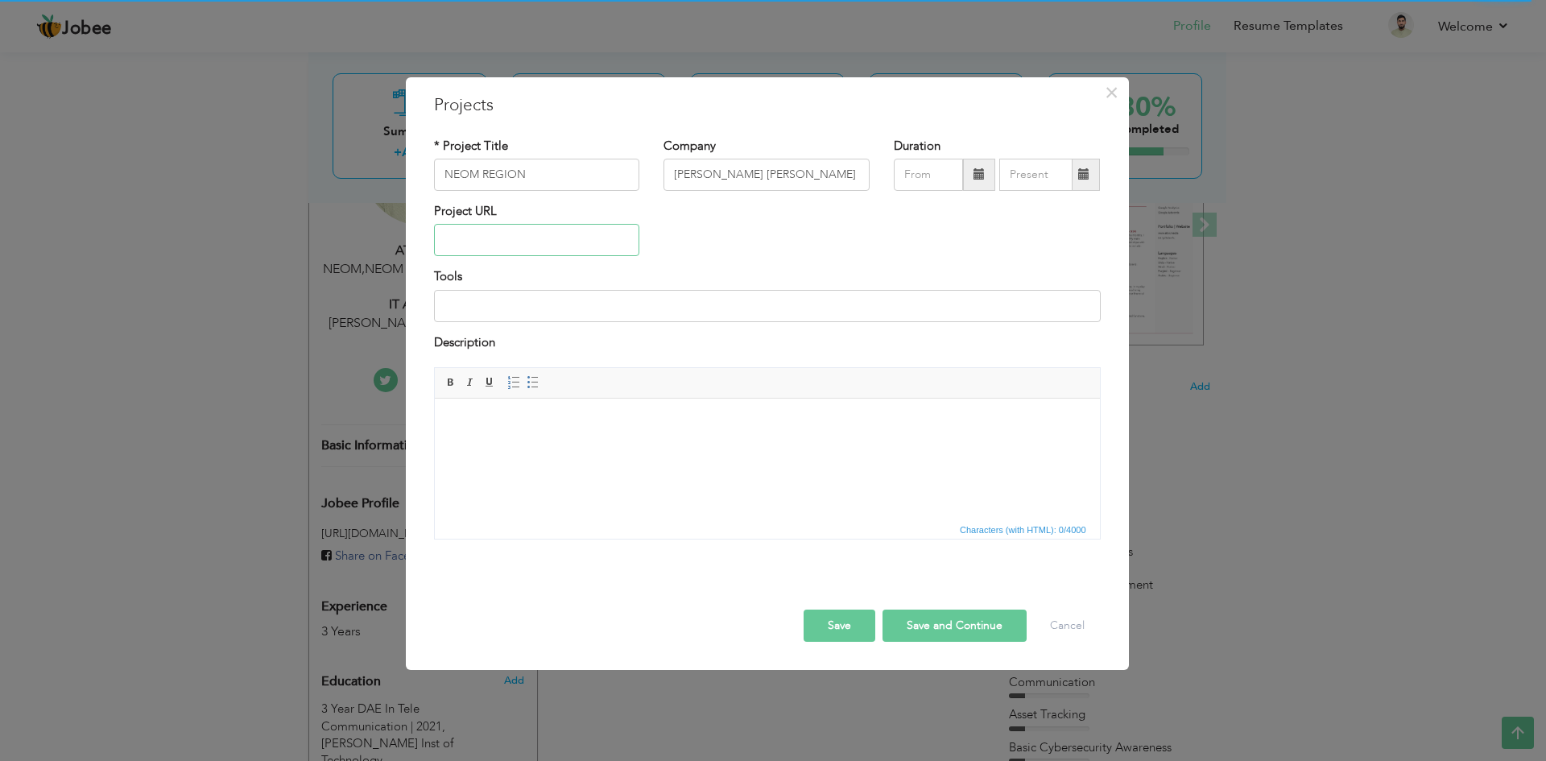
click at [512, 242] on input "text" at bounding box center [537, 240] width 206 height 32
click at [543, 246] on input "text" at bounding box center [537, 240] width 206 height 32
paste input "[DOMAIN_NAME]"
type input "[DOMAIN_NAME]"
click at [547, 309] on input at bounding box center [767, 306] width 667 height 32
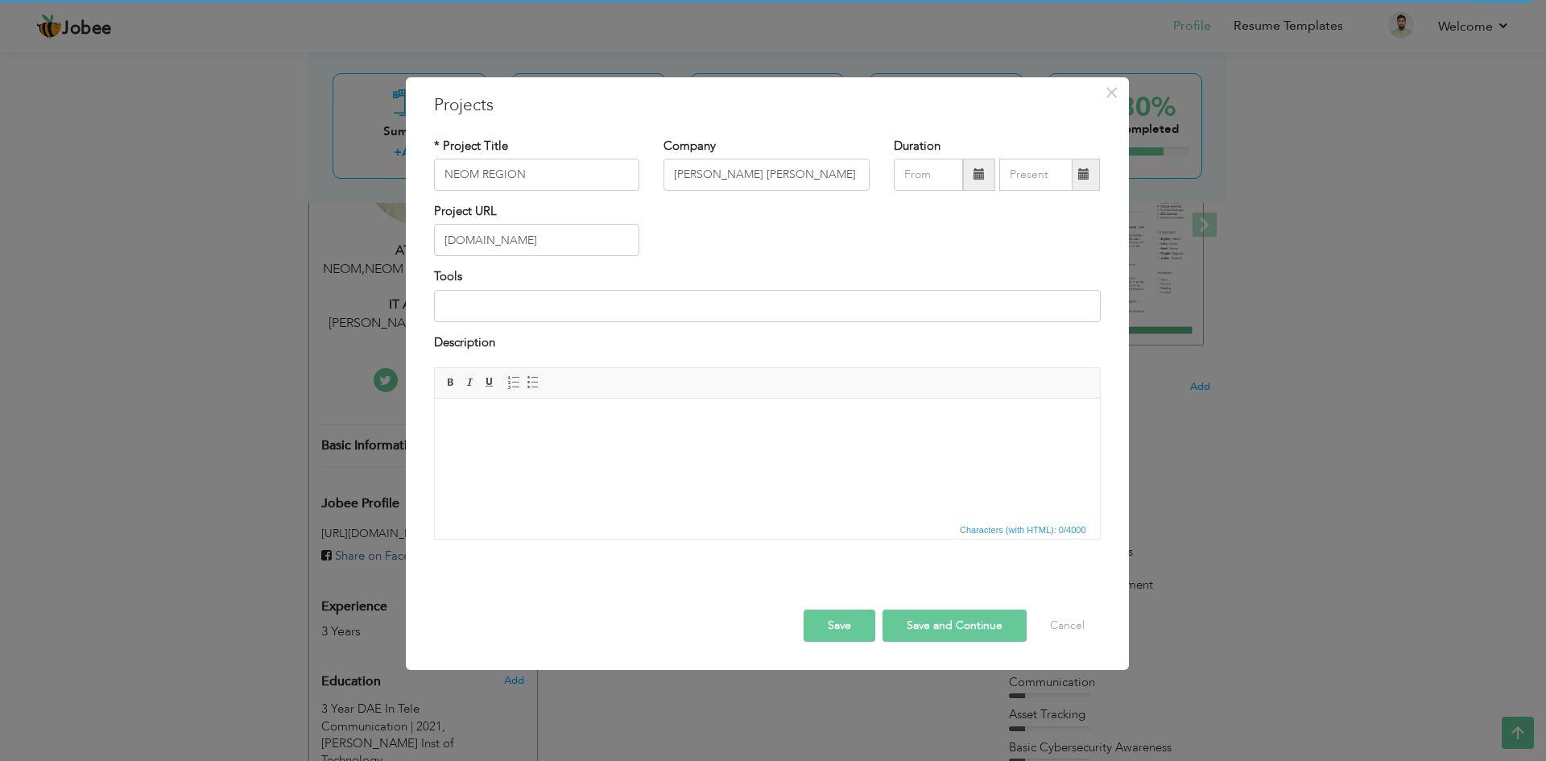
click at [547, 435] on html at bounding box center [766, 422] width 665 height 49
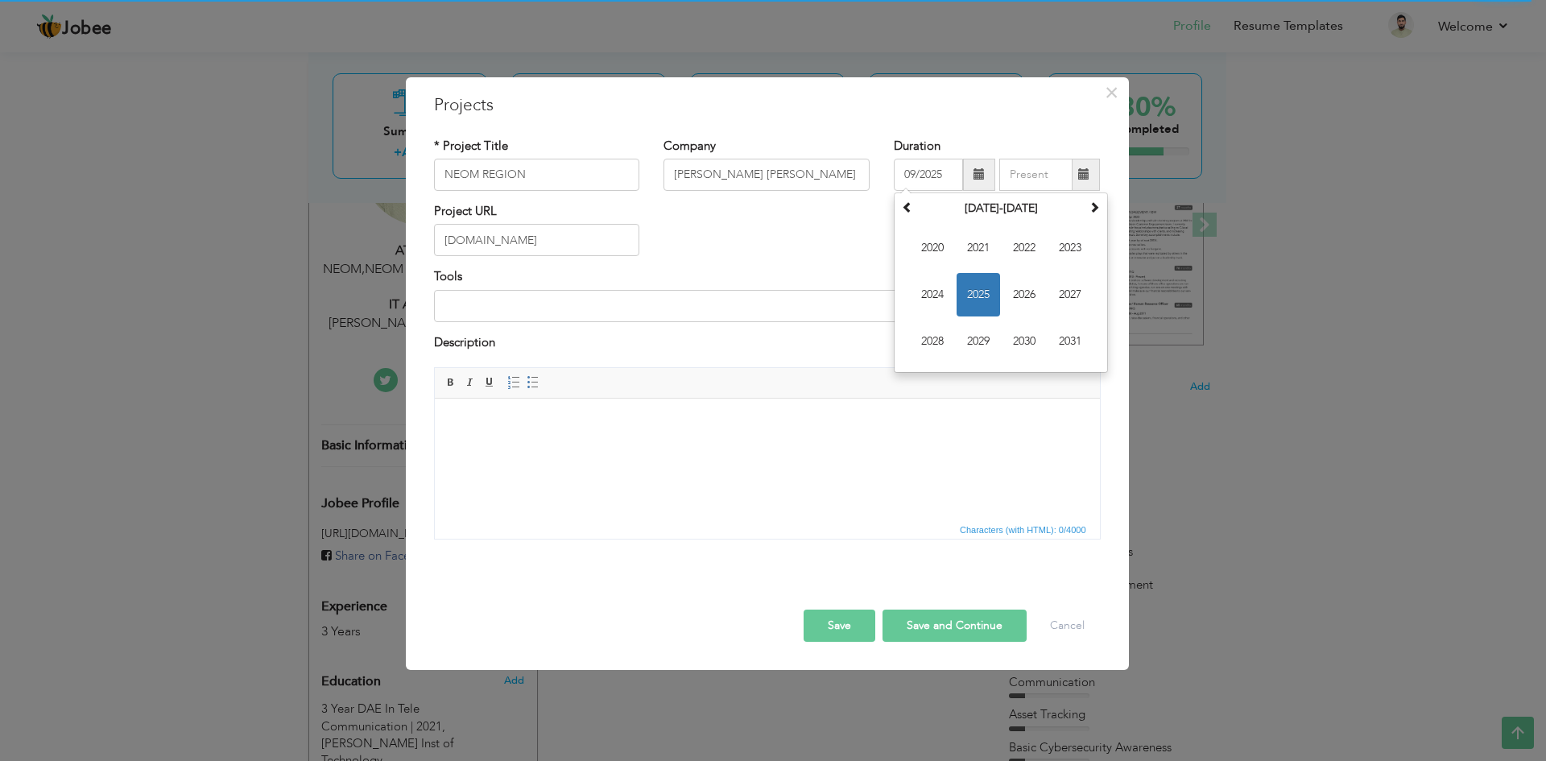
click at [920, 171] on input "09/2025" at bounding box center [928, 175] width 69 height 32
click at [912, 213] on span at bounding box center [907, 206] width 11 height 11
click at [1091, 216] on th at bounding box center [1093, 208] width 19 height 24
click at [1093, 209] on span at bounding box center [1093, 206] width 11 height 11
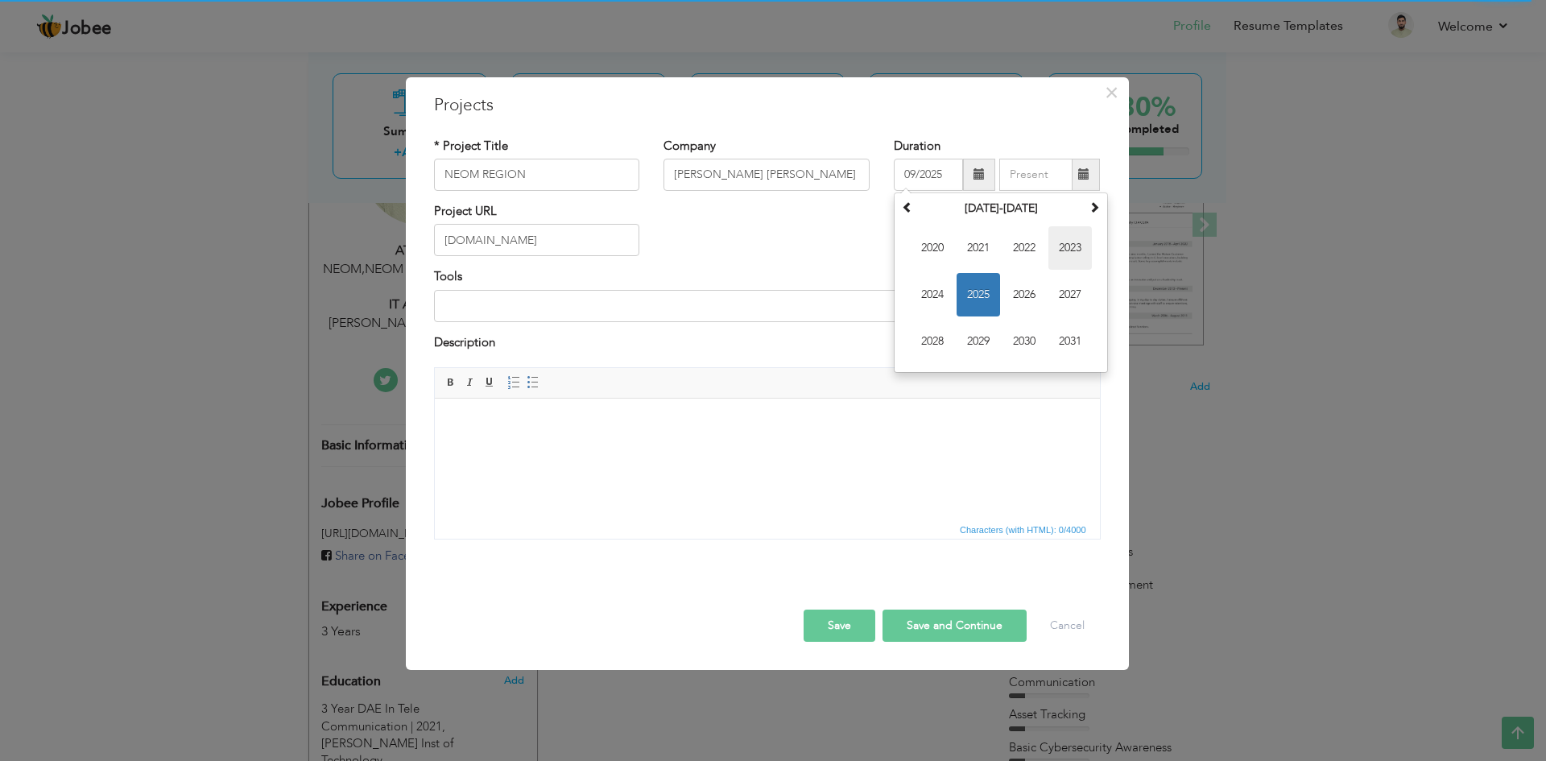
click at [1067, 249] on span "2023" at bounding box center [1069, 247] width 43 height 43
click at [1058, 251] on span "Apr" at bounding box center [1069, 247] width 43 height 43
type input "04/2023"
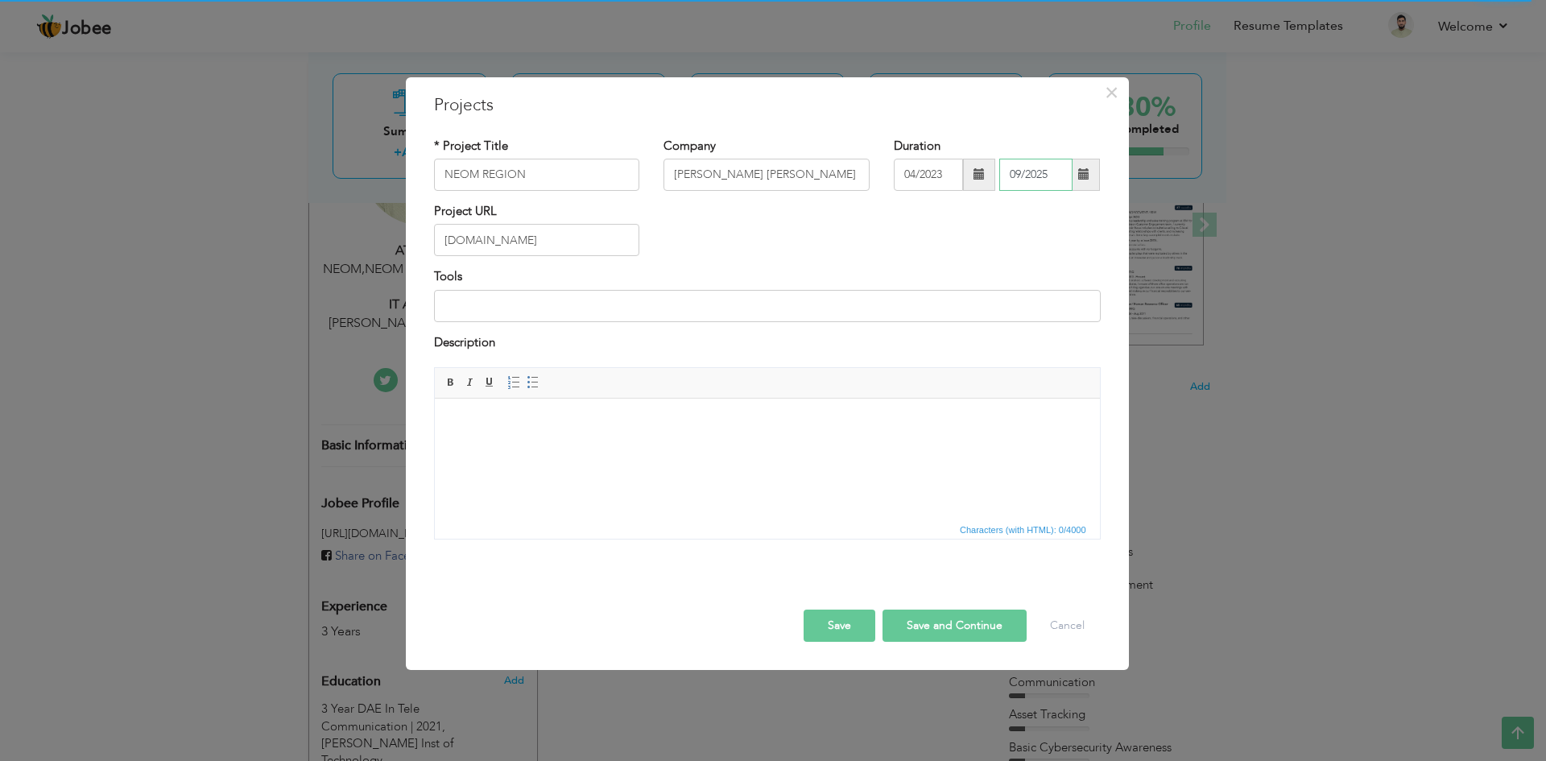
click at [1049, 175] on input "09/2025" at bounding box center [1035, 175] width 73 height 32
click at [921, 231] on div "Project URL [DOMAIN_NAME]" at bounding box center [767, 235] width 691 height 65
click at [1084, 182] on span at bounding box center [1083, 175] width 31 height 32
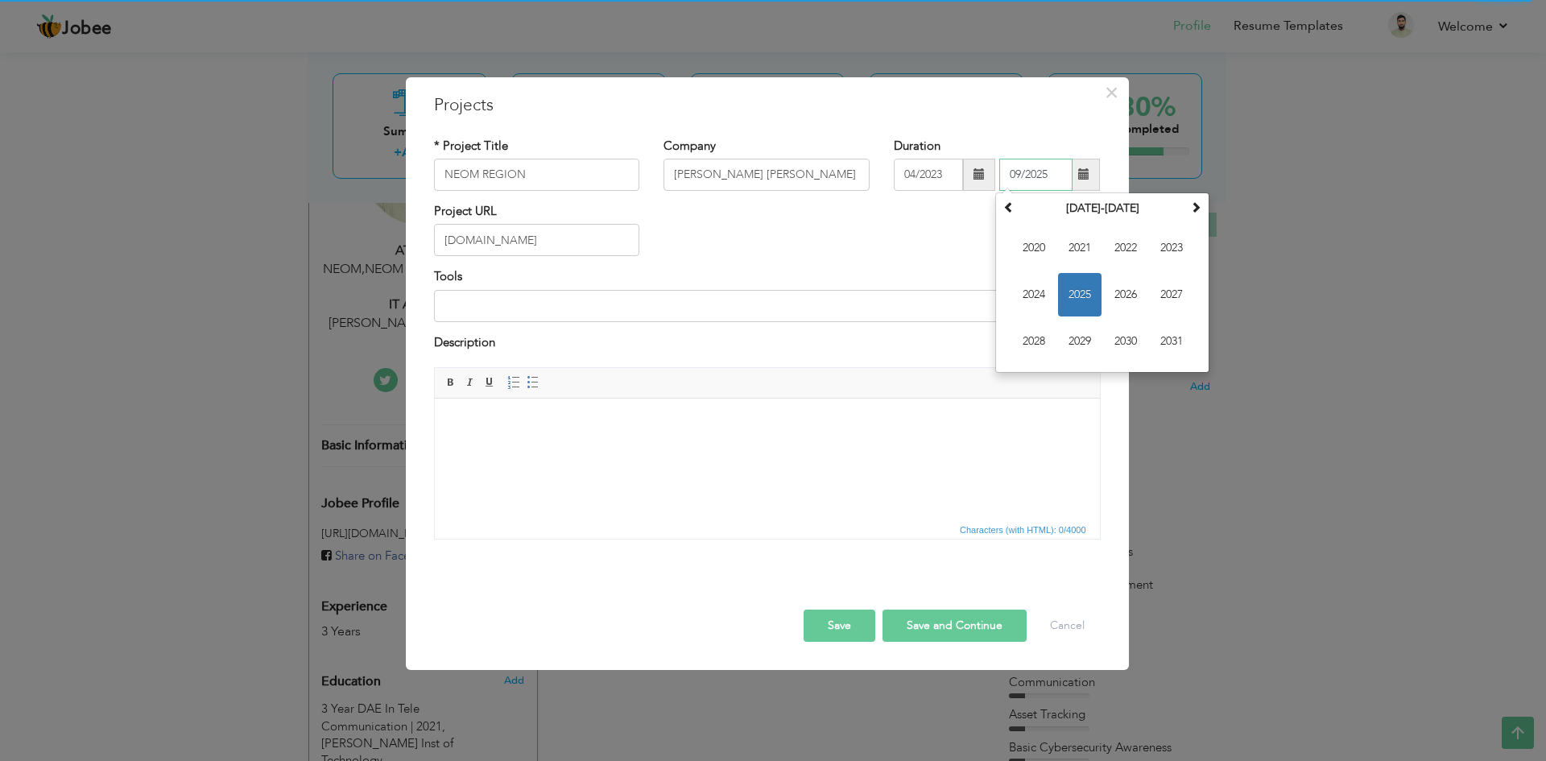
click at [1081, 299] on span "2025" at bounding box center [1079, 294] width 43 height 43
click at [1031, 339] on span "Sep" at bounding box center [1033, 341] width 43 height 43
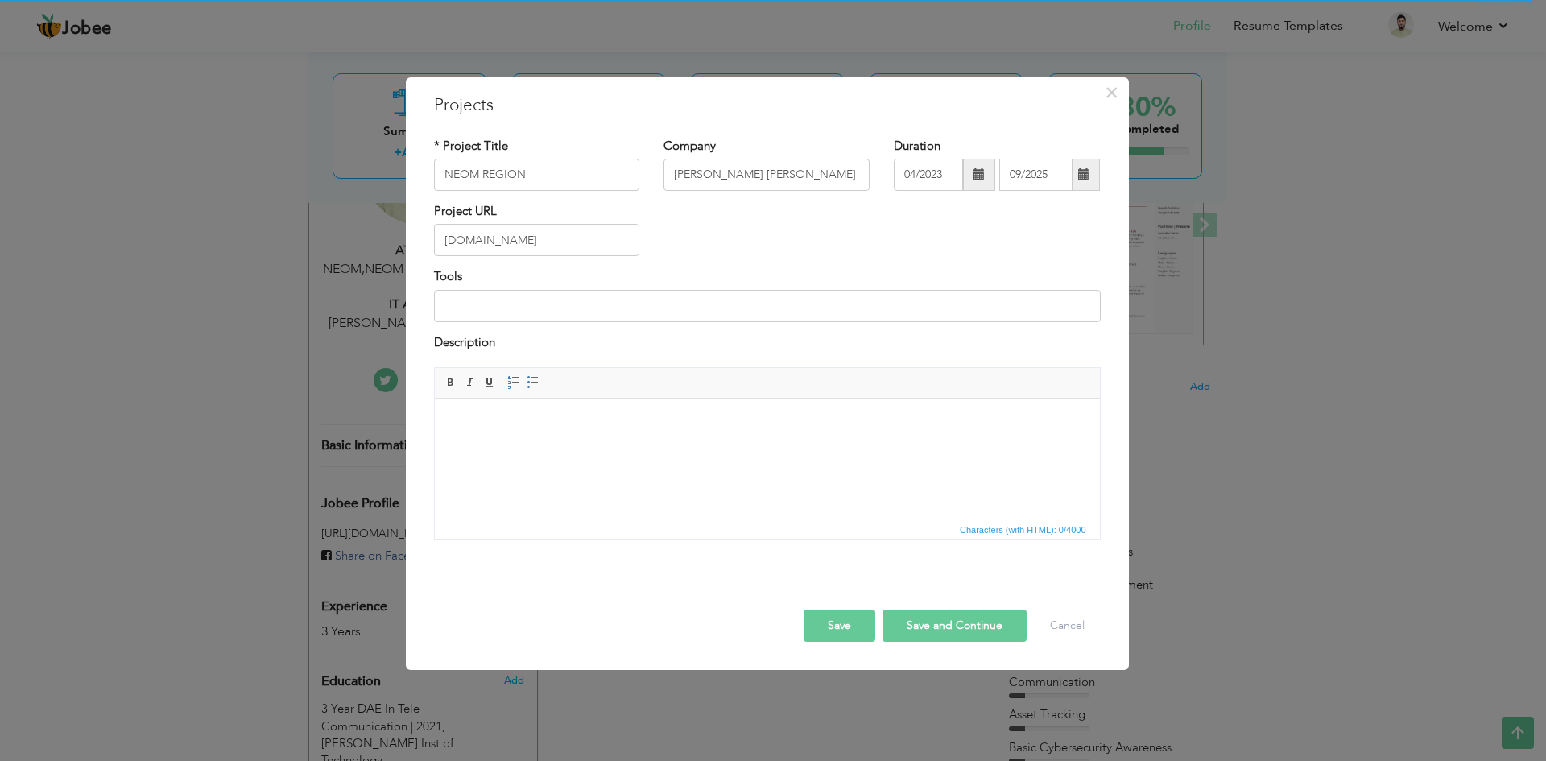
click at [1041, 229] on div "Project URL [DOMAIN_NAME]" at bounding box center [767, 235] width 691 height 65
click at [1084, 180] on span at bounding box center [1083, 173] width 11 height 11
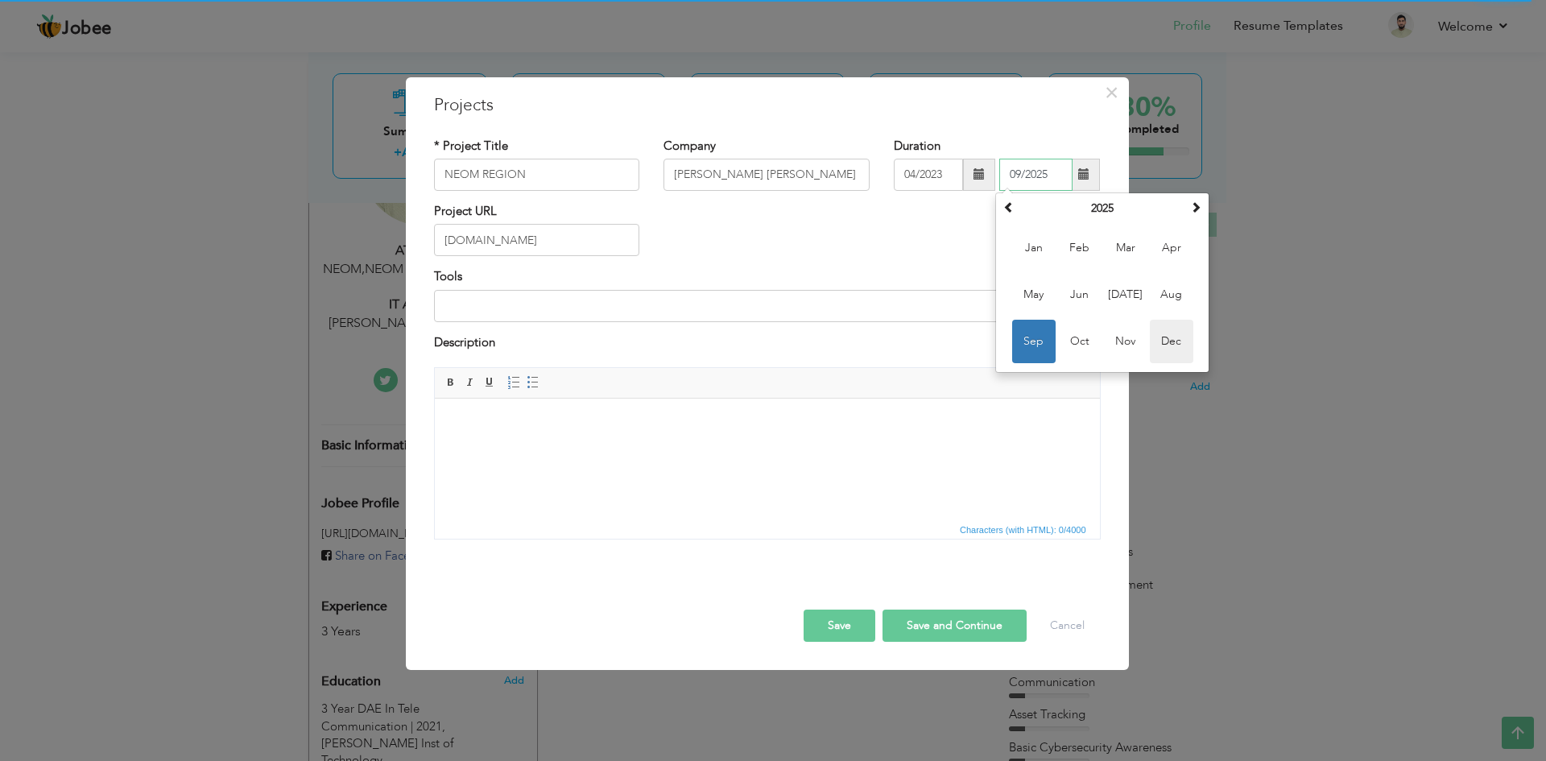
click at [1175, 343] on span "Dec" at bounding box center [1171, 341] width 43 height 43
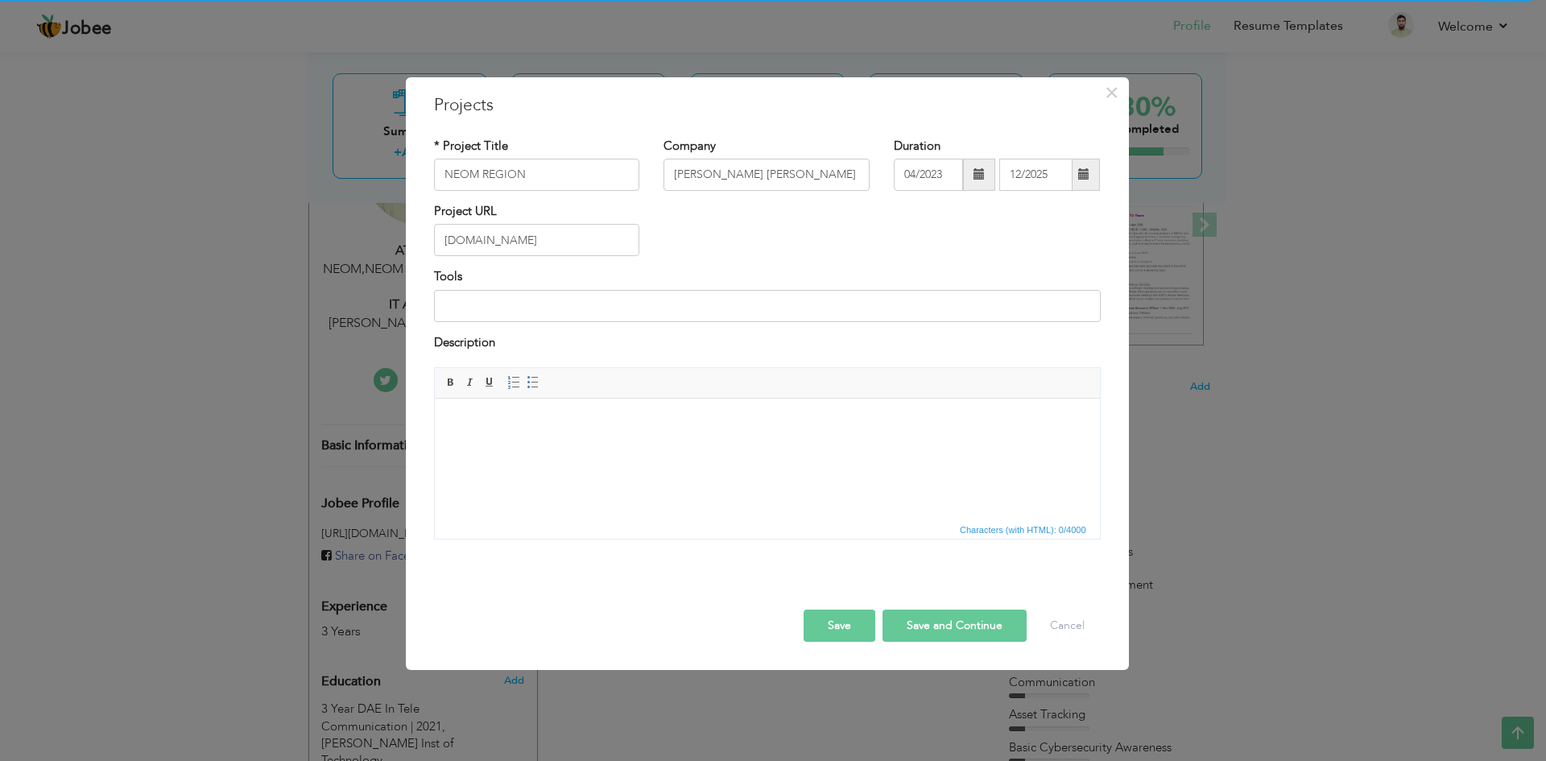
click at [1010, 238] on div "Project URL [DOMAIN_NAME]" at bounding box center [767, 235] width 691 height 65
click at [1050, 171] on input "12/2025" at bounding box center [1035, 175] width 73 height 32
click at [985, 181] on span at bounding box center [979, 175] width 32 height 32
drag, startPoint x: 1006, startPoint y: 400, endPoint x: 1505, endPoint y: 592, distance: 533.9
click at [1006, 400] on html at bounding box center [766, 422] width 665 height 49
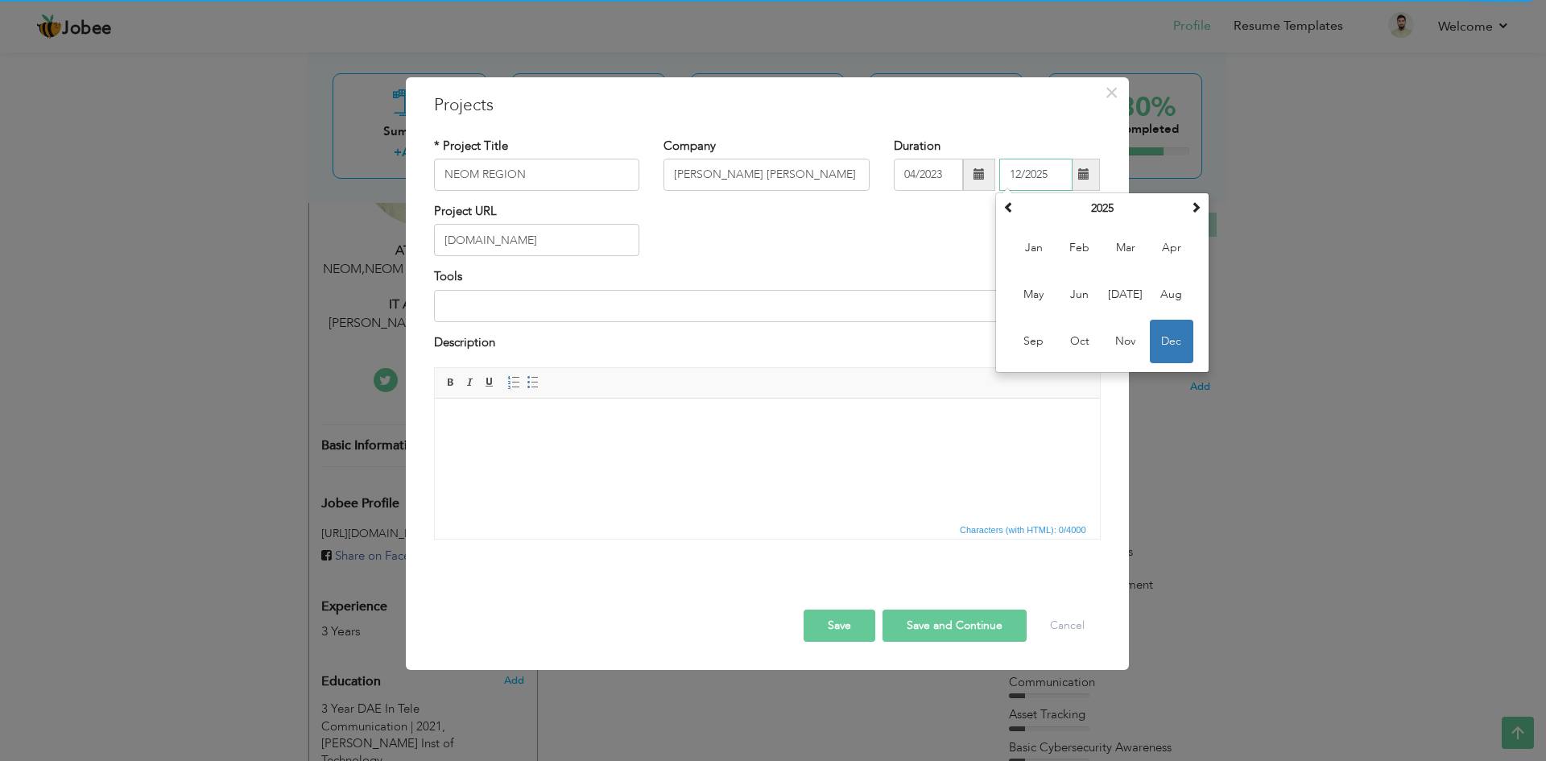
click at [1051, 172] on input "12/2025" at bounding box center [1035, 175] width 73 height 32
type input "1"
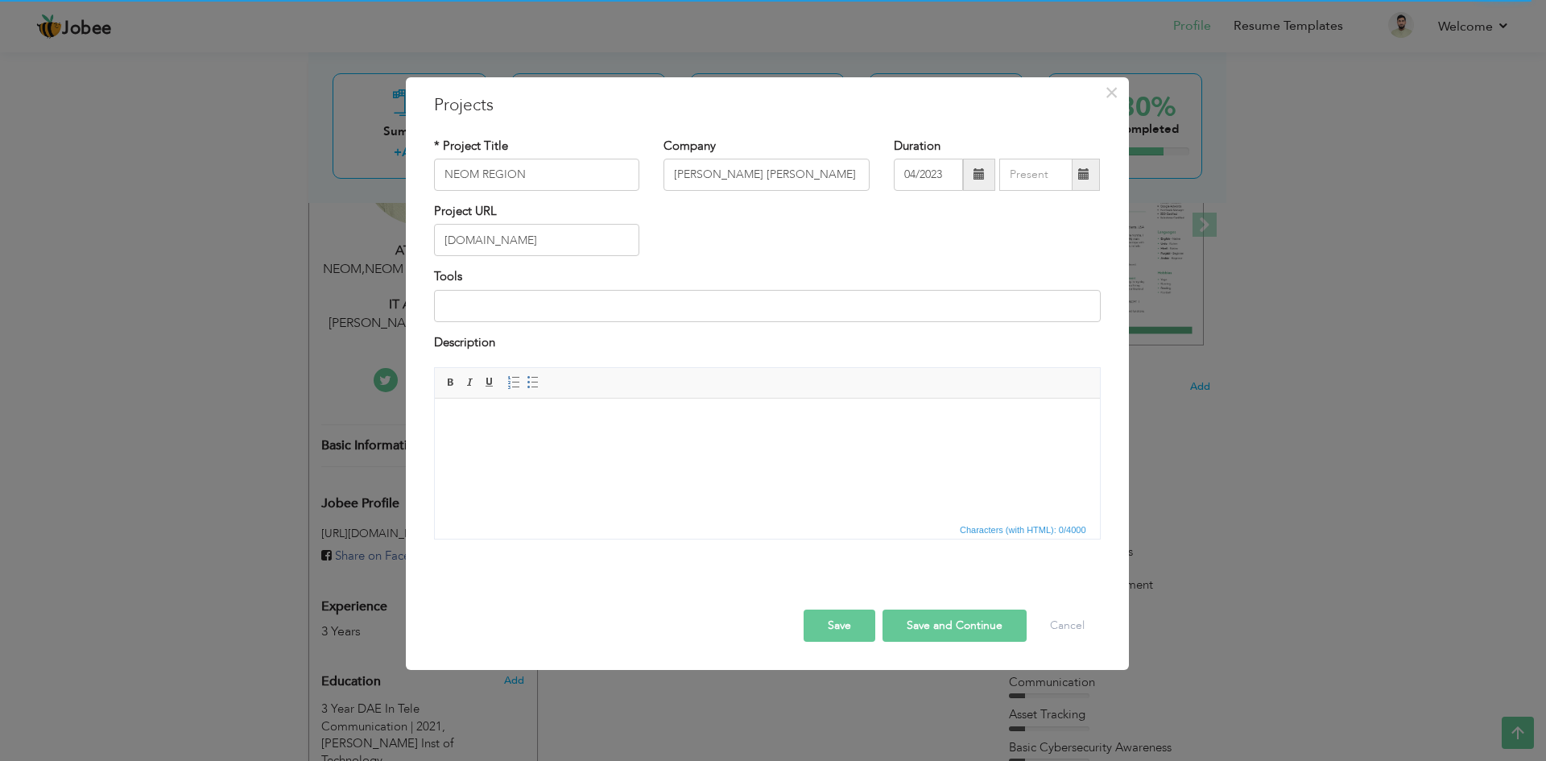
click at [937, 239] on div "Project URL [DOMAIN_NAME]" at bounding box center [767, 235] width 691 height 65
click at [559, 422] on body at bounding box center [766, 423] width 633 height 17
click at [477, 411] on html at bounding box center [766, 422] width 665 height 49
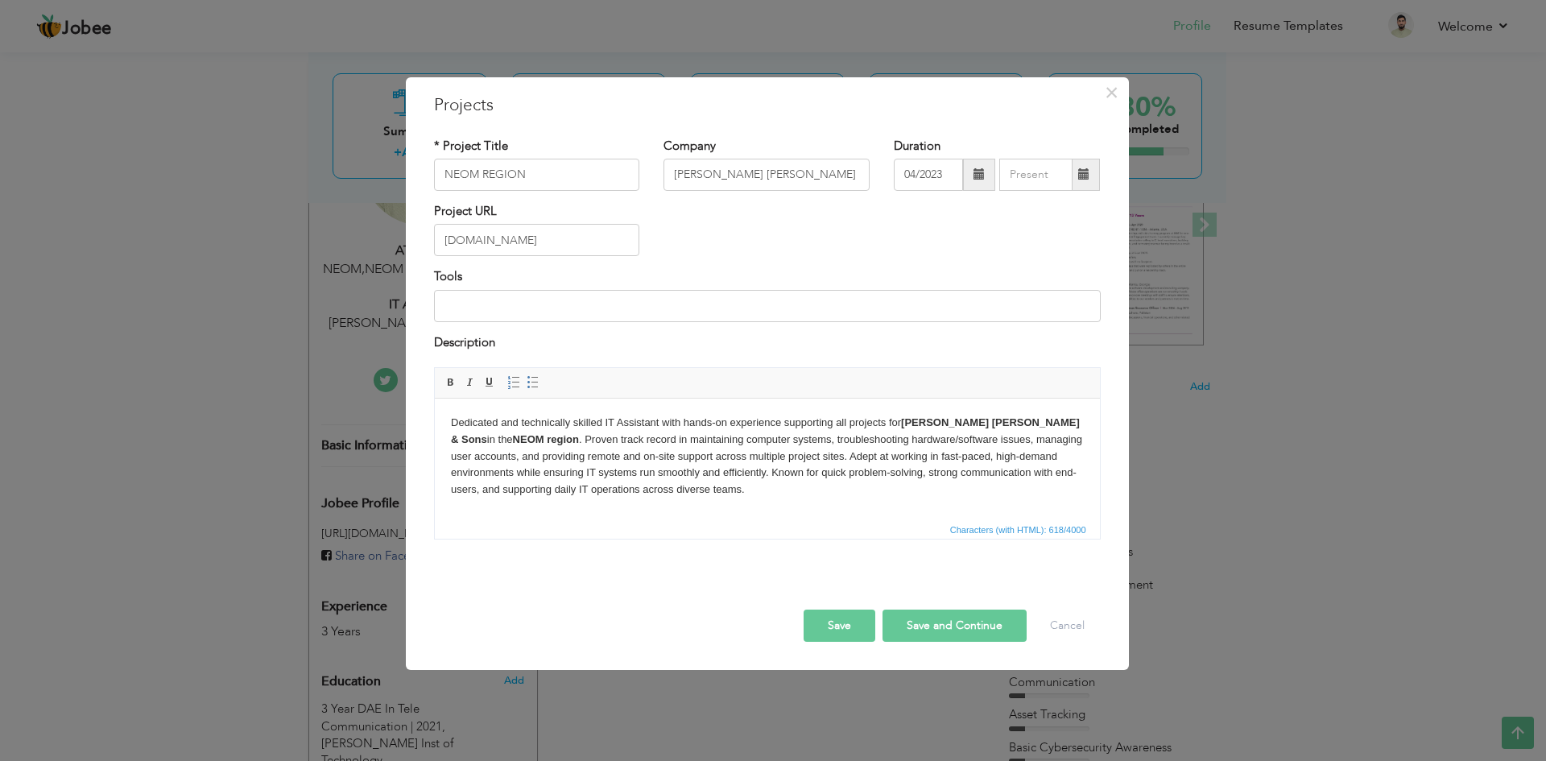
click at [828, 626] on button "Save" at bounding box center [839, 625] width 72 height 32
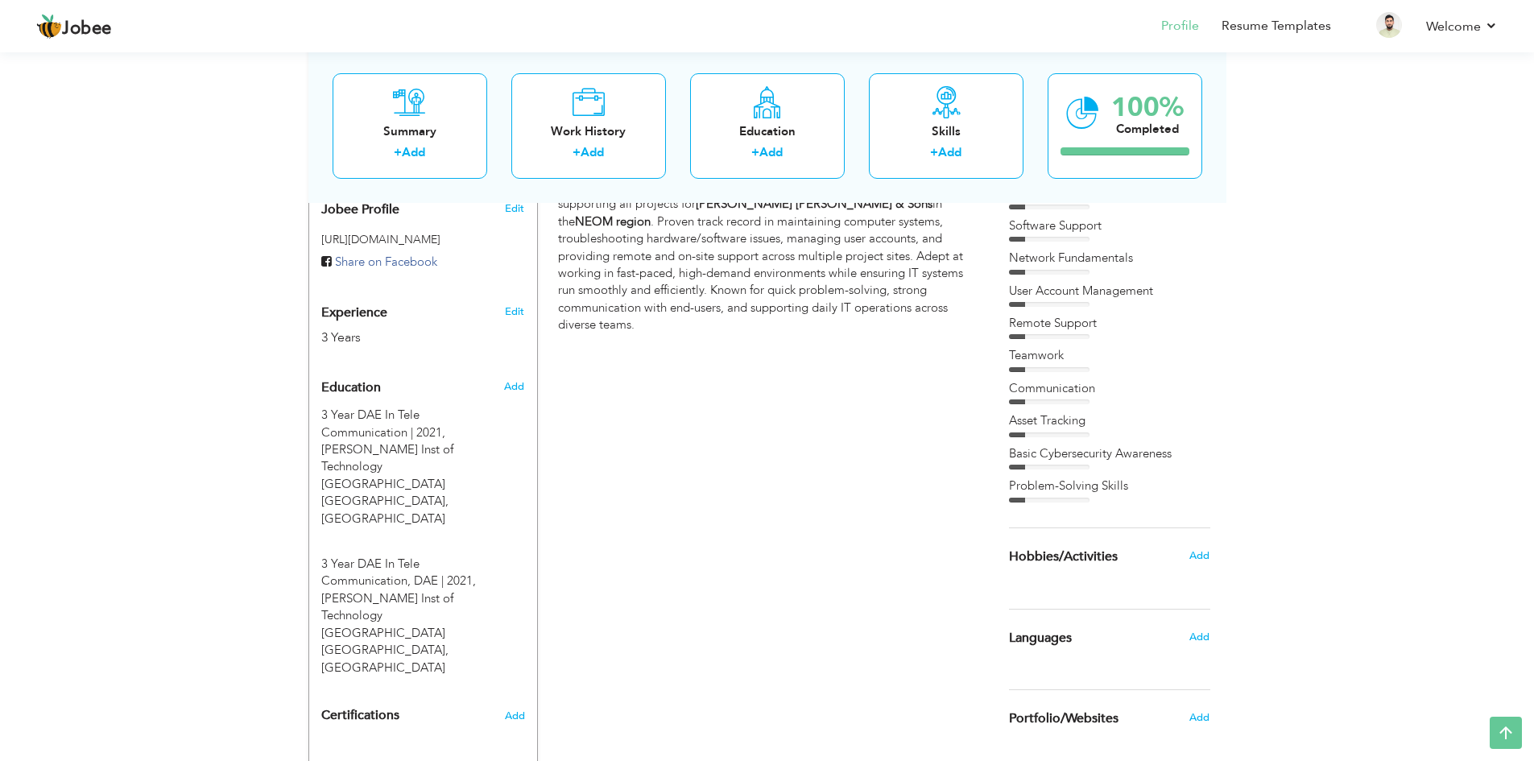
scroll to position [589, 0]
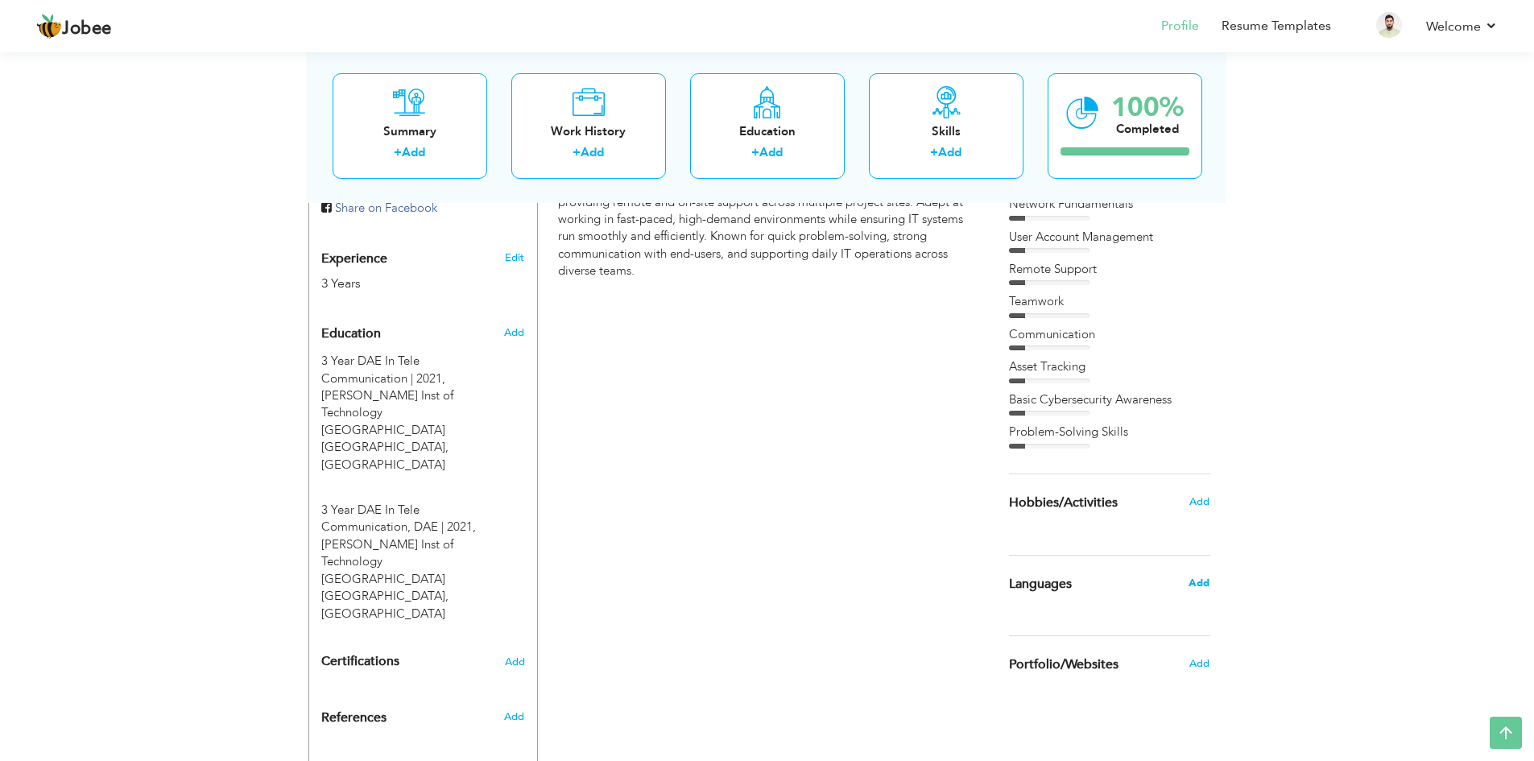
click at [1204, 584] on span "Add" at bounding box center [1198, 583] width 21 height 14
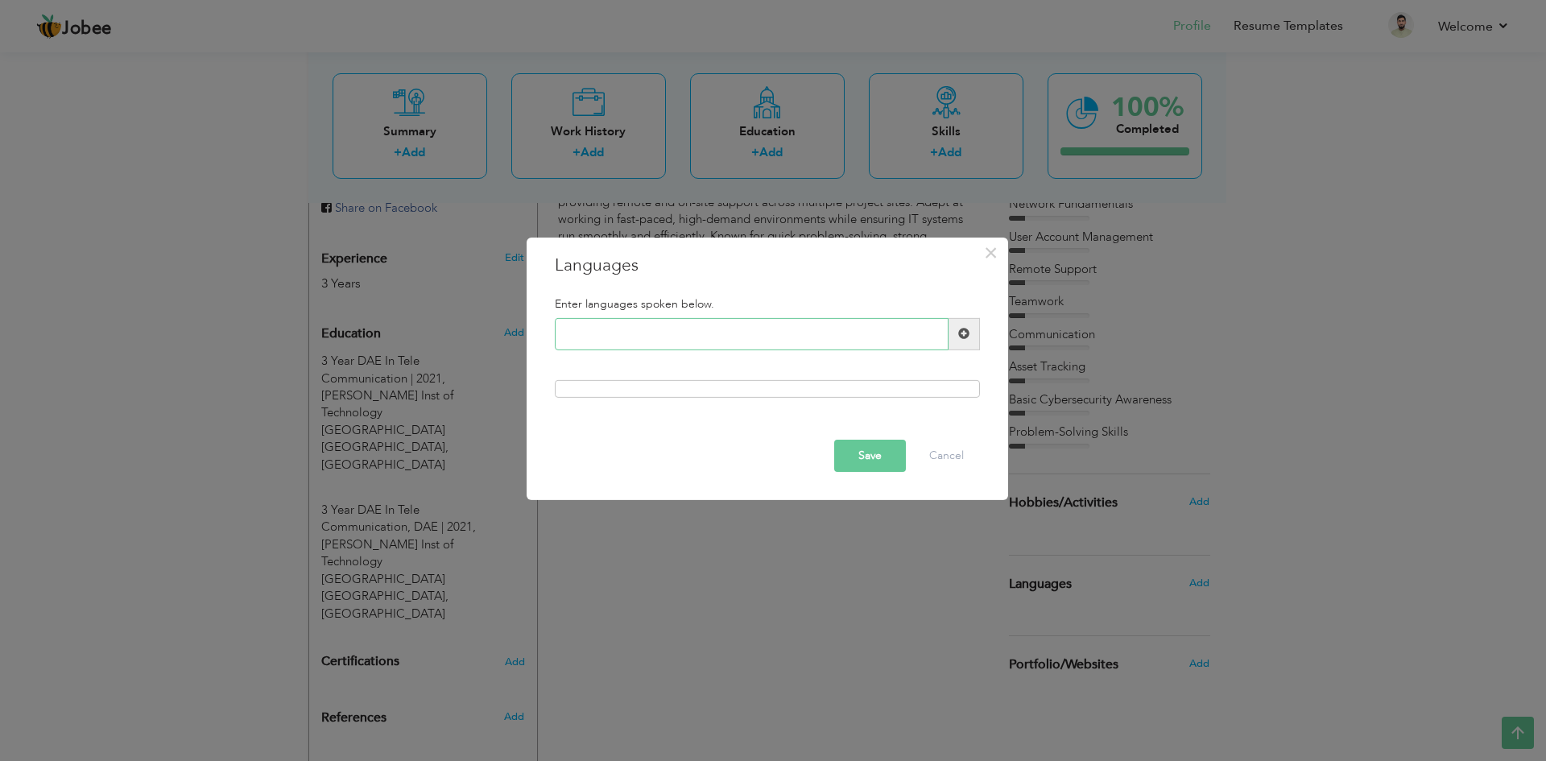
click at [614, 343] on input "text" at bounding box center [752, 334] width 394 height 32
type input "e"
type input "ENGLISH"
click at [866, 454] on button "Save" at bounding box center [870, 456] width 72 height 32
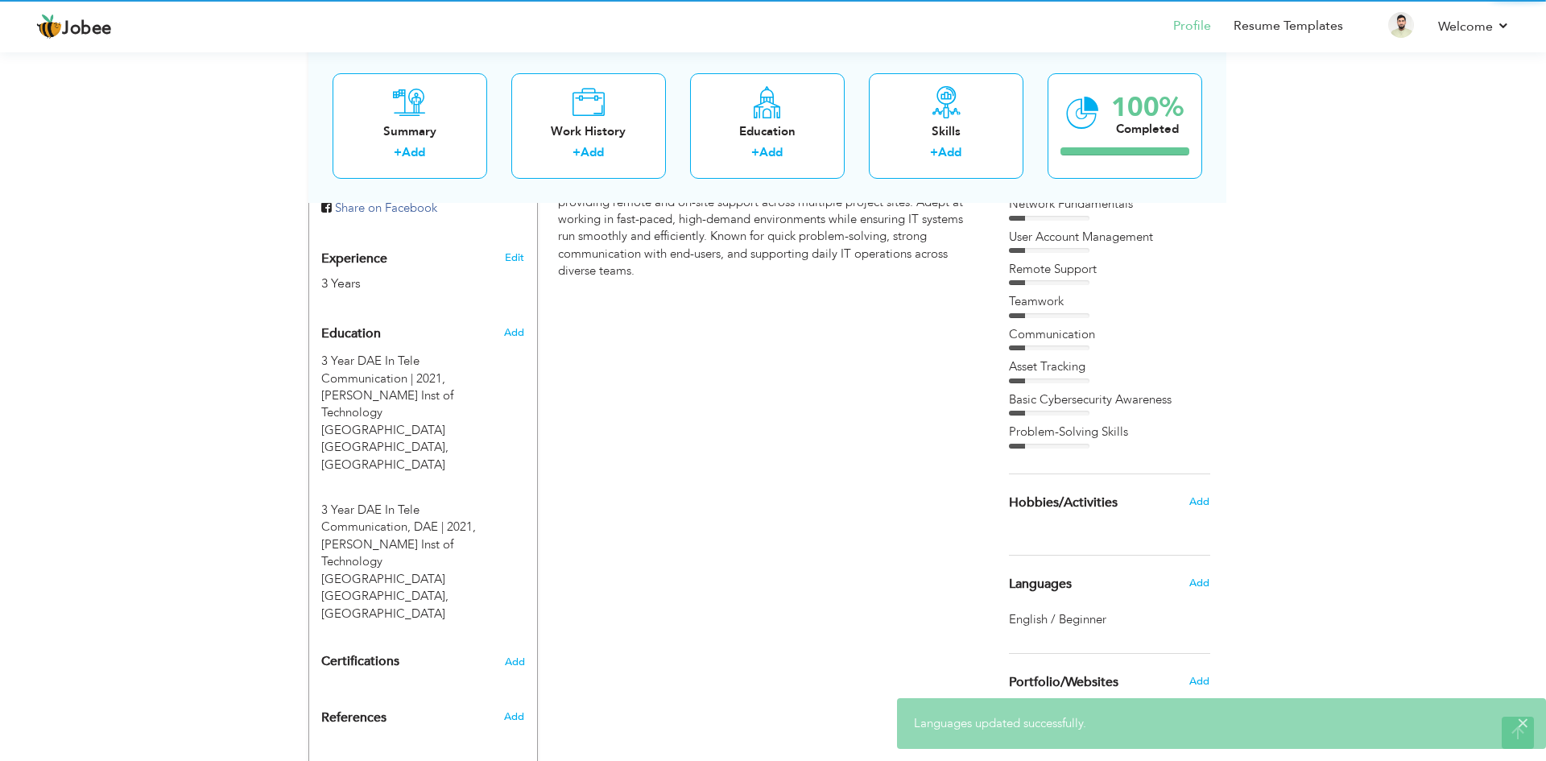
click at [639, 306] on div at bounding box center [773, 380] width 1546 height 761
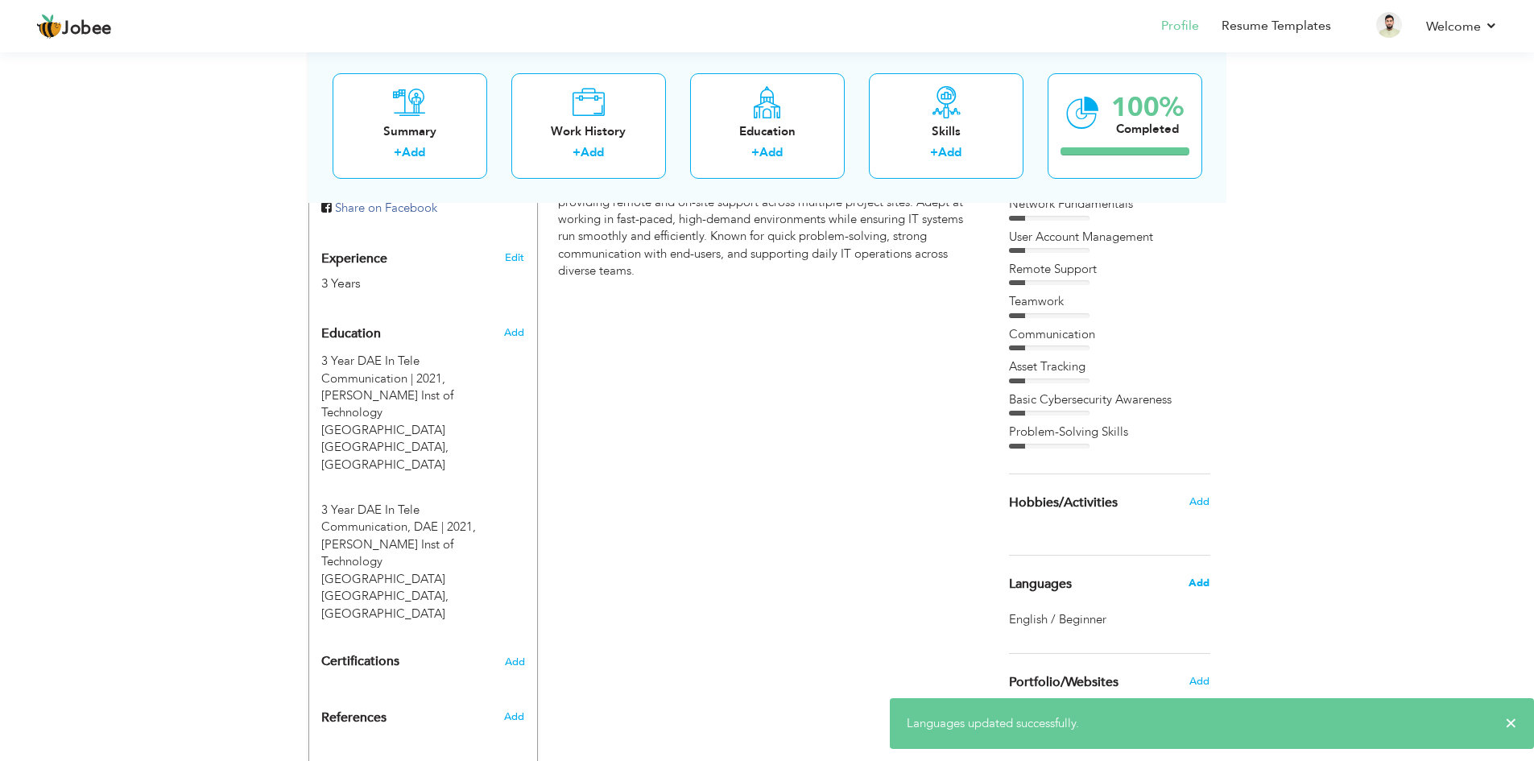
click at [1198, 585] on span "Add" at bounding box center [1198, 583] width 21 height 14
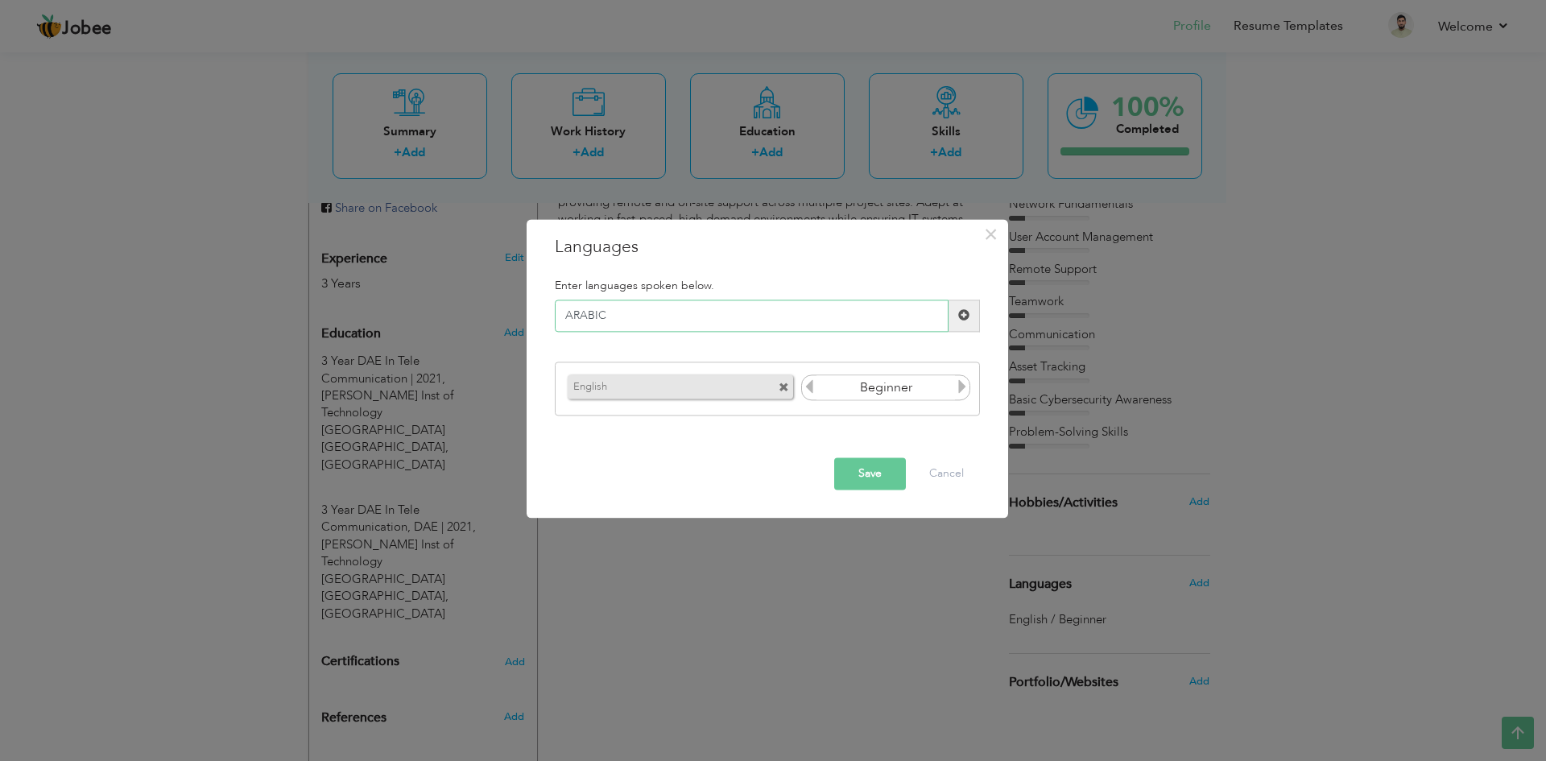
type input "ARABIC"
click at [882, 385] on input "Beginner" at bounding box center [885, 388] width 139 height 24
click at [884, 390] on input "Beginner" at bounding box center [885, 388] width 139 height 24
click at [874, 472] on button "Save" at bounding box center [870, 473] width 72 height 32
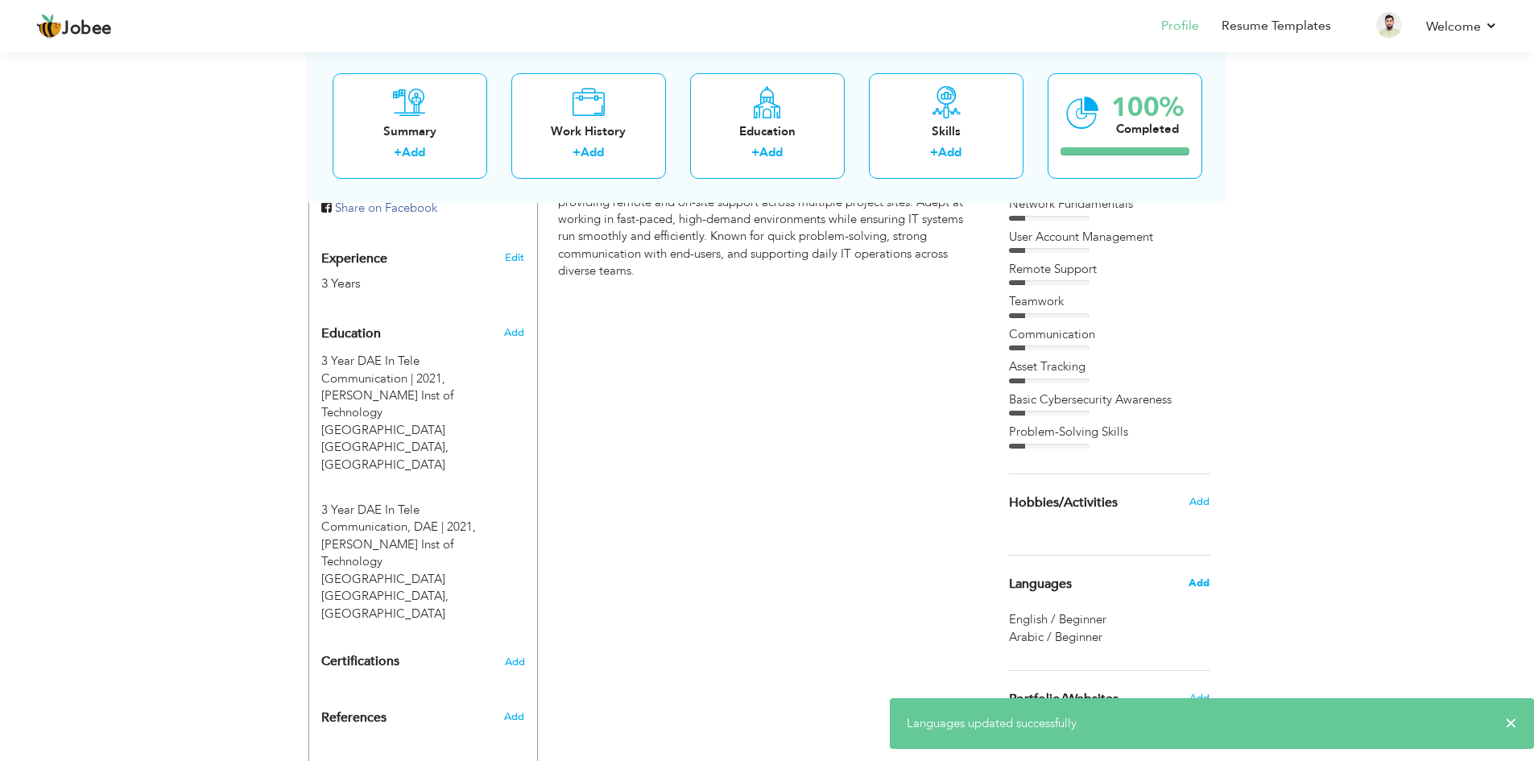
click at [1201, 587] on span "Add" at bounding box center [1198, 583] width 21 height 14
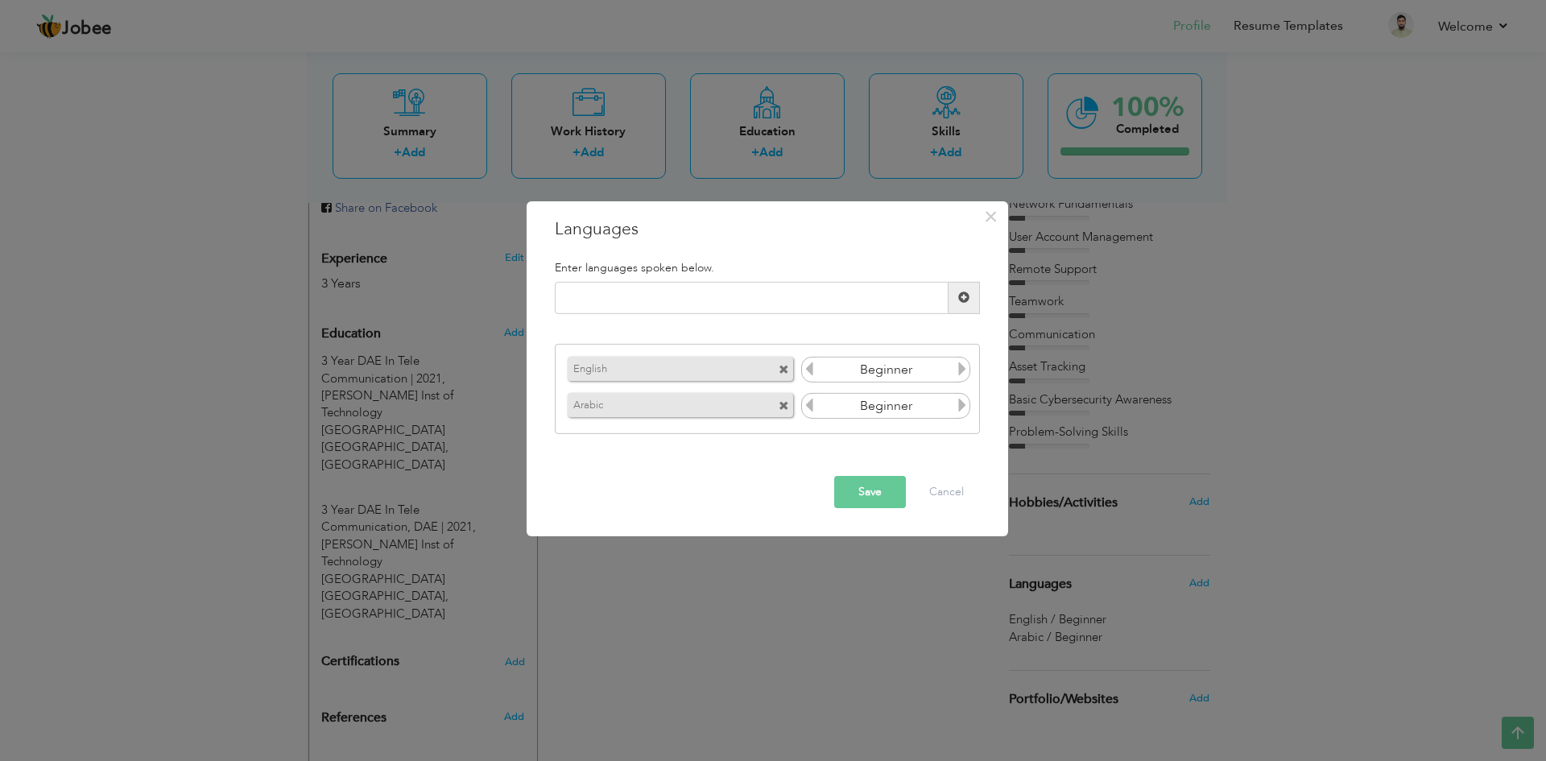
click at [808, 371] on icon at bounding box center [809, 368] width 14 height 14
click at [962, 372] on icon at bounding box center [962, 368] width 14 height 14
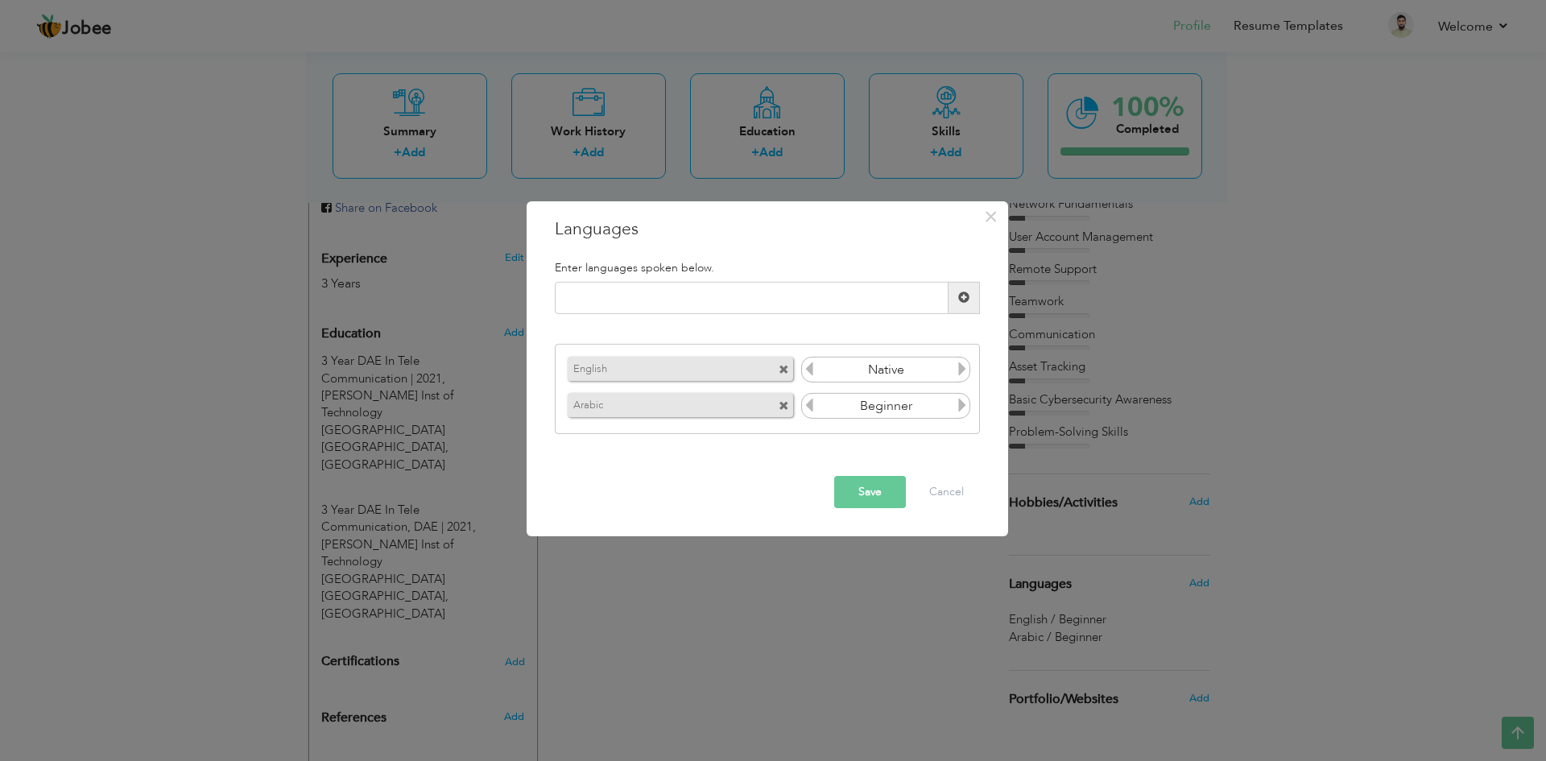
click at [962, 372] on icon at bounding box center [962, 368] width 14 height 14
click at [809, 376] on icon at bounding box center [809, 368] width 14 height 14
click at [805, 373] on icon at bounding box center [809, 368] width 14 height 14
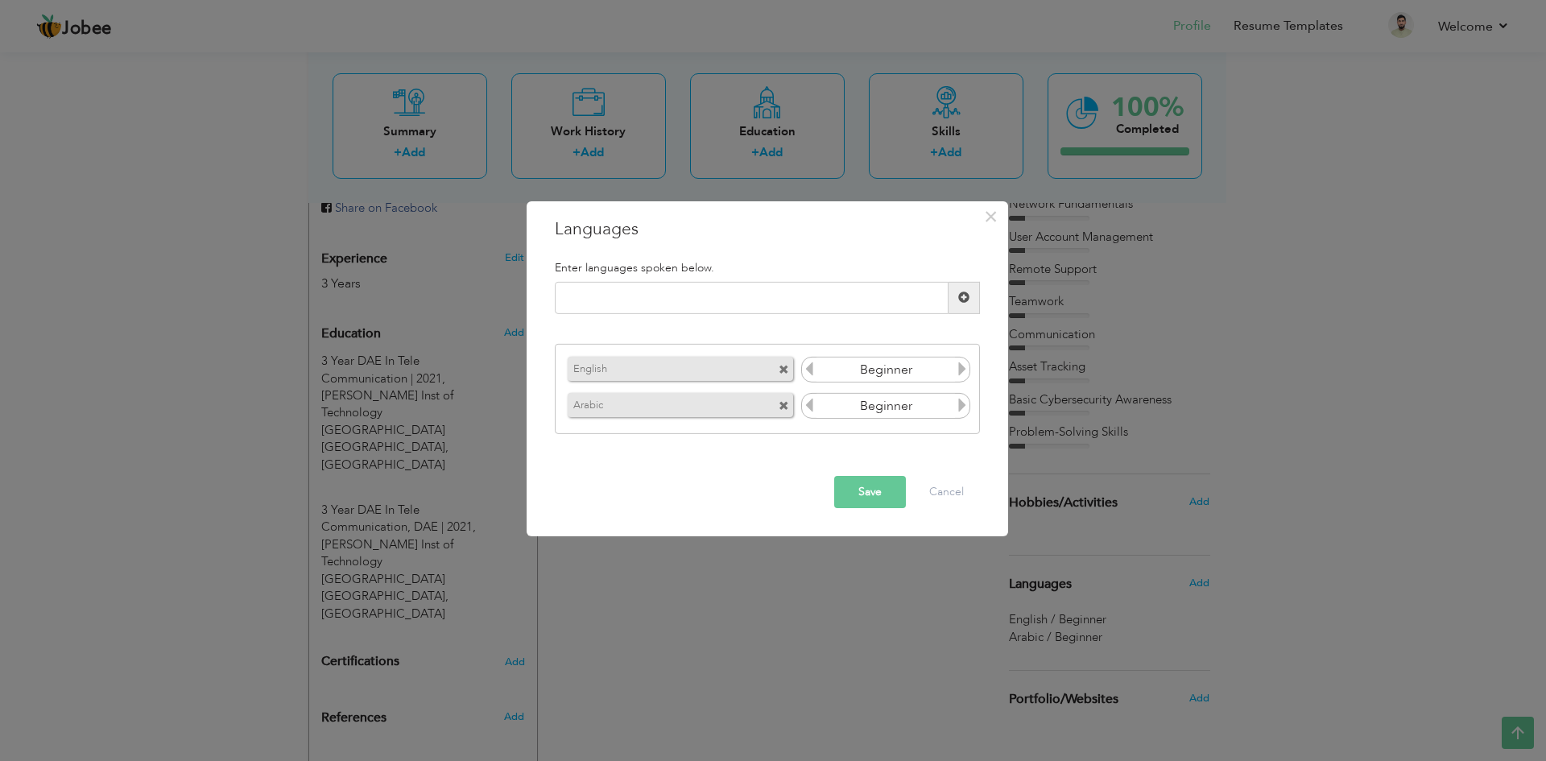
click at [962, 373] on icon at bounding box center [962, 368] width 14 height 14
click at [964, 368] on icon at bounding box center [962, 368] width 14 height 14
click at [807, 370] on icon at bounding box center [809, 368] width 14 height 14
click at [894, 491] on button "Save" at bounding box center [870, 492] width 72 height 32
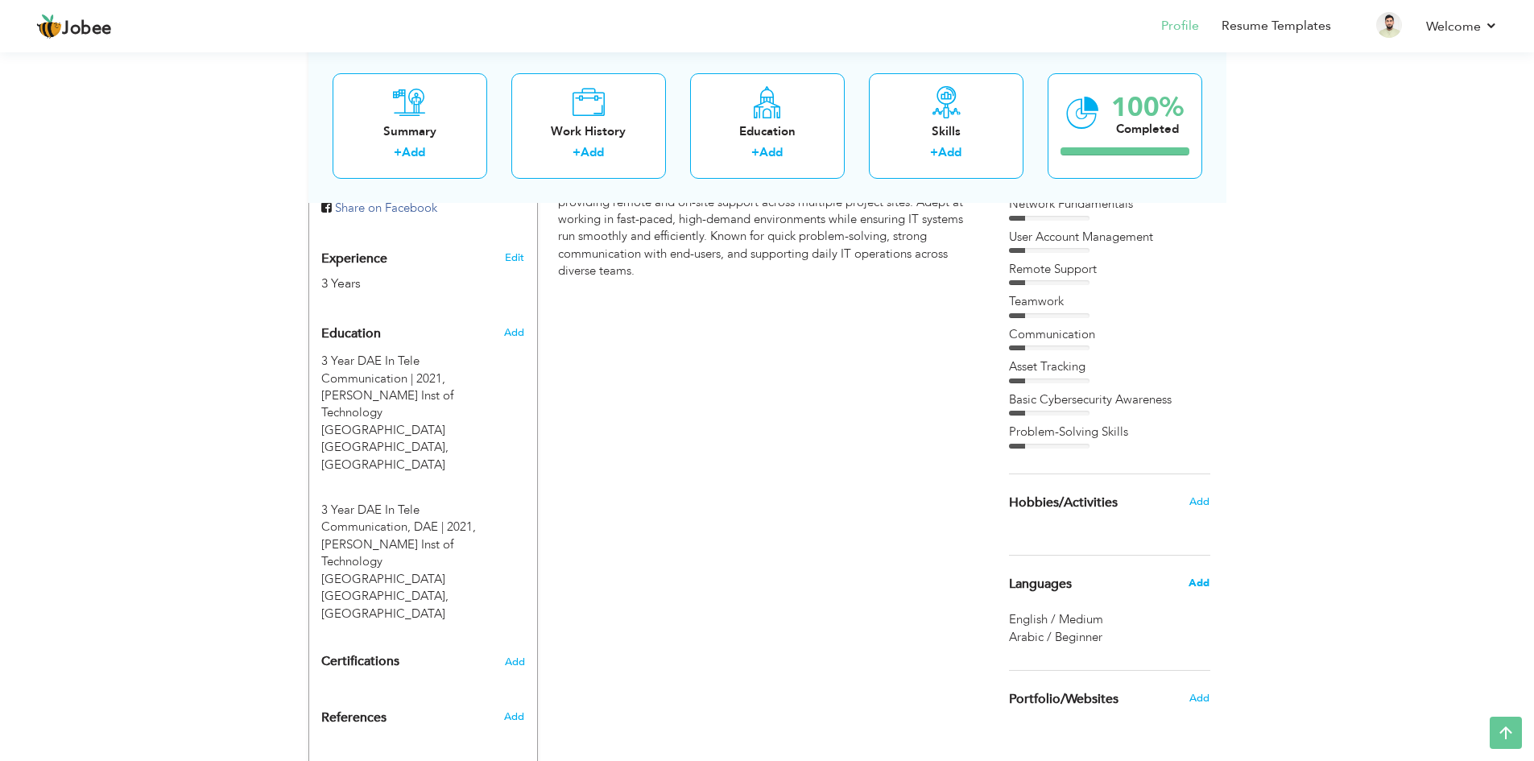
click at [1203, 580] on span "Add" at bounding box center [1198, 583] width 21 height 14
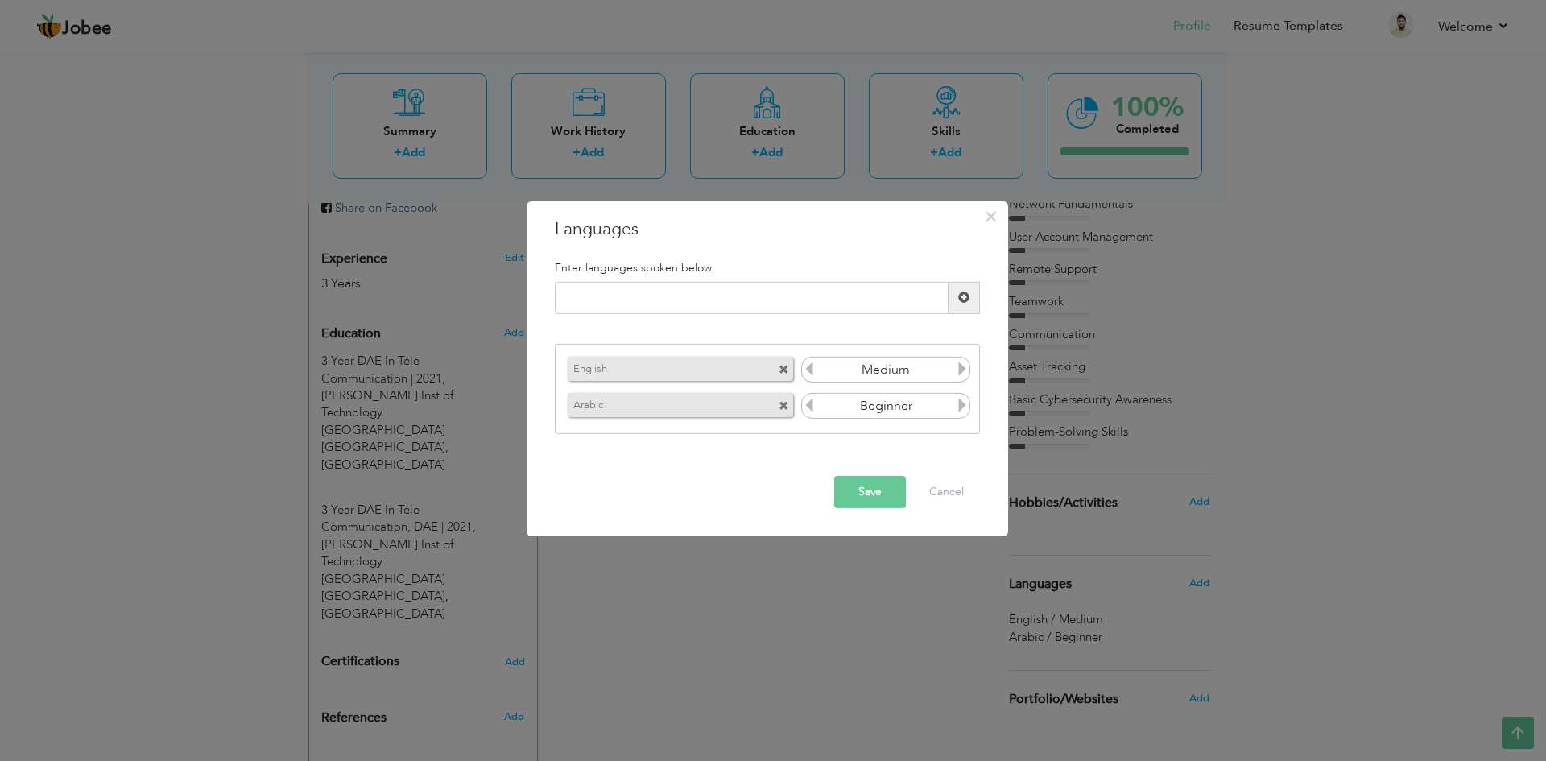
click at [962, 366] on icon at bounding box center [962, 368] width 14 height 14
click at [813, 372] on icon at bounding box center [809, 368] width 14 height 14
click at [960, 404] on icon at bounding box center [962, 405] width 14 height 14
click at [963, 367] on icon at bounding box center [962, 368] width 14 height 14
click at [878, 488] on button "Save" at bounding box center [870, 492] width 72 height 32
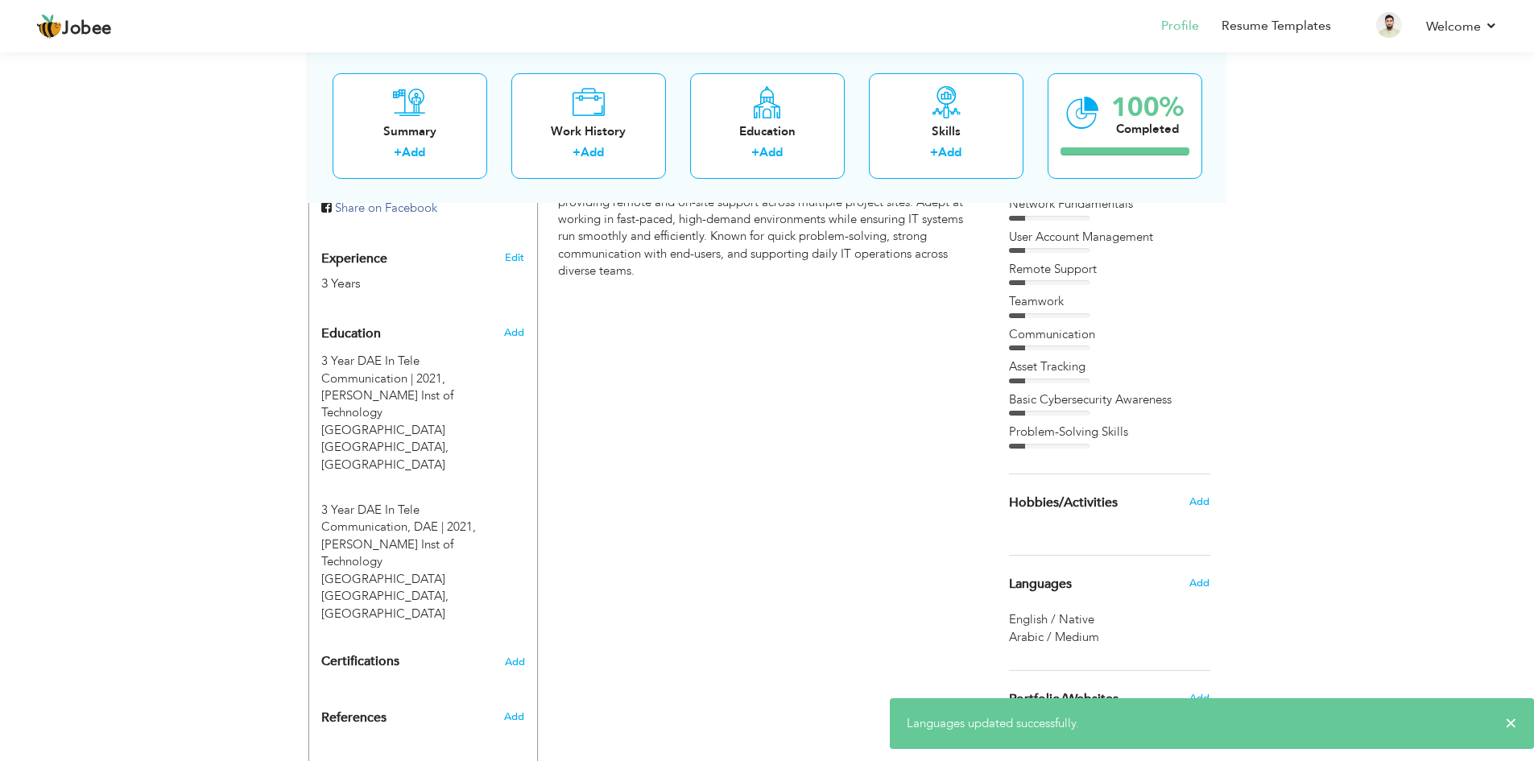
scroll to position [624, 0]
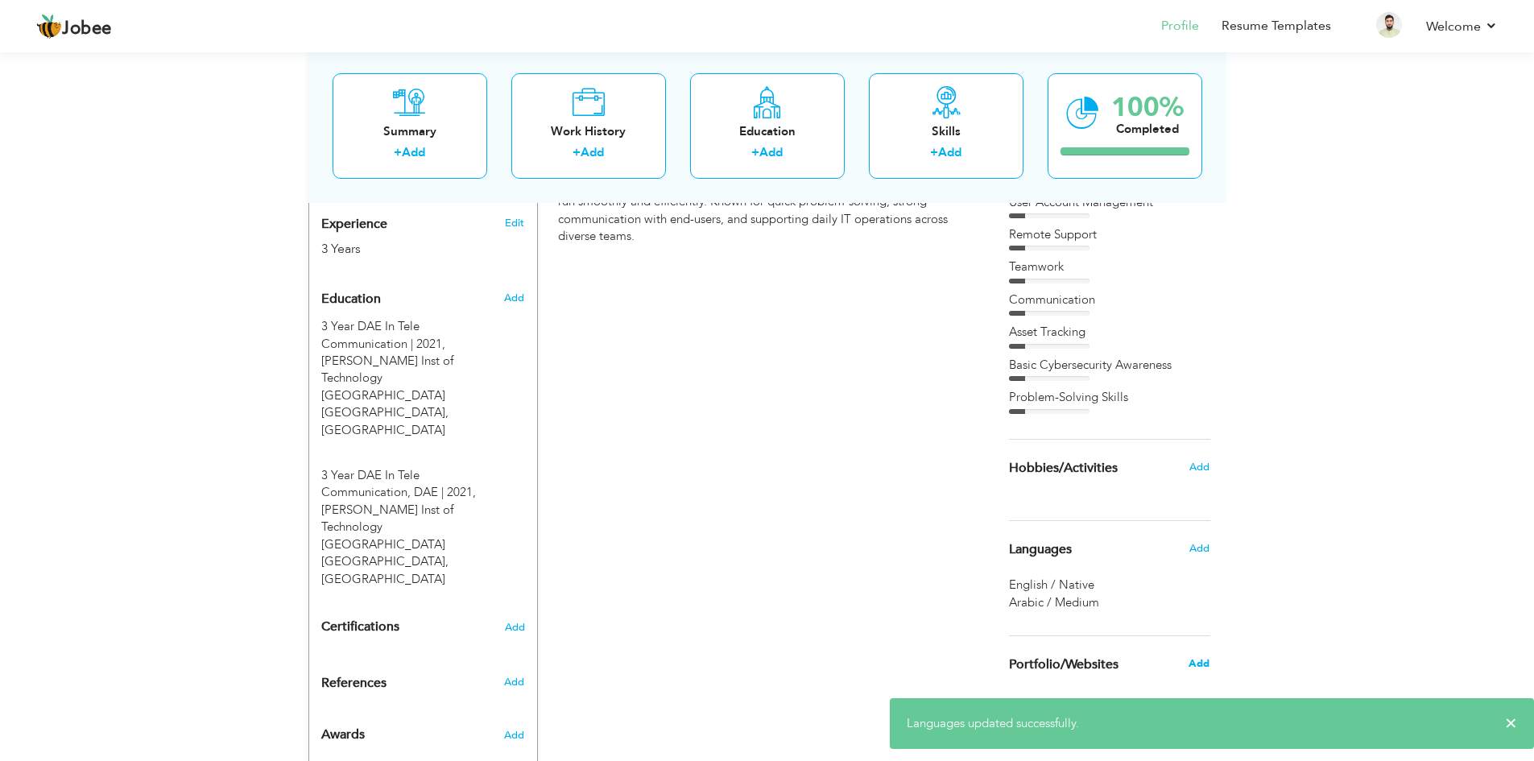
click at [1196, 660] on span "Add" at bounding box center [1198, 663] width 21 height 14
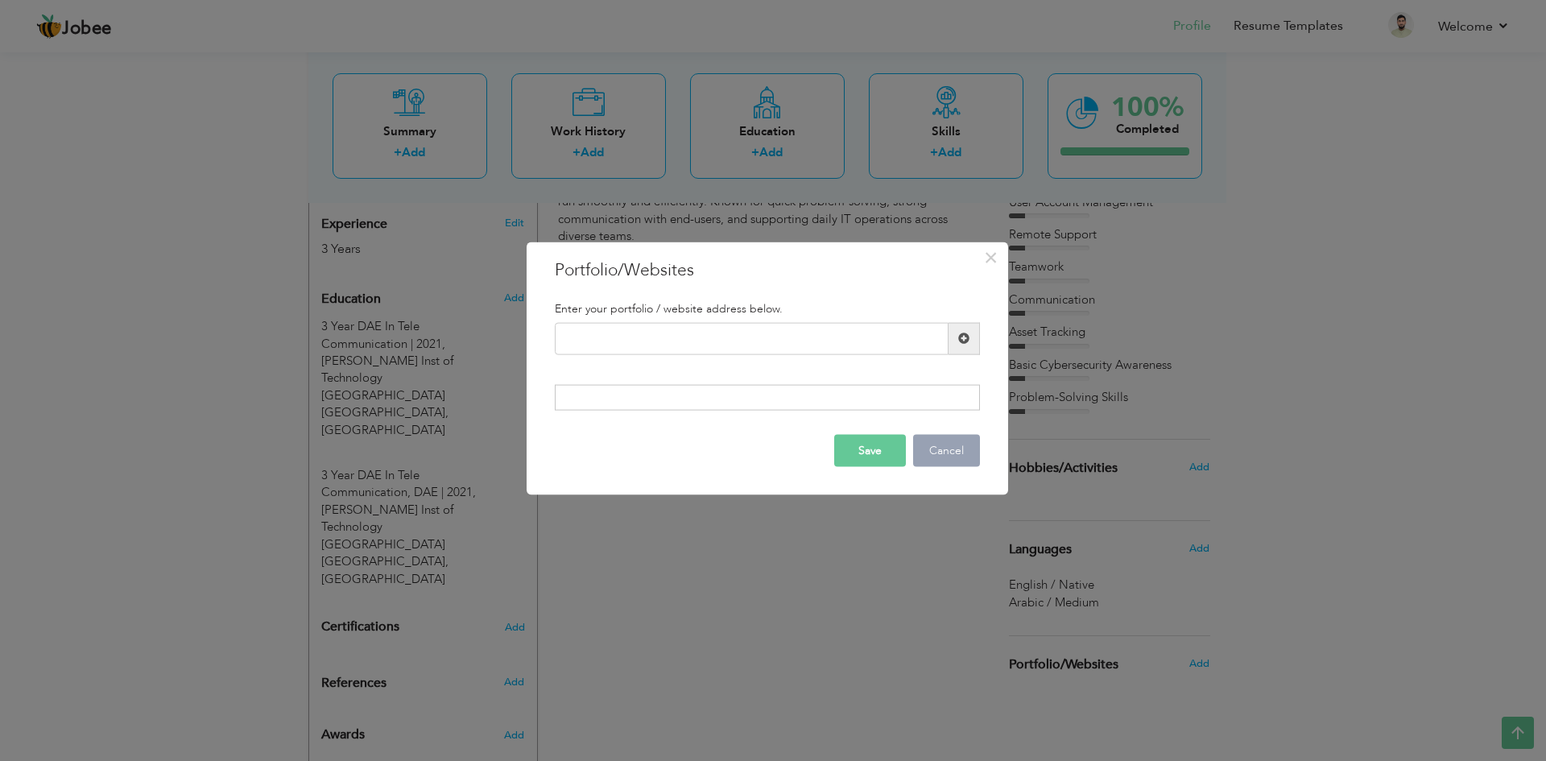
click at [944, 452] on button "Cancel" at bounding box center [946, 451] width 67 height 32
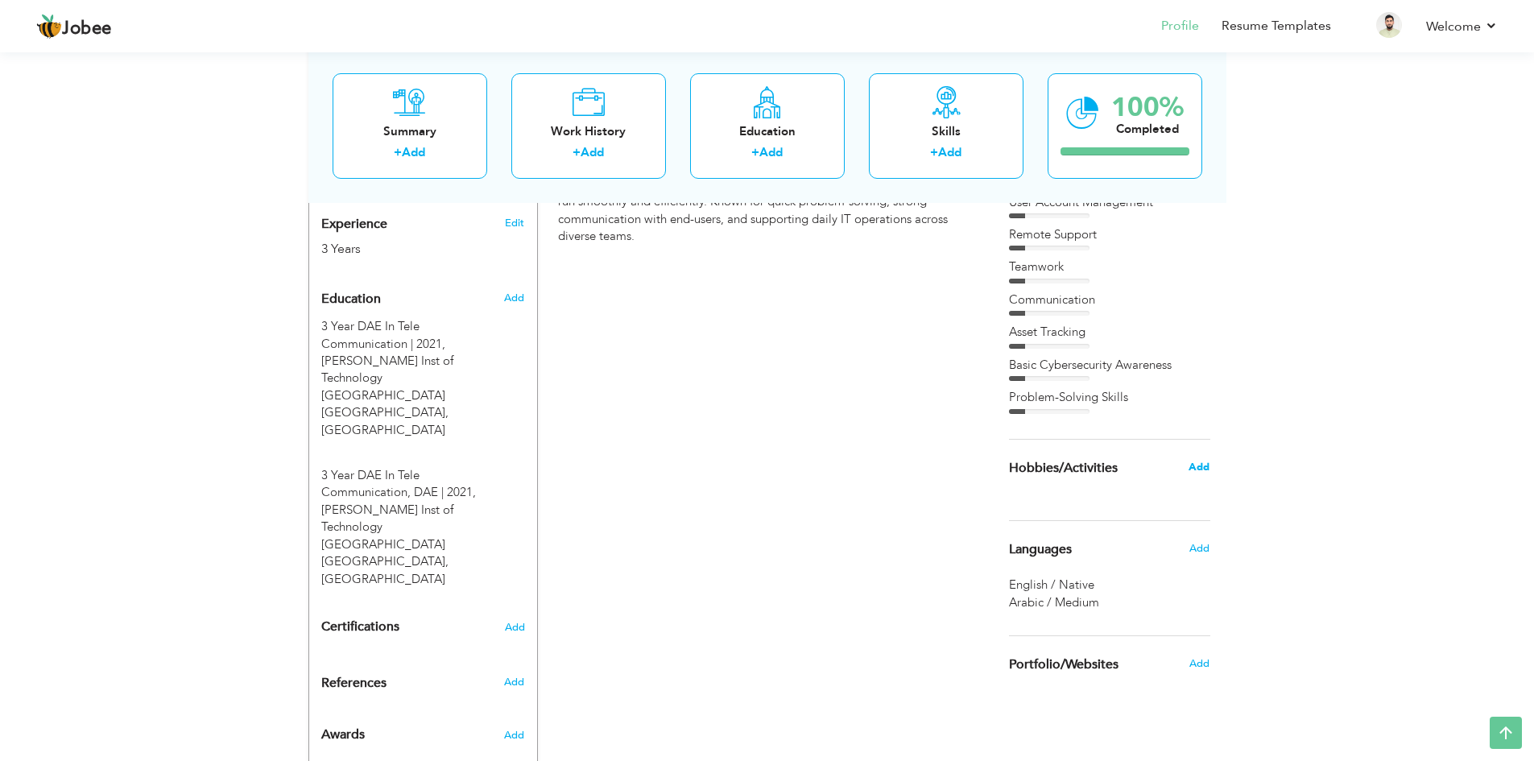
click at [1197, 465] on span "Add" at bounding box center [1198, 467] width 21 height 14
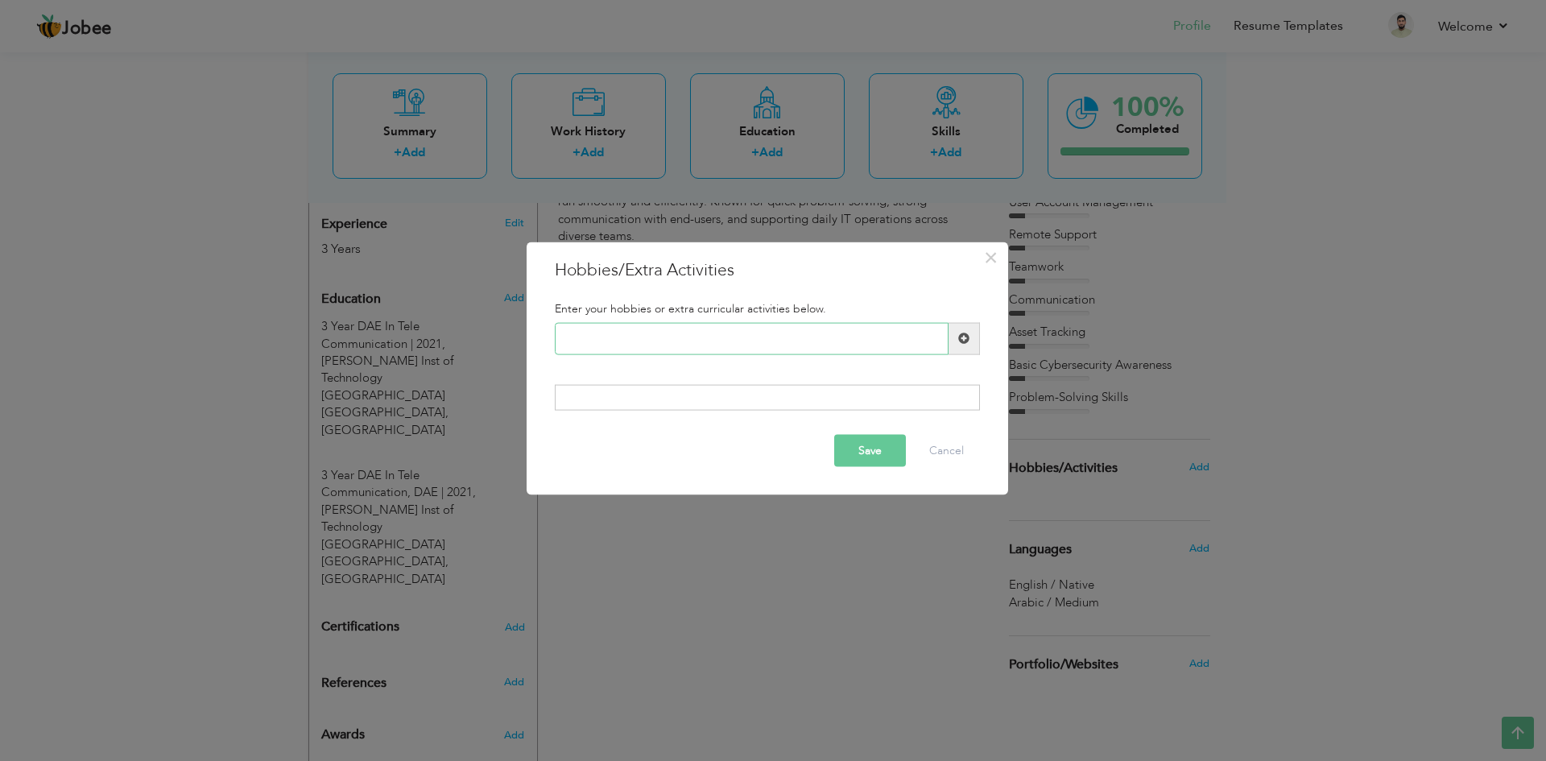
click at [614, 338] on input "text" at bounding box center [752, 338] width 394 height 32
click at [689, 340] on input "text" at bounding box center [752, 338] width 394 height 32
paste input "Technology Exploration"
type input "Technology Exploration"
click at [865, 449] on button "Save" at bounding box center [870, 451] width 72 height 32
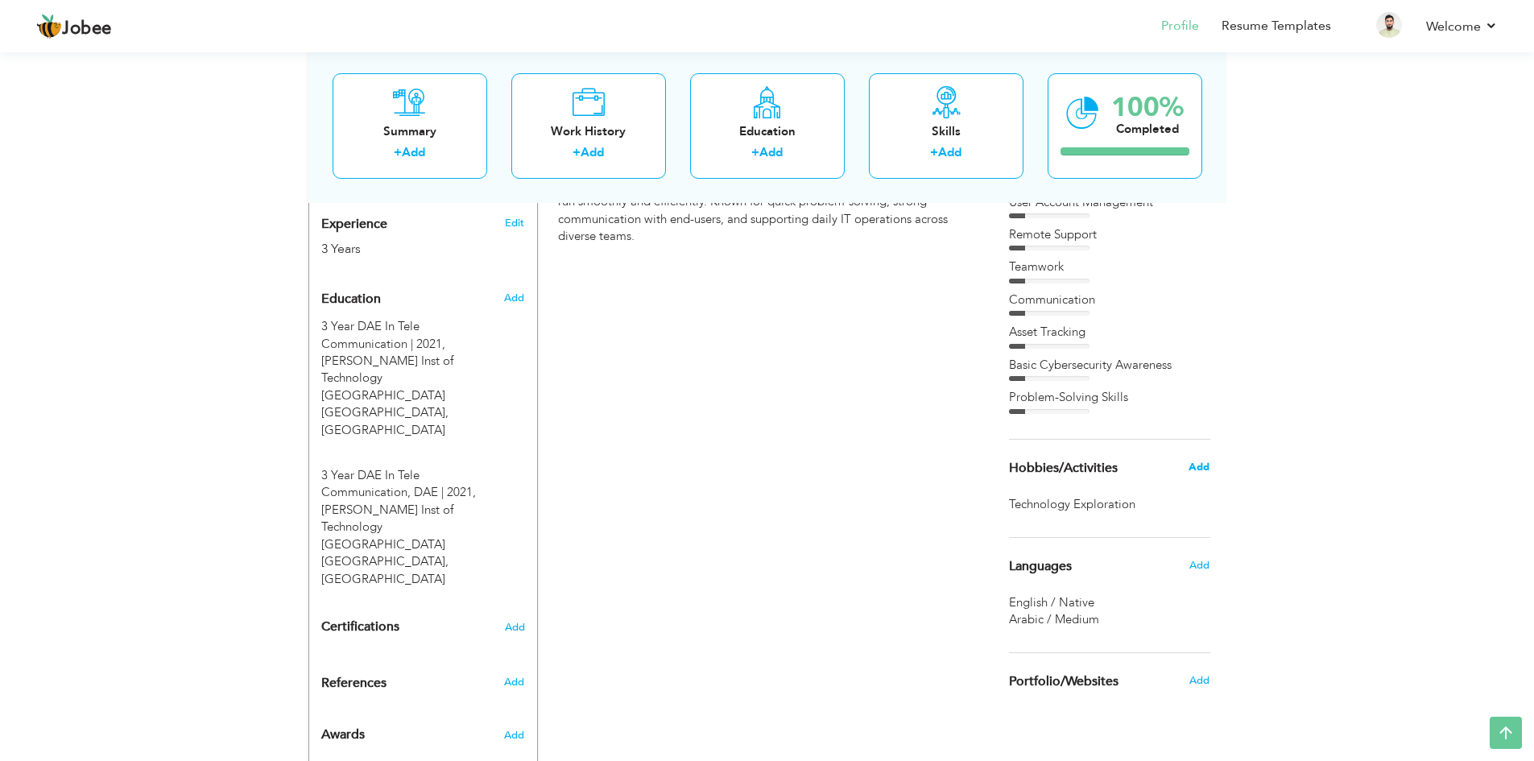
click at [1207, 469] on span "Add" at bounding box center [1198, 467] width 21 height 14
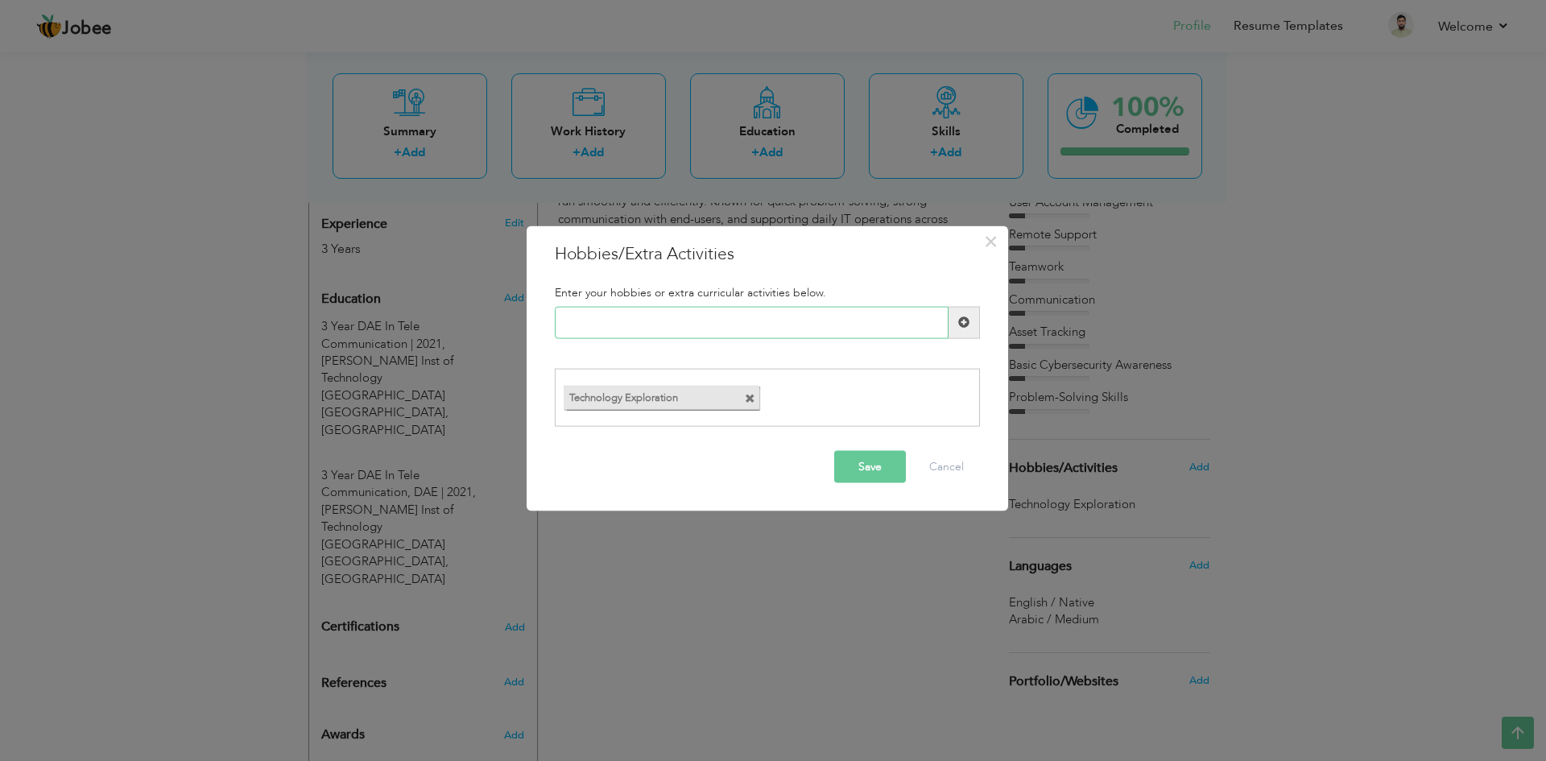
paste input "Reading Tech Blogs"
type input "Reading Tech Blogs"
click at [861, 467] on button "Save" at bounding box center [870, 467] width 72 height 32
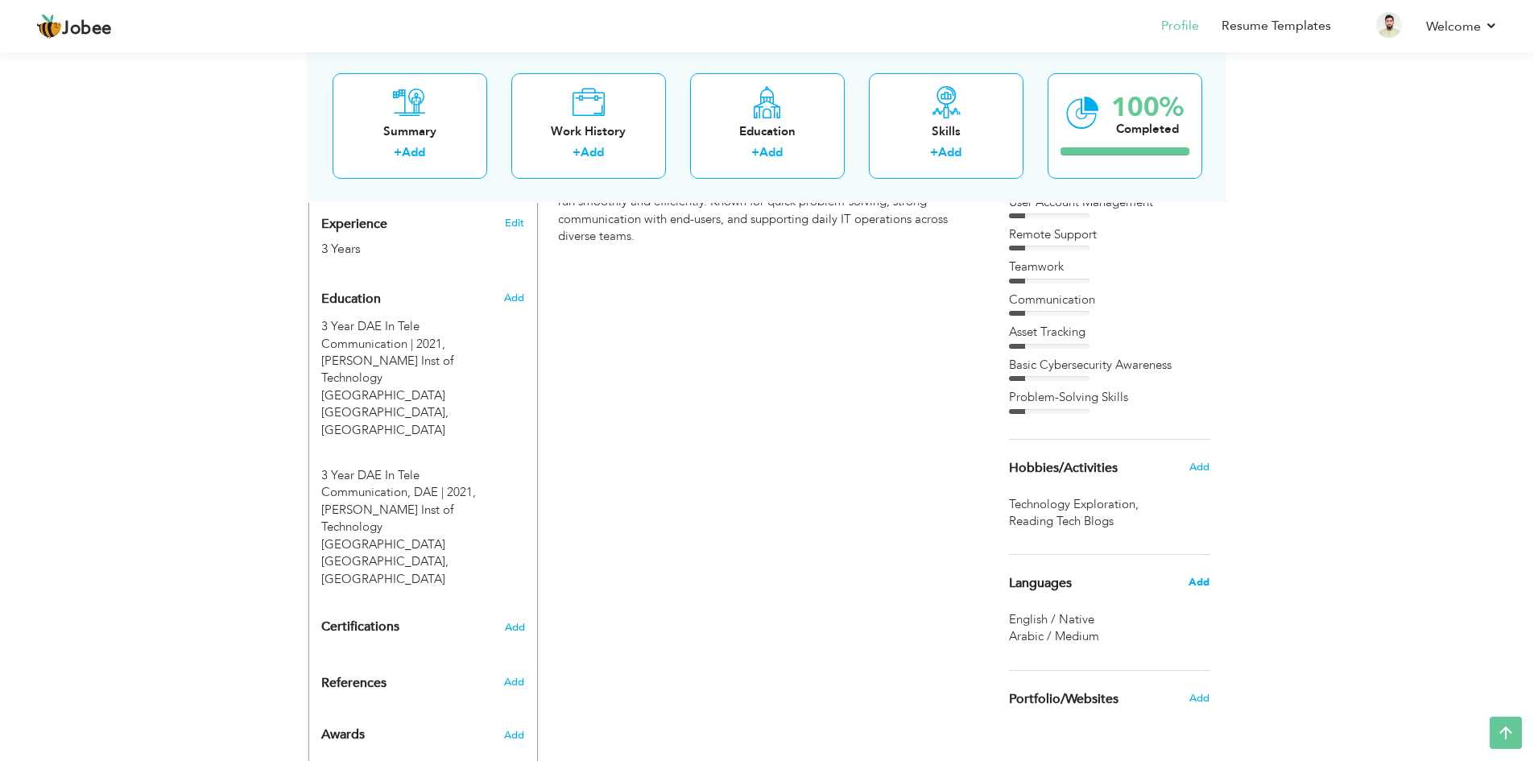
scroll to position [658, 0]
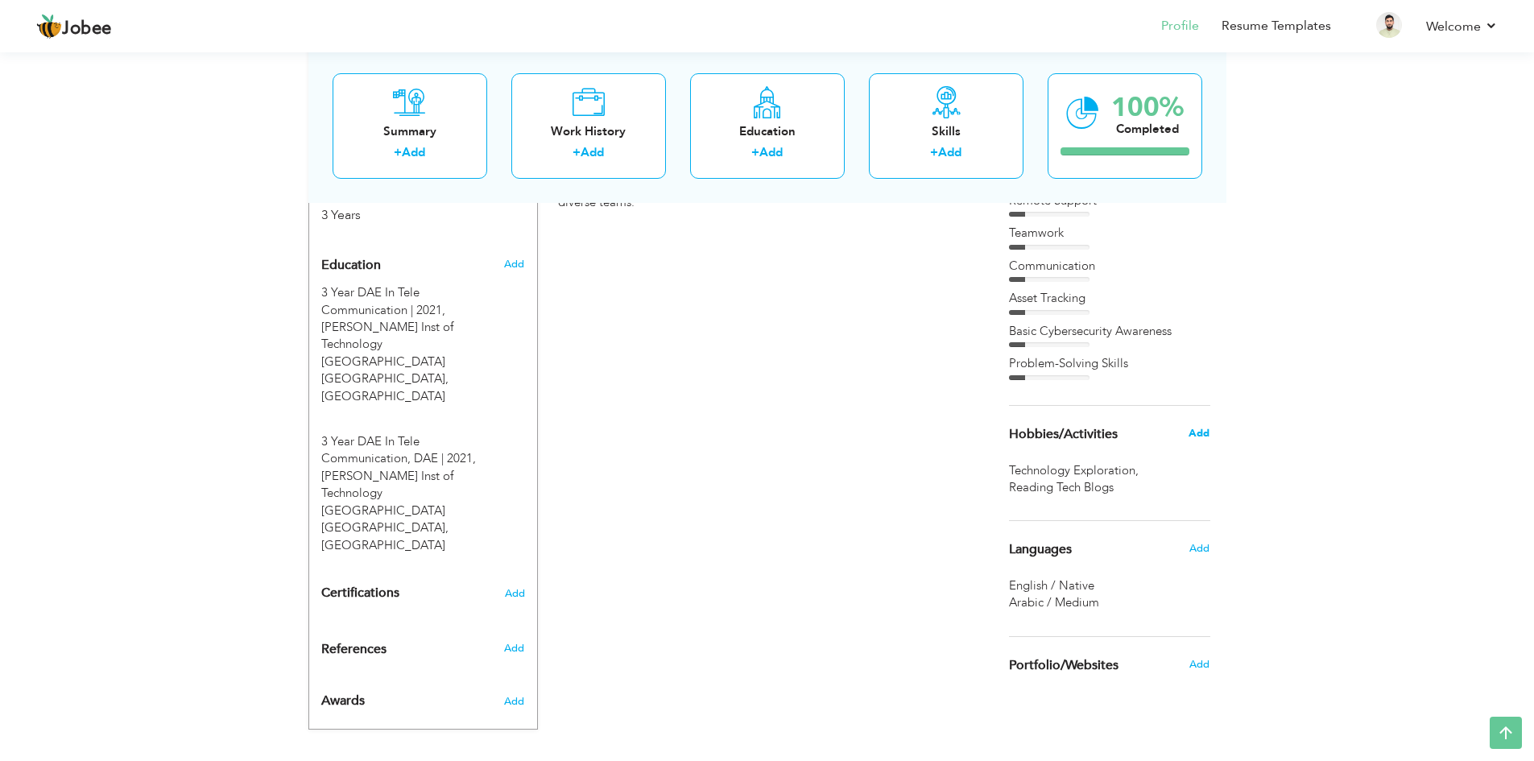
click at [1204, 432] on span "Add" at bounding box center [1198, 433] width 21 height 14
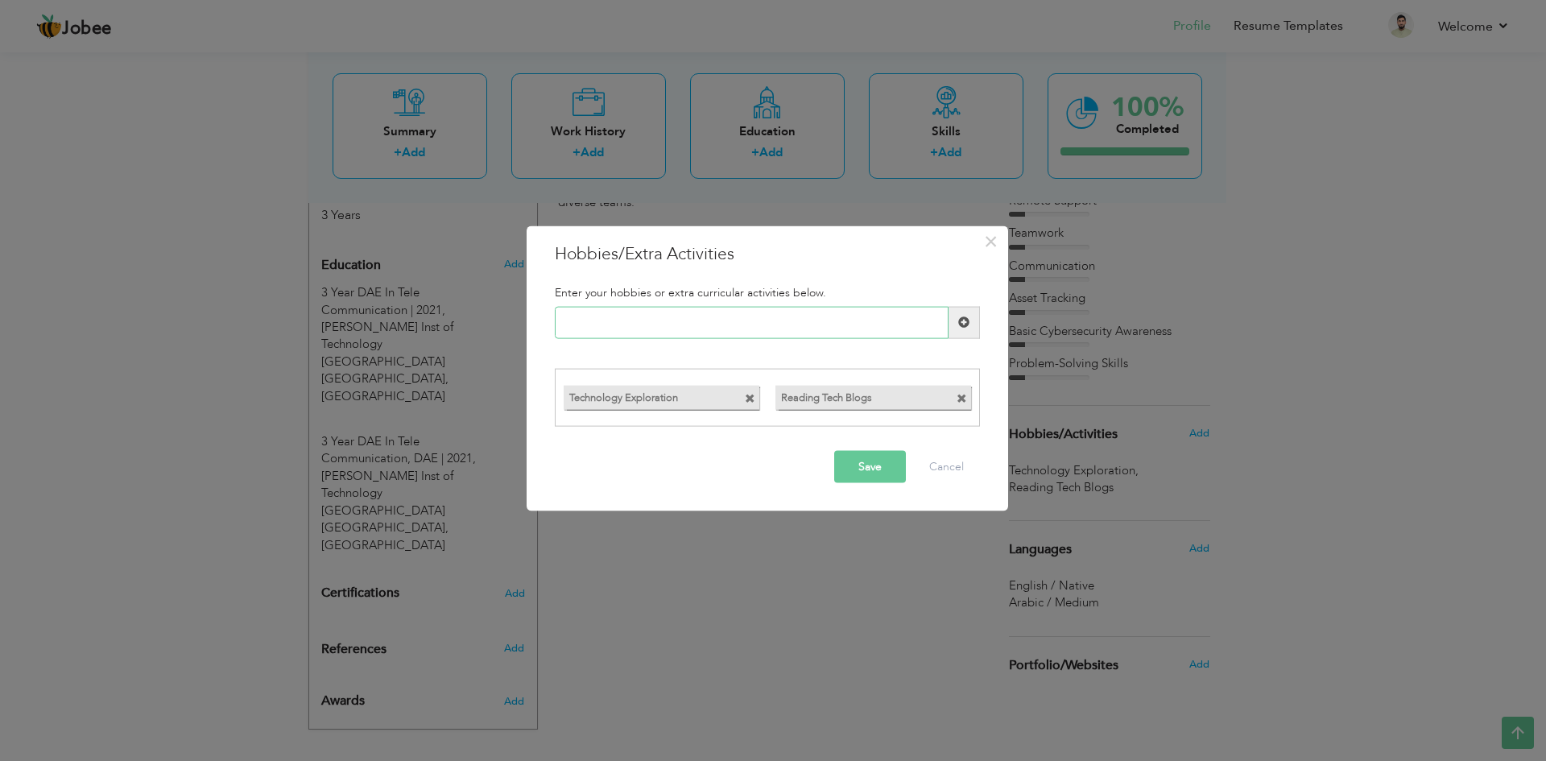
click at [596, 326] on input "text" at bounding box center [752, 322] width 394 height 32
paste input "Volunteering in Tech Supp"
type input "Volunteering in Tech Supp"
click at [865, 459] on button "Save" at bounding box center [870, 467] width 72 height 32
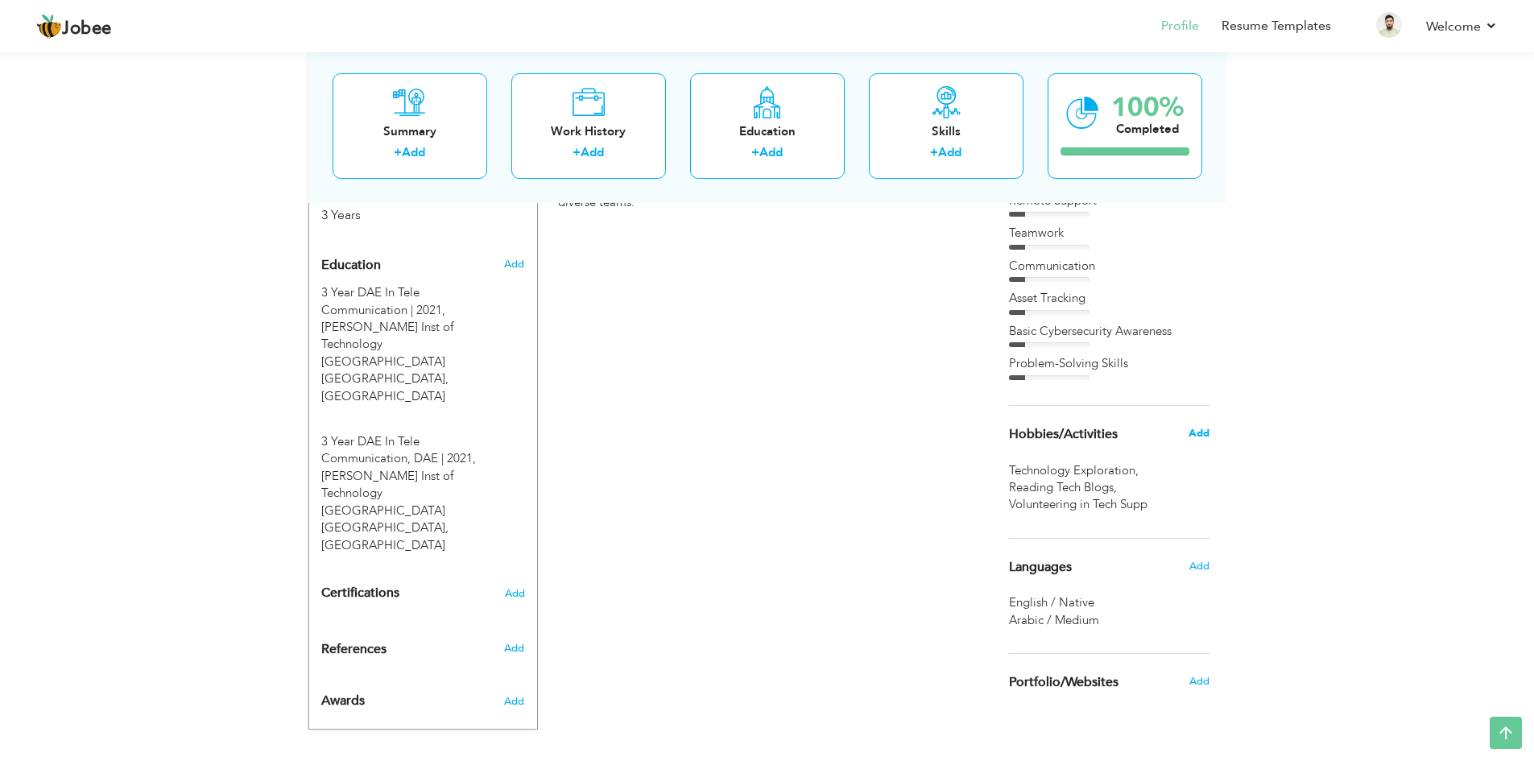
click at [1195, 430] on span "Add" at bounding box center [1198, 433] width 21 height 14
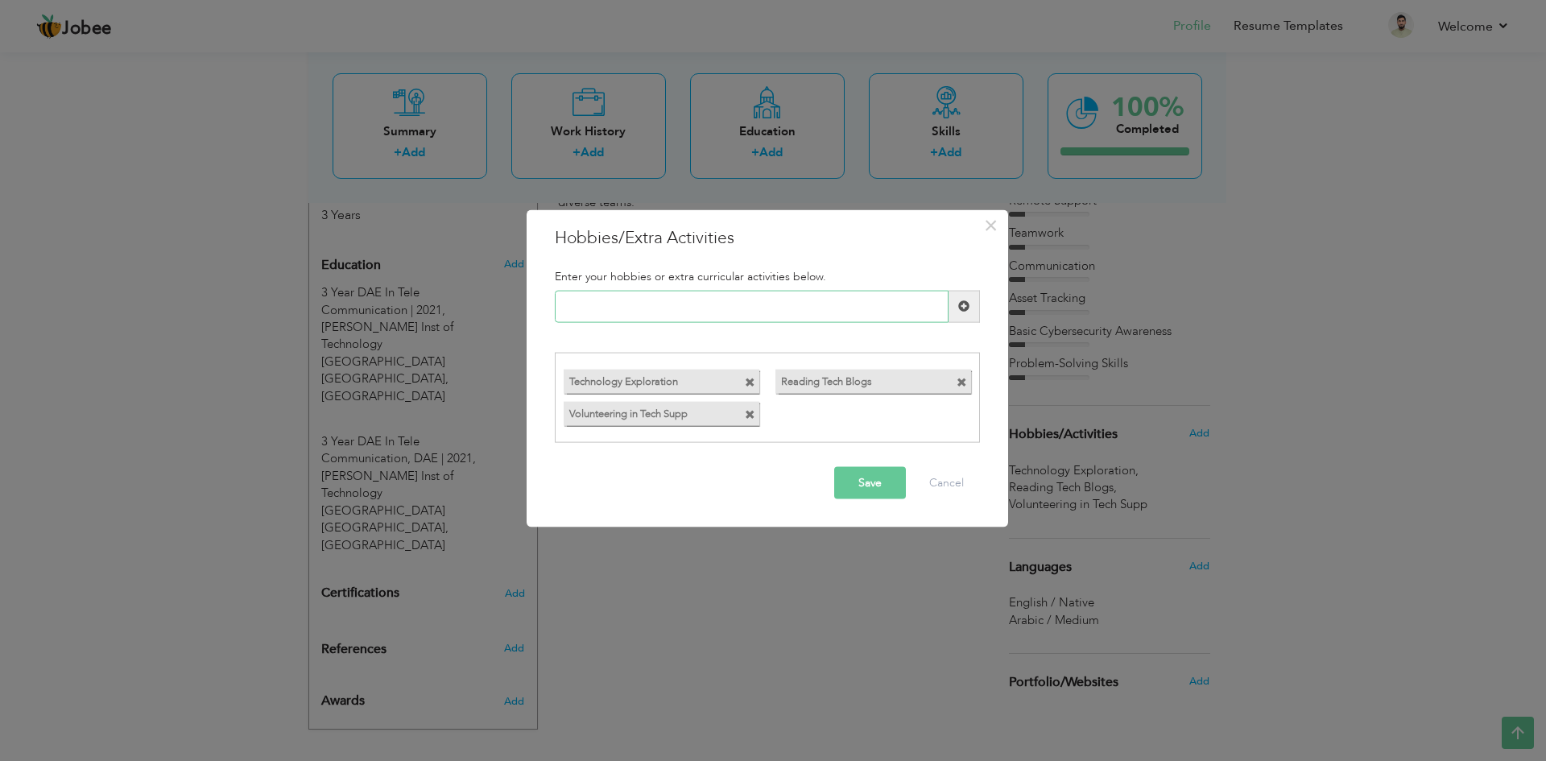
click at [630, 309] on input "text" at bounding box center [752, 306] width 394 height 32
paste input "Fitness & Sports"
type input "Fitness & Sports"
click at [895, 486] on button "Save" at bounding box center [870, 483] width 72 height 32
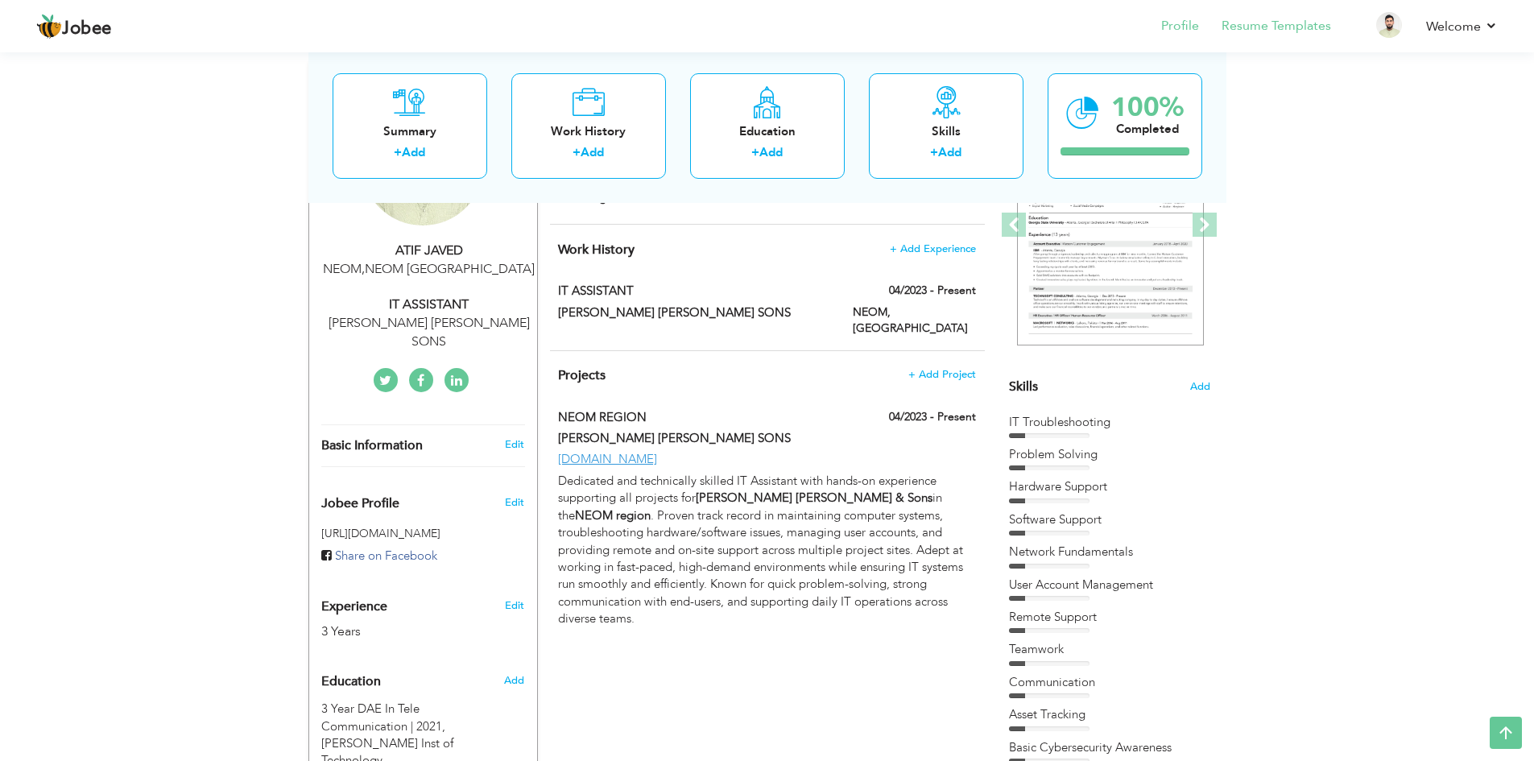
scroll to position [0, 0]
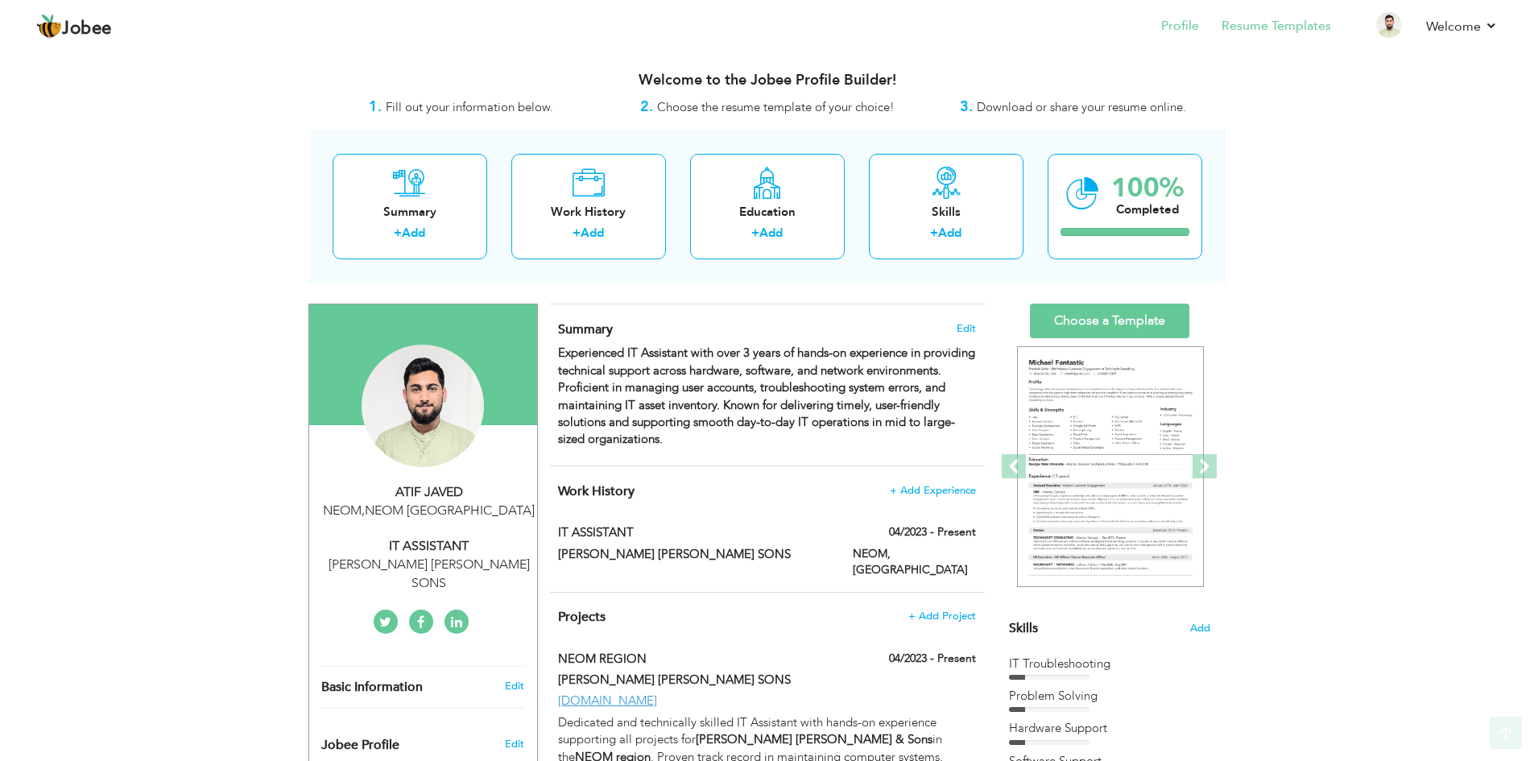
click at [1272, 38] on li "Resume Templates" at bounding box center [1265, 27] width 132 height 43
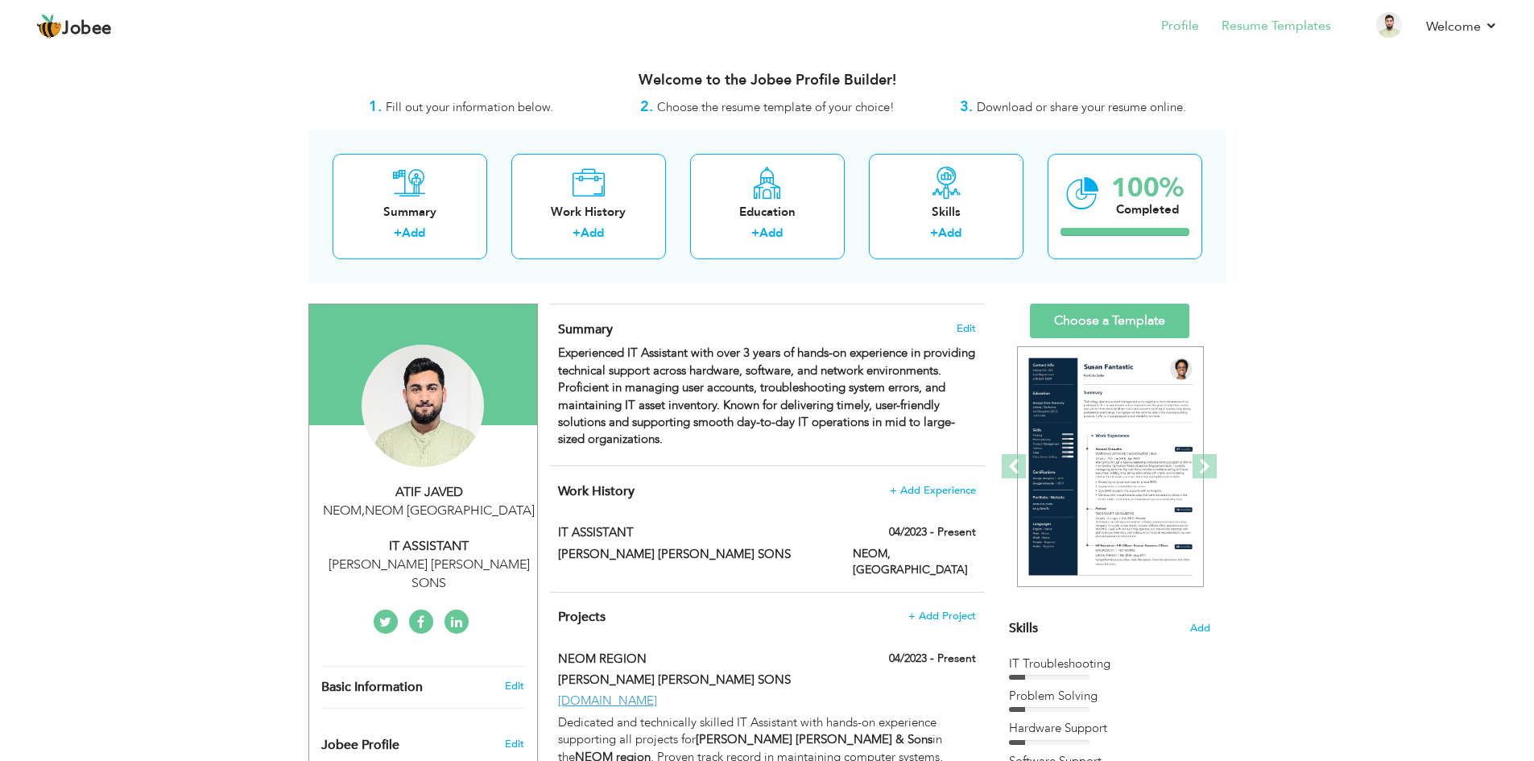
click at [1278, 36] on li "Resume Templates" at bounding box center [1265, 27] width 132 height 43
click at [1274, 19] on link "Resume Templates" at bounding box center [1275, 26] width 109 height 19
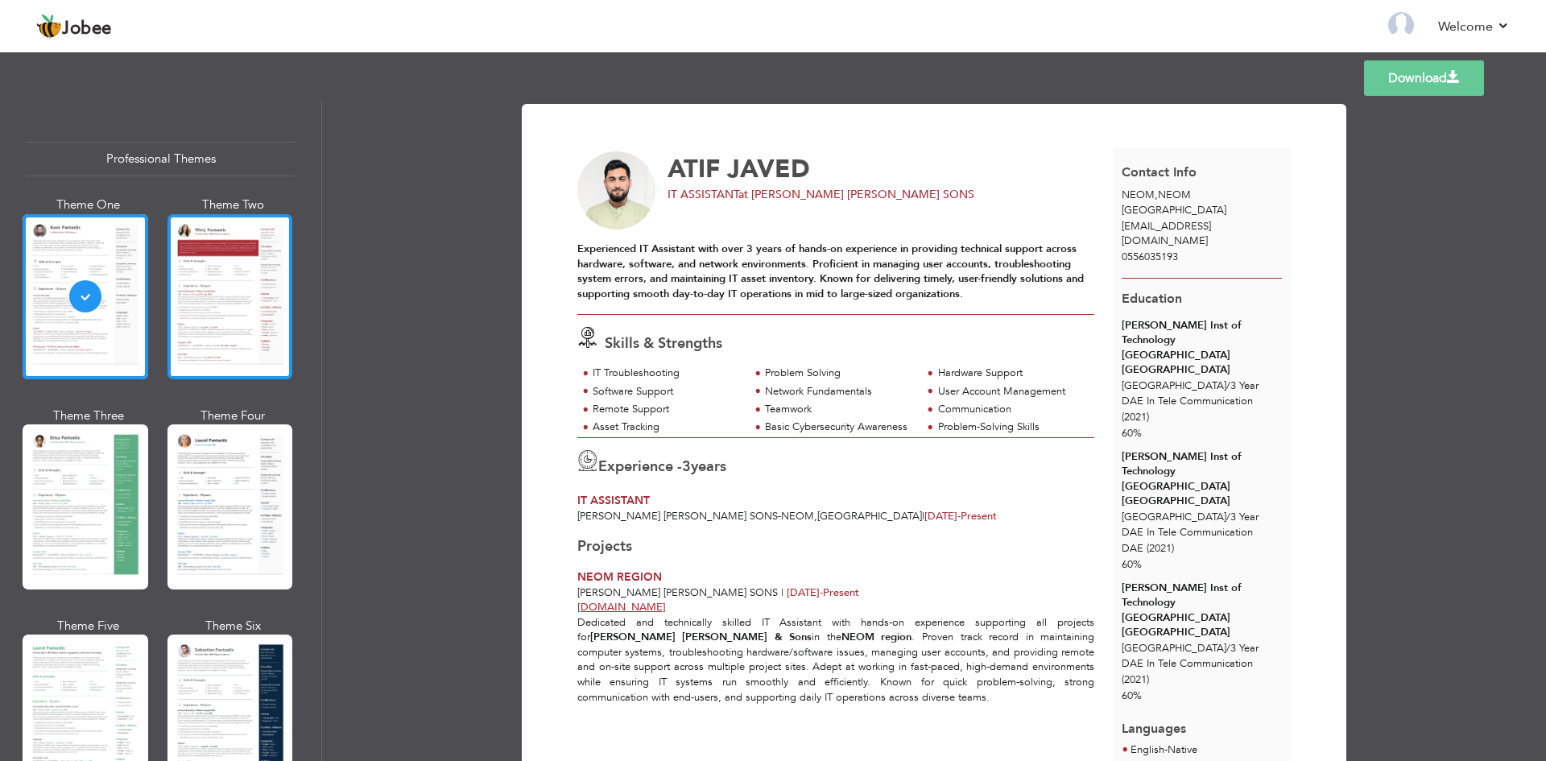
click at [213, 322] on div at bounding box center [230, 296] width 126 height 165
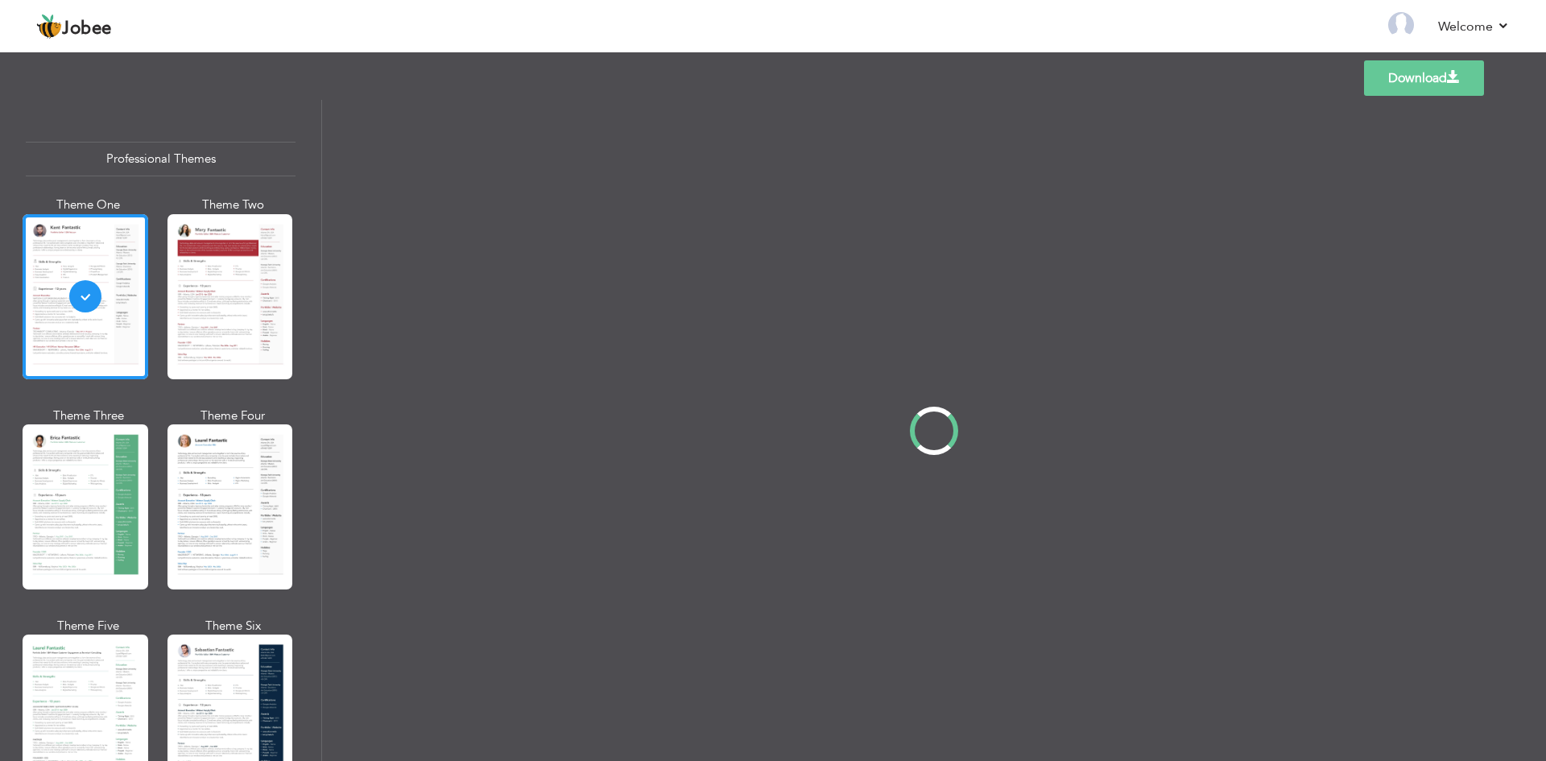
click at [210, 686] on div "Professional Themes Theme One Theme Two Theme Three Theme Four" at bounding box center [773, 430] width 1546 height 661
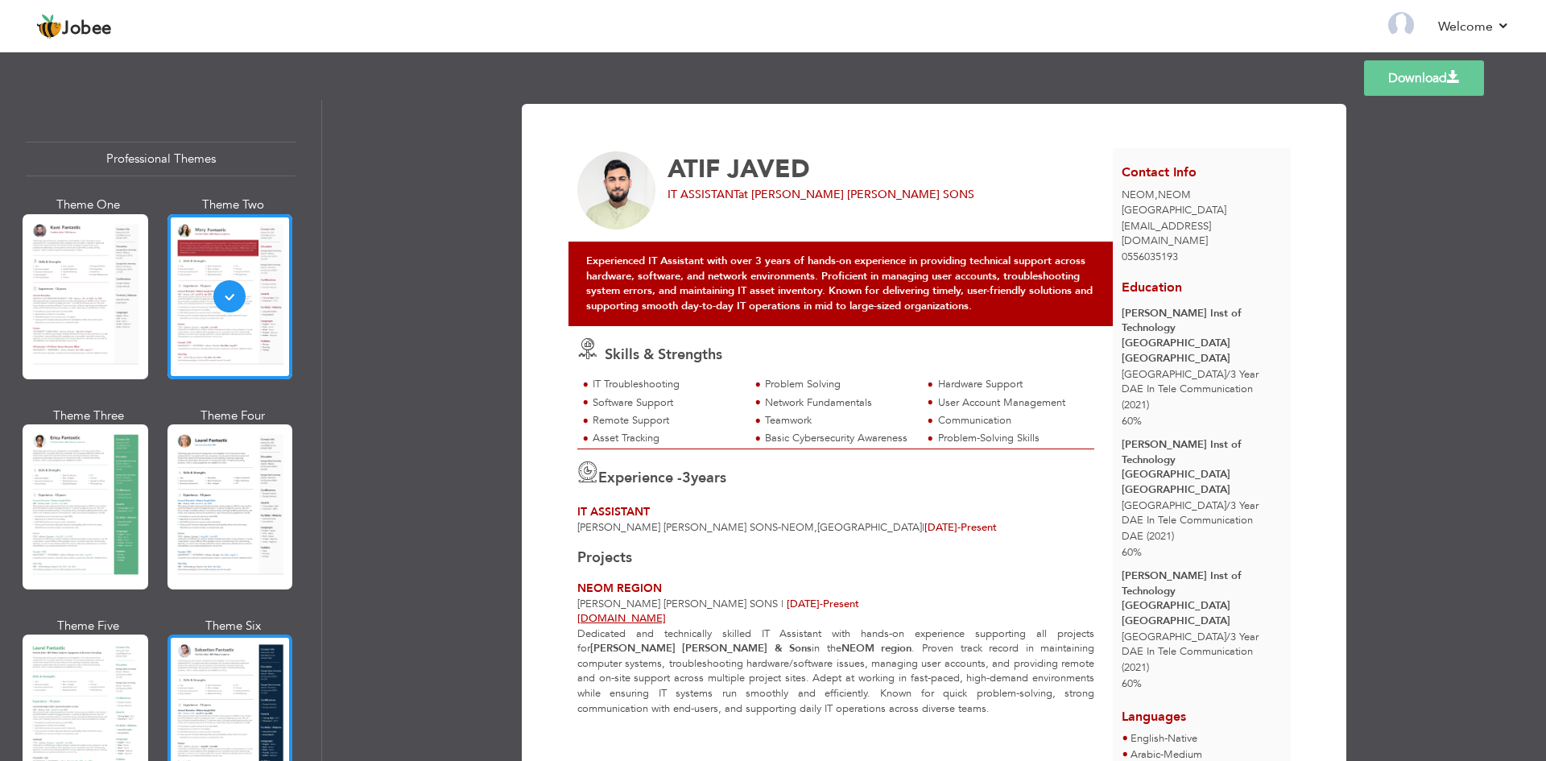
click at [214, 682] on div at bounding box center [230, 716] width 126 height 165
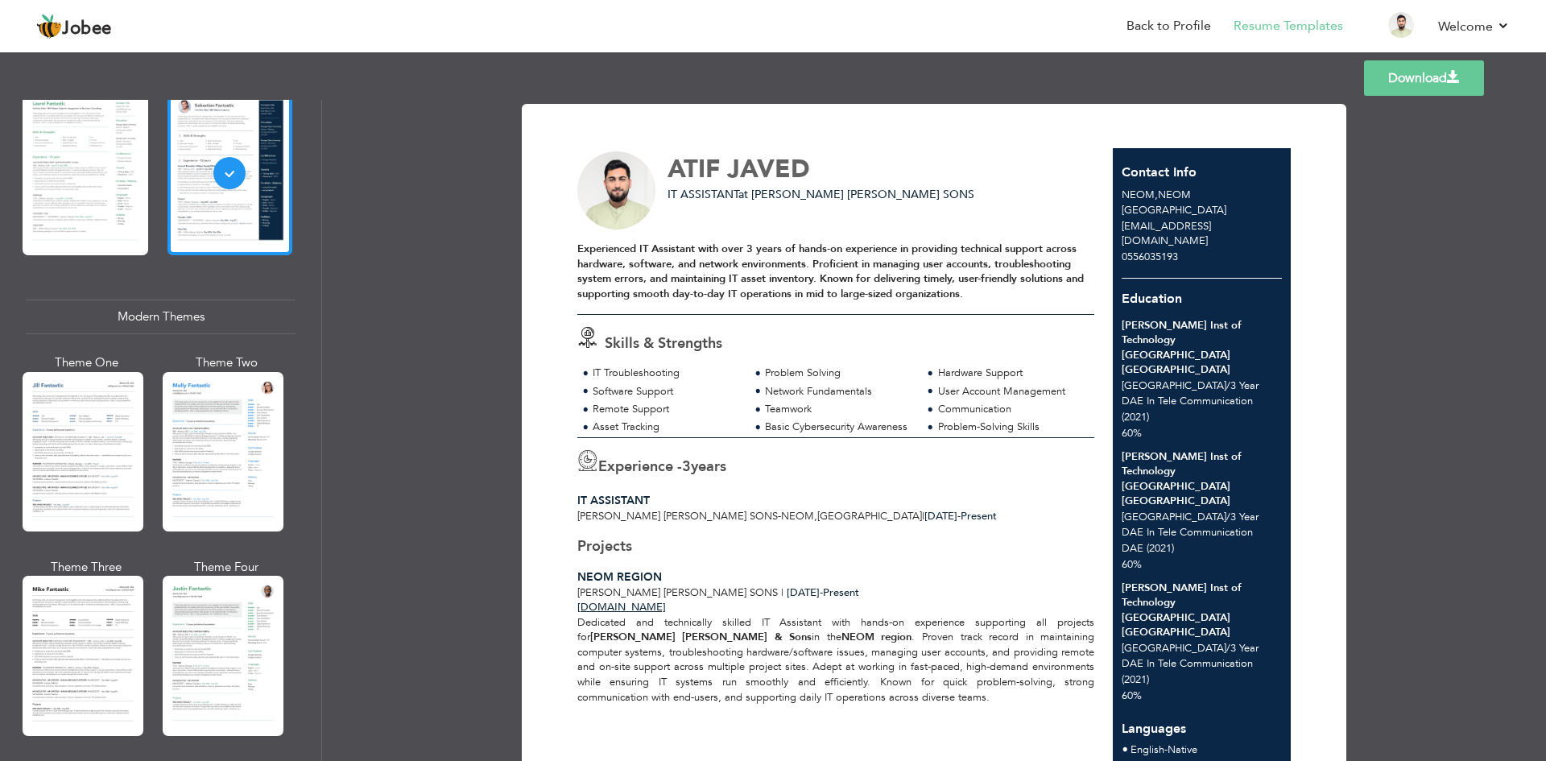
scroll to position [966, 0]
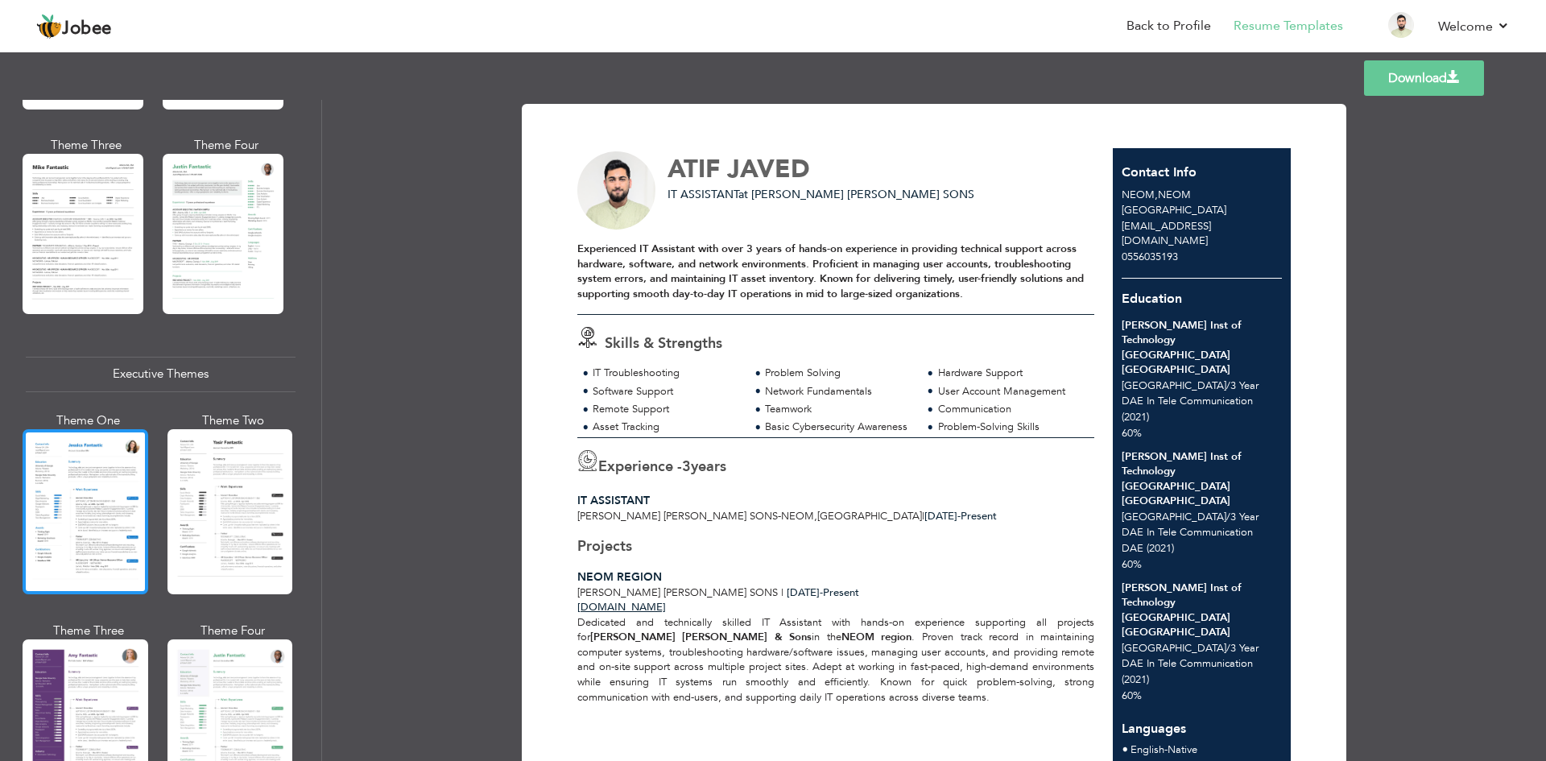
click at [107, 460] on div at bounding box center [86, 511] width 126 height 165
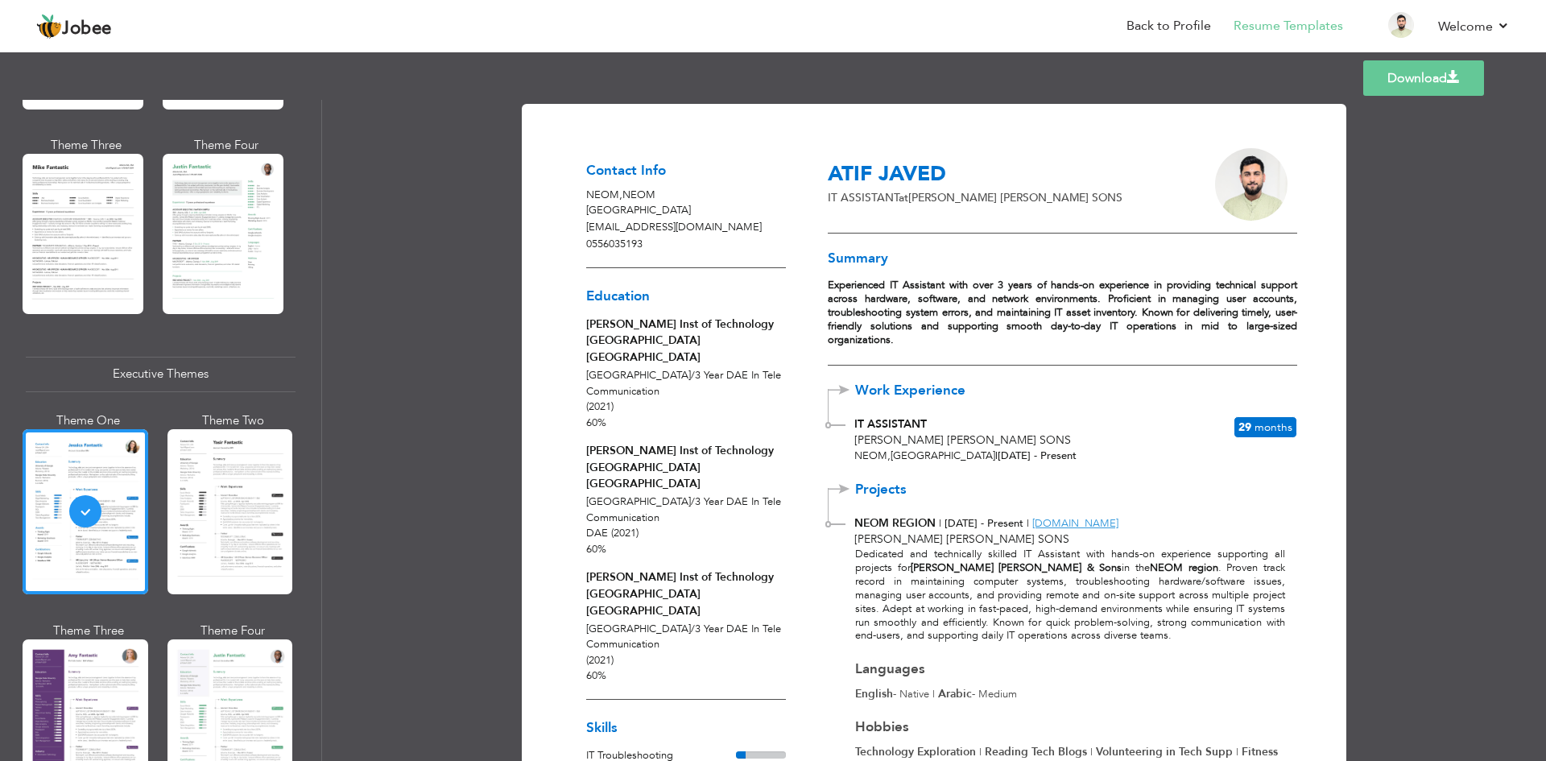
scroll to position [255, 0]
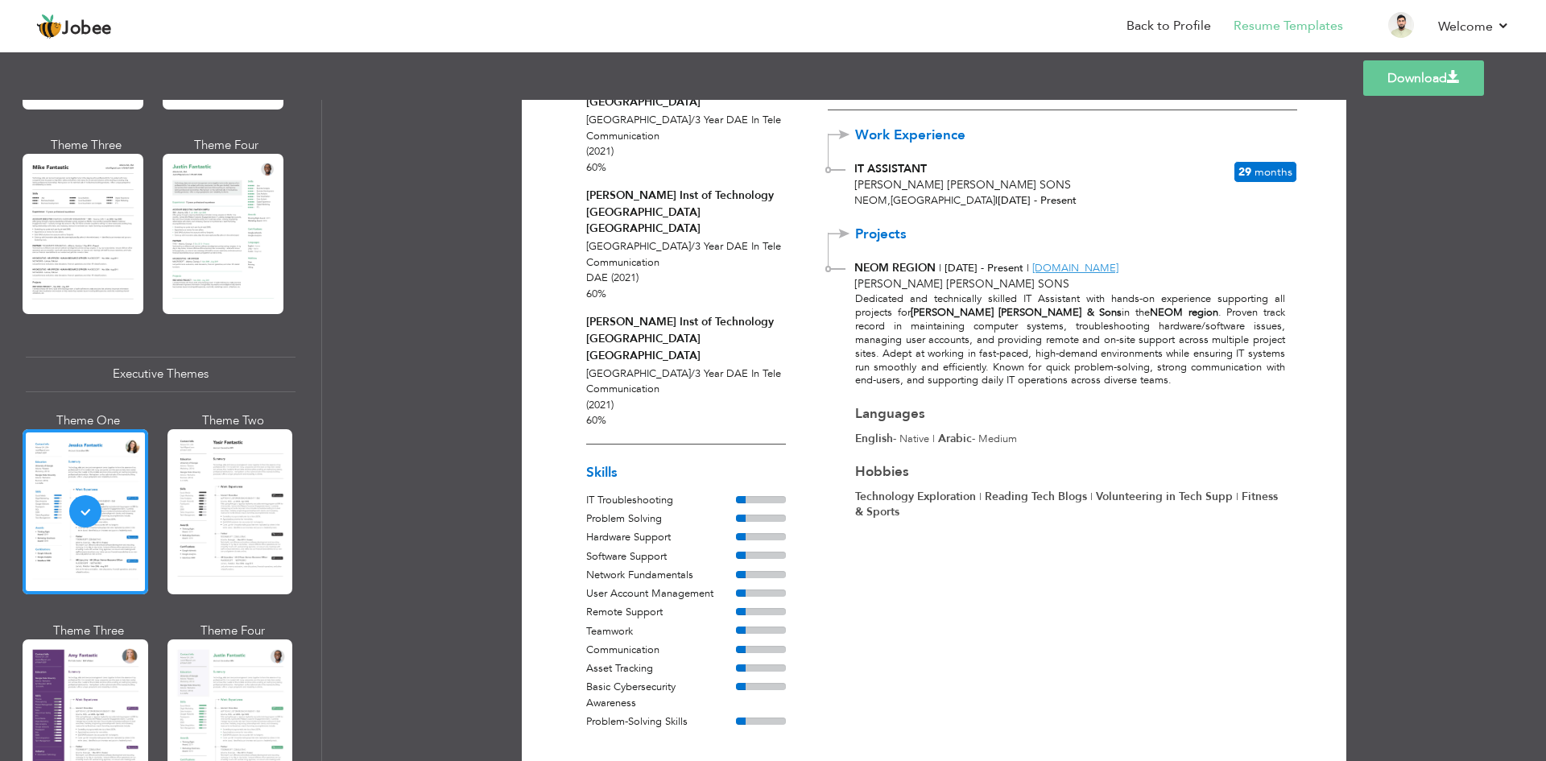
click at [1407, 80] on link "Download" at bounding box center [1423, 77] width 121 height 35
